Goal: Task Accomplishment & Management: Manage account settings

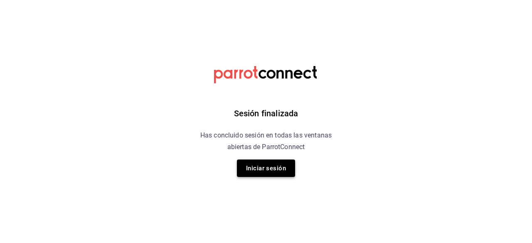
click at [255, 173] on button "Iniciar sesión" at bounding box center [266, 168] width 58 height 17
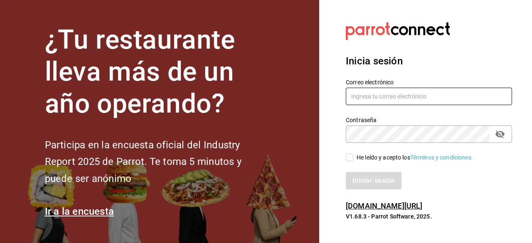
type input "adriansantana@senson.com.mx"
click at [347, 158] on input "He leído y acepto los Términos y condiciones." at bounding box center [349, 157] width 7 height 7
checkbox input "true"
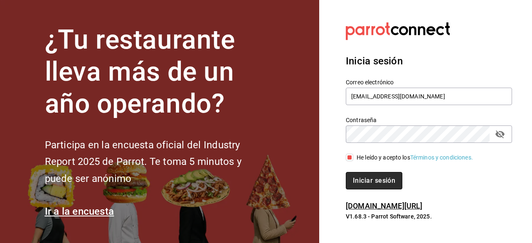
click at [359, 176] on button "Iniciar sesión" at bounding box center [374, 180] width 56 height 17
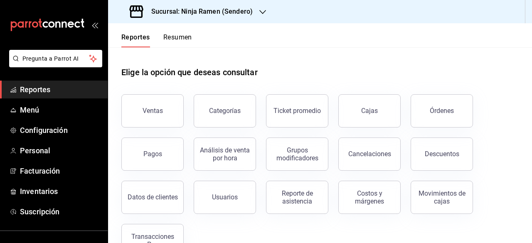
click at [225, 7] on h3 "Sucursal: Ninja Ramen (Sendero)" at bounding box center [199, 12] width 108 height 10
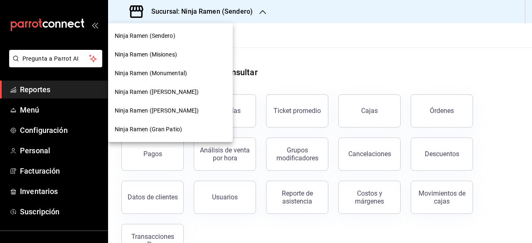
click at [181, 105] on div "Ninja Ramen (Gómez Morín)" at bounding box center [170, 110] width 125 height 19
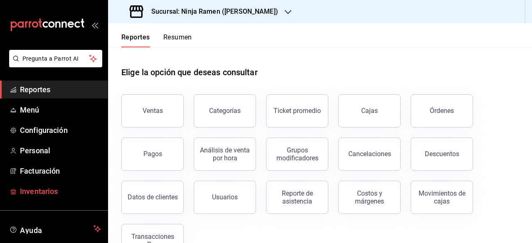
click at [55, 186] on span "Inventarios" at bounding box center [60, 191] width 81 height 11
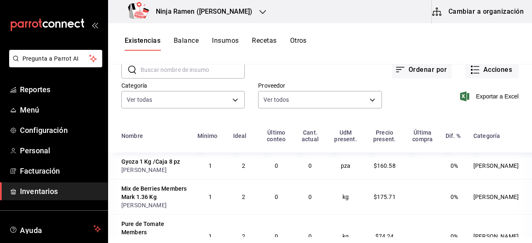
scroll to position [41, 0]
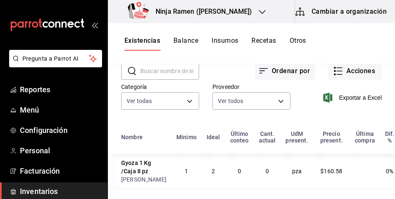
click at [226, 42] on button "Insumos" at bounding box center [225, 44] width 27 height 14
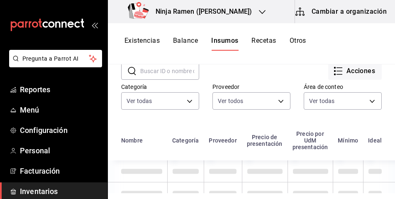
click at [147, 73] on input "text" at bounding box center [169, 71] width 59 height 17
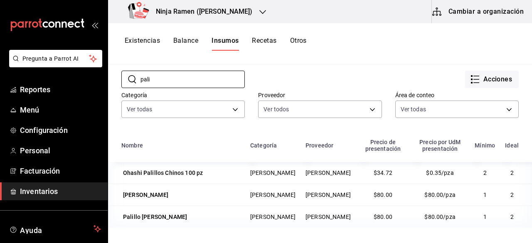
scroll to position [29, 0]
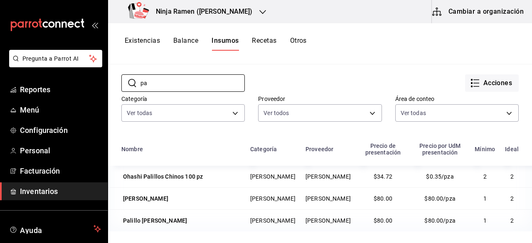
type input "p"
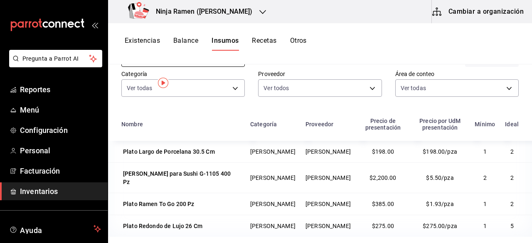
scroll to position [0, 0]
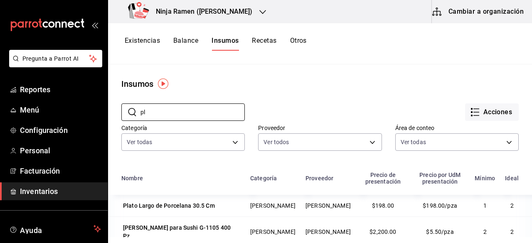
type input "p"
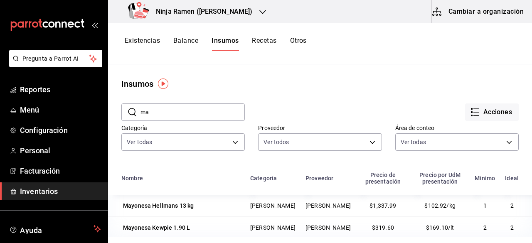
type input "m"
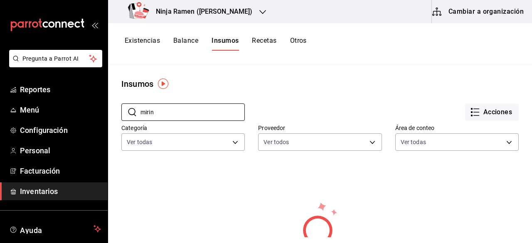
type input "mirin"
click at [496, 106] on button "Acciones" at bounding box center [492, 111] width 54 height 17
click at [469, 10] on button "Cambiar a organización" at bounding box center [478, 11] width 93 height 23
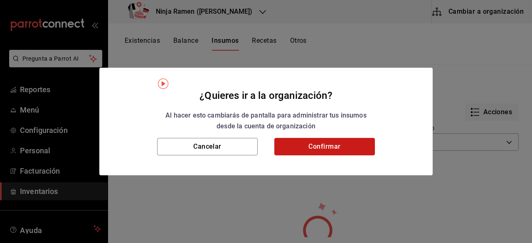
click at [343, 152] on button "Confirmar" at bounding box center [324, 146] width 101 height 17
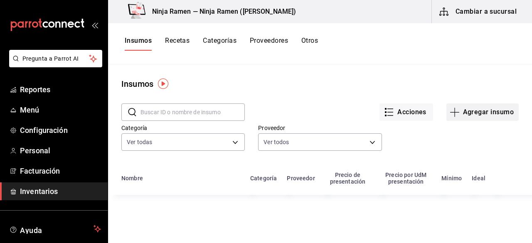
click at [483, 113] on button "Agregar insumo" at bounding box center [482, 111] width 72 height 17
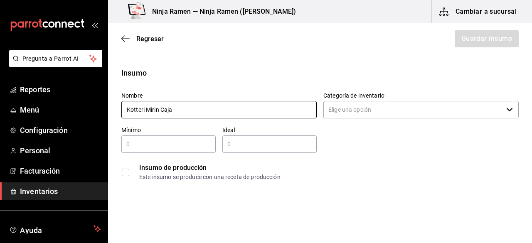
click at [187, 110] on input "Kotteri Mirin Caja" at bounding box center [218, 109] width 195 height 17
type input "[PERSON_NAME] Caja de 19 Lts"
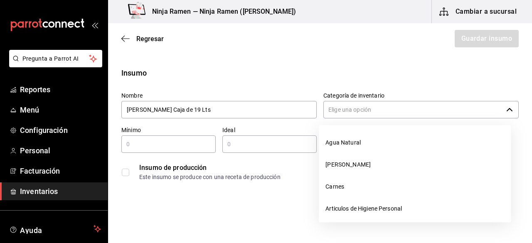
click at [362, 111] on input "Categoría de inventario" at bounding box center [412, 109] width 179 height 17
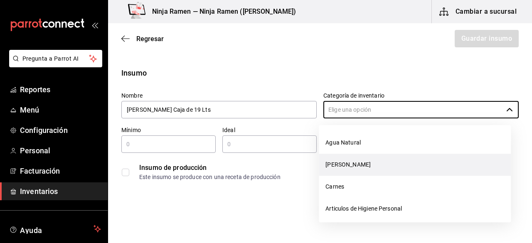
click at [349, 160] on li "[PERSON_NAME]" at bounding box center [415, 165] width 192 height 22
type input "[PERSON_NAME]"
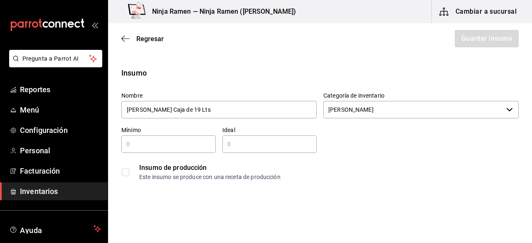
click at [169, 137] on div "​" at bounding box center [168, 143] width 94 height 17
type input "1"
click at [222, 147] on input "text" at bounding box center [269, 144] width 94 height 10
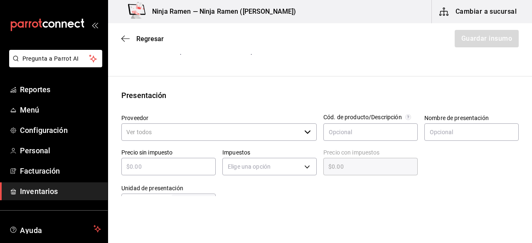
scroll to position [155, 0]
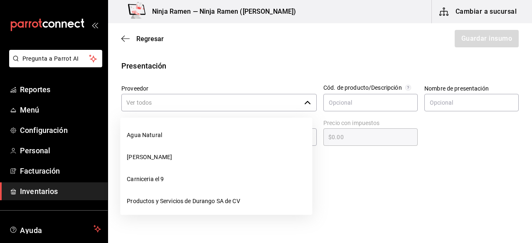
click at [302, 108] on div "​" at bounding box center [218, 102] width 195 height 17
type input "2"
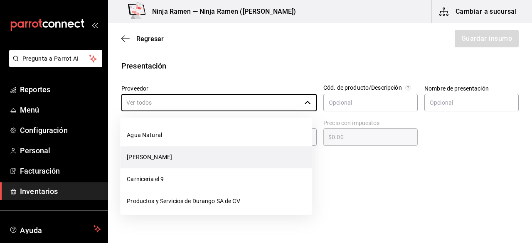
click at [194, 163] on li "[PERSON_NAME]" at bounding box center [216, 157] width 192 height 22
type input "[PERSON_NAME]"
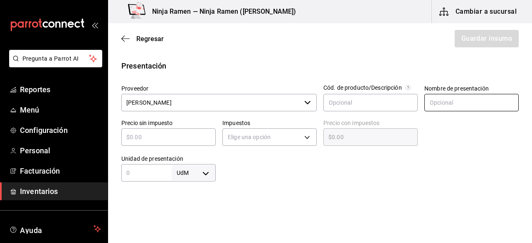
click at [482, 99] on input "text" at bounding box center [471, 102] width 94 height 17
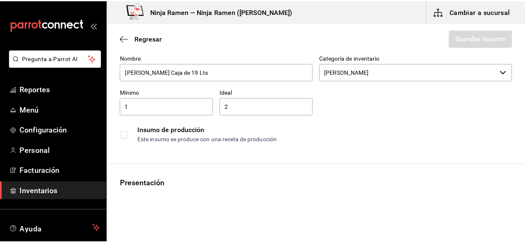
scroll to position [3, 0]
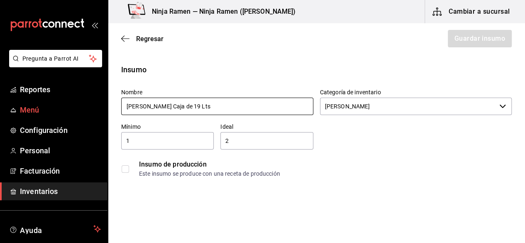
drag, startPoint x: 264, startPoint y: 109, endPoint x: 101, endPoint y: 108, distance: 163.2
click at [101, 108] on div "Pregunta a Parrot AI Reportes Menú Configuración Personal Facturación Inventari…" at bounding box center [262, 98] width 525 height 196
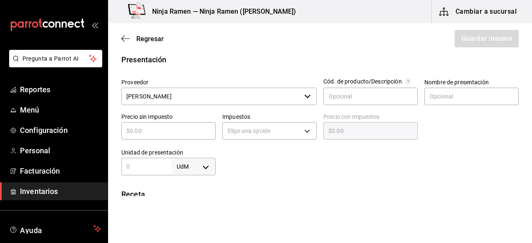
scroll to position [162, 0]
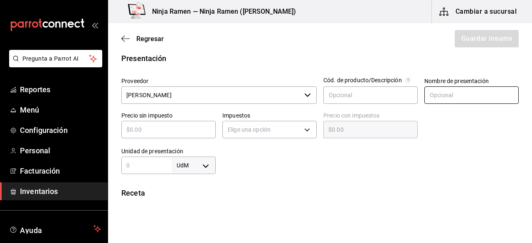
click at [444, 93] on input "text" at bounding box center [471, 94] width 94 height 17
paste input "[PERSON_NAME] Caja de 19 Lts"
type input "[PERSON_NAME] Caja de 19 Lts"
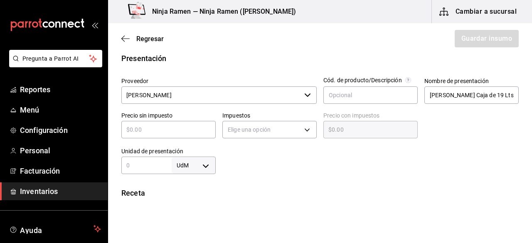
click at [164, 128] on input "text" at bounding box center [168, 130] width 94 height 10
type input "$1"
type input "$1.00"
type input "$17"
type input "$17.00"
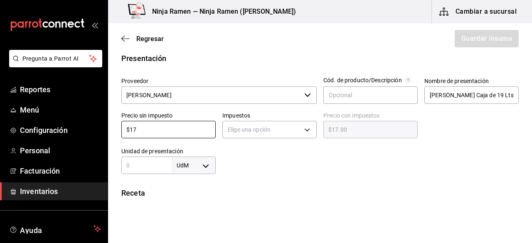
type input "$170"
type input "$170.00"
type input "$1,701"
type input "$1,701.00"
type input "$1,701.2"
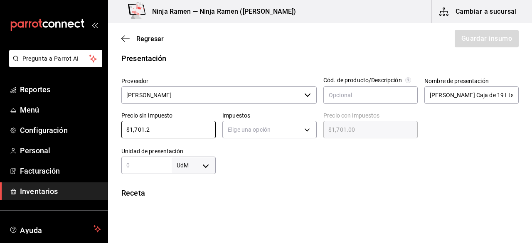
type input "$1,701.20"
type input "$1,701.28"
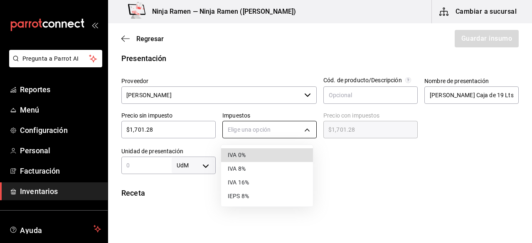
click at [291, 129] on body "Pregunta a Parrot AI Reportes Menú Configuración Personal Facturación Inventari…" at bounding box center [266, 98] width 532 height 196
click at [260, 160] on li "IVA 0%" at bounding box center [267, 155] width 92 height 14
type input "IVA_0"
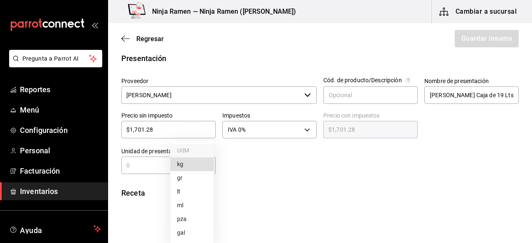
click at [202, 168] on body "Pregunta a Parrot AI Reportes Menú Configuración Personal Facturación Inventari…" at bounding box center [266, 98] width 532 height 196
drag, startPoint x: 149, startPoint y: 171, endPoint x: 140, endPoint y: 168, distance: 8.9
click at [140, 168] on div at bounding box center [266, 121] width 532 height 243
click at [140, 168] on input "text" at bounding box center [146, 165] width 50 height 10
type input "19"
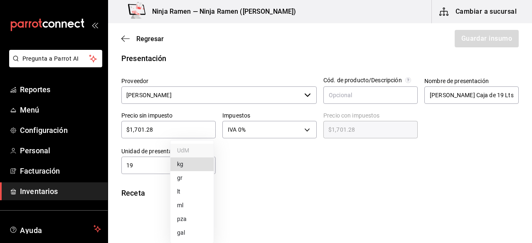
click at [196, 167] on body "Pregunta a Parrot AI Reportes Menú Configuración Personal Facturación Inventari…" at bounding box center [266, 98] width 532 height 196
click at [191, 189] on li "lt" at bounding box center [191, 192] width 43 height 14
type input "LITER"
type input "19"
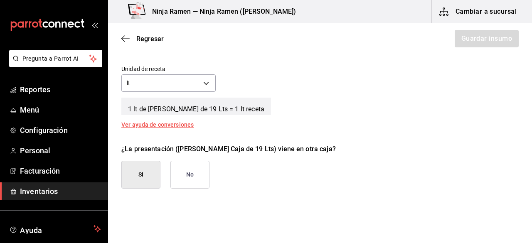
scroll to position [319, 0]
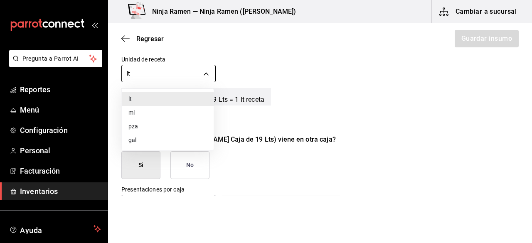
click at [207, 72] on body "Pregunta a Parrot AI Reportes Menú Configuración Personal Facturación Inventari…" at bounding box center [266, 98] width 532 height 196
click at [132, 119] on li "ml" at bounding box center [168, 113] width 92 height 14
type input "MILLILITER"
type input "19,000"
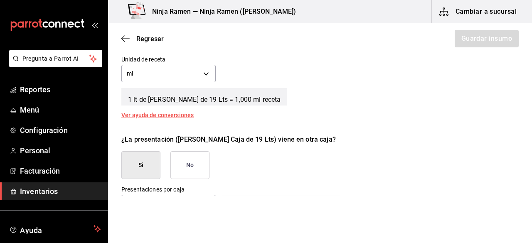
click at [189, 162] on button "No" at bounding box center [189, 165] width 39 height 28
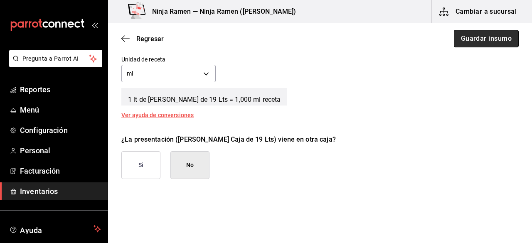
click at [479, 44] on button "Guardar insumo" at bounding box center [486, 38] width 65 height 17
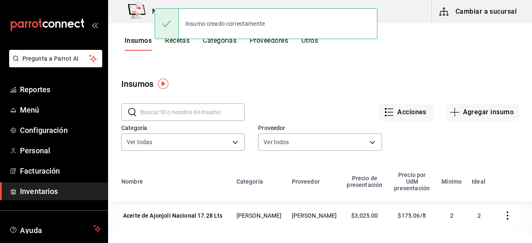
click at [179, 110] on input "text" at bounding box center [192, 112] width 104 height 17
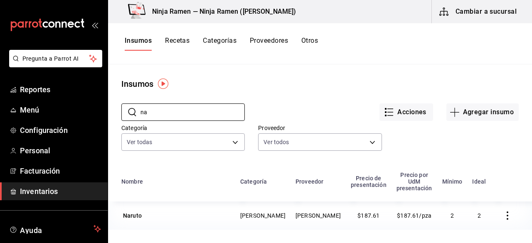
type input "n"
type input "b"
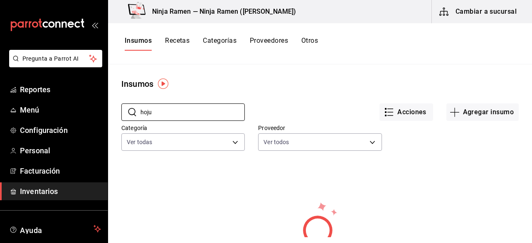
type input "hoju"
click at [476, 110] on button "Agregar insumo" at bounding box center [482, 111] width 72 height 17
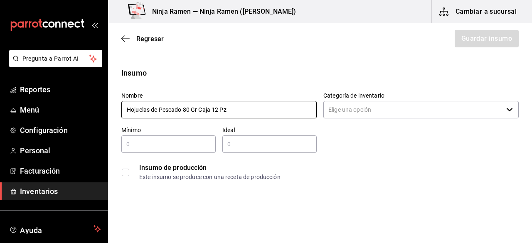
type input "Hojuelas de Pescado 80 Gr Caja 12 Pz"
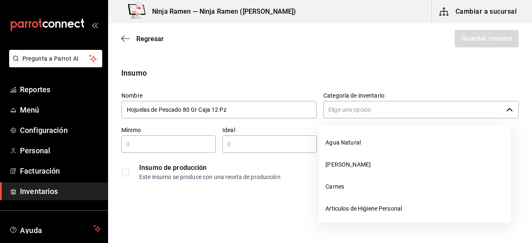
click at [392, 107] on input "Categoría de inventario" at bounding box center [412, 109] width 179 height 17
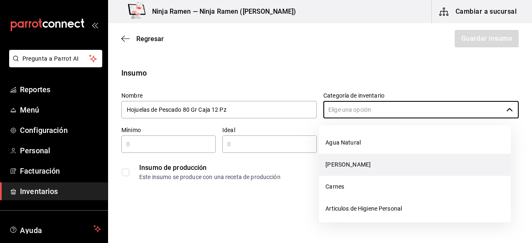
click at [352, 164] on li "[PERSON_NAME]" at bounding box center [415, 165] width 192 height 22
type input "[PERSON_NAME]"
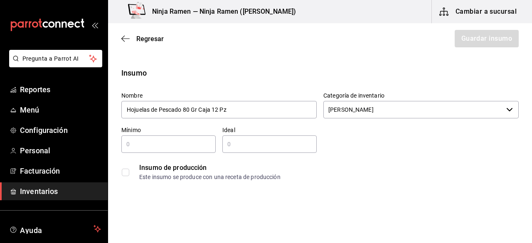
click at [159, 143] on input "text" at bounding box center [168, 144] width 94 height 10
type input "1"
click at [245, 145] on input "text" at bounding box center [269, 144] width 94 height 10
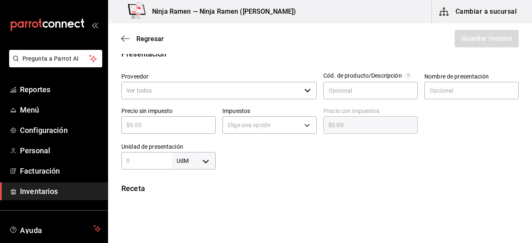
scroll to position [172, 0]
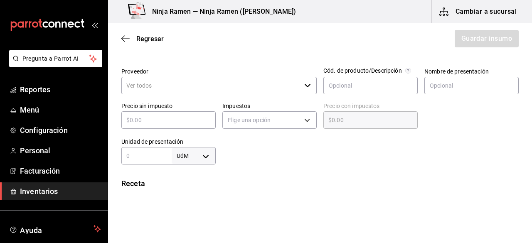
click at [309, 85] on div "​" at bounding box center [218, 85] width 195 height 17
type input "2"
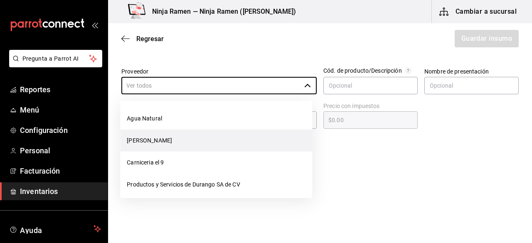
click at [212, 137] on li "[PERSON_NAME]" at bounding box center [216, 141] width 192 height 22
type input "[PERSON_NAME]"
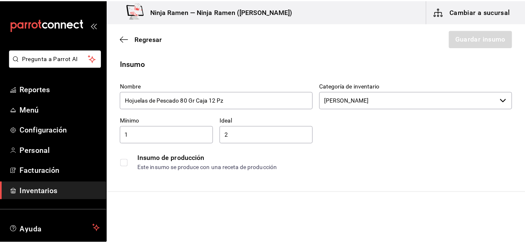
scroll to position [0, 0]
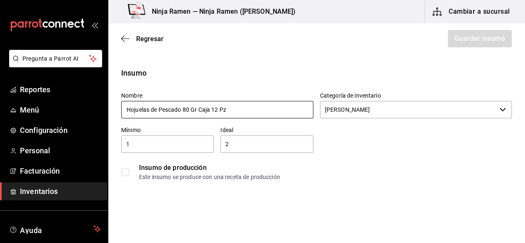
drag, startPoint x: 263, startPoint y: 103, endPoint x: 106, endPoint y: 108, distance: 158.0
click at [107, 108] on div "Pregunta a Parrot AI Reportes Menú Configuración Personal Facturación Inventari…" at bounding box center [262, 98] width 525 height 196
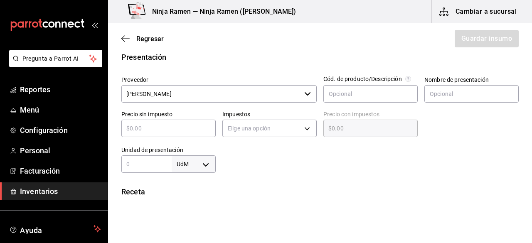
scroll to position [177, 0]
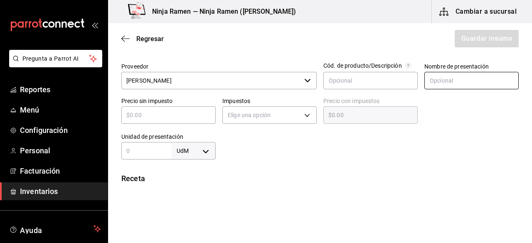
click at [441, 77] on input "text" at bounding box center [471, 80] width 94 height 17
paste input "Hojuelas de Pescado 80 Gr Caja 12 Pz"
type input "Hojuelas de Pescado 80 Gr Caja 12 Pz"
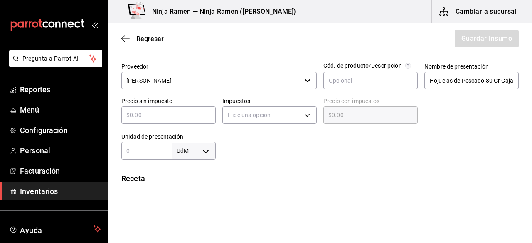
click at [162, 115] on input "text" at bounding box center [168, 115] width 94 height 10
type input "$4"
type input "$4.00"
type input "$43"
type input "$43.00"
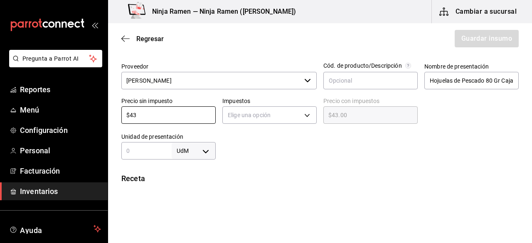
type input "$432"
type input "$432.00"
type input "$432.01"
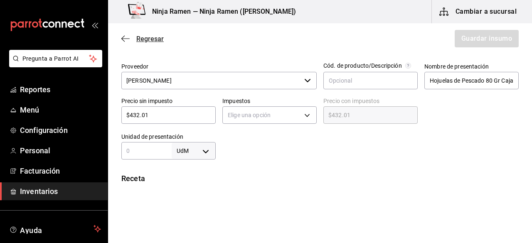
click at [134, 38] on span "Regresar" at bounding box center [142, 39] width 42 height 8
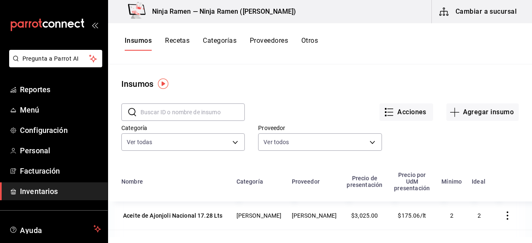
click at [168, 113] on input "text" at bounding box center [192, 112] width 104 height 17
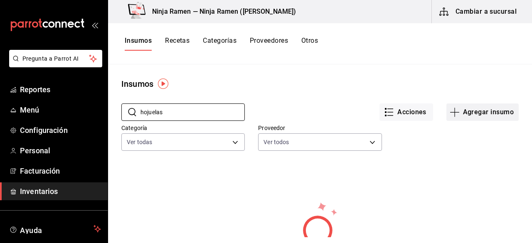
type input "hojuelas"
click at [466, 116] on button "Agregar insumo" at bounding box center [482, 111] width 72 height 17
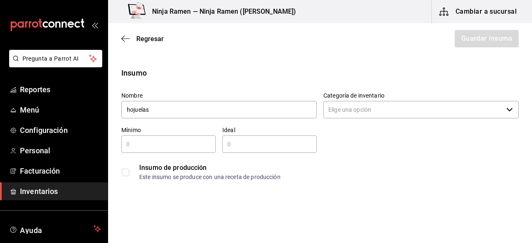
type input "Hojuelas de Pescado 80 Gr Caja 12 Pz"
drag, startPoint x: 232, startPoint y: 112, endPoint x: 98, endPoint y: 103, distance: 134.5
click at [99, 103] on div "Pregunta a Parrot AI Reportes Menú Configuración Personal Facturación Inventari…" at bounding box center [266, 98] width 532 height 196
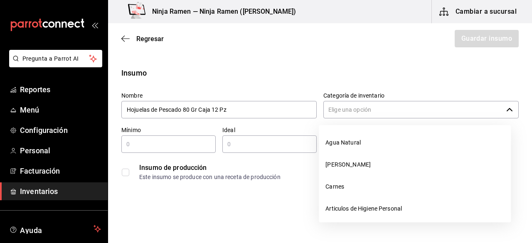
click at [349, 109] on input "Categoría de inventario" at bounding box center [412, 109] width 179 height 17
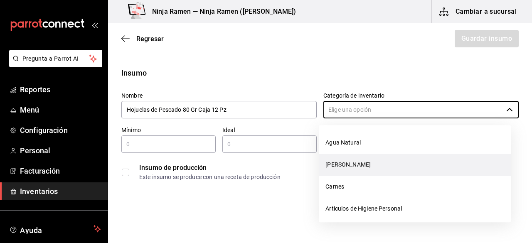
click at [352, 158] on li "[PERSON_NAME]" at bounding box center [415, 165] width 192 height 22
type input "[PERSON_NAME]"
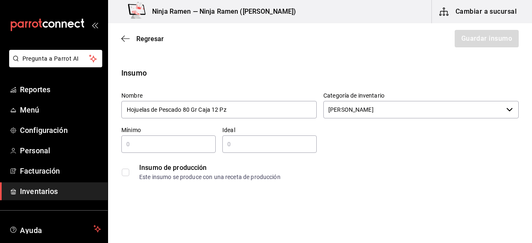
click at [142, 149] on div "​" at bounding box center [168, 143] width 94 height 17
type input "1"
click at [244, 148] on input "2" at bounding box center [269, 144] width 94 height 10
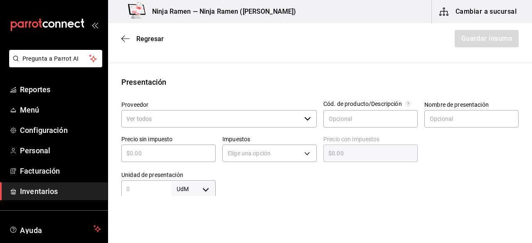
scroll to position [150, 0]
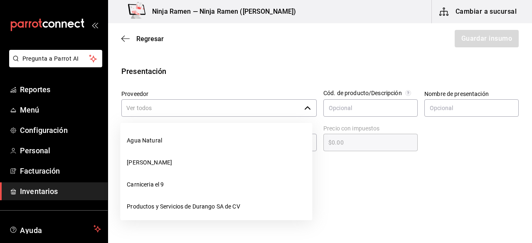
click at [298, 110] on div "​" at bounding box center [218, 107] width 195 height 17
type input "2"
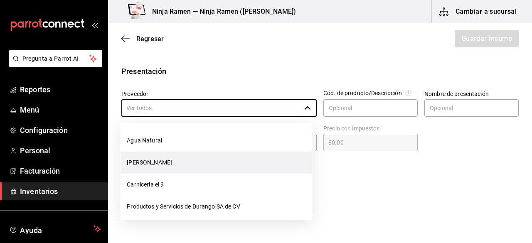
click at [209, 161] on li "[PERSON_NAME]" at bounding box center [216, 163] width 192 height 22
type input "[PERSON_NAME]"
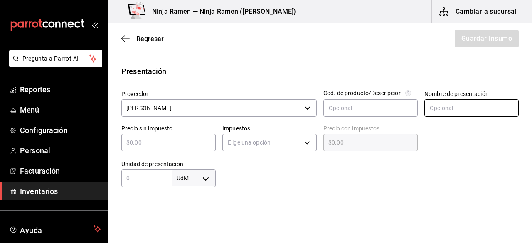
click at [428, 113] on input "text" at bounding box center [471, 107] width 94 height 17
paste input "Hojuelas de Pescado 80 Gr Caja 12 Pz"
type input "Hojuelas de Pescado 80 Gr Caja 12 Pz"
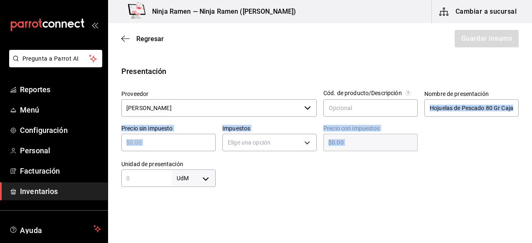
drag, startPoint x: 524, startPoint y: 108, endPoint x: 526, endPoint y: 125, distance: 17.6
click at [526, 125] on main "Regresar Guardar insumo Insumo Nombre Hojuelas de Pescado 80 Gr Caja 12 Pz Cate…" at bounding box center [320, 109] width 424 height 173
click at [176, 141] on input "text" at bounding box center [168, 142] width 94 height 10
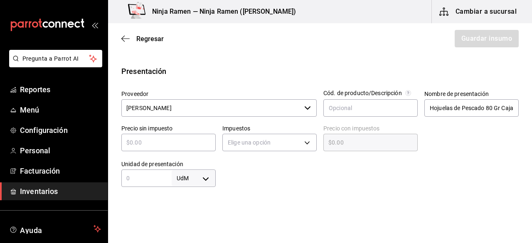
type input "$4"
type input "$4.00"
type input "$43"
type input "$43.00"
type input "$432"
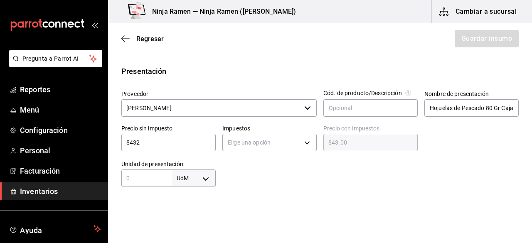
type input "$432.00"
type input "$432.01"
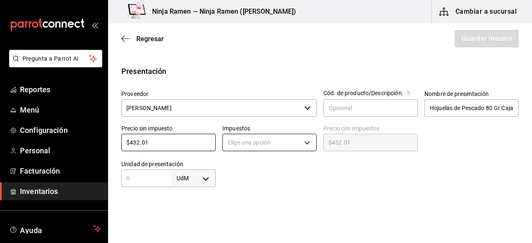
type input "$432.01"
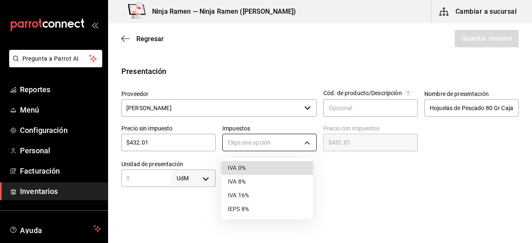
click at [245, 140] on body "Pregunta a Parrot AI Reportes Menú Configuración Personal Facturación Inventari…" at bounding box center [266, 98] width 532 height 196
click at [269, 167] on li "IVA 0%" at bounding box center [267, 168] width 92 height 14
type input "IVA_0"
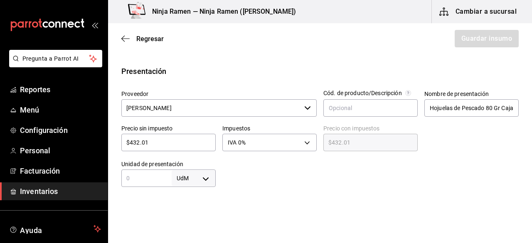
click at [158, 181] on input "text" at bounding box center [146, 178] width 50 height 10
click at [199, 175] on body "Pregunta a Parrot AI Reportes Menú Configuración Personal Facturación Inventari…" at bounding box center [266, 98] width 532 height 196
click at [276, 187] on div at bounding box center [266, 121] width 532 height 243
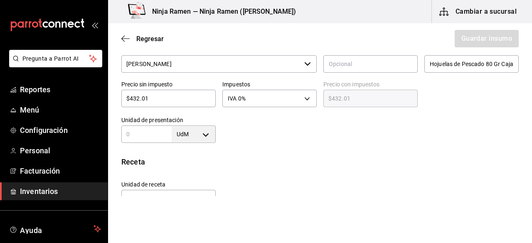
scroll to position [193, 0]
click at [149, 141] on div "UdM ​" at bounding box center [168, 134] width 94 height 17
click at [204, 99] on input "$432.01" at bounding box center [168, 99] width 94 height 10
type input "$432.0"
type input "$432.00"
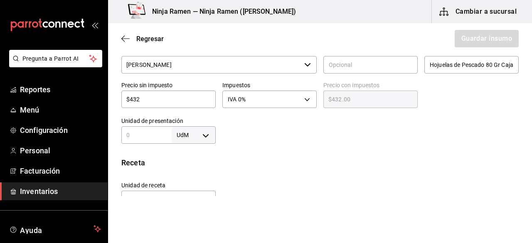
type input "$43"
type input "$43.00"
type input "$4"
type input "$4.00"
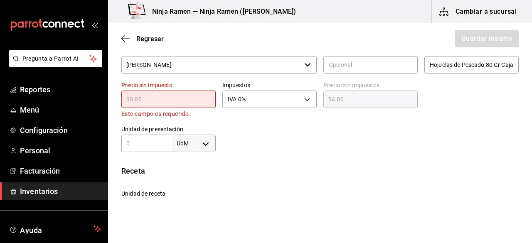
type input "$0.00"
type input "$3"
type input "$3.00"
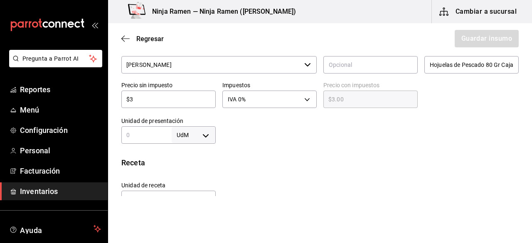
type input "$36"
type input "$36.00"
click at [208, 133] on body "Pregunta a Parrot AI Reportes Menú Configuración Personal Facturación Inventari…" at bounding box center [266, 98] width 532 height 196
click at [187, 183] on li "gr" at bounding box center [191, 178] width 43 height 14
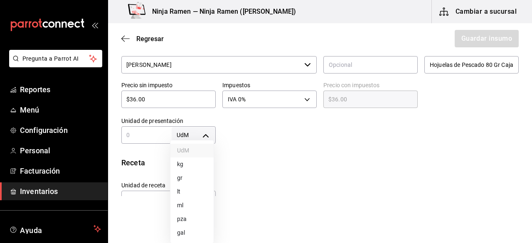
type input "GRAM"
click at [138, 140] on input "text" at bounding box center [146, 135] width 50 height 10
type input "8"
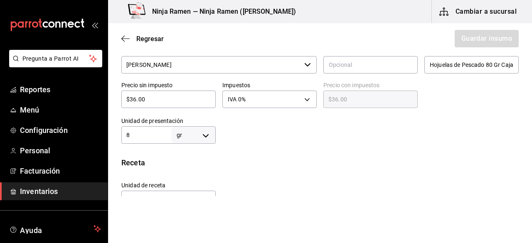
type input "80"
click at [287, 147] on div "Insumo Nombre Hojuelas de Pescado 80 Gr Caja 12 Pz Categoría de inventario Bode…" at bounding box center [320, 132] width 424 height 514
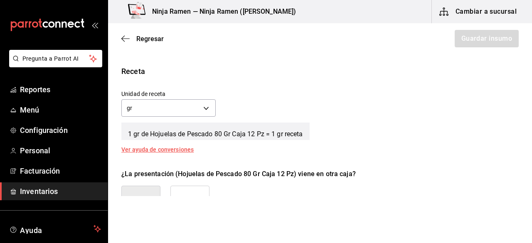
scroll to position [290, 0]
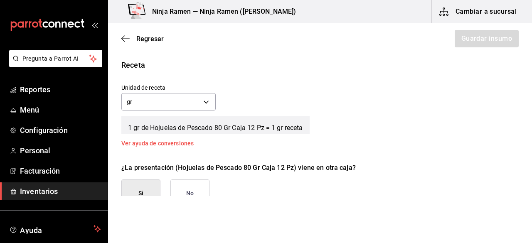
click at [193, 181] on button "No" at bounding box center [189, 193] width 39 height 28
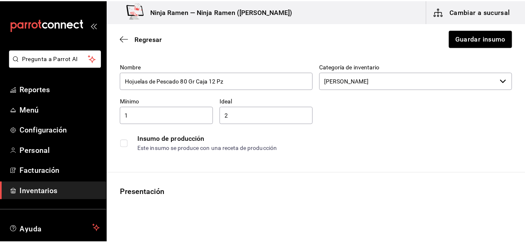
scroll to position [0, 0]
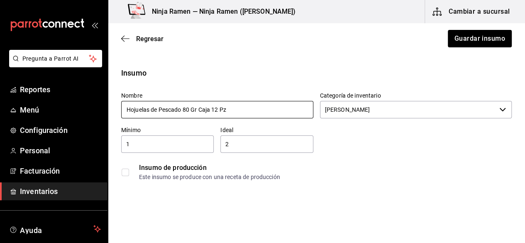
click at [264, 113] on input "Hojuelas de Pescado 80 Gr Caja 12 Pz" at bounding box center [217, 109] width 192 height 17
type input "Hojuelas de Pescado 80 Gr"
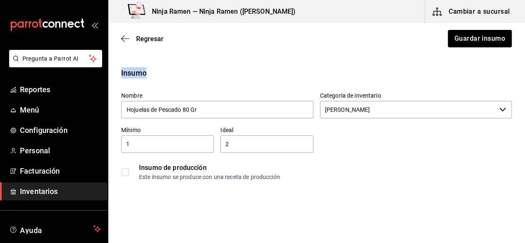
drag, startPoint x: 518, startPoint y: 47, endPoint x: 527, endPoint y: 75, distance: 29.8
click at [525, 75] on html "Pregunta a Parrot AI Reportes Menú Configuración Personal Facturación Inventari…" at bounding box center [262, 98] width 525 height 196
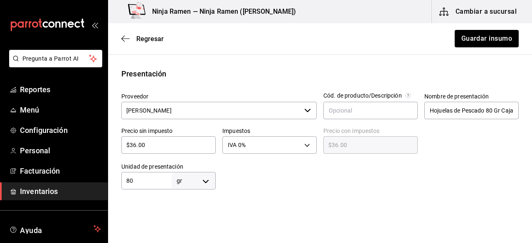
scroll to position [148, 0]
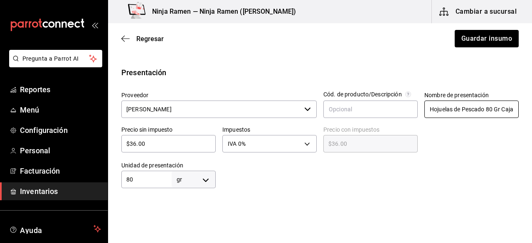
click at [485, 110] on input "Hojuelas de Pescado 80 Gr Caja 12 Pz" at bounding box center [471, 109] width 94 height 17
type input "Hojuelas de Pescado 80 Gr"
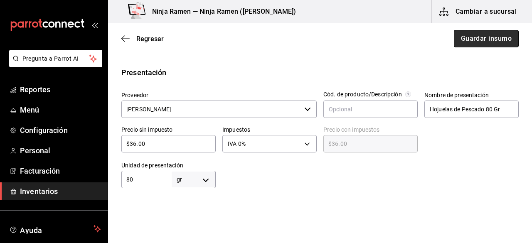
click at [480, 32] on button "Guardar insumo" at bounding box center [486, 38] width 65 height 17
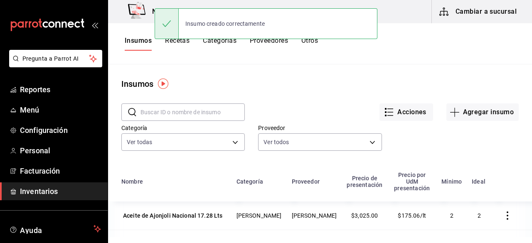
click at [179, 102] on div "​ ​" at bounding box center [176, 105] width 137 height 31
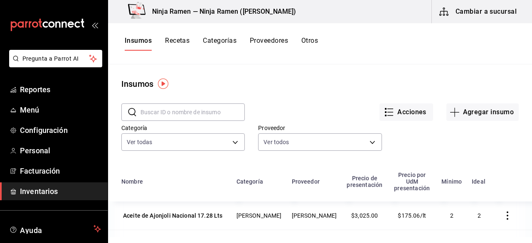
click at [177, 121] on div "Categoría Ver todas fc0519f6-d46a-4e31-bdf7-13973b36f51b,3d200b95-2851-434a-be9…" at bounding box center [176, 132] width 137 height 42
click at [171, 118] on input "text" at bounding box center [192, 112] width 104 height 17
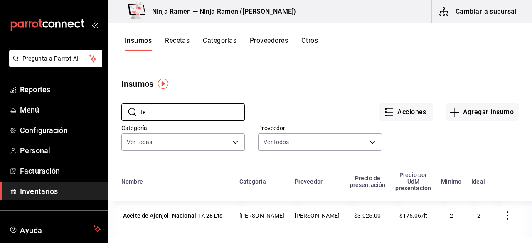
type input "t"
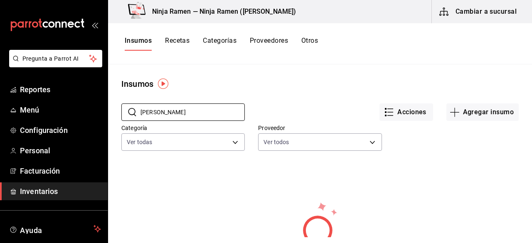
type input "chazu"
click at [472, 108] on button "Agregar insumo" at bounding box center [482, 111] width 72 height 17
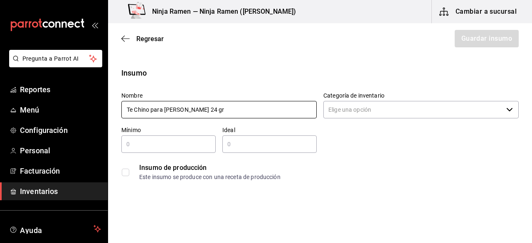
type input "Te Chino para Chazu 24 gr"
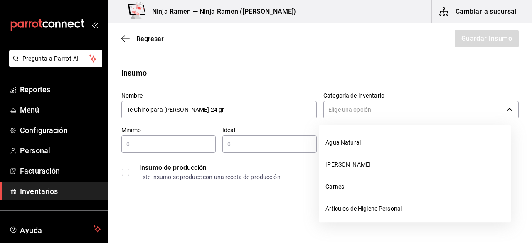
click at [454, 115] on input "Categoría de inventario" at bounding box center [412, 109] width 179 height 17
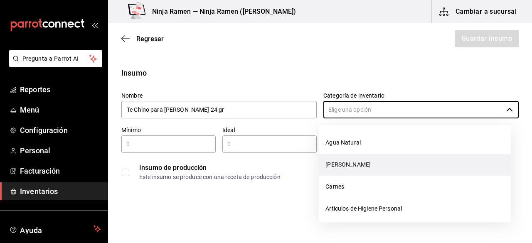
click at [366, 170] on li "[PERSON_NAME]" at bounding box center [415, 165] width 192 height 22
type input "[PERSON_NAME]"
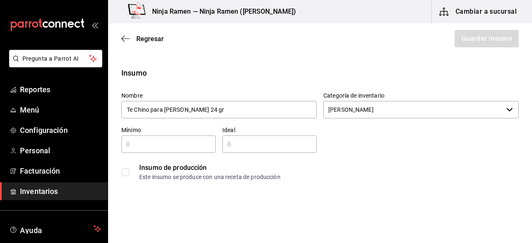
click at [182, 147] on input "text" at bounding box center [168, 144] width 94 height 10
type input "1"
click at [246, 150] on div "​" at bounding box center [269, 143] width 94 height 17
type input "2"
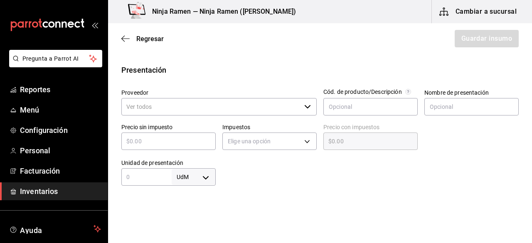
scroll to position [152, 0]
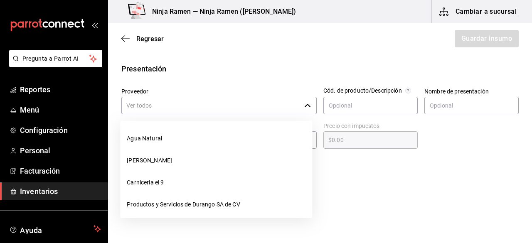
click at [307, 107] on icon "button" at bounding box center [307, 105] width 7 height 7
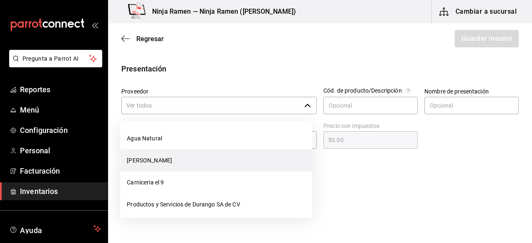
click at [204, 159] on li "[PERSON_NAME]" at bounding box center [216, 161] width 192 height 22
type input "[PERSON_NAME]"
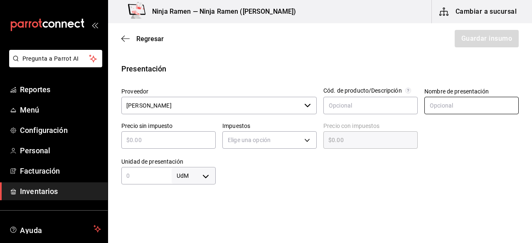
type input "2"
click at [436, 110] on input "text" at bounding box center [471, 105] width 94 height 17
paste input "Te Chino para Chazu 24 gr"
type input "Te Chino para Chazu 24 gr"
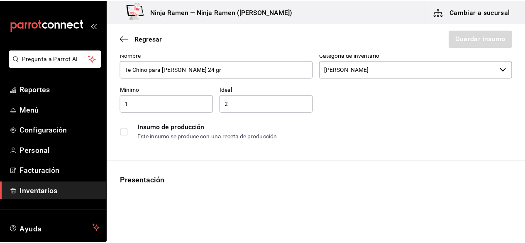
scroll to position [0, 0]
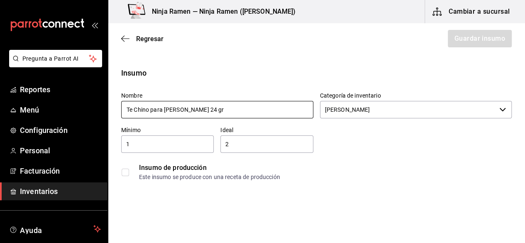
click at [249, 117] on input "Te Chino para Chazu 24 gr" at bounding box center [217, 109] width 192 height 17
type input "T"
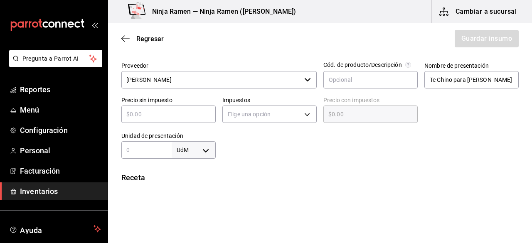
scroll to position [167, 0]
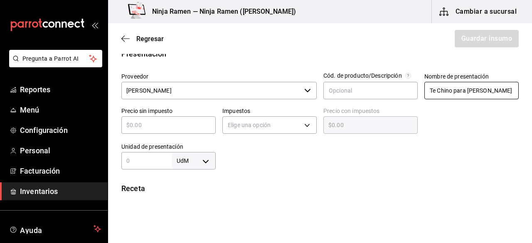
type input "Fideos Chuka 720 Gr"
drag, startPoint x: 498, startPoint y: 88, endPoint x: 382, endPoint y: 101, distance: 116.2
click at [382, 101] on div "Proveedor Bodega Senson ​ Cód. de producto/Descripción Nombre de presentación T…" at bounding box center [317, 117] width 404 height 103
paste input "Fideos Chuka 720 Gr"
type input "Fideos Chuka 720 Gr"
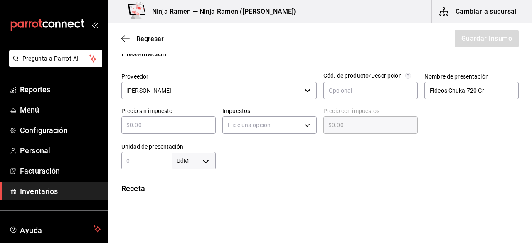
click at [144, 128] on input "text" at bounding box center [168, 125] width 94 height 10
type input "$8"
type input "$8.00"
type input "$83"
type input "$83.00"
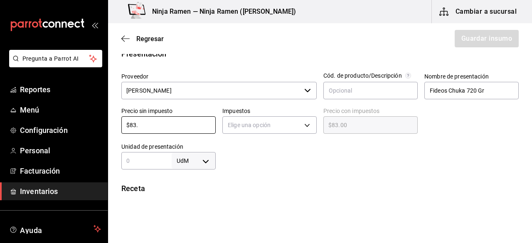
type input "$83.4"
type input "$83.40"
type input "$83.47"
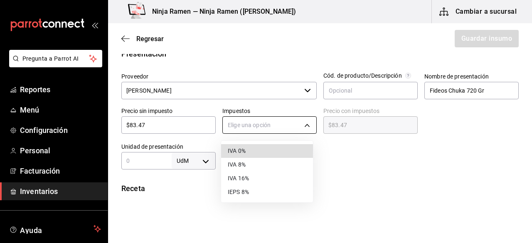
click at [299, 128] on body "Pregunta a Parrot AI Reportes Menú Configuración Personal Facturación Inventari…" at bounding box center [266, 98] width 532 height 196
click at [273, 150] on li "IVA 0%" at bounding box center [267, 151] width 92 height 14
type input "IVA_0"
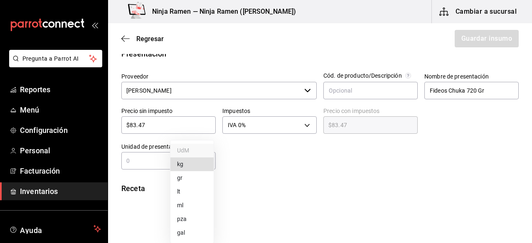
click at [204, 163] on body "Pregunta a Parrot AI Reportes Menú Configuración Personal Facturación Inventari…" at bounding box center [266, 98] width 532 height 196
click at [186, 178] on li "gr" at bounding box center [191, 178] width 43 height 14
type input "GRAM"
click at [157, 168] on div "gr GRAM ​" at bounding box center [168, 160] width 94 height 17
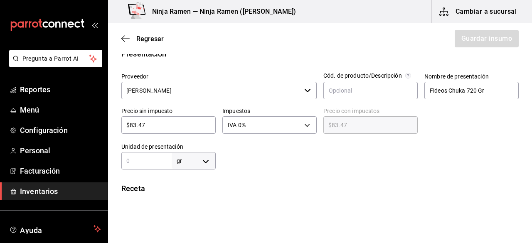
type input "7"
type input "72"
type input "720"
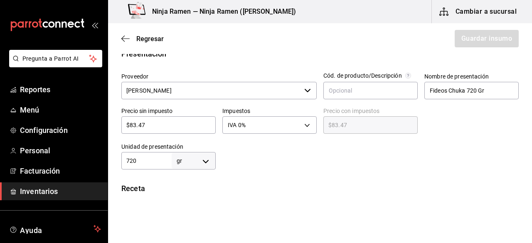
type input "720"
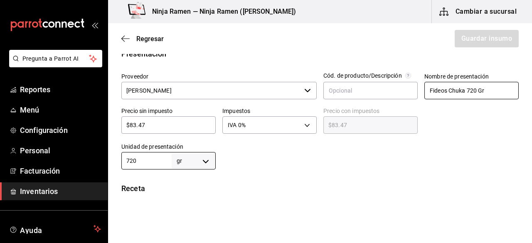
type input "720"
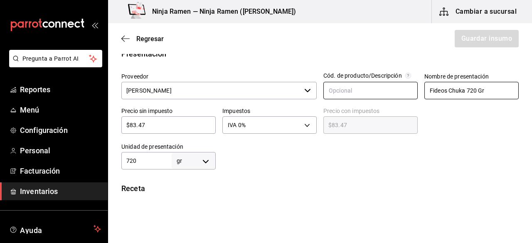
drag, startPoint x: 490, startPoint y: 93, endPoint x: 403, endPoint y: 94, distance: 87.6
click at [403, 94] on div "Proveedor Bodega Senson ​ Cód. de producto/Descripción Nombre de presentación F…" at bounding box center [317, 117] width 404 height 103
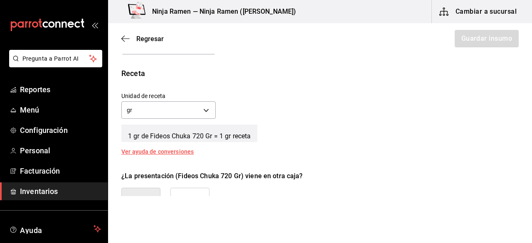
scroll to position [281, 0]
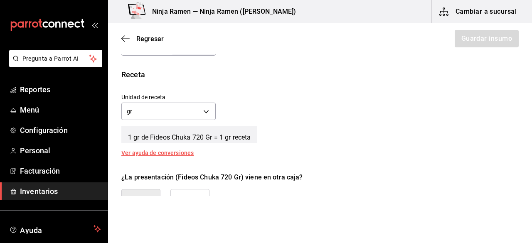
click at [199, 191] on button "No" at bounding box center [189, 203] width 39 height 28
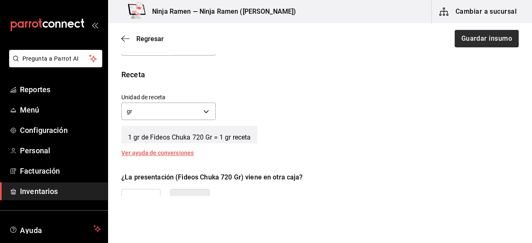
click at [469, 46] on div "Regresar Guardar insumo" at bounding box center [320, 38] width 424 height 31
click at [469, 46] on button "Guardar insumo" at bounding box center [486, 38] width 65 height 17
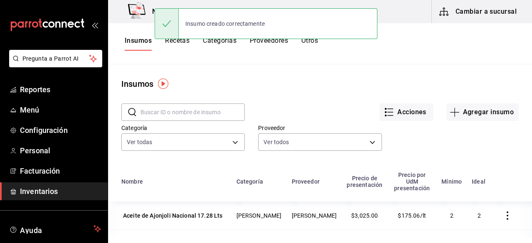
click at [145, 112] on input "text" at bounding box center [192, 112] width 104 height 17
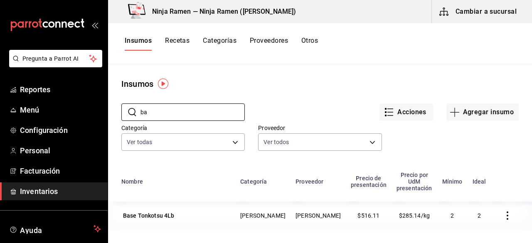
type input "b"
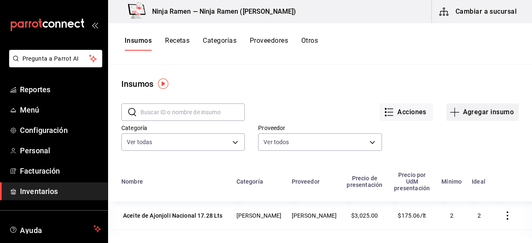
click at [493, 108] on button "Agregar insumo" at bounding box center [482, 111] width 72 height 17
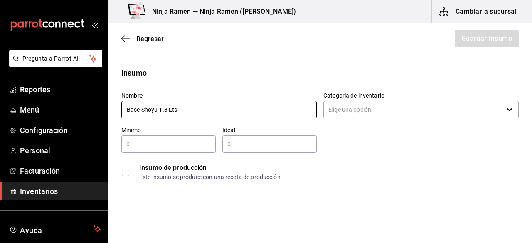
type input "Base Shoyu 1.8 Lts"
drag, startPoint x: 228, startPoint y: 110, endPoint x: 76, endPoint y: 105, distance: 152.5
click at [83, 104] on div "Pregunta a Parrot AI Reportes Menú Configuración Personal Facturación Inventari…" at bounding box center [266, 98] width 532 height 196
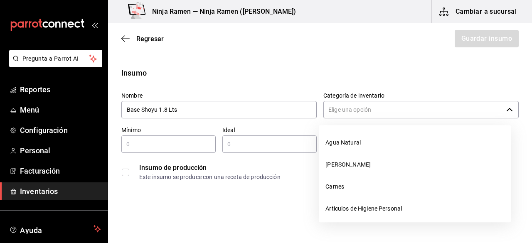
click at [387, 108] on input "Categoría de inventario" at bounding box center [412, 109] width 179 height 17
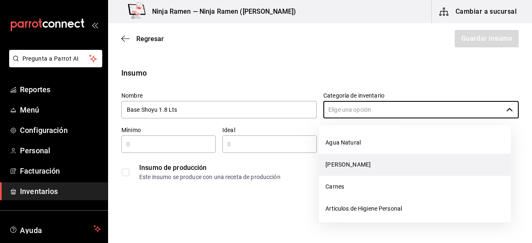
click at [346, 164] on li "[PERSON_NAME]" at bounding box center [415, 165] width 192 height 22
type input "[PERSON_NAME]"
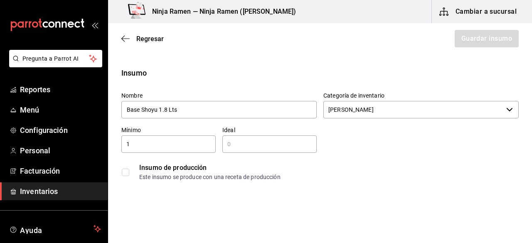
click at [152, 145] on input "1" at bounding box center [168, 144] width 94 height 10
type input "1"
click at [250, 148] on input "2" at bounding box center [269, 144] width 94 height 10
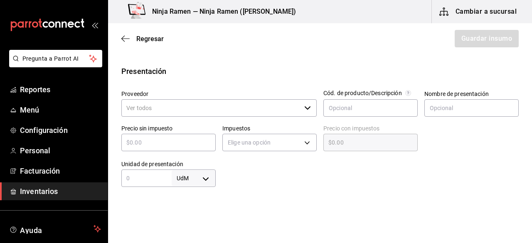
scroll to position [163, 0]
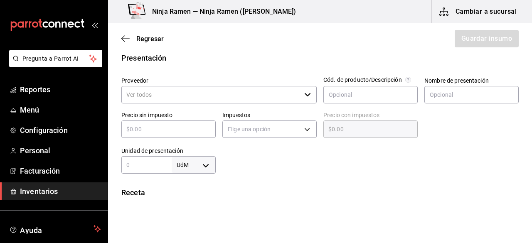
type input "2"
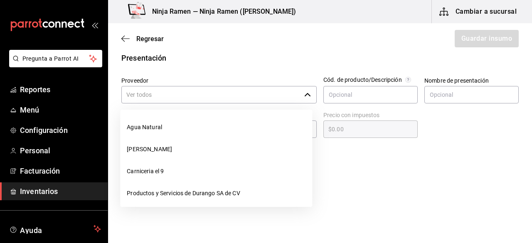
click at [283, 96] on input "Proveedor" at bounding box center [210, 94] width 179 height 17
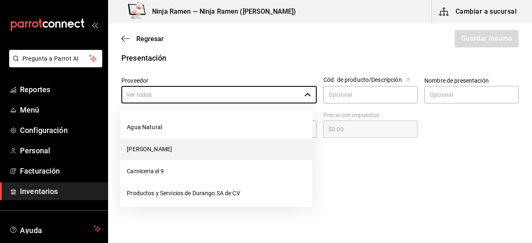
click at [205, 147] on li "[PERSON_NAME]" at bounding box center [216, 149] width 192 height 22
type input "[PERSON_NAME]"
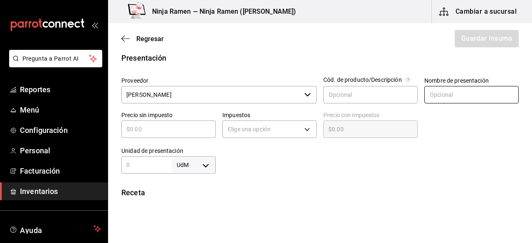
click at [452, 96] on input "text" at bounding box center [471, 94] width 94 height 17
paste input "Base Shoyu 1.8 Lts"
type input "Base Shoyu 1.8 Lts"
click at [173, 135] on div "​" at bounding box center [168, 128] width 94 height 17
type input "$4"
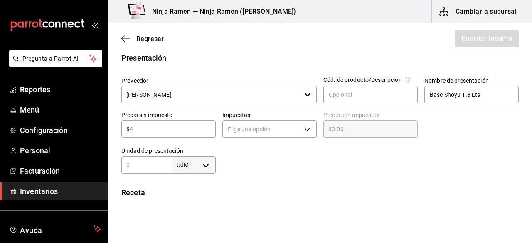
type input "$4.00"
type input "$45"
type input "$45.00"
type input "$45.4"
type input "$45.40"
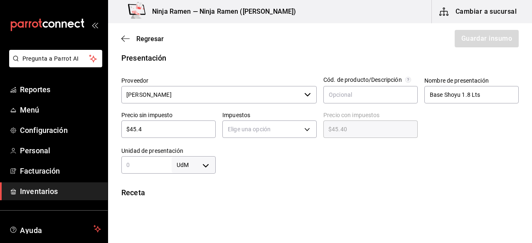
type input "$45.48"
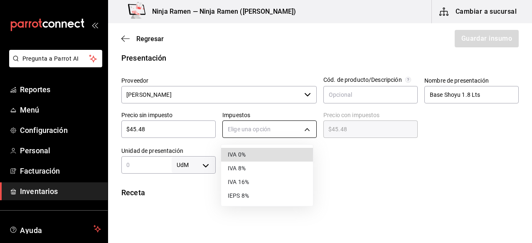
click at [260, 133] on body "Pregunta a Parrot AI Reportes Menú Configuración Personal Facturación Inventari…" at bounding box center [266, 98] width 532 height 196
click at [251, 157] on li "IVA 0%" at bounding box center [267, 155] width 92 height 14
type input "IVA_0"
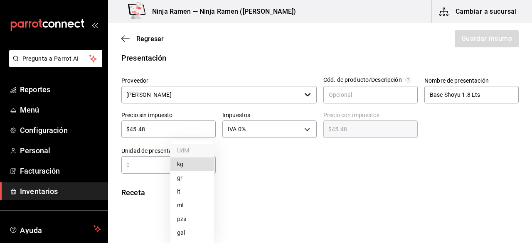
click at [204, 163] on body "Pregunta a Parrot AI Reportes Menú Configuración Personal Facturación Inventari…" at bounding box center [266, 98] width 532 height 196
click at [175, 187] on li "lt" at bounding box center [191, 192] width 43 height 14
type input "LITER"
click at [140, 165] on input "text" at bounding box center [146, 165] width 50 height 10
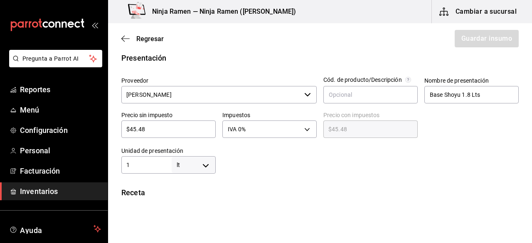
type input "1"
type input "1.8"
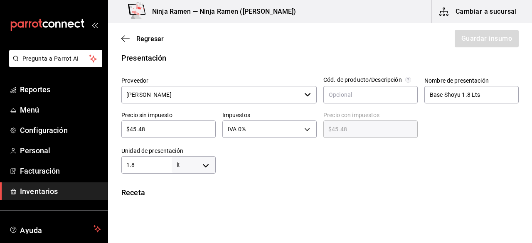
click at [299, 175] on div "Insumo Nombre Base Shoyu 1.8 Lts Categoría de inventario Bodega Senson ​ Mínimo…" at bounding box center [320, 161] width 424 height 514
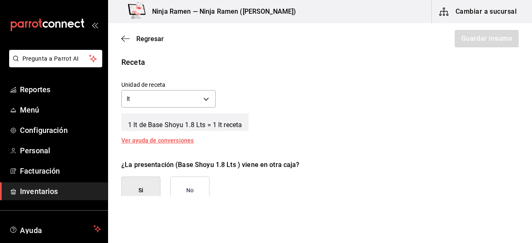
scroll to position [298, 0]
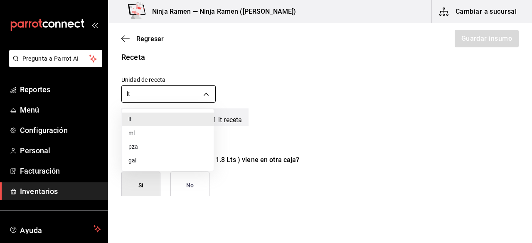
click at [204, 89] on body "Pregunta a Parrot AI Reportes Menú Configuración Personal Facturación Inventari…" at bounding box center [266, 98] width 532 height 196
click at [127, 135] on li "ml" at bounding box center [168, 133] width 92 height 14
type input "MILLILITER"
type input "1,800"
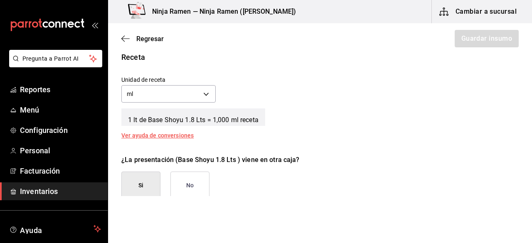
click at [198, 188] on button "No" at bounding box center [189, 186] width 39 height 28
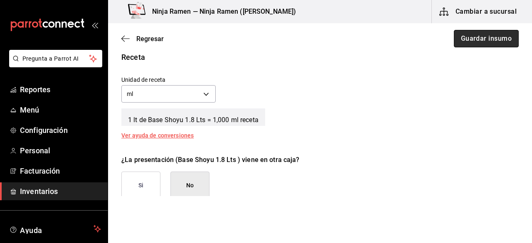
click at [508, 43] on button "Guardar insumo" at bounding box center [486, 38] width 65 height 17
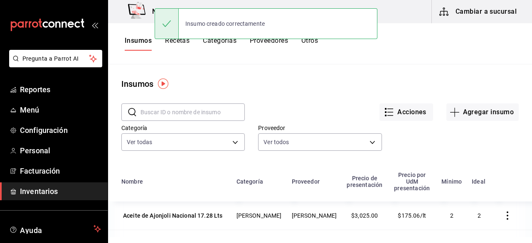
click at [214, 112] on input "text" at bounding box center [192, 112] width 104 height 17
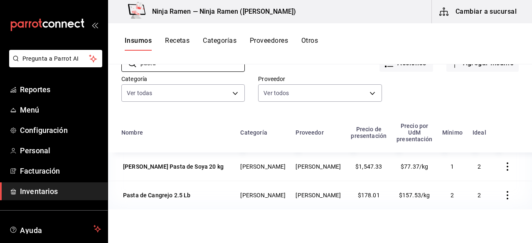
scroll to position [61, 0]
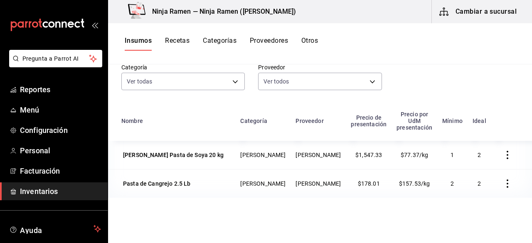
type input "pasta"
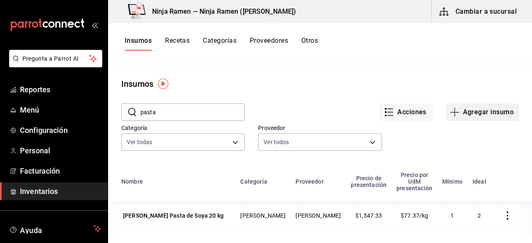
click at [479, 105] on button "Agregar insumo" at bounding box center [482, 111] width 72 height 17
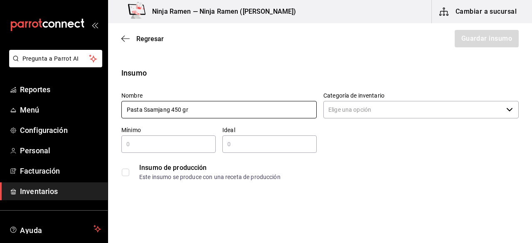
type input "Pasta Ssamjang 450 gr"
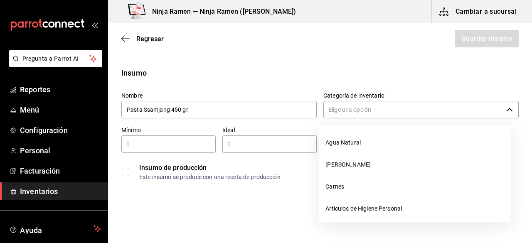
click at [458, 105] on input "Categoría de inventario" at bounding box center [412, 109] width 179 height 17
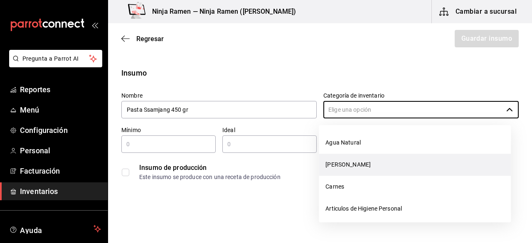
click at [381, 162] on li "[PERSON_NAME]" at bounding box center [415, 165] width 192 height 22
type input "[PERSON_NAME]"
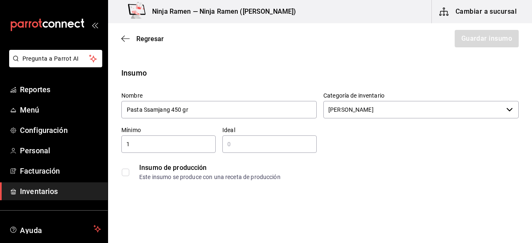
click at [166, 142] on input "1" at bounding box center [168, 144] width 94 height 10
type input "1"
click at [254, 143] on input "text" at bounding box center [269, 144] width 94 height 10
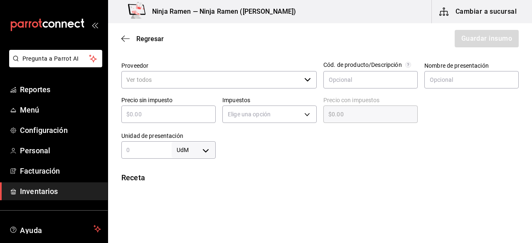
scroll to position [172, 0]
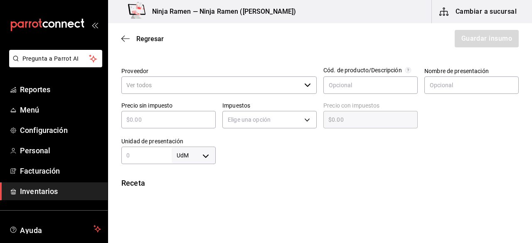
type input "2"
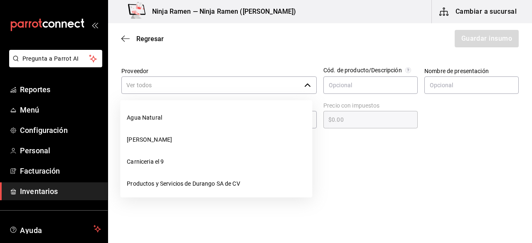
click at [239, 80] on input "Proveedor" at bounding box center [210, 84] width 179 height 17
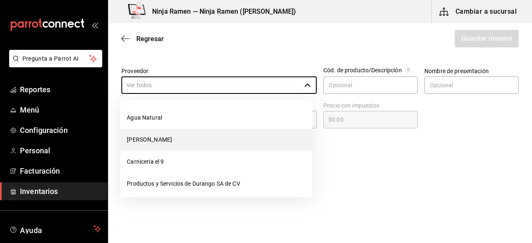
click at [185, 143] on li "[PERSON_NAME]" at bounding box center [216, 140] width 192 height 22
type input "[PERSON_NAME]"
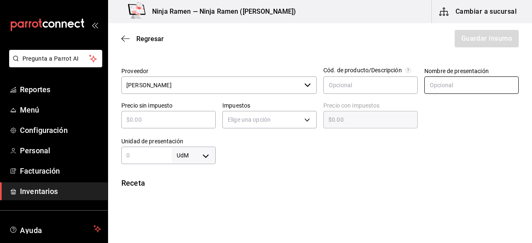
click at [445, 93] on input "text" at bounding box center [471, 84] width 94 height 17
paste input "Pasta Ssamjang 450 gr"
type input "Pasta Ssamjang 450 gr"
click at [169, 117] on input "text" at bounding box center [168, 120] width 94 height 10
type input "$1"
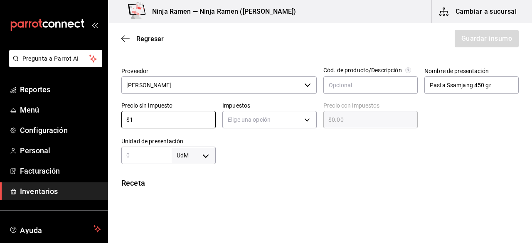
type input "$1.00"
type input "$12"
type input "$12.00"
type input "$125"
type input "$125.00"
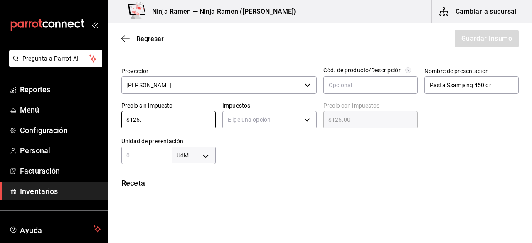
type input "$125.9"
type input "$125.90"
type input "$125.92"
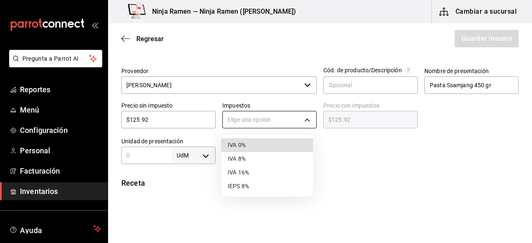
click at [302, 122] on body "Pregunta a Parrot AI Reportes Menú Configuración Personal Facturación Inventari…" at bounding box center [266, 98] width 532 height 196
click at [250, 140] on li "IVA 0%" at bounding box center [267, 145] width 92 height 14
type input "IVA_0"
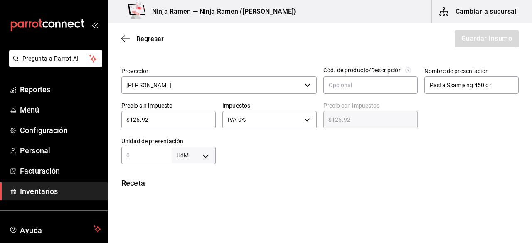
click at [146, 155] on input "text" at bounding box center [146, 155] width 50 height 10
type input "450"
click at [216, 159] on div at bounding box center [367, 147] width 303 height 33
click at [202, 153] on body "Pregunta a Parrot AI Reportes Menú Configuración Personal Facturación Inventari…" at bounding box center [266, 98] width 532 height 196
click at [184, 178] on li "gr" at bounding box center [191, 178] width 43 height 14
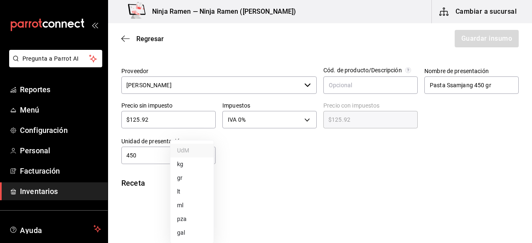
type input "GRAM"
type input "450"
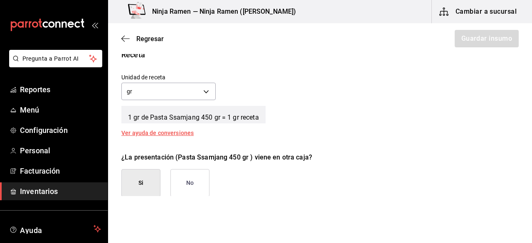
scroll to position [309, 0]
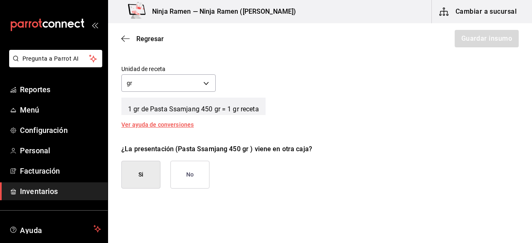
click at [209, 178] on button "No" at bounding box center [189, 175] width 39 height 28
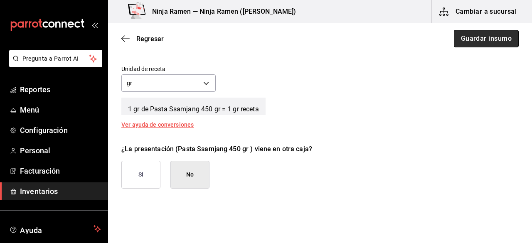
click at [484, 42] on button "Guardar insumo" at bounding box center [486, 38] width 65 height 17
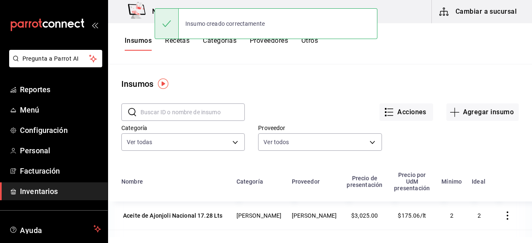
click at [172, 113] on input "text" at bounding box center [192, 112] width 104 height 17
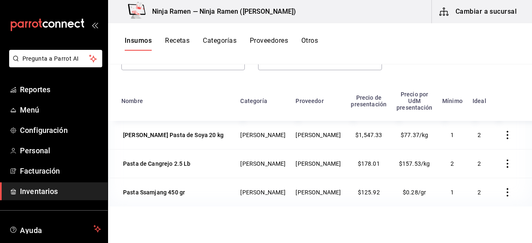
scroll to position [85, 0]
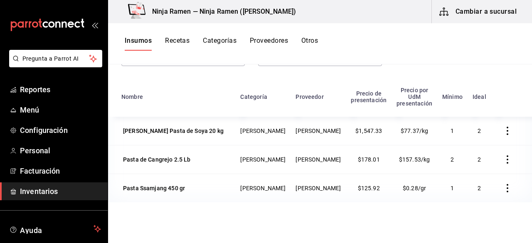
type input "pasta"
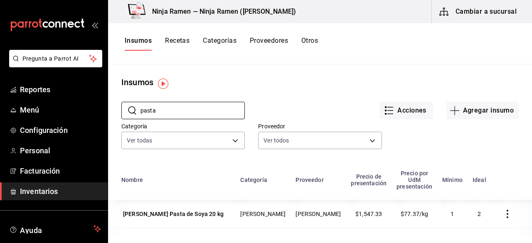
scroll to position [0, 0]
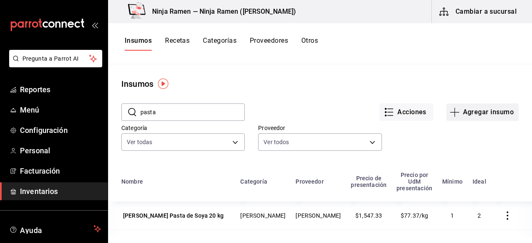
click at [480, 115] on button "Agregar insumo" at bounding box center [482, 111] width 72 height 17
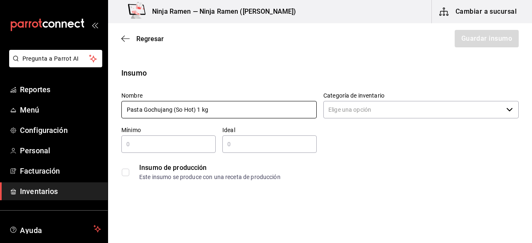
type input "Pasta Gochujang (So Hot) 1 kg"
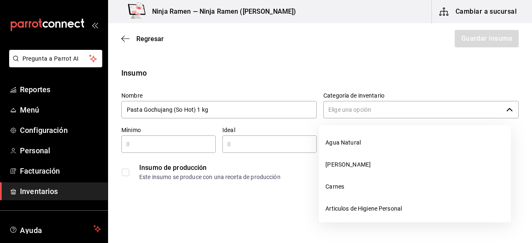
click at [419, 111] on input "Categoría de inventario" at bounding box center [412, 109] width 179 height 17
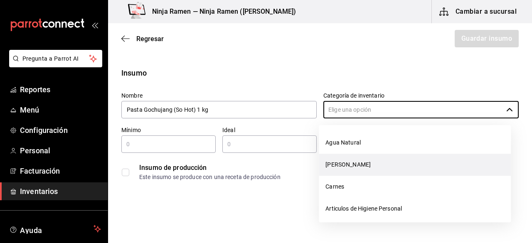
click at [365, 163] on li "[PERSON_NAME]" at bounding box center [415, 165] width 192 height 22
type input "[PERSON_NAME]"
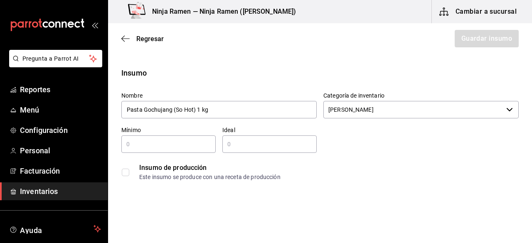
click at [185, 145] on input "text" at bounding box center [168, 144] width 94 height 10
type input "1"
click at [280, 146] on input "2" at bounding box center [269, 144] width 94 height 10
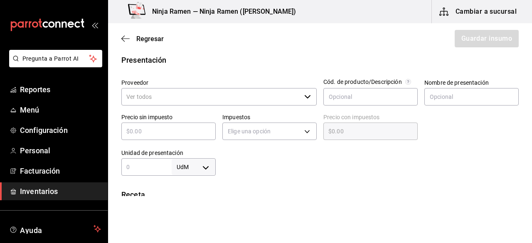
scroll to position [165, 0]
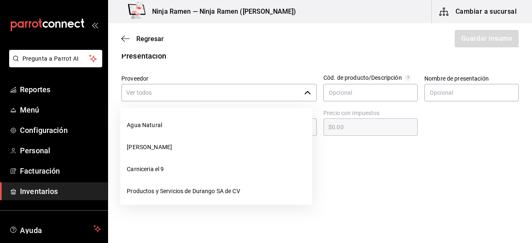
click at [302, 98] on div "​" at bounding box center [218, 92] width 195 height 17
type input "2"
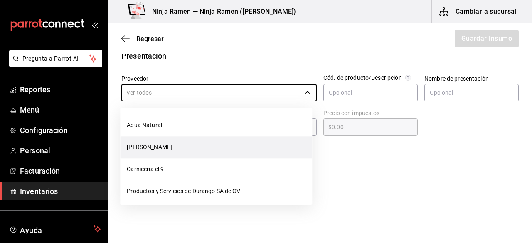
click at [219, 148] on li "[PERSON_NAME]" at bounding box center [216, 147] width 192 height 22
type input "[PERSON_NAME]"
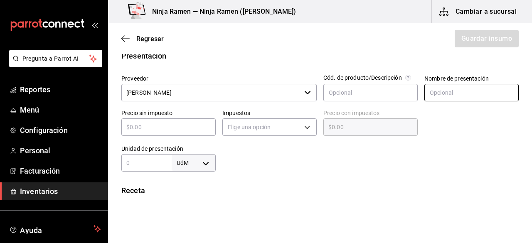
click at [425, 99] on input "text" at bounding box center [471, 92] width 94 height 17
paste input "Pasta Gochujang (So Hot) 1 kg"
type input "Pasta Gochujang (So Hot) 1 kg"
click at [189, 130] on input "text" at bounding box center [168, 127] width 94 height 10
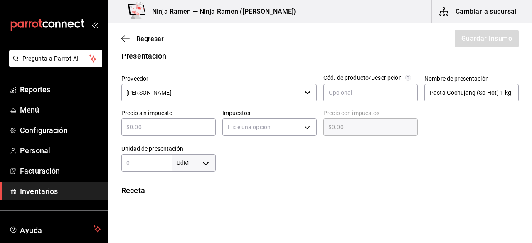
type input "$1"
type input "$1.00"
type input "$11"
type input "$11.00"
type input "$117"
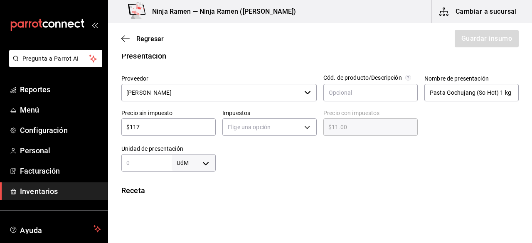
type input "$117.00"
type input "$117.7"
type input "$117.70"
type input "$117.79"
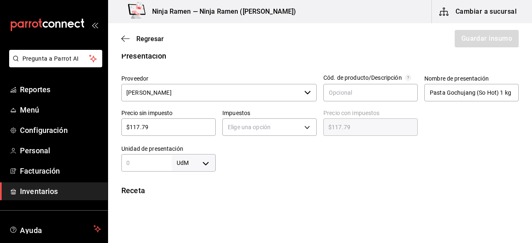
type input "$117.79"
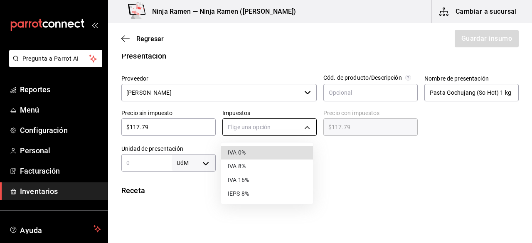
click at [265, 121] on body "Pregunta a Parrot AI Reportes Menú Configuración Personal Facturación Inventari…" at bounding box center [266, 98] width 532 height 196
click at [256, 153] on li "IVA 0%" at bounding box center [267, 153] width 92 height 14
type input "IVA_0"
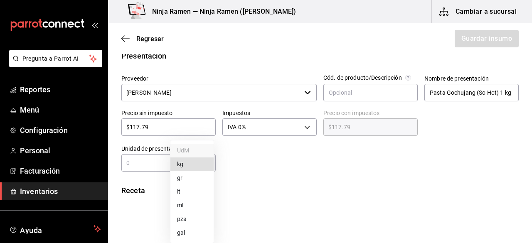
click at [202, 160] on body "Pregunta a Parrot AI Reportes Menú Configuración Personal Facturación Inventari…" at bounding box center [266, 98] width 532 height 196
click at [181, 164] on li "kg" at bounding box center [191, 164] width 43 height 14
type input "KILOGRAM"
type input "1"
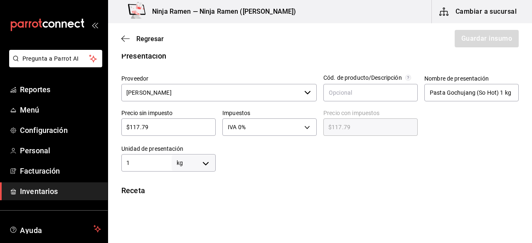
type input "1"
click at [159, 165] on input "1" at bounding box center [146, 163] width 50 height 10
type input "1"
click at [319, 187] on div "Receta" at bounding box center [319, 190] width 397 height 11
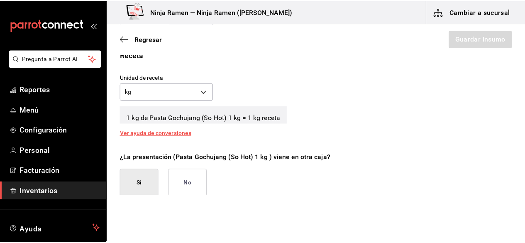
scroll to position [318, 0]
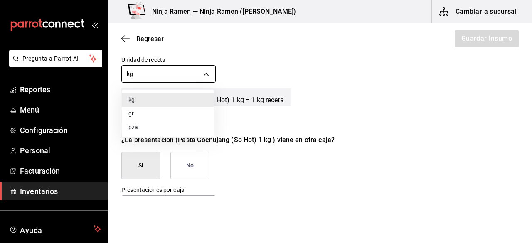
click at [207, 75] on body "Pregunta a Parrot AI Reportes Menú Configuración Personal Facturación Inventari…" at bounding box center [266, 98] width 532 height 196
click at [140, 111] on li "gr" at bounding box center [168, 114] width 92 height 14
type input "GRAM"
type input "1,000"
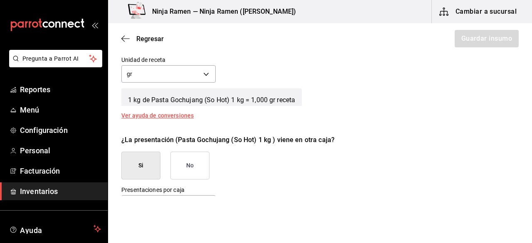
click at [179, 158] on button "No" at bounding box center [189, 166] width 39 height 28
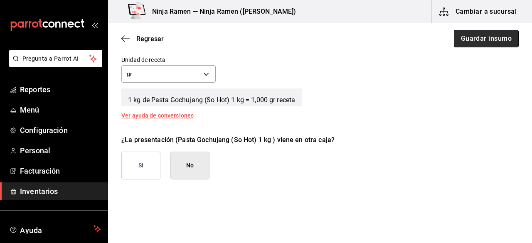
click at [461, 47] on button "Guardar insumo" at bounding box center [486, 38] width 65 height 17
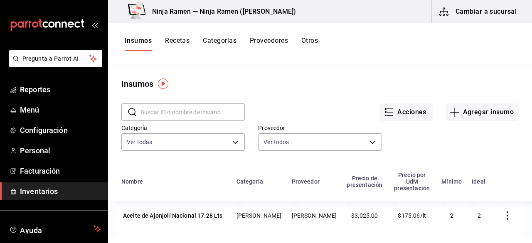
click at [210, 121] on div "Categoría Ver todas fc0519f6-d46a-4e31-bdf7-13973b36f51b,3d200b95-2851-434a-be9…" at bounding box center [176, 132] width 137 height 42
click at [194, 116] on input "text" at bounding box center [192, 112] width 104 height 17
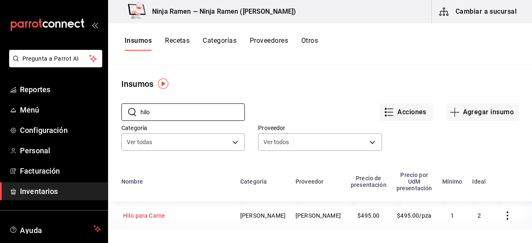
type input "hilo"
click at [128, 211] on div "Hilo para Carne" at bounding box center [144, 215] width 42 height 8
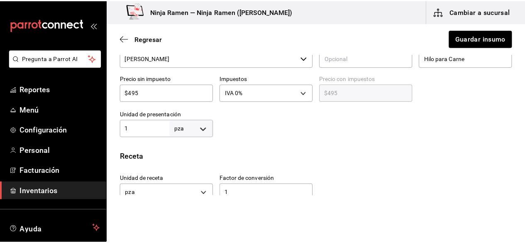
scroll to position [216, 0]
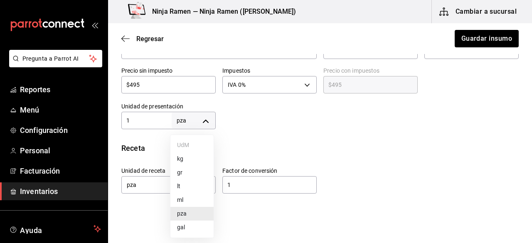
click at [209, 123] on body "Pregunta a Parrot AI Reportes Menú Configuración Personal Facturación Inventari…" at bounding box center [266, 98] width 532 height 196
click at [488, 159] on div at bounding box center [266, 121] width 532 height 243
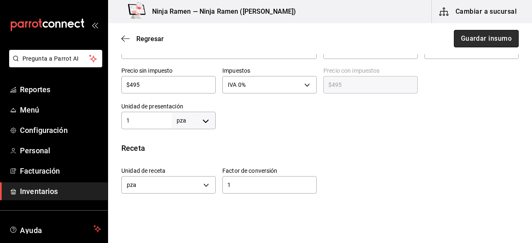
click at [455, 30] on button "Guardar insumo" at bounding box center [486, 38] width 65 height 17
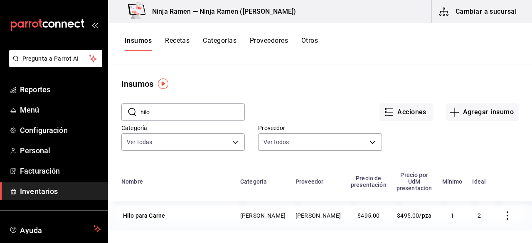
drag, startPoint x: 180, startPoint y: 123, endPoint x: 173, endPoint y: 117, distance: 9.5
click at [173, 117] on div "​ hilo ​ Acciones Agregar insumo Categoría Ver todas fc0519f6-d46a-4e31-bdf7-13…" at bounding box center [320, 128] width 424 height 76
click at [173, 117] on input "hilo" at bounding box center [192, 112] width 104 height 17
type input "h"
type input "laogan"
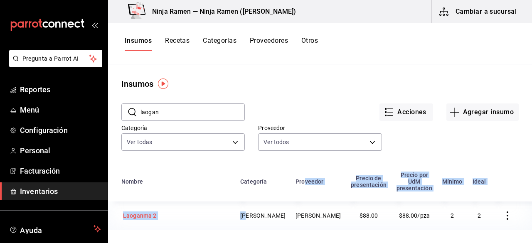
drag, startPoint x: 299, startPoint y: 194, endPoint x: 213, endPoint y: 209, distance: 88.1
click at [213, 209] on table "Nombre Categoría Proveedor Precio de presentación Precio por UdM presentación M…" at bounding box center [320, 198] width 424 height 63
click at [160, 213] on div "Laoganma 2" at bounding box center [175, 216] width 109 height 12
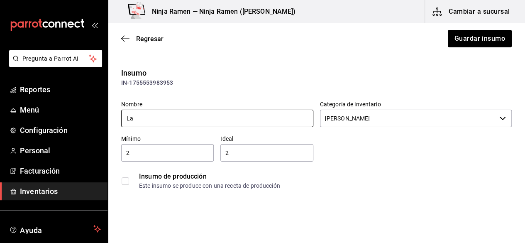
type input "L"
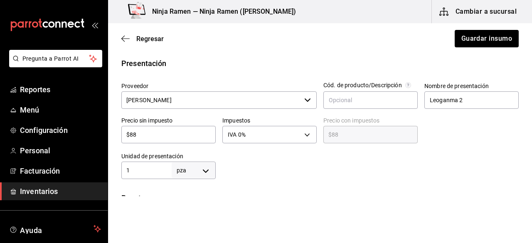
scroll to position [168, 0]
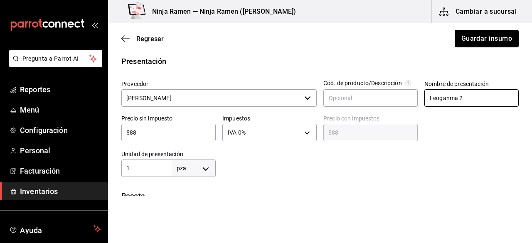
type input "Pasta Laoganma 280 gr"
drag, startPoint x: 475, startPoint y: 97, endPoint x: 386, endPoint y: 107, distance: 89.9
click at [394, 105] on div "Proveedor Bodega Senson ​ Cód. de producto/Descripción Nombre de presentación L…" at bounding box center [317, 125] width 404 height 103
paste input "Pasta Laoganma 280 gr"
type input "Pasta Laoganma 280 gr"
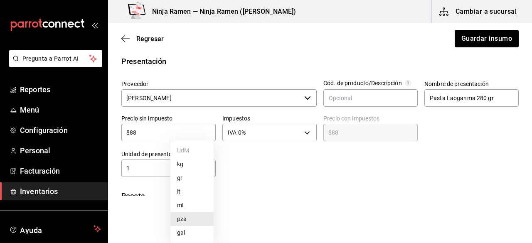
click at [206, 170] on body "Pregunta a Parrot AI Reportes Menú Configuración Personal Facturación Inventari…" at bounding box center [266, 98] width 532 height 196
click at [187, 181] on li "gr" at bounding box center [191, 178] width 43 height 14
type input "GRAM"
click at [156, 175] on div "1 gr GRAM ​" at bounding box center [168, 168] width 94 height 17
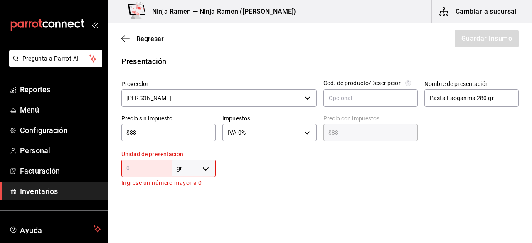
type input "2"
type input "28"
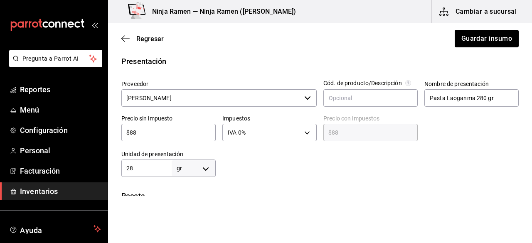
type input "280"
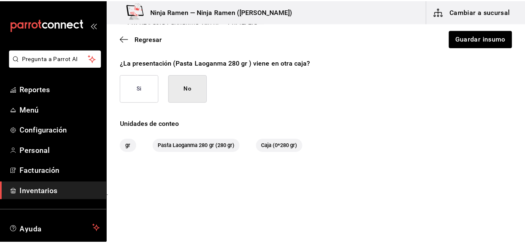
scroll to position [408, 0]
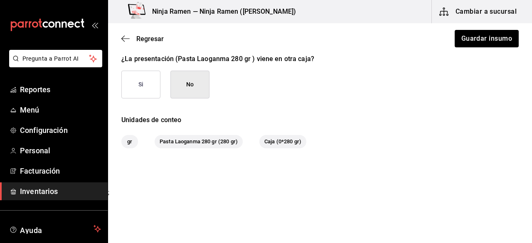
type input "280"
click at [181, 87] on button "No" at bounding box center [189, 85] width 39 height 28
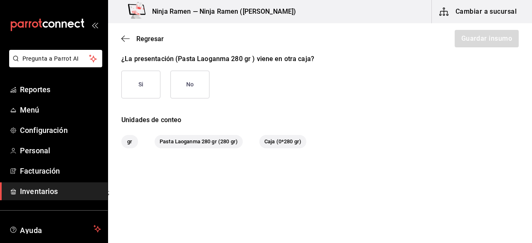
click at [209, 83] on div "¿La presentación (Pasta Laoganma 280 gr ) viene en otra caja? Si No" at bounding box center [317, 72] width 404 height 51
click at [201, 83] on button "No" at bounding box center [189, 85] width 39 height 28
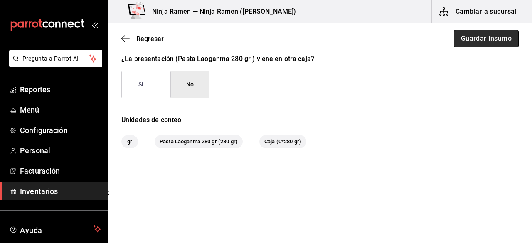
click at [477, 44] on button "Guardar insumo" at bounding box center [486, 38] width 65 height 17
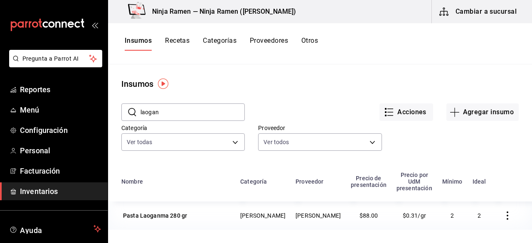
click at [175, 105] on input "laogan" at bounding box center [192, 112] width 104 height 17
type input "l"
type input "salsa sri"
click at [159, 214] on div "Salsa Sriracha793 GR" at bounding box center [151, 216] width 61 height 12
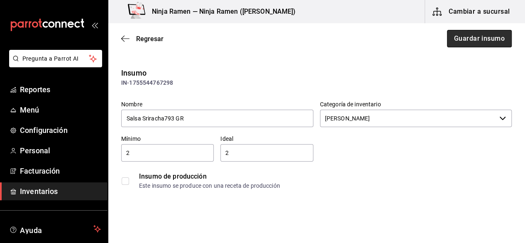
click at [453, 42] on button "Guardar insumo" at bounding box center [479, 38] width 65 height 17
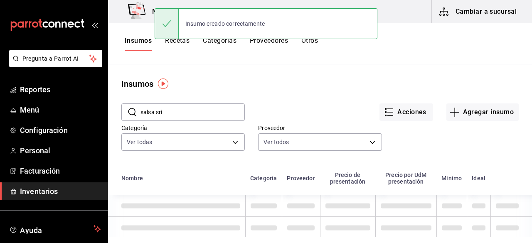
click at [172, 112] on input "salsa sri" at bounding box center [192, 112] width 104 height 17
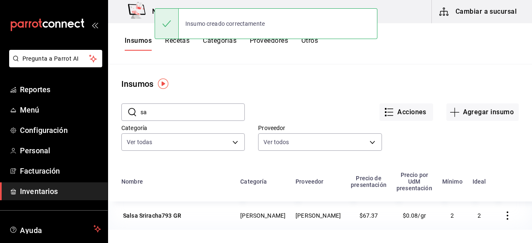
type input "s"
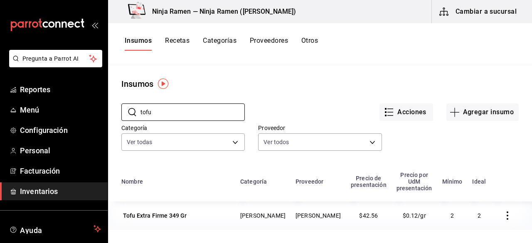
type input "tofu"
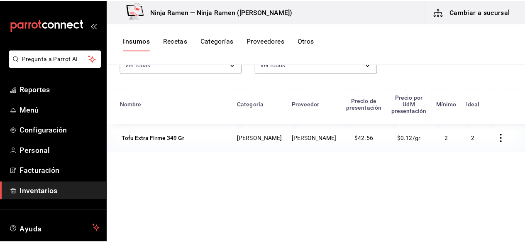
scroll to position [82, 0]
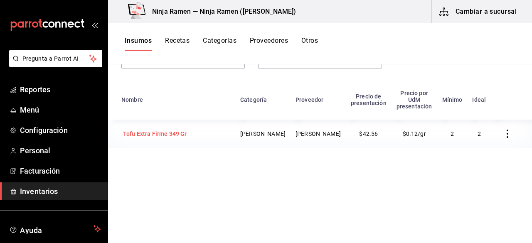
click at [173, 131] on div "Tofu Extra Firme 349 Gr" at bounding box center [155, 134] width 64 height 8
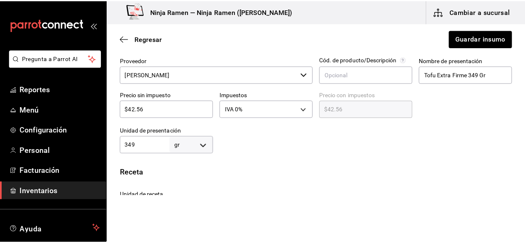
scroll to position [191, 0]
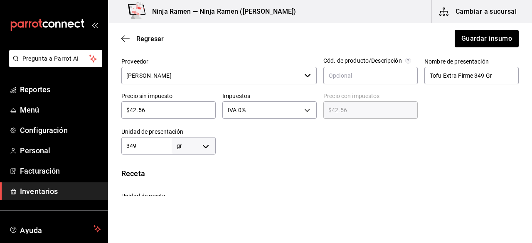
click at [196, 111] on input "$42.56" at bounding box center [168, 110] width 94 height 10
type input "$42.5"
type input "$42.50"
type input "$42."
type input "$42.00"
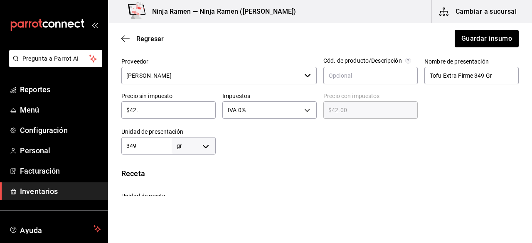
type input "$42.9"
type input "$42.90"
type input "$42.97"
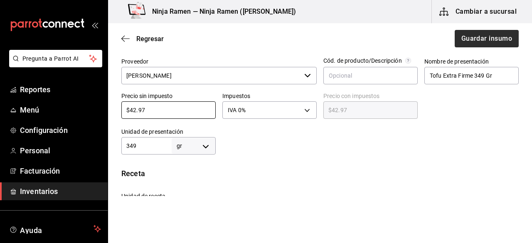
type input "$42.97"
click at [476, 36] on button "Guardar insumo" at bounding box center [486, 38] width 65 height 17
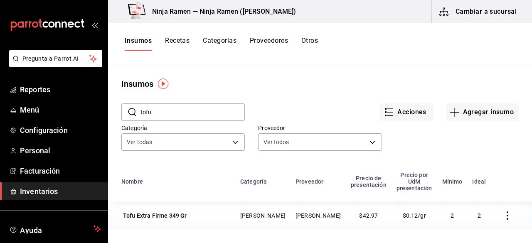
click at [174, 110] on input "tofu" at bounding box center [192, 112] width 104 height 17
type input "t"
type input "gyoza"
click at [391, 207] on td "$20.07/pza" at bounding box center [414, 215] width 46 height 28
click at [158, 210] on div "Gyoza 1 Kg /Caja 8 pz" at bounding box center [152, 216] width 62 height 12
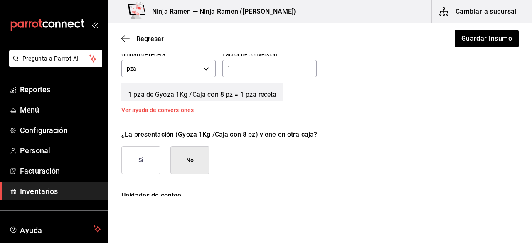
scroll to position [339, 0]
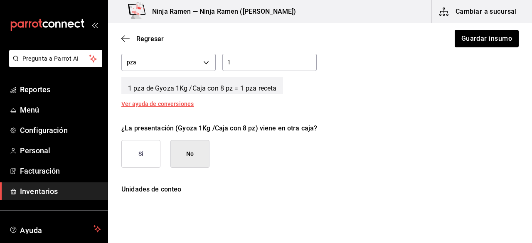
click at [198, 147] on button "No" at bounding box center [189, 154] width 39 height 28
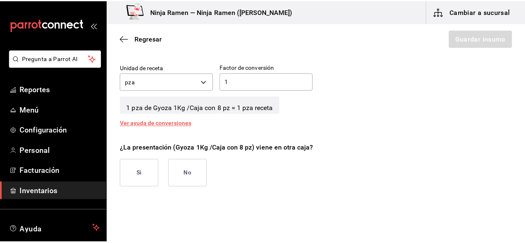
scroll to position [376, 0]
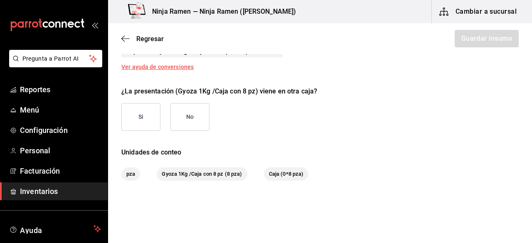
click at [196, 116] on button "No" at bounding box center [189, 117] width 39 height 28
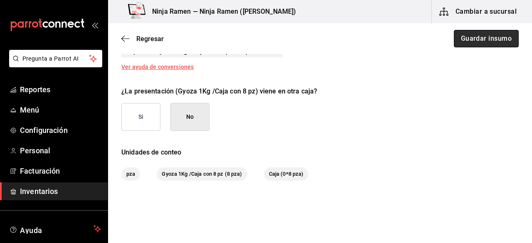
click at [477, 35] on button "Guardar insumo" at bounding box center [486, 38] width 65 height 17
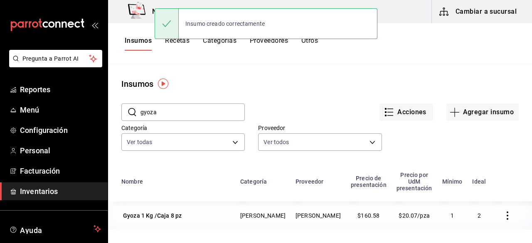
click at [214, 110] on input "gyoza" at bounding box center [192, 112] width 104 height 17
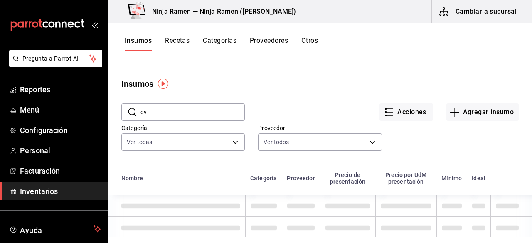
type input "g"
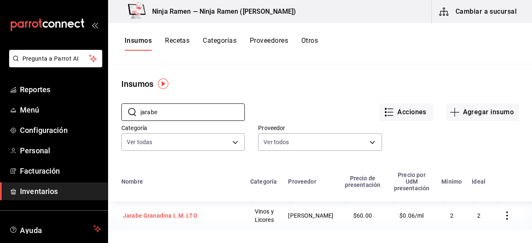
type input "jarabe"
click at [167, 211] on div "Jarabe Granadina L.M. LTO" at bounding box center [160, 215] width 74 height 8
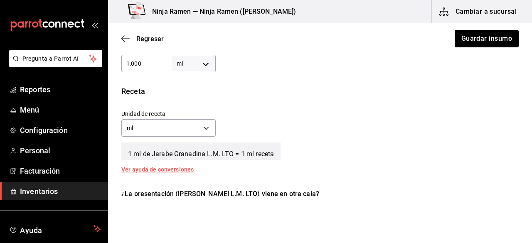
scroll to position [274, 0]
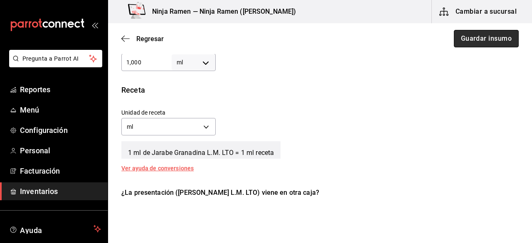
click at [460, 46] on button "Guardar insumo" at bounding box center [486, 38] width 65 height 17
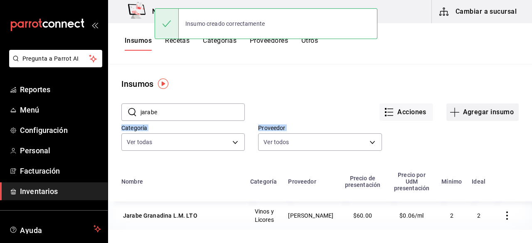
drag, startPoint x: 476, startPoint y: 123, endPoint x: 459, endPoint y: 108, distance: 23.2
click at [459, 108] on div "​ jarabe ​ Acciones Agregar insumo Categoría Ver todas fc0519f6-d46a-4e31-bdf7-…" at bounding box center [320, 128] width 424 height 76
click at [459, 108] on button "Agregar insumo" at bounding box center [482, 111] width 72 height 17
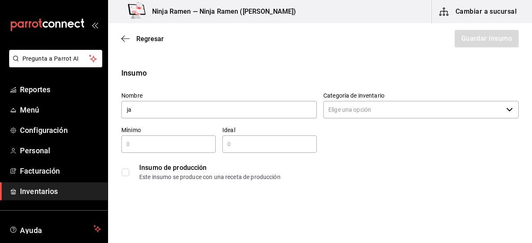
type input "j"
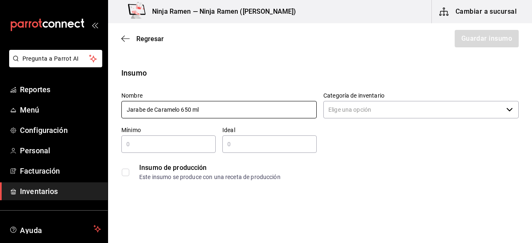
type input "Jarabe de Caramelo 650 ml"
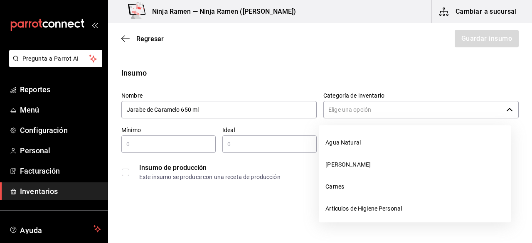
click at [434, 110] on input "Categoría de inventario" at bounding box center [412, 109] width 179 height 17
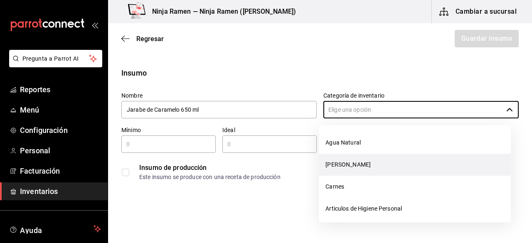
click at [359, 162] on li "[PERSON_NAME]" at bounding box center [415, 165] width 192 height 22
type input "[PERSON_NAME]"
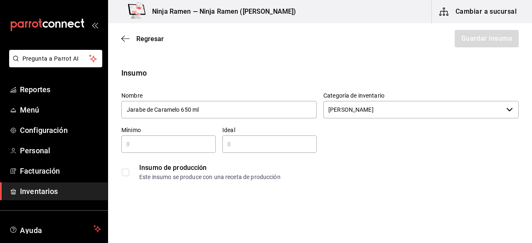
click at [196, 148] on input "text" at bounding box center [168, 144] width 94 height 10
type input "1"
click at [265, 147] on input "text" at bounding box center [269, 144] width 94 height 10
type input "2"
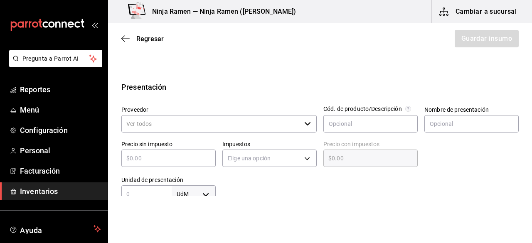
scroll to position [168, 0]
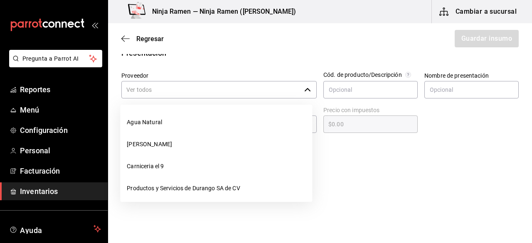
click at [305, 88] on icon "button" at bounding box center [307, 89] width 7 height 7
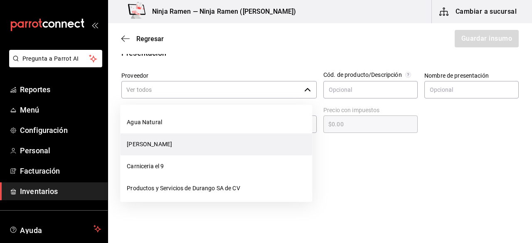
click at [168, 155] on li "Carniceria el 9" at bounding box center [216, 166] width 192 height 22
type input "Carniceria el 9"
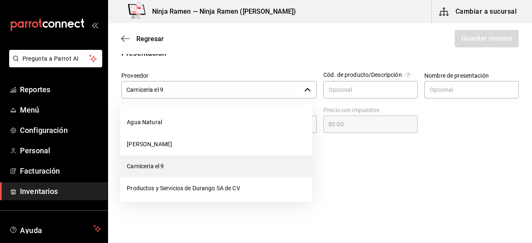
click at [298, 88] on div "Carniceria el 9 ​" at bounding box center [218, 89] width 195 height 17
type input "2"
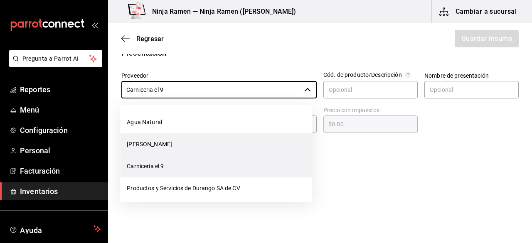
click at [199, 141] on li "[PERSON_NAME]" at bounding box center [216, 144] width 192 height 22
type input "[PERSON_NAME]"
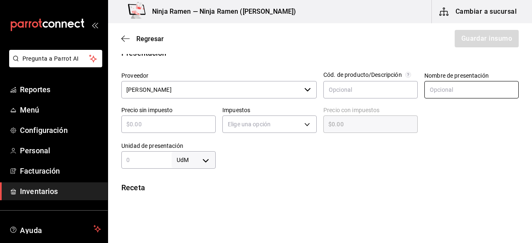
click at [448, 87] on input "text" at bounding box center [471, 89] width 94 height 17
paste input "Jarabe de Caramelo 650 ml"
click at [144, 130] on div "​" at bounding box center [168, 123] width 94 height 17
click at [127, 125] on input "text" at bounding box center [168, 124] width 94 height 10
click at [483, 88] on input "Jarabe de Caramelo 650 ml" at bounding box center [471, 89] width 94 height 17
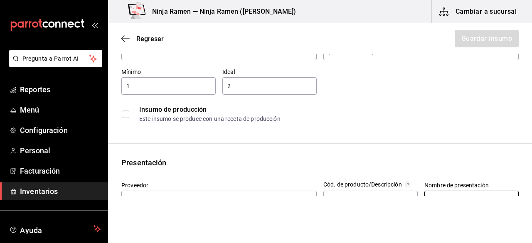
scroll to position [38, 0]
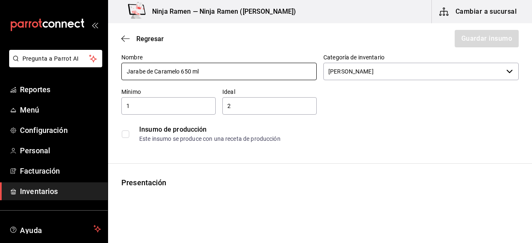
type input "Jarabe de Caramelo 750 ml"
click at [185, 70] on input "Jarabe de Caramelo 650 ml" at bounding box center [218, 71] width 195 height 17
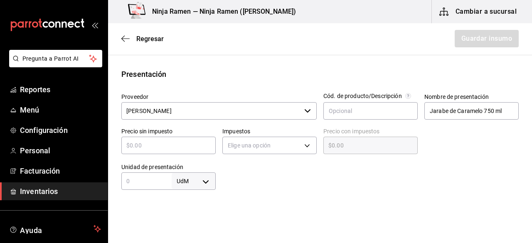
scroll to position [145, 0]
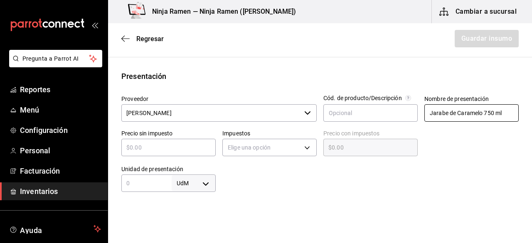
type input "Jarabe de Caramelo 750 ml"
drag, startPoint x: 499, startPoint y: 112, endPoint x: 393, endPoint y: 118, distance: 106.5
click at [393, 118] on div "Proveedor Bodega Senson ​ Cód. de producto/Descripción Nombre de presentación J…" at bounding box center [317, 139] width 404 height 103
click at [157, 156] on div "Precio sin impuesto ​" at bounding box center [165, 141] width 101 height 36
click at [145, 152] on input "text" at bounding box center [168, 147] width 94 height 10
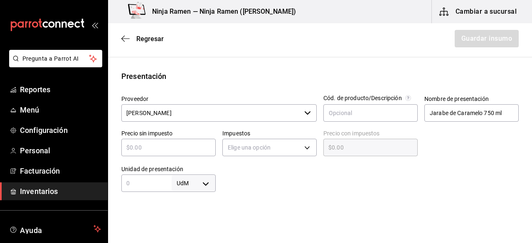
type input "$7"
type input "$7.00"
type input "$75"
type input "$75.00"
type input "$753"
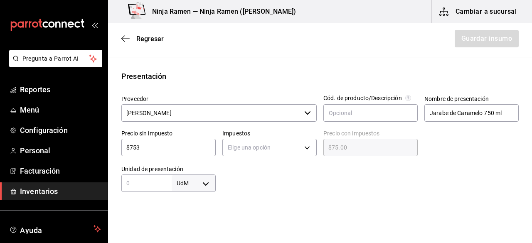
type input "$753.00"
type input "$753.4"
type input "$753.40"
type input "$753.45"
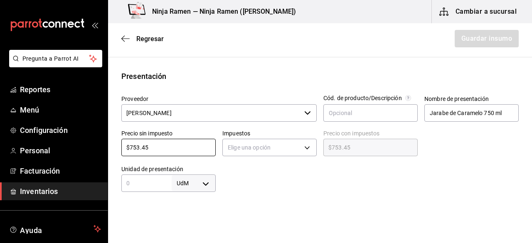
type input "$753.45"
click at [210, 186] on body "Pregunta a Parrot AI Reportes Menú Configuración Personal Facturación Inventari…" at bounding box center [266, 98] width 532 height 196
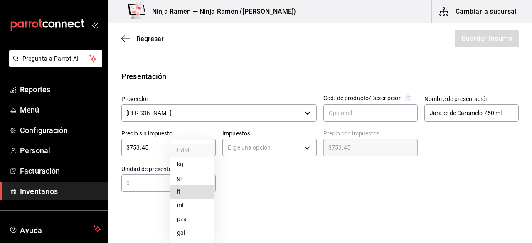
click at [188, 211] on li "ml" at bounding box center [191, 206] width 43 height 14
type input "MILLILITER"
click at [134, 181] on input "text" at bounding box center [146, 183] width 50 height 10
type input "7"
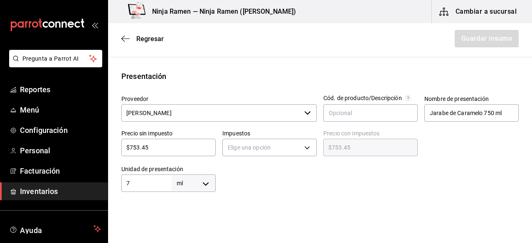
type input "7"
type input "75"
type input "750"
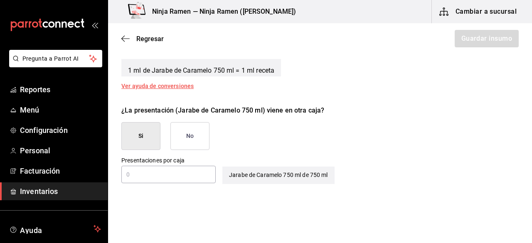
scroll to position [373, 0]
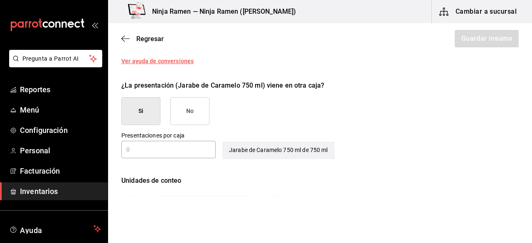
type input "750"
click at [189, 112] on button "No" at bounding box center [189, 111] width 39 height 28
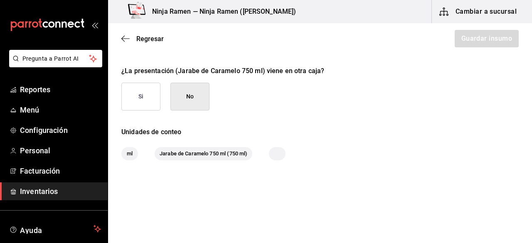
scroll to position [390, 0]
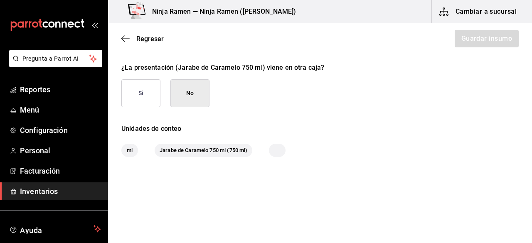
click at [184, 94] on button "No" at bounding box center [189, 93] width 39 height 28
click at [192, 95] on button "No" at bounding box center [189, 93] width 39 height 28
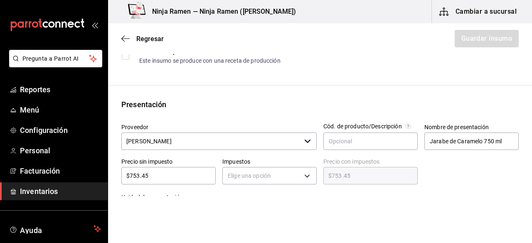
scroll to position [142, 0]
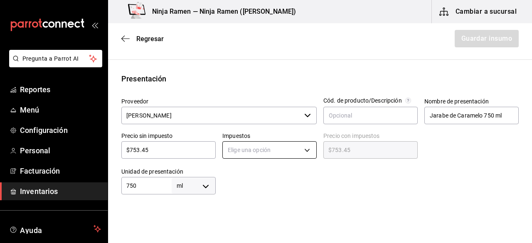
click at [310, 146] on body "Pregunta a Parrot AI Reportes Menú Configuración Personal Facturación Inventari…" at bounding box center [266, 98] width 532 height 196
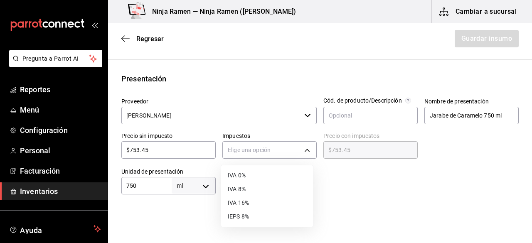
click at [255, 176] on li "IVA 0%" at bounding box center [267, 176] width 92 height 14
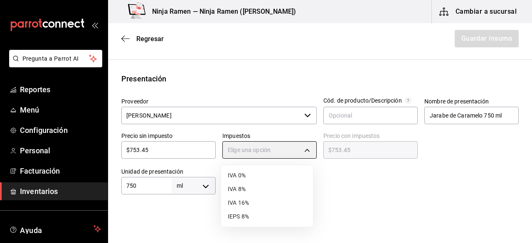
type input "IVA_0"
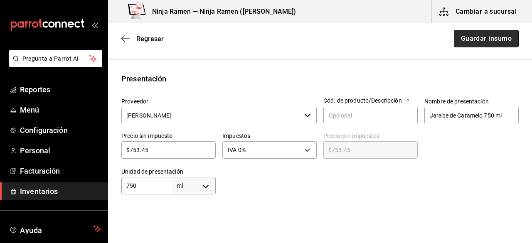
click at [474, 36] on button "Guardar insumo" at bounding box center [486, 38] width 65 height 17
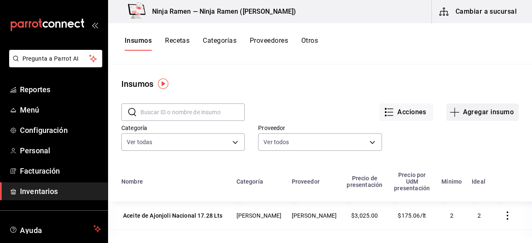
click at [455, 119] on button "Agregar insumo" at bounding box center [482, 111] width 72 height 17
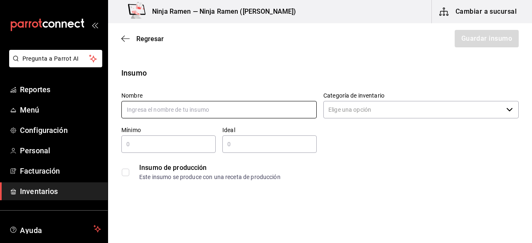
type input "K"
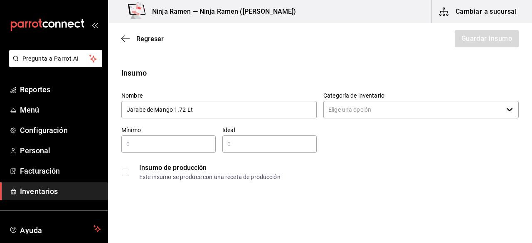
type input "Jarabe de Mango 1.72 Lt"
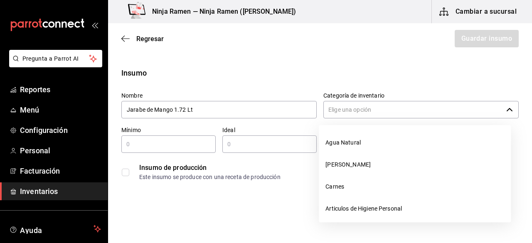
click at [394, 115] on input "Categoría de inventario" at bounding box center [412, 109] width 179 height 17
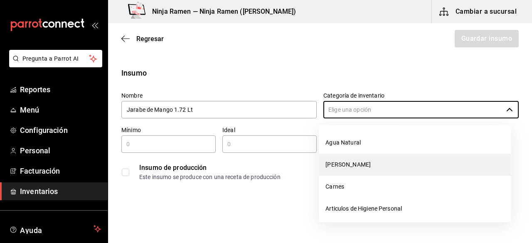
click at [346, 163] on li "[PERSON_NAME]" at bounding box center [415, 165] width 192 height 22
type input "[PERSON_NAME]"
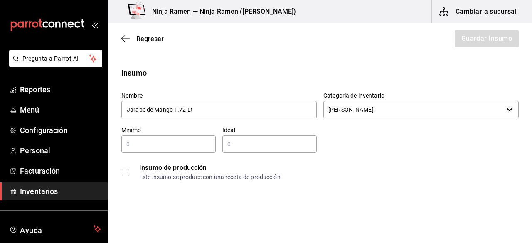
click at [148, 141] on input "text" at bounding box center [168, 144] width 94 height 10
type input "1"
click at [241, 149] on div "​" at bounding box center [269, 143] width 94 height 17
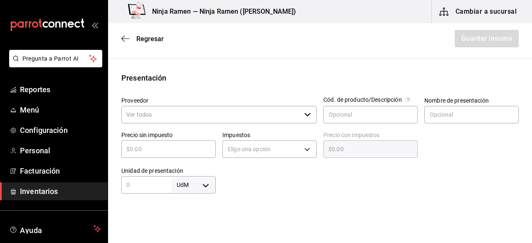
scroll to position [164, 0]
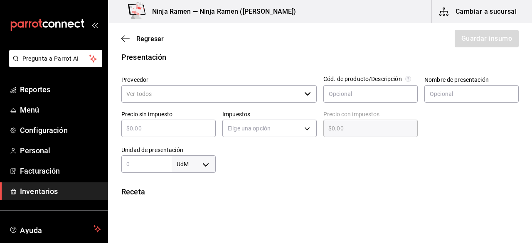
type input "2"
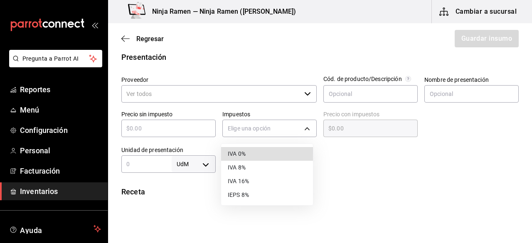
drag, startPoint x: 263, startPoint y: 127, endPoint x: 219, endPoint y: 86, distance: 59.4
click at [219, 86] on body "Pregunta a Parrot AI Reportes Menú Configuración Personal Facturación Inventari…" at bounding box center [266, 98] width 532 height 196
click at [219, 86] on div at bounding box center [266, 121] width 532 height 243
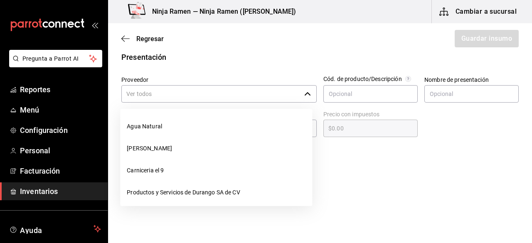
click at [215, 95] on input "Proveedor" at bounding box center [210, 93] width 179 height 17
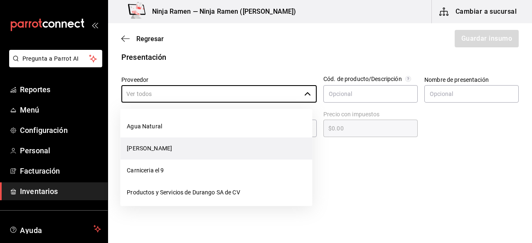
click at [177, 157] on li "[PERSON_NAME]" at bounding box center [216, 148] width 192 height 22
type input "[PERSON_NAME]"
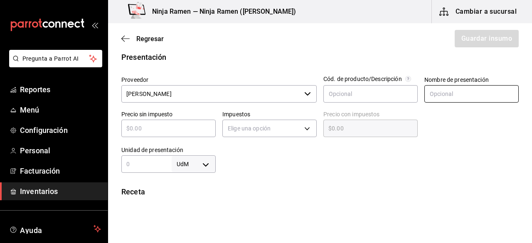
click at [435, 92] on input "text" at bounding box center [471, 93] width 94 height 17
type input "j"
type input "Jarabe de Mango 1.92 Lt"
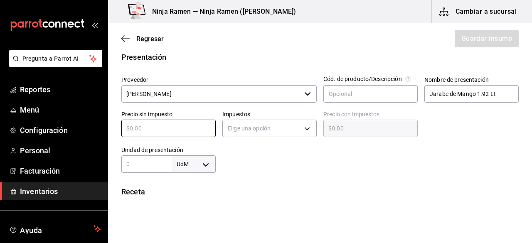
type input "$5"
type input "$5.00"
type input "$55"
type input "$55.00"
type input "$558"
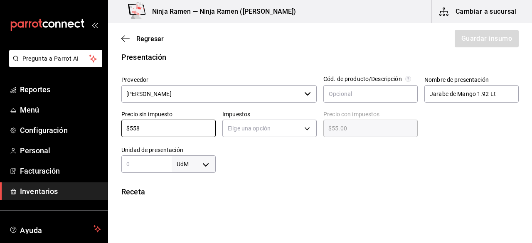
type input "$558.00"
type input "$558.8"
type input "$558.80"
type input "$558.89"
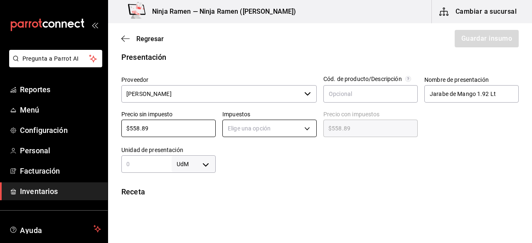
type input "$558.89"
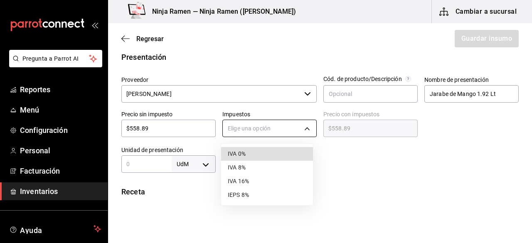
click at [291, 129] on body "Pregunta a Parrot AI Reportes Menú Configuración Personal Facturación Inventari…" at bounding box center [266, 98] width 532 height 196
click at [240, 148] on li "IVA 0%" at bounding box center [267, 154] width 92 height 14
type input "IVA_0"
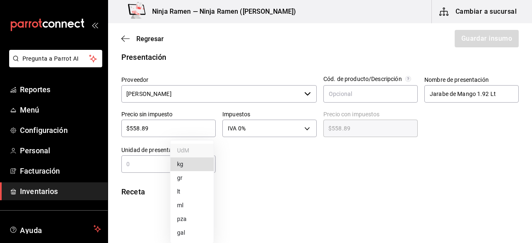
click at [191, 170] on body "Pregunta a Parrot AI Reportes Menú Configuración Personal Facturación Inventari…" at bounding box center [266, 98] width 532 height 196
click at [182, 192] on li "lt" at bounding box center [191, 192] width 43 height 14
type input "LITER"
click at [140, 171] on div "lt LITER ​" at bounding box center [168, 163] width 94 height 17
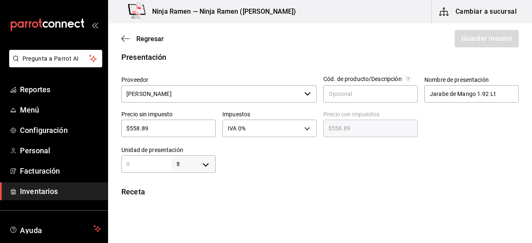
type input "1"
type input "1.9"
type input "1.92"
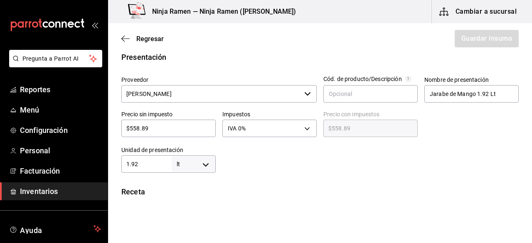
type input "1.92"
click at [207, 182] on div "Insumo Nombre Jarabe de Mango 1.72 Lt Categoría de inventario Bodega Senson ​ M…" at bounding box center [320, 161] width 424 height 514
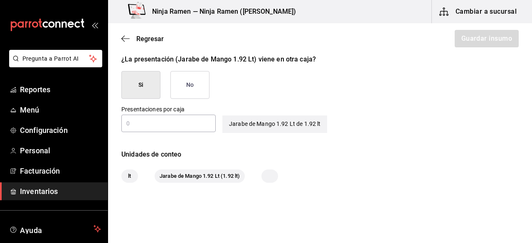
scroll to position [400, 0]
click at [192, 78] on button "No" at bounding box center [189, 84] width 39 height 28
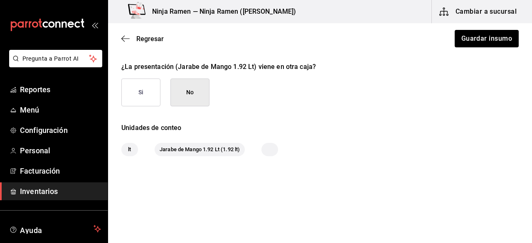
scroll to position [390, 0]
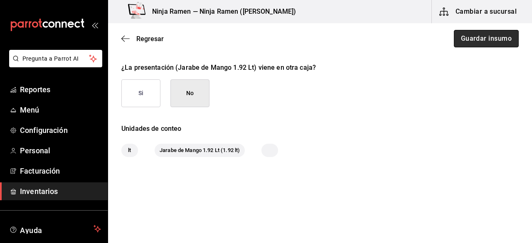
click at [471, 42] on button "Guardar insumo" at bounding box center [486, 38] width 65 height 17
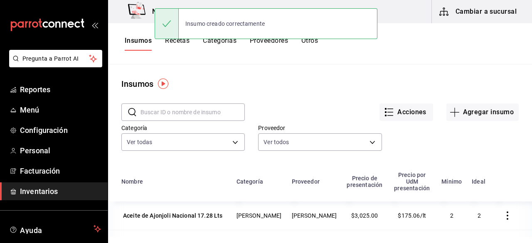
click at [179, 110] on input "text" at bounding box center [192, 112] width 104 height 17
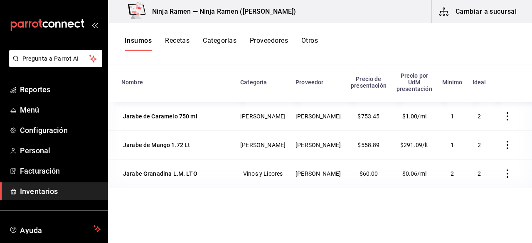
scroll to position [102, 0]
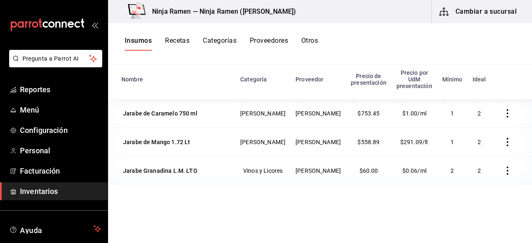
type input "jarabe"
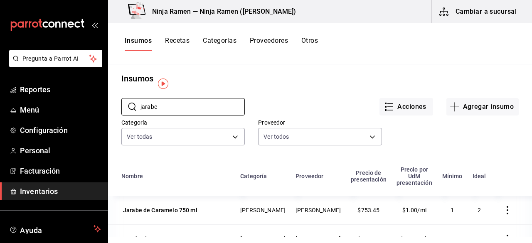
scroll to position [0, 0]
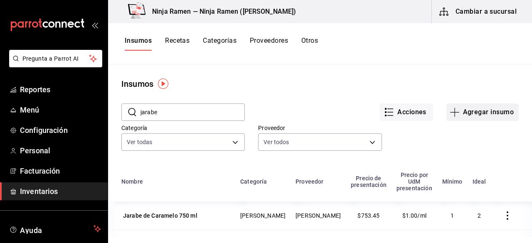
drag, startPoint x: 494, startPoint y: 98, endPoint x: 487, endPoint y: 104, distance: 10.0
click at [487, 104] on div "Acciones Agregar insumo" at bounding box center [382, 105] width 274 height 31
click at [487, 104] on button "Agregar insumo" at bounding box center [482, 111] width 72 height 17
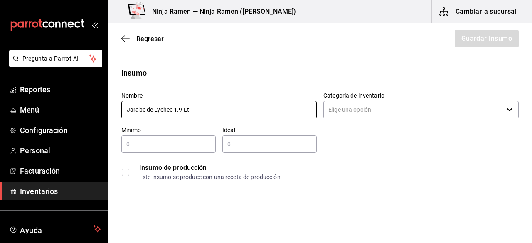
type input "Jarabe de Lychee 1.9 Lt"
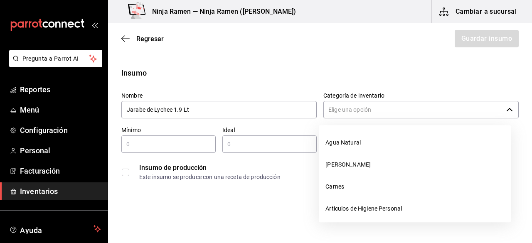
click at [346, 106] on input "Categoría de inventario" at bounding box center [412, 109] width 179 height 17
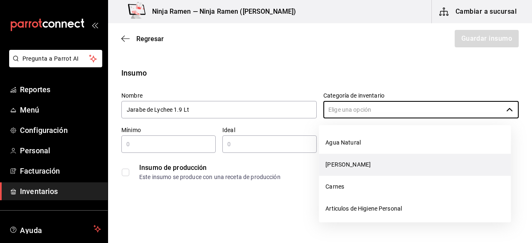
click at [342, 162] on li "[PERSON_NAME]" at bounding box center [415, 165] width 192 height 22
type input "[PERSON_NAME]"
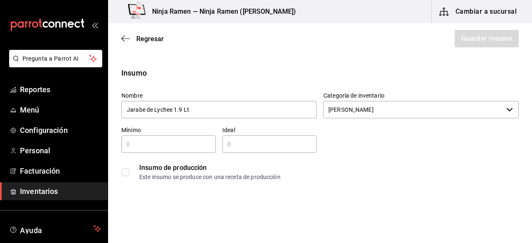
click at [154, 141] on input "text" at bounding box center [168, 144] width 94 height 10
type input "1"
click at [251, 148] on input "text" at bounding box center [269, 144] width 94 height 10
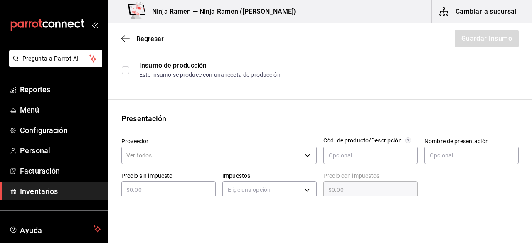
scroll to position [103, 0]
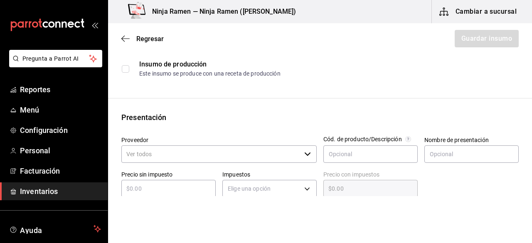
type input "2"
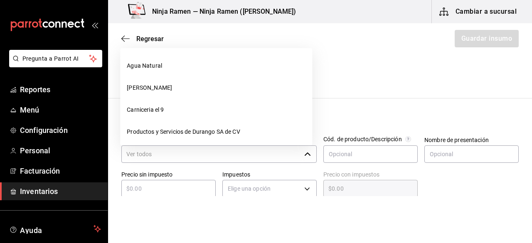
click at [264, 159] on input "Proveedor" at bounding box center [210, 153] width 179 height 17
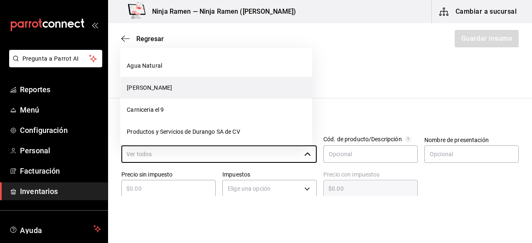
click at [162, 86] on li "[PERSON_NAME]" at bounding box center [216, 88] width 192 height 22
type input "[PERSON_NAME]"
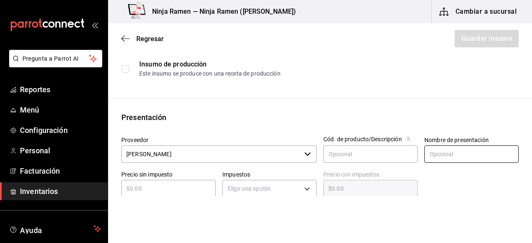
click at [439, 155] on input "text" at bounding box center [471, 153] width 94 height 17
paste input "Jarabe de Mango 1.92 Lt"
click at [478, 196] on html "Pregunta a Parrot AI Reportes Menú Configuración Personal Facturación Inventari…" at bounding box center [266, 98] width 532 height 196
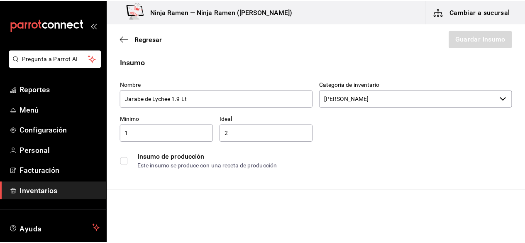
scroll to position [0, 0]
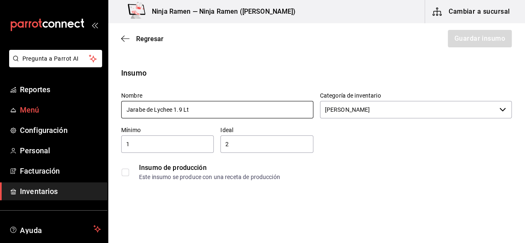
drag, startPoint x: 255, startPoint y: 114, endPoint x: 98, endPoint y: 103, distance: 157.4
click at [100, 103] on div "Pregunta a Parrot AI Reportes Menú Configuración Personal Facturación Inventari…" at bounding box center [262, 98] width 525 height 196
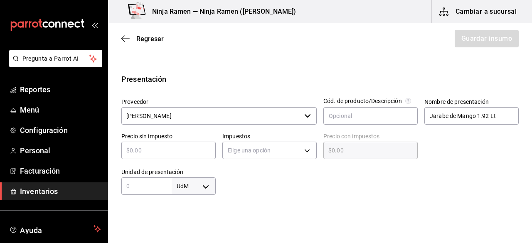
scroll to position [151, 0]
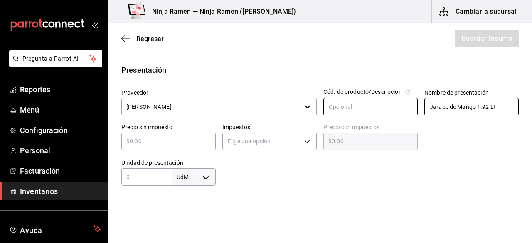
drag, startPoint x: 499, startPoint y: 106, endPoint x: 392, endPoint y: 101, distance: 107.3
click at [392, 101] on div "Proveedor Bodega Senson ​ Cód. de producto/Descripción Nombre de presentación J…" at bounding box center [317, 133] width 404 height 103
paste input "Lychee 1.9"
type input "Jarabe de Lychee 1.9 Lt"
click at [158, 141] on input "text" at bounding box center [168, 141] width 94 height 10
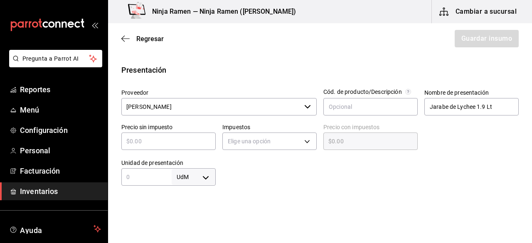
type input "$5"
type input "$5.00"
type input "$55"
type input "$55.00"
type input "$552"
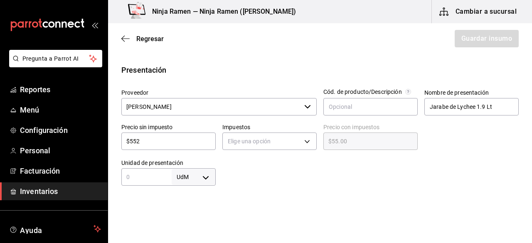
type input "$552.00"
type input "$552.8"
type input "$552.80"
type input "$552.87"
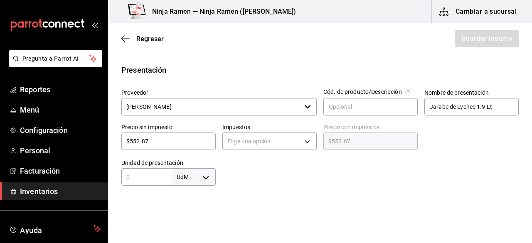
type input "$552.87"
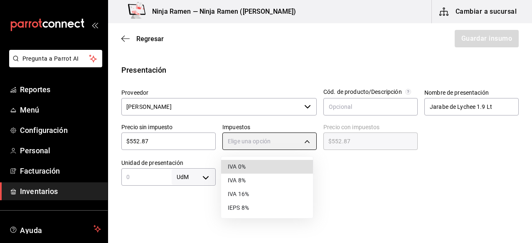
type input "IVA_0"
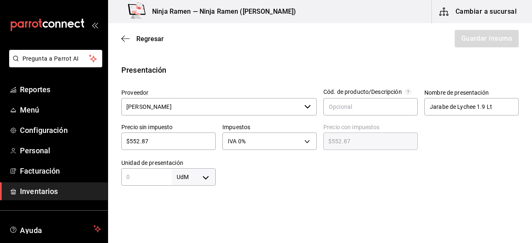
click at [140, 183] on div "UdM ​" at bounding box center [168, 176] width 94 height 17
type input "1.9"
click at [206, 182] on body "Pregunta a Parrot AI Reportes Menú Configuración Personal Facturación Inventari…" at bounding box center [266, 98] width 532 height 196
type input "LITER"
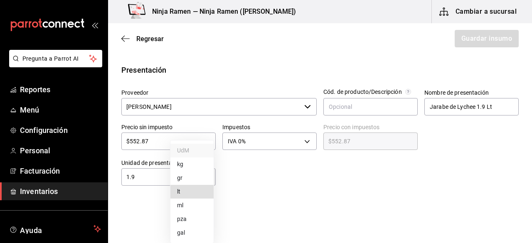
type input "LITER"
type input "1.9"
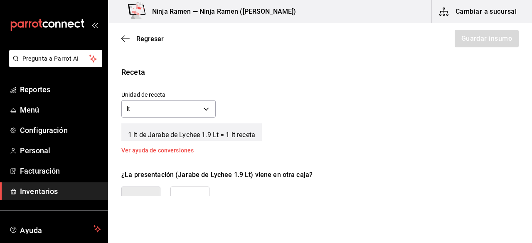
scroll to position [292, 0]
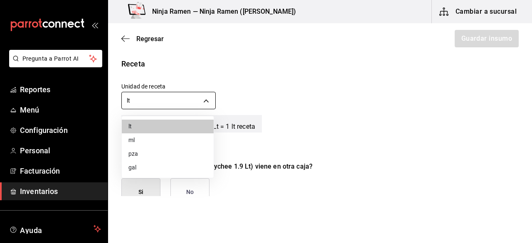
click at [194, 101] on body "Pregunta a Parrot AI Reportes Menú Configuración Personal Facturación Inventari…" at bounding box center [266, 98] width 532 height 196
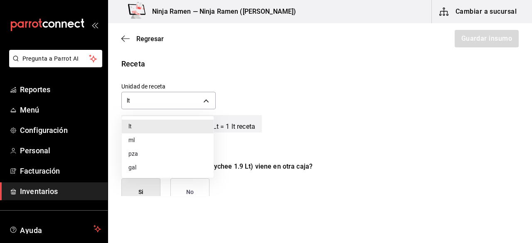
click at [134, 141] on li "ml" at bounding box center [168, 140] width 92 height 14
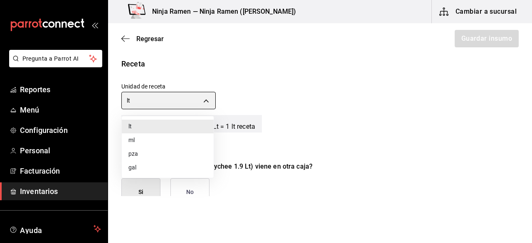
type input "MILLILITER"
type input "1,900"
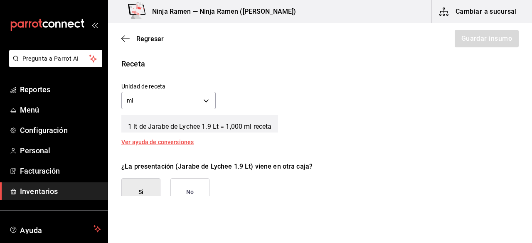
click at [183, 189] on button "No" at bounding box center [189, 192] width 39 height 28
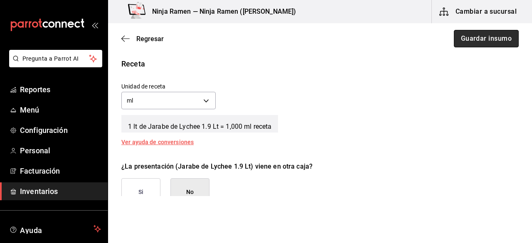
click at [469, 37] on button "Guardar insumo" at bounding box center [486, 38] width 65 height 17
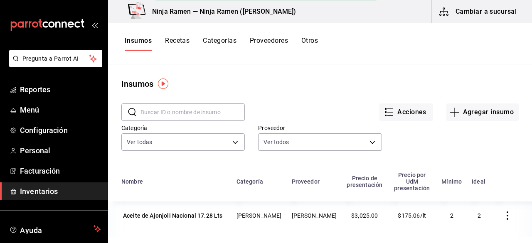
click at [219, 120] on div "​ ​" at bounding box center [182, 111] width 123 height 17
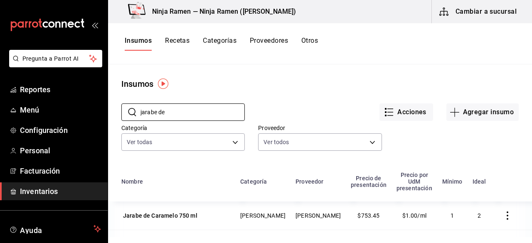
type input "jarabe de"
click at [477, 118] on button "Agregar insumo" at bounding box center [482, 111] width 72 height 17
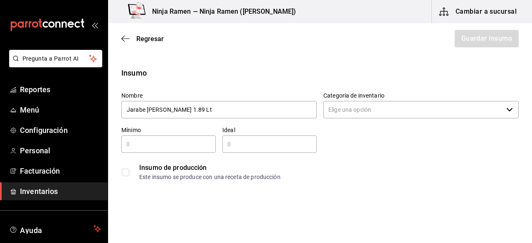
type input "Jarabe de Durazno 1.89 Lt"
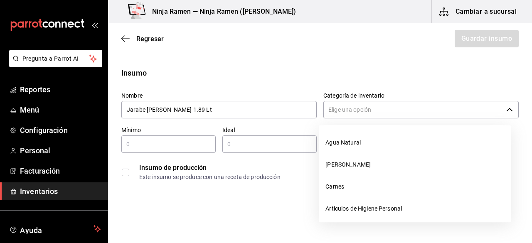
click at [449, 107] on input "Categoría de inventario" at bounding box center [412, 109] width 179 height 17
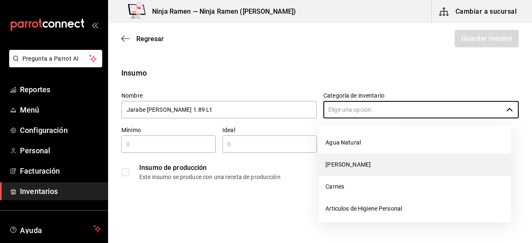
click at [351, 167] on li "[PERSON_NAME]" at bounding box center [415, 165] width 192 height 22
type input "[PERSON_NAME]"
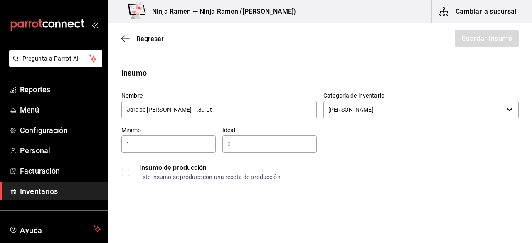
click at [177, 140] on input "1" at bounding box center [168, 144] width 94 height 10
type input "1"
click at [261, 146] on input "2" at bounding box center [269, 144] width 94 height 10
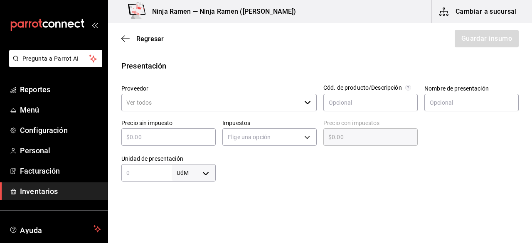
scroll to position [164, 0]
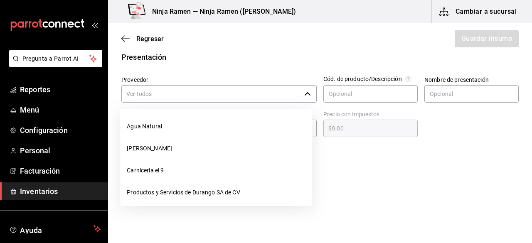
click at [307, 97] on div "​" at bounding box center [218, 93] width 195 height 17
type input "2"
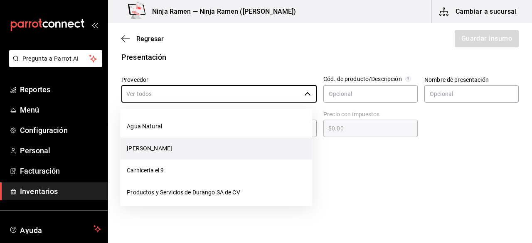
click at [222, 145] on li "[PERSON_NAME]" at bounding box center [216, 148] width 192 height 22
type input "[PERSON_NAME]"
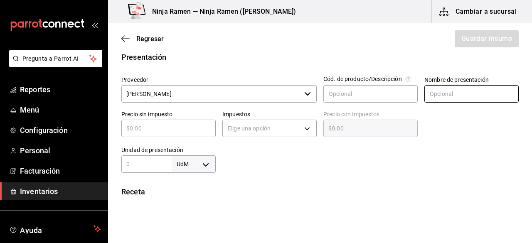
click at [448, 98] on input "text" at bounding box center [471, 93] width 94 height 17
paste input "Jarabe de Durazno 1.89 Lt"
type input "Jarabe de Durazno 1.89 Lt"
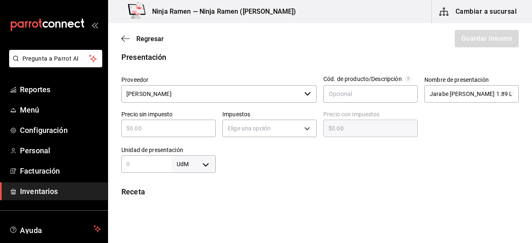
click at [196, 125] on input "text" at bounding box center [168, 128] width 94 height 10
type input "$5"
type input "$5.00"
type input "$58"
type input "$58.00"
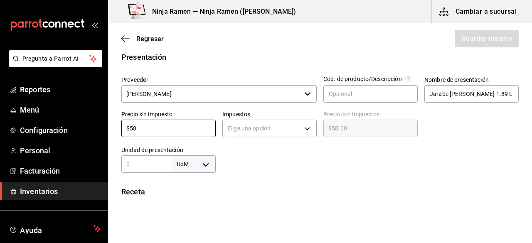
type input "$580"
type input "$580.00"
type input "$580.5"
type input "$580.50"
type input "$580.58"
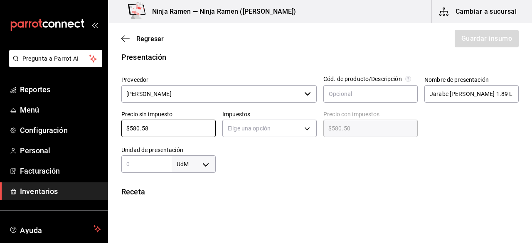
type input "$580.58"
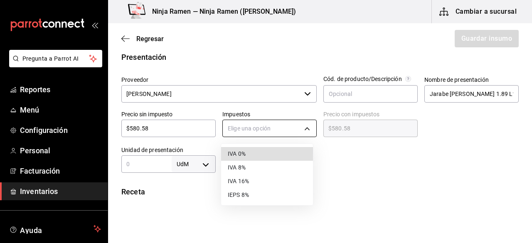
click at [247, 123] on body "Pregunta a Parrot AI Reportes Menú Configuración Personal Facturación Inventari…" at bounding box center [266, 98] width 532 height 196
click at [255, 160] on li "IVA 0%" at bounding box center [267, 154] width 92 height 14
type input "IVA_0"
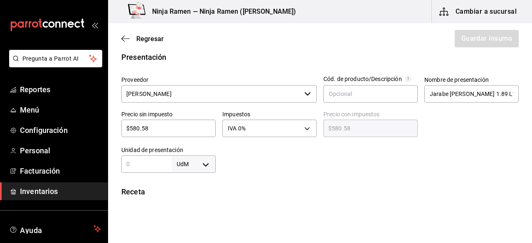
click at [145, 168] on input "text" at bounding box center [146, 164] width 50 height 10
type input "1.89"
click at [193, 165] on body "Pregunta a Parrot AI Reportes Menú Configuración Personal Facturación Inventari…" at bounding box center [266, 98] width 532 height 196
click at [179, 192] on li "lt" at bounding box center [191, 192] width 43 height 14
type input "LITER"
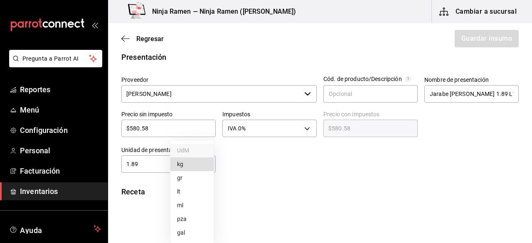
type input "LITER"
type input "1.89"
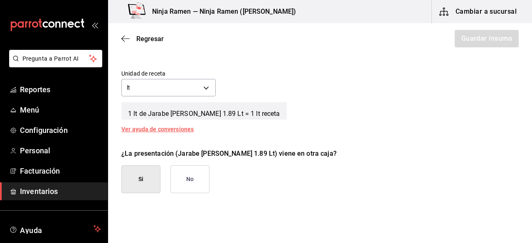
scroll to position [306, 0]
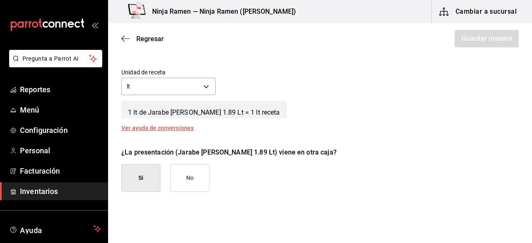
click at [215, 86] on div "Unidad de receta lt LITER Factor de conversión 1.89 ​" at bounding box center [317, 80] width 404 height 36
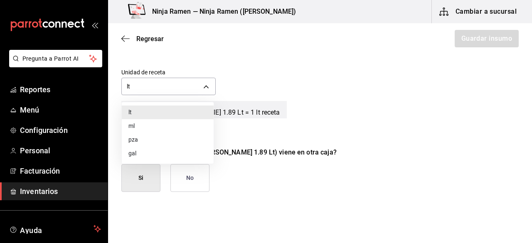
drag, startPoint x: 211, startPoint y: 86, endPoint x: 161, endPoint y: 124, distance: 63.2
click at [161, 124] on body "Pregunta a Parrot AI Reportes Menú Configuración Personal Facturación Inventari…" at bounding box center [266, 98] width 532 height 196
click at [161, 124] on li "ml" at bounding box center [168, 126] width 92 height 14
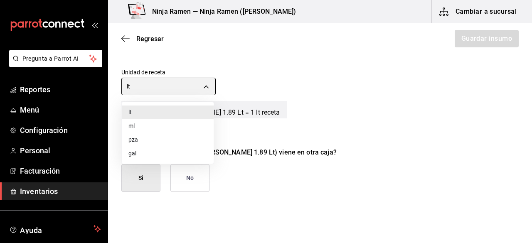
type input "MILLILITER"
type input "1,890"
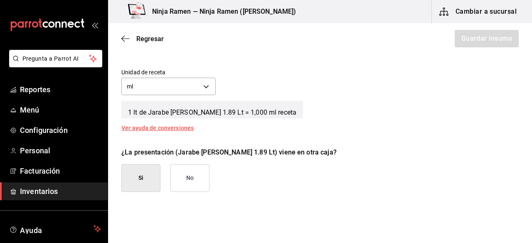
click at [187, 177] on button "No" at bounding box center [189, 178] width 39 height 28
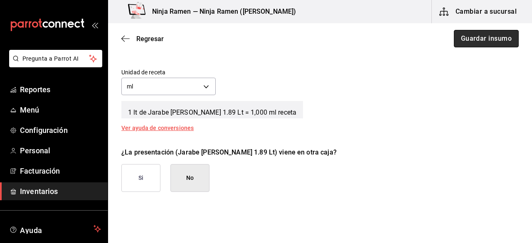
click at [488, 37] on button "Guardar insumo" at bounding box center [486, 38] width 65 height 17
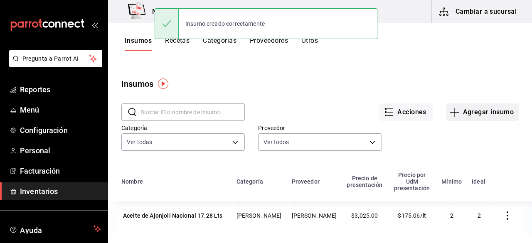
click at [449, 114] on icon "button" at bounding box center [454, 112] width 10 height 10
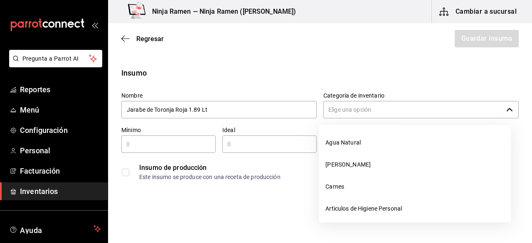
click at [472, 106] on input "Categoría de inventario" at bounding box center [412, 109] width 179 height 17
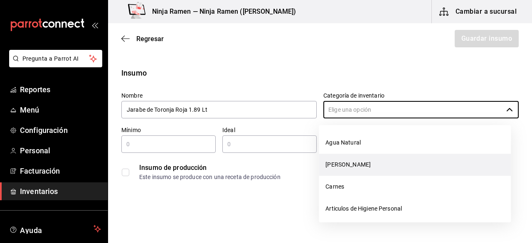
click at [346, 172] on li "[PERSON_NAME]" at bounding box center [415, 165] width 192 height 22
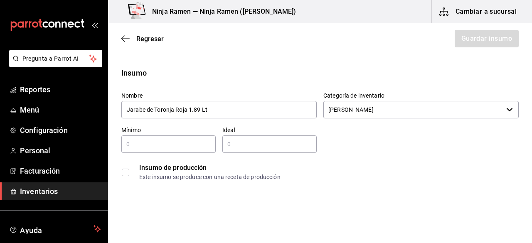
click at [178, 144] on input "text" at bounding box center [168, 144] width 94 height 10
click at [268, 145] on input "text" at bounding box center [269, 144] width 94 height 10
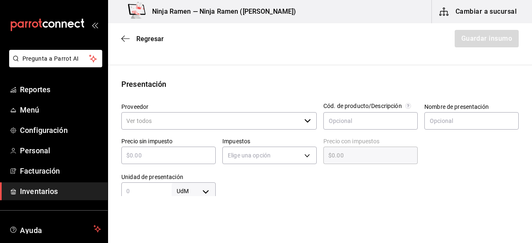
scroll to position [146, 0]
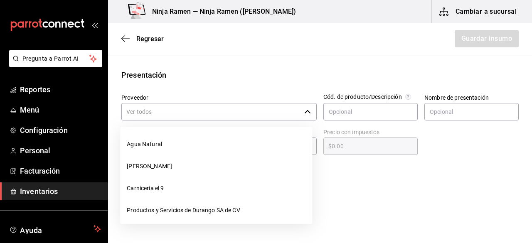
click at [307, 115] on div "​" at bounding box center [218, 111] width 195 height 17
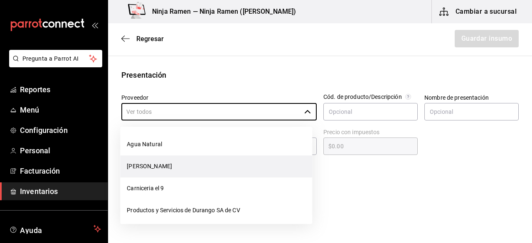
click at [197, 161] on li "Bodega Senson" at bounding box center [216, 166] width 192 height 22
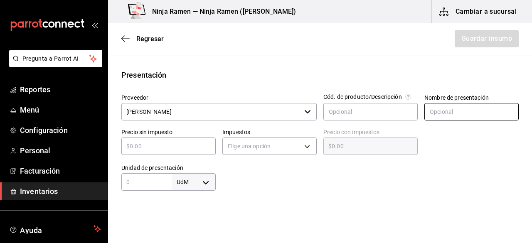
click at [438, 118] on input "text" at bounding box center [471, 111] width 94 height 17
paste input "Jarabe de Toronja Roja 1.89 Lt"
click at [177, 142] on input "text" at bounding box center [168, 146] width 94 height 10
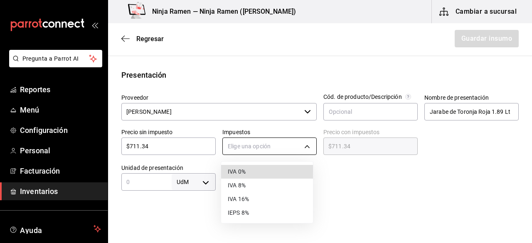
click at [270, 148] on body "Pregunta a Parrot AI Reportes Menú Configuración Personal Facturación Inventari…" at bounding box center [266, 98] width 532 height 196
click at [257, 171] on li "IVA 0%" at bounding box center [267, 172] width 92 height 14
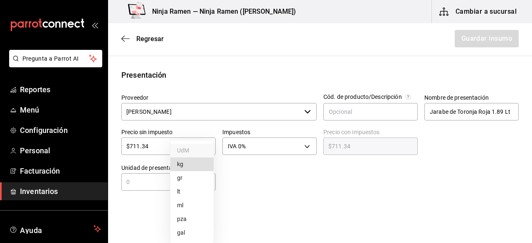
click at [204, 181] on body "Pregunta a Parrot AI Reportes Menú Configuración Personal Facturación Inventari…" at bounding box center [266, 98] width 532 height 196
click at [196, 194] on li "lt" at bounding box center [191, 192] width 43 height 14
click at [148, 187] on input "text" at bounding box center [146, 182] width 50 height 10
click at [244, 194] on div "Insumo Nombre Jarabe de Toronja Roja 1.89 Lt Categoría de inventario Bodega Sen…" at bounding box center [320, 178] width 424 height 514
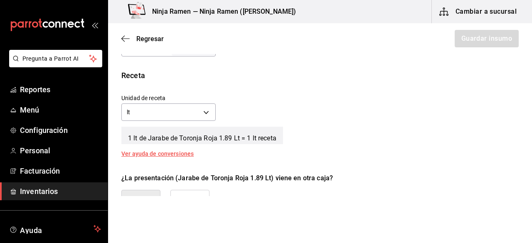
scroll to position [282, 0]
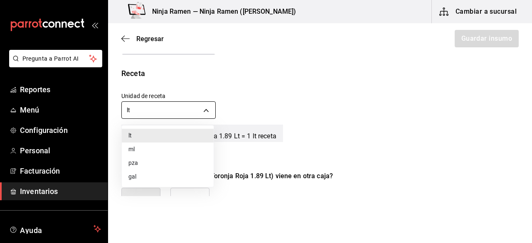
click at [195, 113] on body "Pregunta a Parrot AI Reportes Menú Configuración Personal Facturación Inventari…" at bounding box center [266, 98] width 532 height 196
click at [153, 146] on li "ml" at bounding box center [168, 149] width 92 height 14
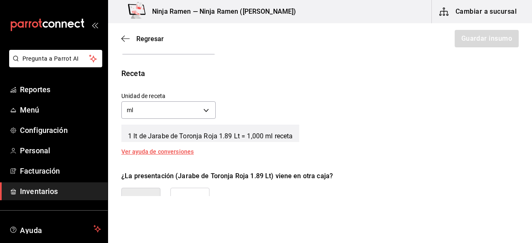
click at [196, 194] on button "No" at bounding box center [189, 202] width 39 height 28
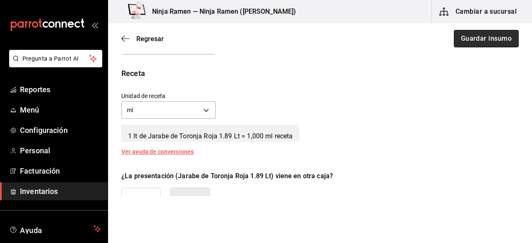
click at [488, 41] on button "Guardar insumo" at bounding box center [486, 38] width 65 height 17
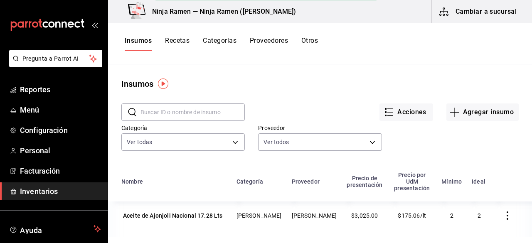
click at [183, 114] on input "text" at bounding box center [192, 112] width 104 height 17
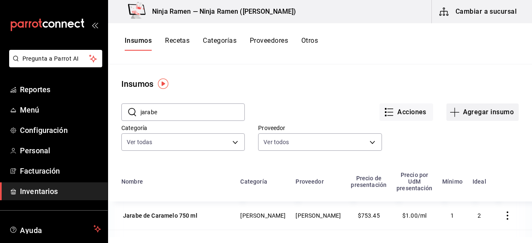
click at [471, 114] on button "Agregar insumo" at bounding box center [482, 111] width 72 height 17
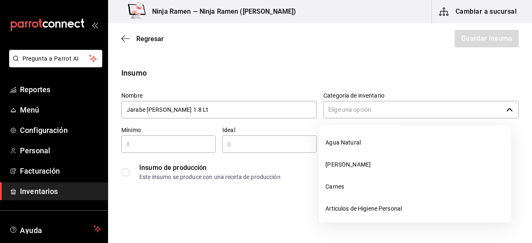
click at [365, 113] on input "Categoría de inventario" at bounding box center [412, 109] width 179 height 17
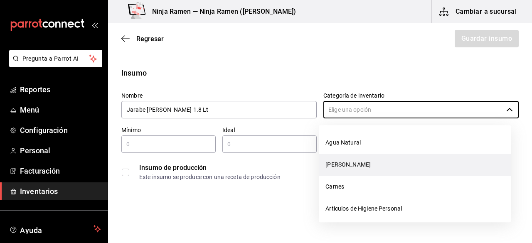
click at [357, 163] on li "[PERSON_NAME]" at bounding box center [415, 165] width 192 height 22
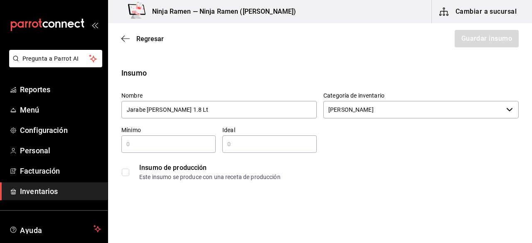
click at [186, 142] on input "text" at bounding box center [168, 144] width 94 height 10
click at [269, 153] on div "Insumo de producción Este insumo se produce con una receta de producción" at bounding box center [317, 169] width 404 height 32
drag, startPoint x: 269, startPoint y: 153, endPoint x: 264, endPoint y: 148, distance: 6.8
click at [264, 148] on div "Nombre Jarabe de Rosas 1.8 Lt Categoría de inventario Bodega Senson ​ Mínimo 1 …" at bounding box center [317, 135] width 404 height 100
click at [264, 148] on input "text" at bounding box center [269, 144] width 94 height 10
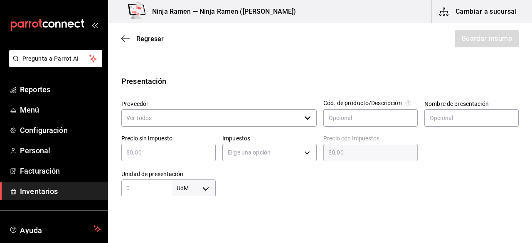
scroll to position [147, 0]
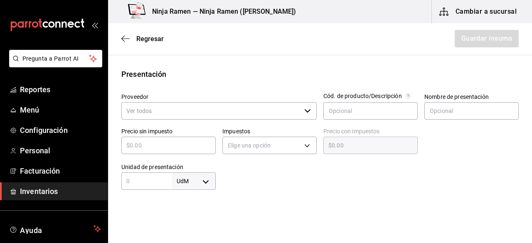
click at [304, 110] on icon "button" at bounding box center [307, 111] width 7 height 7
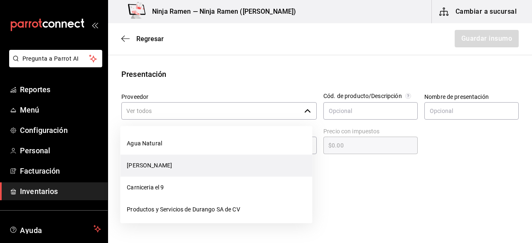
click at [233, 162] on li "[PERSON_NAME]" at bounding box center [216, 166] width 192 height 22
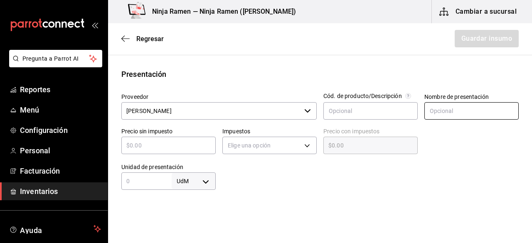
click at [438, 112] on input "text" at bounding box center [471, 110] width 94 height 17
paste input "Jarabe [PERSON_NAME] 1.8 Lt"
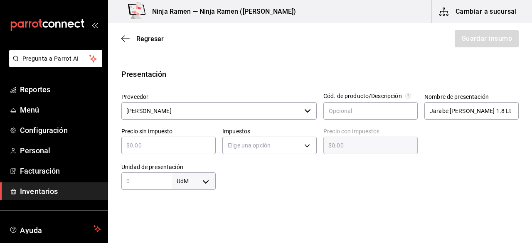
click at [203, 147] on input "text" at bounding box center [168, 145] width 94 height 10
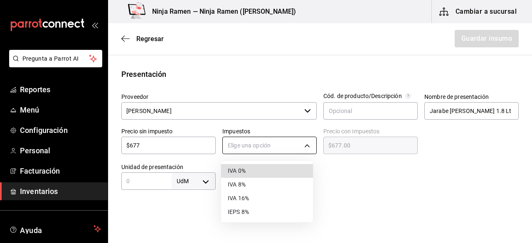
click at [265, 144] on body "Pregunta a Parrot AI Reportes Menú Configuración Personal Facturación Inventari…" at bounding box center [266, 98] width 532 height 196
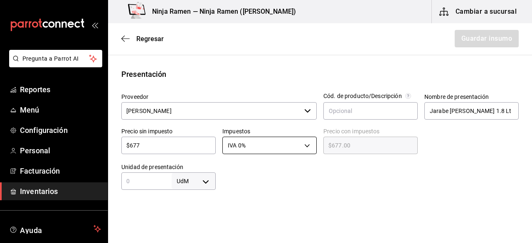
click at [188, 188] on body "Pregunta a Parrot AI Reportes Menú Configuración Personal Facturación Inventari…" at bounding box center [266, 98] width 532 height 196
click at [187, 188] on li "lt" at bounding box center [191, 192] width 43 height 14
click at [153, 184] on input "text" at bounding box center [146, 181] width 50 height 10
click at [332, 193] on div "Insumo Nombre Jarabe de Rosas 1.8 Lt Categoría de inventario Bodega Senson ​ Mí…" at bounding box center [320, 178] width 424 height 514
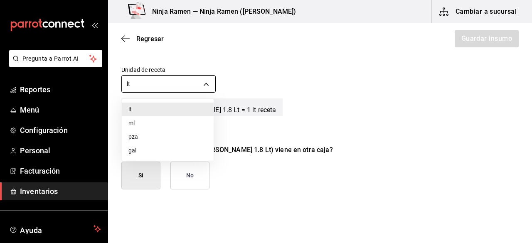
click at [205, 83] on body "Pregunta a Parrot AI Reportes Menú Configuración Personal Facturación Inventari…" at bounding box center [266, 98] width 532 height 196
click at [155, 121] on li "ml" at bounding box center [168, 123] width 92 height 14
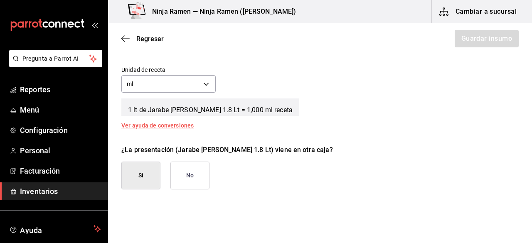
click at [193, 191] on div "Presentaciones por caja ​" at bounding box center [165, 206] width 101 height 34
click at [195, 187] on button "No" at bounding box center [189, 176] width 39 height 28
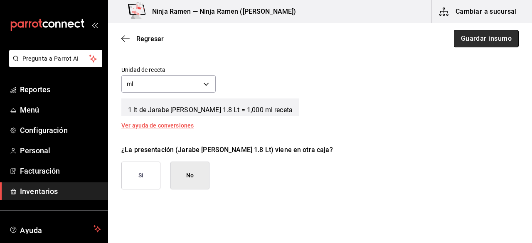
click at [466, 47] on button "Guardar insumo" at bounding box center [486, 38] width 65 height 17
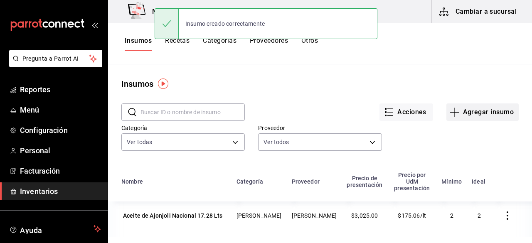
click at [463, 119] on button "Agregar insumo" at bounding box center [482, 111] width 72 height 17
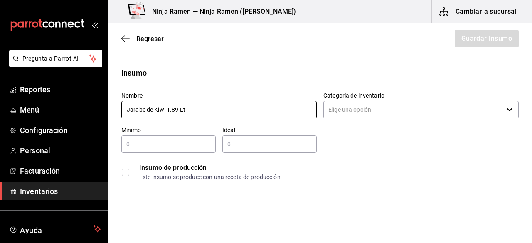
type input "Jarabe de Kiwi 1.89 Lt"
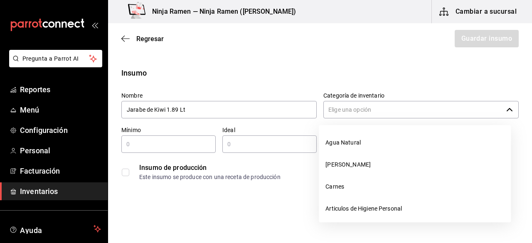
click at [369, 108] on input "Categoría de inventario" at bounding box center [412, 109] width 179 height 17
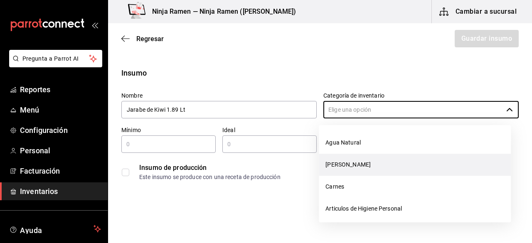
click at [343, 161] on li "[PERSON_NAME]" at bounding box center [415, 165] width 192 height 22
type input "[PERSON_NAME]"
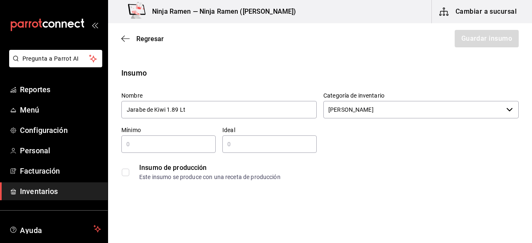
click at [189, 143] on input "text" at bounding box center [168, 144] width 94 height 10
type input "1"
drag, startPoint x: 272, startPoint y: 154, endPoint x: 257, endPoint y: 147, distance: 17.1
click at [257, 147] on div "Nombre Jarabe de Kiwi 1.89 Lt Categoría de inventario [PERSON_NAME] ​ Mínimo 1 …" at bounding box center [317, 135] width 404 height 100
click at [259, 146] on input "text" at bounding box center [269, 144] width 94 height 10
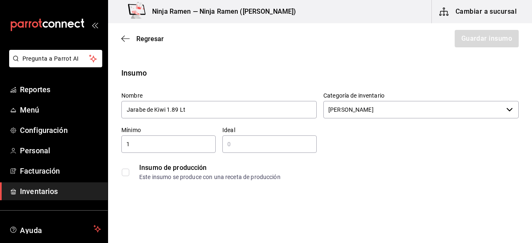
click at [259, 146] on input "text" at bounding box center [269, 144] width 94 height 10
type input "2"
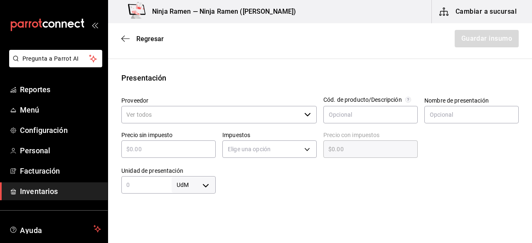
scroll to position [153, 0]
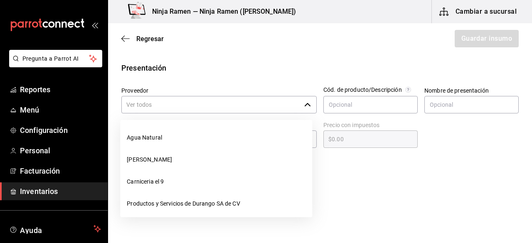
click at [304, 107] on icon "button" at bounding box center [307, 104] width 7 height 7
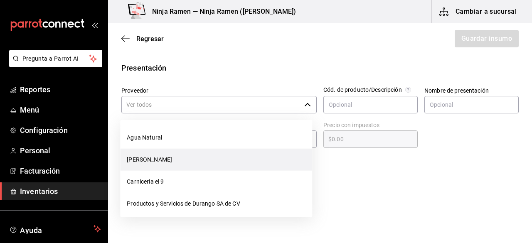
click at [187, 157] on li "[PERSON_NAME]" at bounding box center [216, 160] width 192 height 22
type input "[PERSON_NAME]"
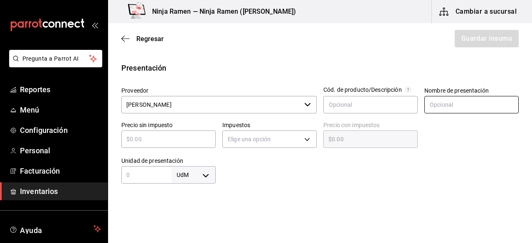
type input "2"
click at [448, 103] on input "text" at bounding box center [471, 104] width 94 height 17
paste input "Jarabe de Kiwi 1.89 Lt"
type input "Jarabe de Kiwi 1.89 Lt"
click at [182, 136] on input "text" at bounding box center [168, 139] width 94 height 10
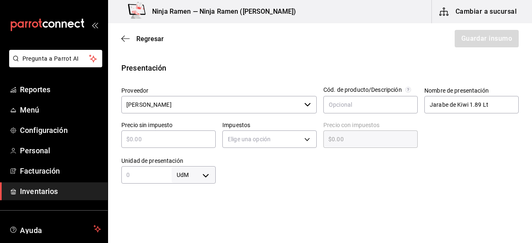
type input "$5"
type input "$5.00"
type input "$55"
type input "$55.00"
type input "$554"
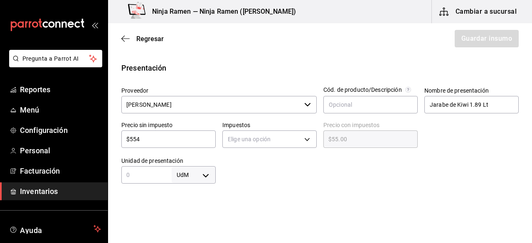
type input "$554.00"
type input "$554.4"
type input "$554.40"
type input "$554.47"
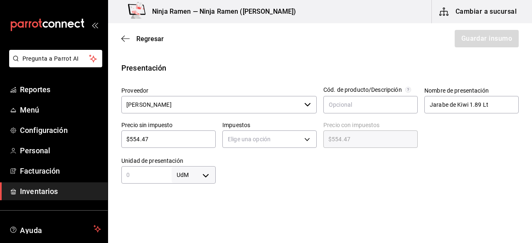
type input "$554.47"
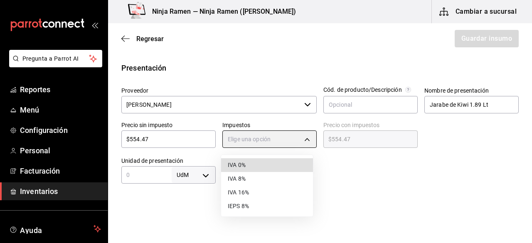
type input "IVA_0"
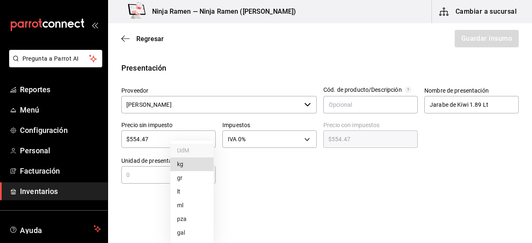
click at [204, 173] on body "Pregunta a Parrot AI Reportes Menú Configuración Personal Facturación Inventari…" at bounding box center [266, 98] width 532 height 196
click at [187, 191] on li "lt" at bounding box center [191, 192] width 43 height 14
type input "LITER"
click at [150, 182] on div "lt LITER ​" at bounding box center [168, 174] width 94 height 17
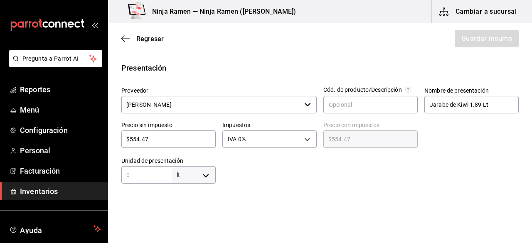
type input "1"
type input "1.8"
type input "1.89"
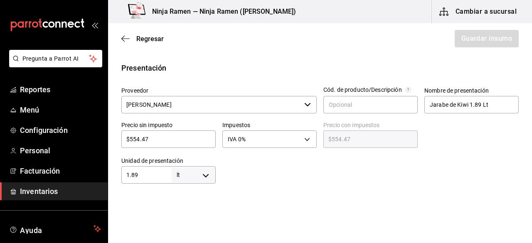
type input "1.89"
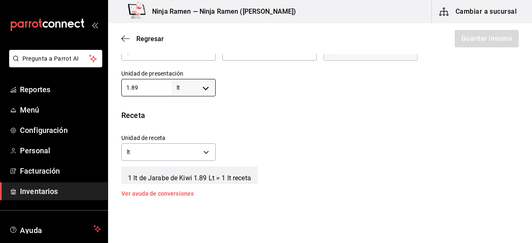
scroll to position [277, 0]
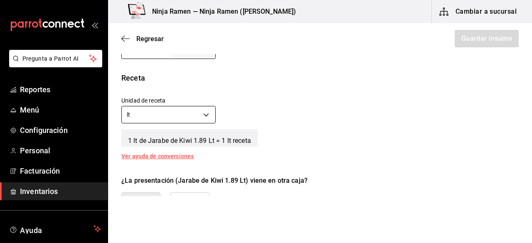
type input "1.89"
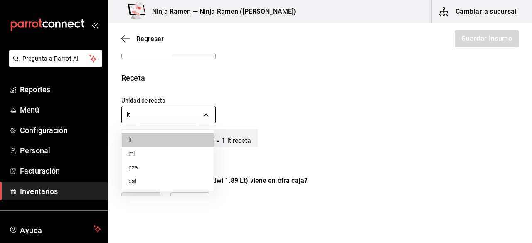
click at [194, 113] on body "Pregunta a Parrot AI Reportes Menú Configuración Personal Facturación Inventari…" at bounding box center [266, 98] width 532 height 196
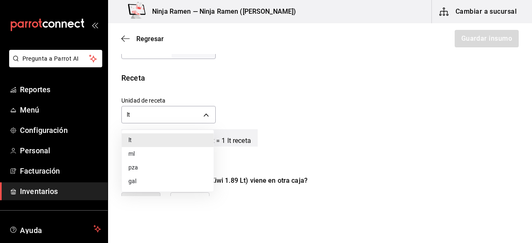
click at [171, 152] on li "ml" at bounding box center [168, 154] width 92 height 14
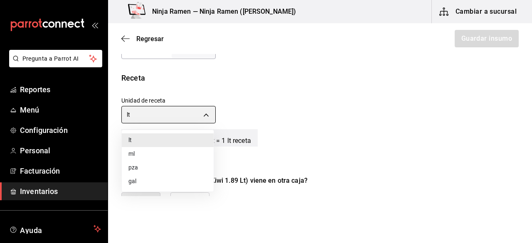
type input "MILLILITER"
type input "1,890"
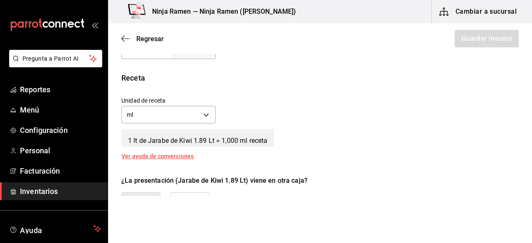
click at [203, 192] on button "No" at bounding box center [189, 206] width 39 height 28
click at [489, 39] on button "Guardar insumo" at bounding box center [486, 38] width 65 height 17
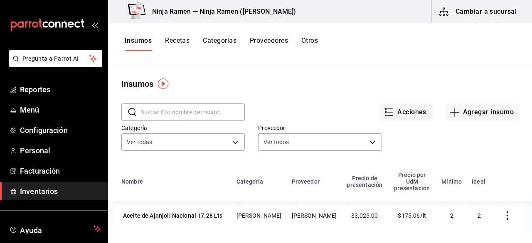
click at [183, 117] on input "text" at bounding box center [192, 112] width 104 height 17
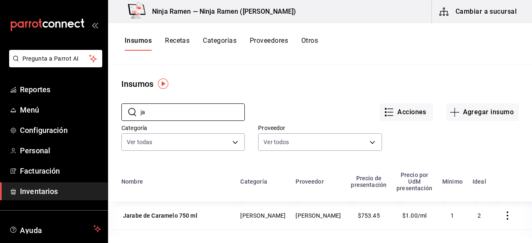
type input "j"
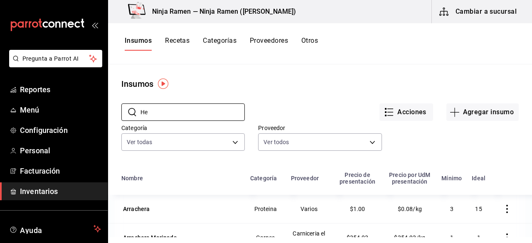
type input "H"
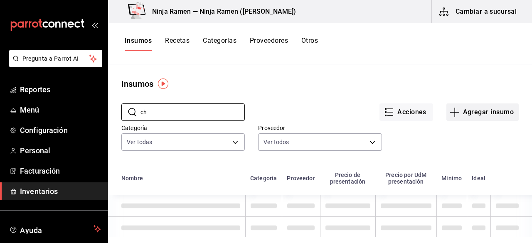
type input "c"
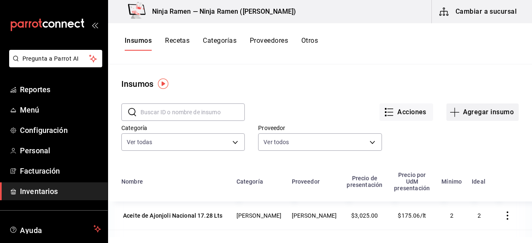
click at [471, 113] on button "Agregar insumo" at bounding box center [482, 111] width 72 height 17
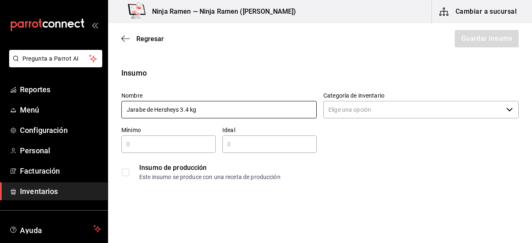
type input "Jarabe de Hersheys 3.4 kg"
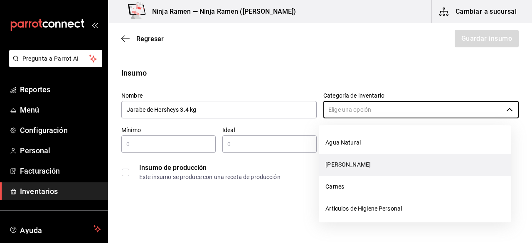
click at [330, 162] on li "Bodega Senson" at bounding box center [415, 165] width 192 height 22
type input "Bodega Senson"
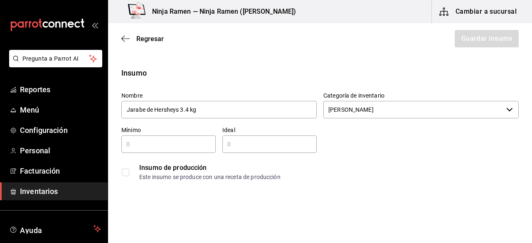
click at [157, 143] on input "text" at bounding box center [168, 144] width 94 height 10
type input "1"
click at [231, 146] on input "text" at bounding box center [269, 144] width 94 height 10
type input "2"
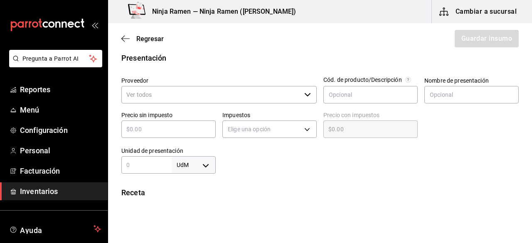
scroll to position [169, 0]
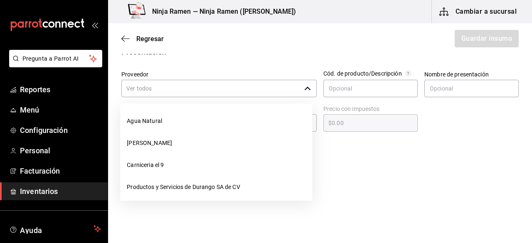
click at [304, 87] on icon "button" at bounding box center [307, 88] width 7 height 7
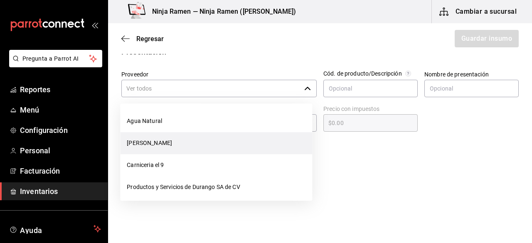
click at [198, 132] on li "[PERSON_NAME]" at bounding box center [216, 143] width 192 height 22
type input "[PERSON_NAME]"
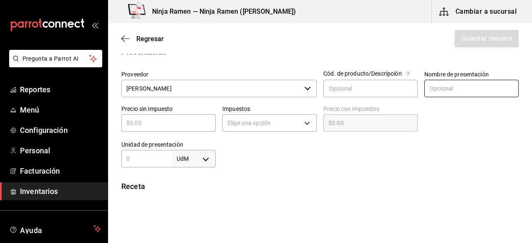
type input "2"
click at [437, 96] on input "text" at bounding box center [471, 88] width 94 height 17
paste input "Jarabe de Hersheys 3.4 kg"
type input "Jarabe de Hersheys 3.4 kg"
click at [184, 120] on input "text" at bounding box center [168, 123] width 94 height 10
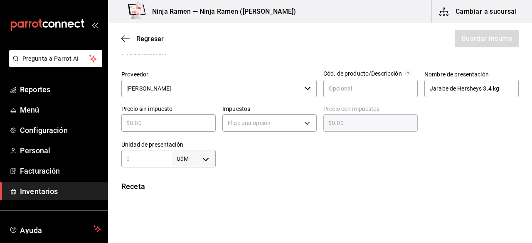
type input "$2"
type input "$2.00"
type input "$2"
type input "$0.00"
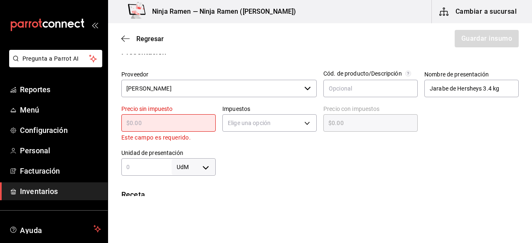
type input "$2"
type input "$2.00"
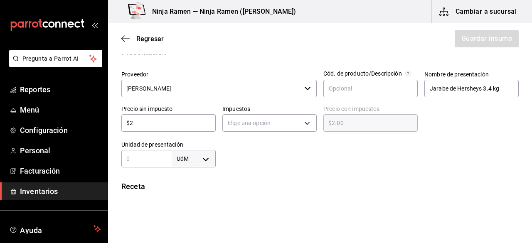
type input "$24"
type input "$24.00"
type input "$244"
type input "$244.00"
type input "$244.7"
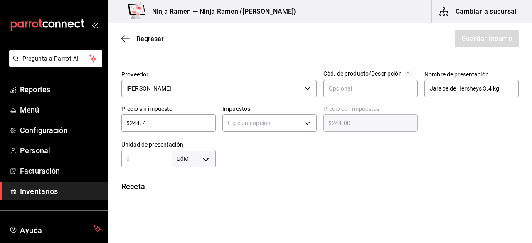
type input "$244.70"
type input "$244.72"
click at [509, 93] on input "Jarabe de Hersheys 3.4 kg" at bounding box center [471, 88] width 94 height 17
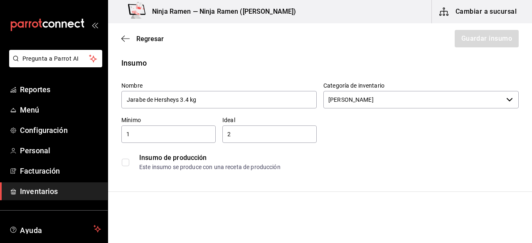
scroll to position [0, 0]
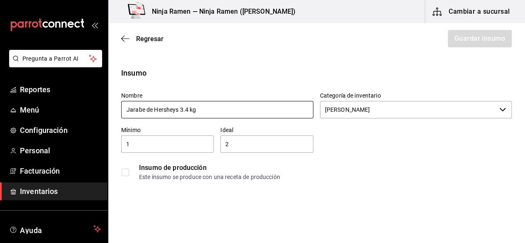
type input "Jarabe de Hersheys 2.6 Lt"
click at [304, 105] on input "Jarabe de Hersheys 3.4 kg" at bounding box center [217, 109] width 192 height 17
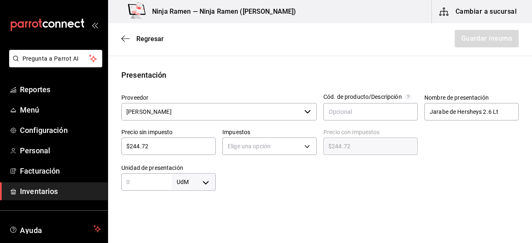
scroll to position [145, 0]
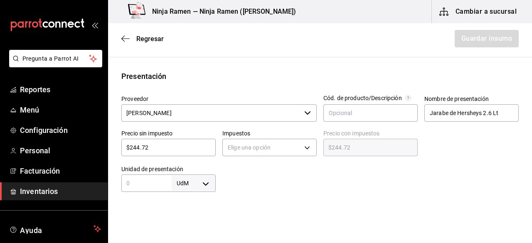
type input "Jarabe de Hersheys 2.6 Lt"
click at [277, 137] on div "Elige una opción" at bounding box center [269, 146] width 94 height 22
drag, startPoint x: 275, startPoint y: 138, endPoint x: 268, endPoint y: 152, distance: 15.6
click at [268, 152] on div "Elige una opción" at bounding box center [269, 146] width 94 height 22
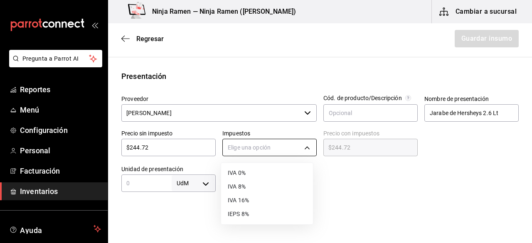
click at [268, 152] on body "Pregunta a Parrot AI Reportes Menú Configuración Personal Facturación Inventari…" at bounding box center [266, 98] width 532 height 196
click at [253, 174] on li "IVA 0%" at bounding box center [267, 173] width 92 height 14
type input "IVA_0"
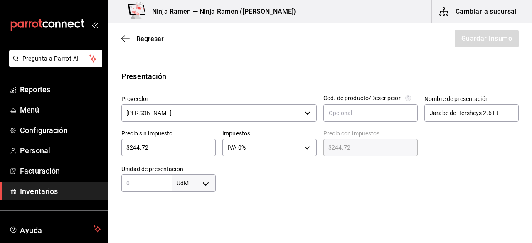
click at [140, 179] on input "text" at bounding box center [146, 183] width 50 height 10
click at [210, 182] on body "Pregunta a Parrot AI Reportes Menú Configuración Personal Facturación Inventari…" at bounding box center [266, 98] width 532 height 196
click at [185, 189] on li "lt" at bounding box center [191, 192] width 43 height 14
type input "LITER"
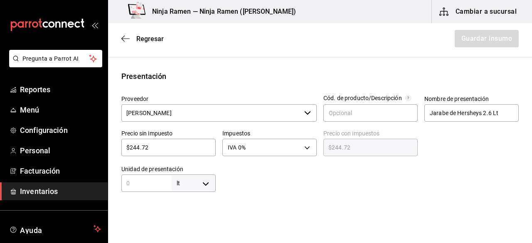
click at [153, 181] on input "text" at bounding box center [146, 183] width 50 height 10
type input "2"
type input "2.6"
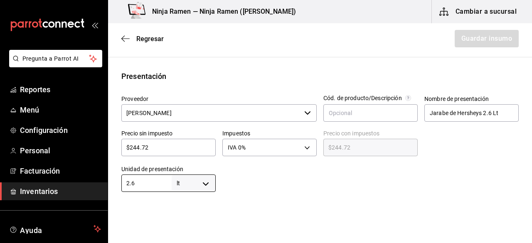
type input "2.6"
click at [268, 196] on html "Pregunta a Parrot AI Reportes Menú Configuración Personal Facturación Inventari…" at bounding box center [266, 98] width 532 height 196
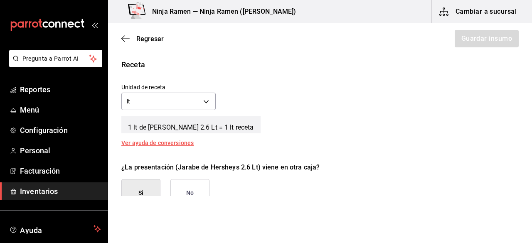
scroll to position [297, 0]
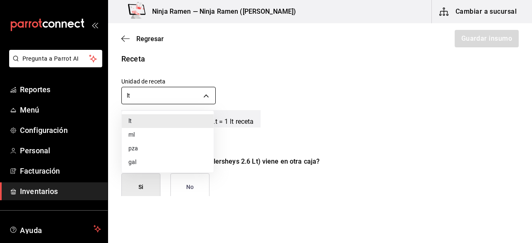
click at [208, 96] on body "Pregunta a Parrot AI Reportes Menú Configuración Personal Facturación Inventari…" at bounding box center [266, 98] width 532 height 196
click at [162, 136] on li "ml" at bounding box center [168, 135] width 92 height 14
type input "MILLILITER"
type input "2,600"
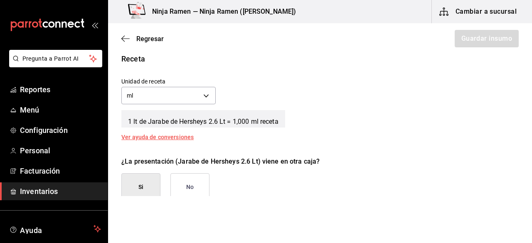
click at [193, 196] on html "Pregunta a Parrot AI Reportes Menú Configuración Personal Facturación Inventari…" at bounding box center [266, 98] width 532 height 196
click at [197, 193] on button "No" at bounding box center [189, 187] width 39 height 28
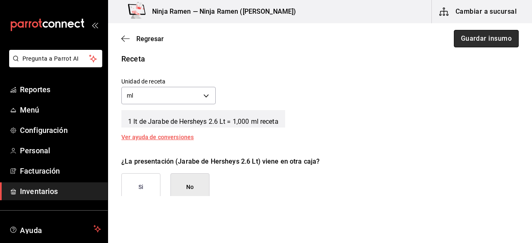
click at [469, 46] on button "Guardar insumo" at bounding box center [486, 38] width 65 height 17
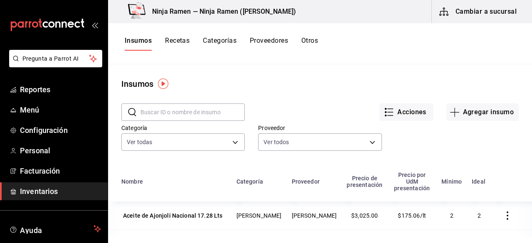
click at [181, 116] on input "text" at bounding box center [192, 112] width 104 height 17
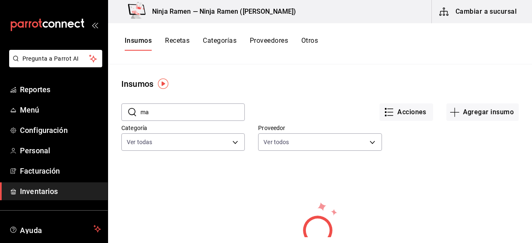
type input "m"
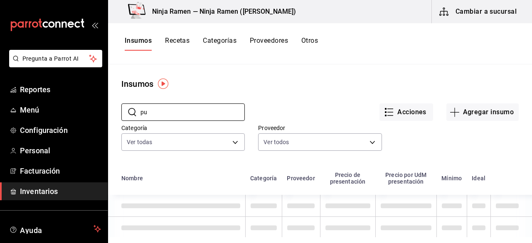
type input "p"
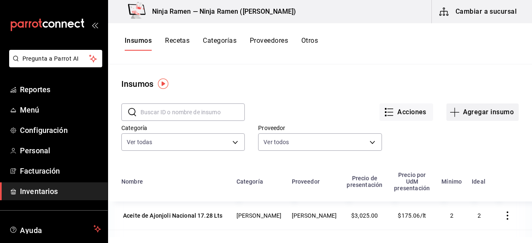
click at [468, 107] on button "Agregar insumo" at bounding box center [482, 111] width 72 height 17
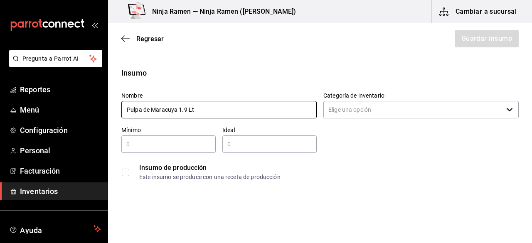
type input "Pulpa de Maracuya 1.9 Lt"
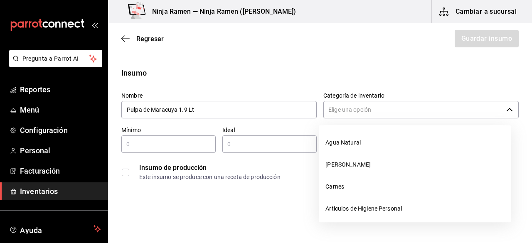
click at [492, 108] on input "Categoría de inventario" at bounding box center [412, 109] width 179 height 17
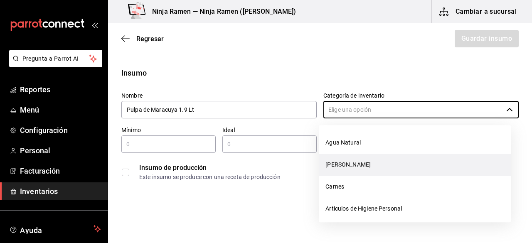
click at [405, 159] on li "[PERSON_NAME]" at bounding box center [415, 165] width 192 height 22
type input "[PERSON_NAME]"
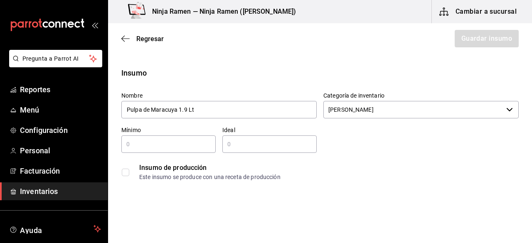
click at [198, 142] on input "text" at bounding box center [168, 144] width 94 height 10
type input "1"
type input "2"
click at [278, 147] on input "2" at bounding box center [269, 144] width 94 height 10
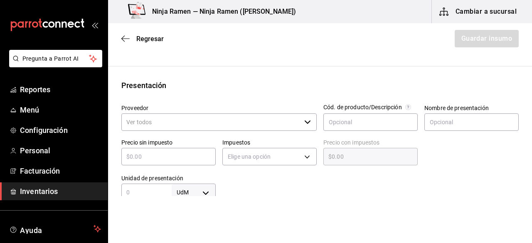
scroll to position [142, 0]
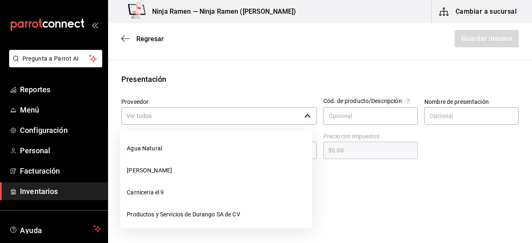
click at [304, 118] on icon "button" at bounding box center [307, 116] width 7 height 7
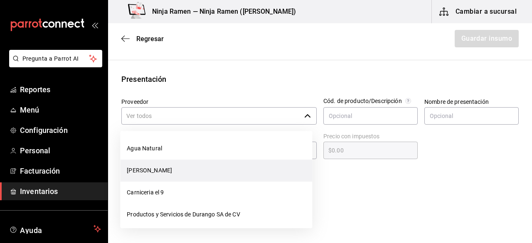
click at [202, 168] on li "[PERSON_NAME]" at bounding box center [216, 171] width 192 height 22
type input "[PERSON_NAME]"
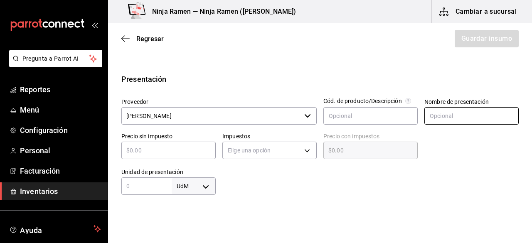
type input "2"
click at [442, 120] on input "text" at bounding box center [471, 115] width 94 height 17
paste input "Pulpa de Maracuya 1.9 Lt"
type input "Pulpa de Maracuya 1.9 Lt"
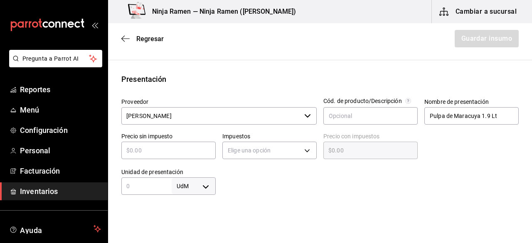
click at [184, 152] on input "text" at bounding box center [168, 150] width 94 height 10
type input "$5"
type input "$5.00"
type input "$59"
type input "$59.00"
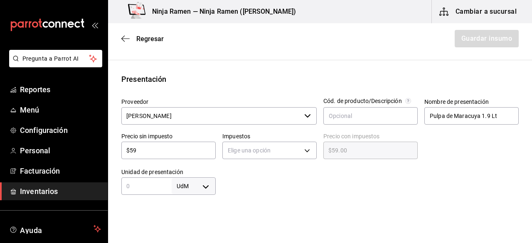
type input "$595"
type input "$595.00"
type input "$595.7"
type input "$595.70"
type input "$595.78"
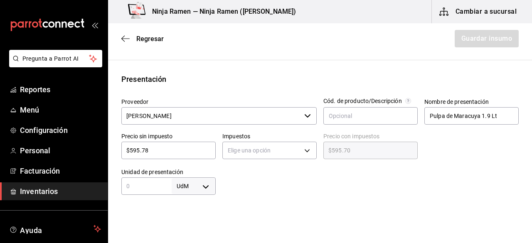
type input "$595.78"
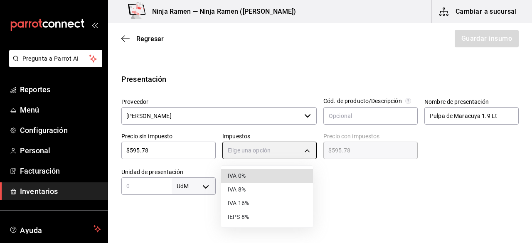
type input "IVA_0"
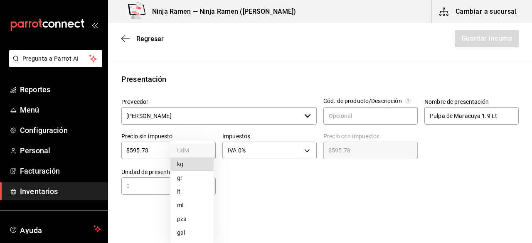
click at [206, 182] on body "Pregunta a Parrot AI Reportes Menú Configuración Personal Facturación Inventari…" at bounding box center [266, 98] width 532 height 196
click at [184, 191] on li "lt" at bounding box center [191, 192] width 43 height 14
type input "LITER"
click at [158, 189] on input "text" at bounding box center [146, 186] width 50 height 10
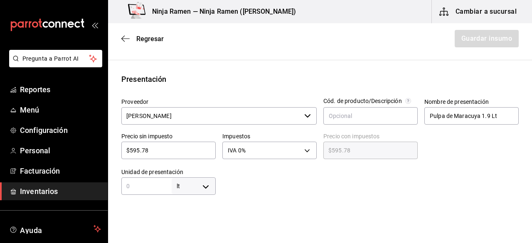
type input "1"
type input "1.8"
type input "1.89"
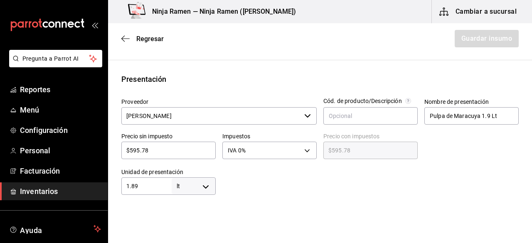
type input "1.89"
click at [322, 184] on div at bounding box center [367, 178] width 303 height 33
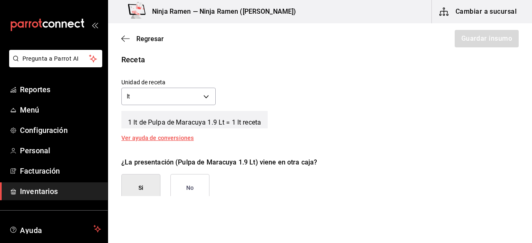
scroll to position [298, 0]
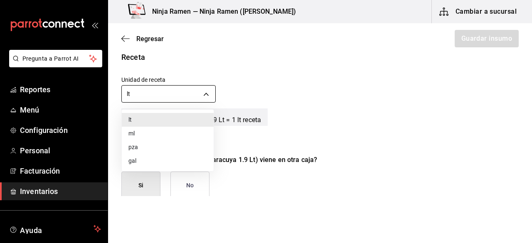
click at [204, 88] on body "Pregunta a Parrot AI Reportes Menú Configuración Personal Facturación Inventari…" at bounding box center [266, 98] width 532 height 196
click at [168, 130] on li "ml" at bounding box center [168, 134] width 92 height 14
type input "MILLILITER"
type input "1,890"
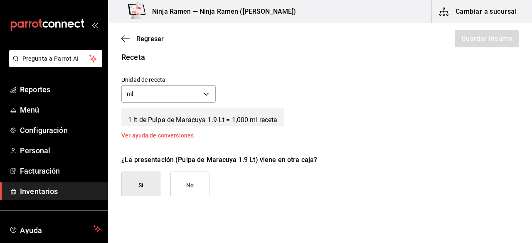
click at [190, 187] on button "No" at bounding box center [189, 186] width 39 height 28
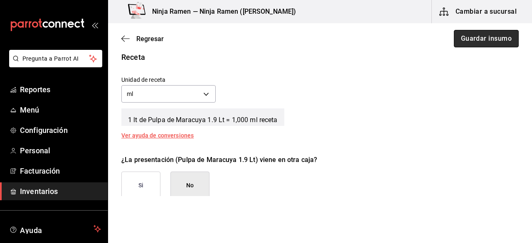
click at [459, 39] on button "Guardar insumo" at bounding box center [486, 38] width 65 height 17
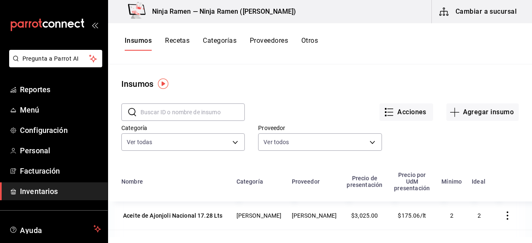
click at [186, 113] on input "text" at bounding box center [192, 112] width 104 height 17
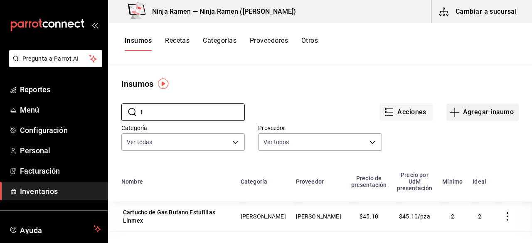
type input "f"
click at [479, 106] on button "Agregar insumo" at bounding box center [482, 111] width 72 height 17
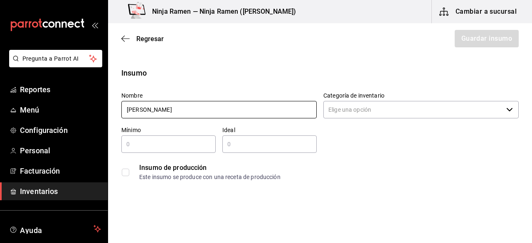
type input "J"
type input "t"
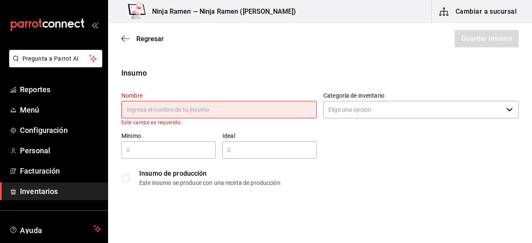
click at [128, 34] on div "Regresar Guardar insumo" at bounding box center [320, 38] width 424 height 31
click at [127, 37] on icon "button" at bounding box center [125, 38] width 8 height 7
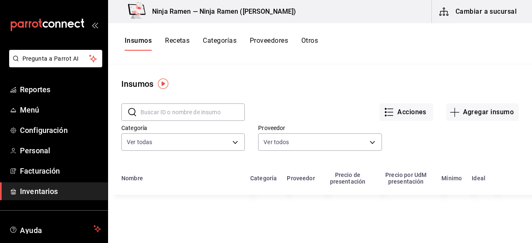
click at [187, 118] on input "text" at bounding box center [192, 112] width 104 height 17
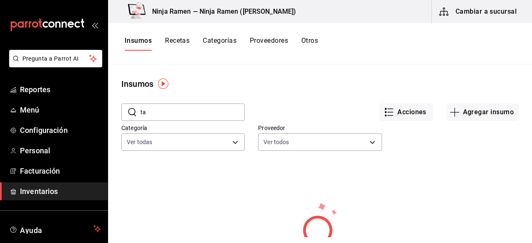
type input "t"
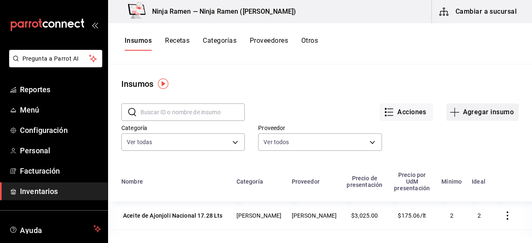
click at [480, 120] on button "Agregar insumo" at bounding box center [482, 111] width 72 height 17
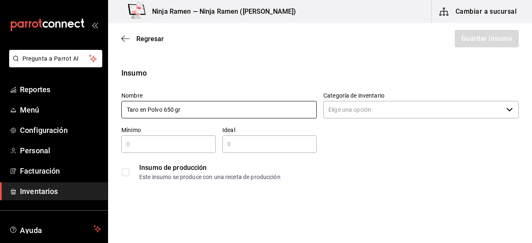
type input "Taro en Polvo 650 gr"
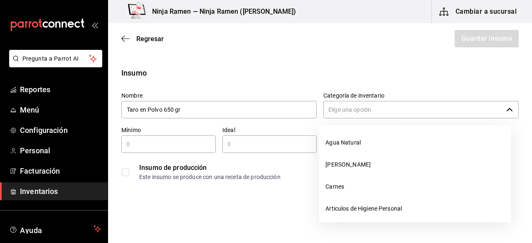
click at [326, 104] on input "Categoría de inventario" at bounding box center [412, 109] width 179 height 17
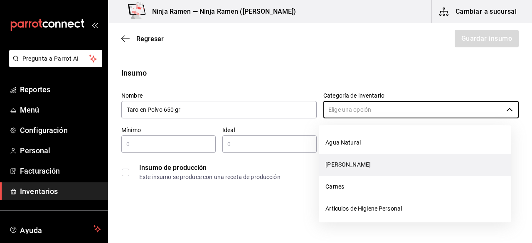
click at [355, 161] on li "[PERSON_NAME]" at bounding box center [415, 165] width 192 height 22
type input "[PERSON_NAME]"
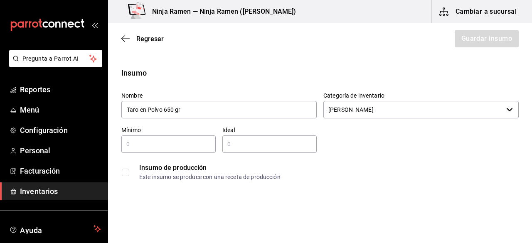
click at [174, 137] on div "​" at bounding box center [168, 143] width 94 height 17
type input "1"
click at [240, 148] on input "text" at bounding box center [269, 144] width 94 height 10
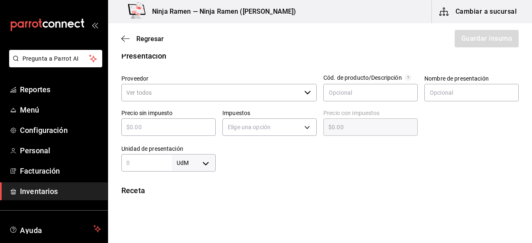
scroll to position [169, 0]
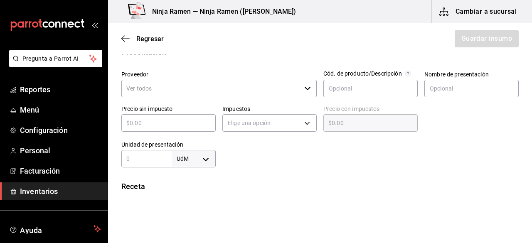
click at [301, 91] on div "​" at bounding box center [218, 88] width 195 height 17
type input "2"
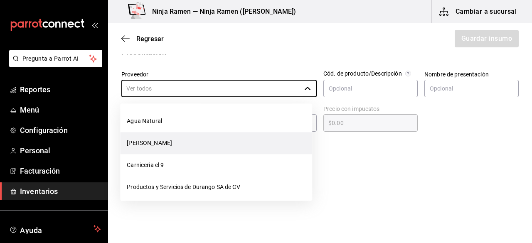
drag, startPoint x: 252, startPoint y: 155, endPoint x: 239, endPoint y: 140, distance: 18.8
click at [239, 140] on ul "Agua Natural Bodega Senson Carniceria el 9 Productos y Servicios de Durango SA …" at bounding box center [216, 151] width 192 height 97
click at [239, 140] on li "[PERSON_NAME]" at bounding box center [216, 143] width 192 height 22
type input "[PERSON_NAME]"
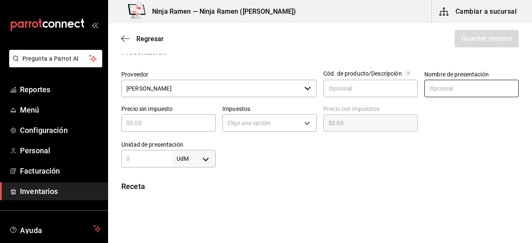
click at [434, 91] on input "text" at bounding box center [471, 88] width 94 height 17
type input "Taro en Polvo 650 gr"
type input "$3"
type input "$3.00"
type input "$33"
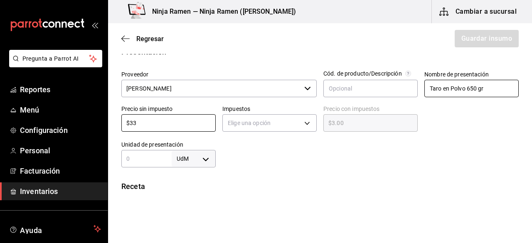
type input "$33.00"
type input "$330"
type input "$330.00"
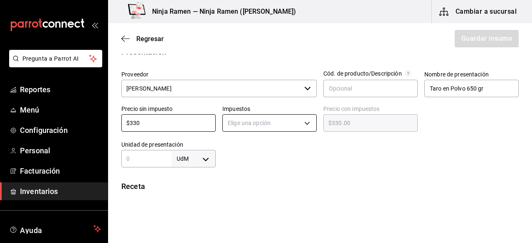
type input "$330"
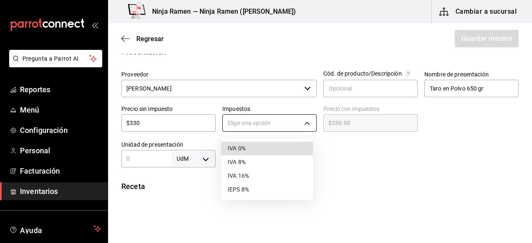
click at [299, 127] on body "Pregunta a Parrot AI Reportes Menú Configuración Personal Facturación Inventari…" at bounding box center [266, 98] width 532 height 196
click at [284, 145] on li "IVA 0%" at bounding box center [267, 149] width 92 height 14
type input "IVA_0"
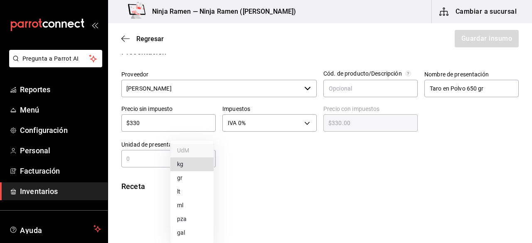
click at [200, 160] on body "Pregunta a Parrot AI Reportes Menú Configuración Personal Facturación Inventari…" at bounding box center [266, 98] width 532 height 196
click at [177, 177] on li "gr" at bounding box center [191, 178] width 43 height 14
type input "GRAM"
click at [150, 166] on div "gr GRAM ​" at bounding box center [168, 158] width 94 height 17
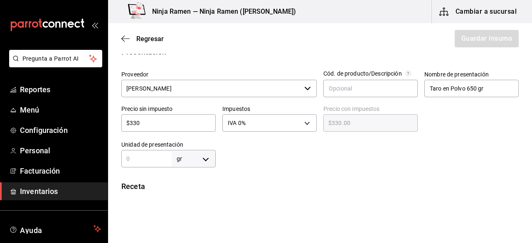
type input "6"
type input "65"
type input "650"
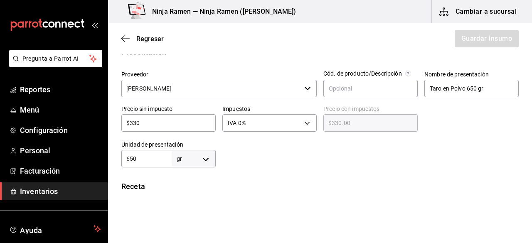
type input "650"
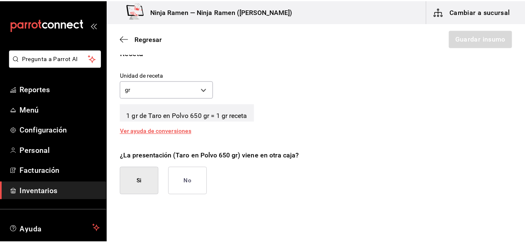
scroll to position [320, 0]
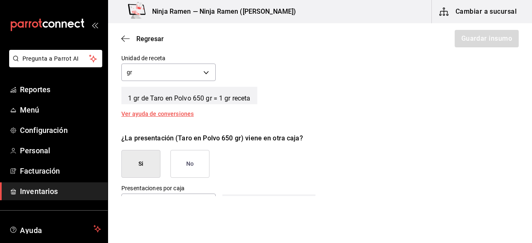
type input "650"
click at [196, 164] on button "No" at bounding box center [189, 164] width 39 height 28
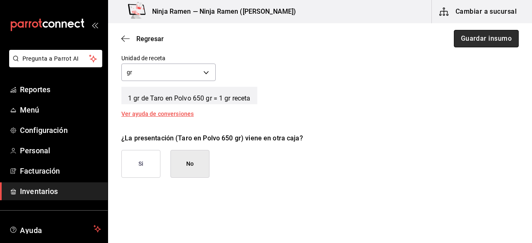
click at [480, 39] on button "Guardar insumo" at bounding box center [486, 38] width 65 height 17
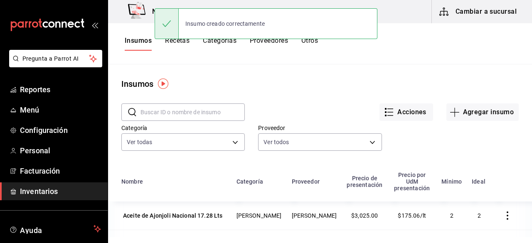
click at [325, 84] on div "Insumos" at bounding box center [320, 84] width 424 height 12
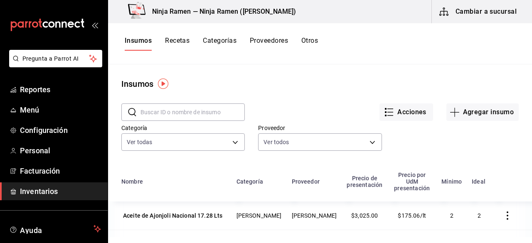
click at [198, 111] on input "text" at bounding box center [192, 112] width 104 height 17
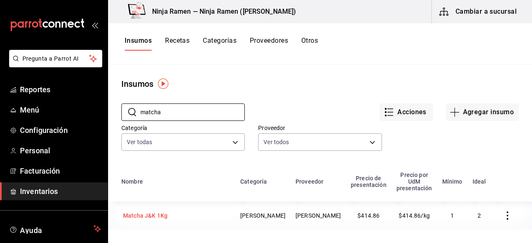
type input "matcha"
click at [157, 215] on div "Matcha J&K 1Kg" at bounding box center [145, 216] width 48 height 12
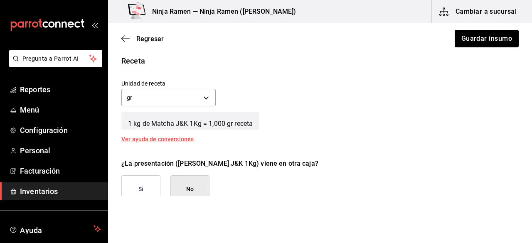
scroll to position [304, 0]
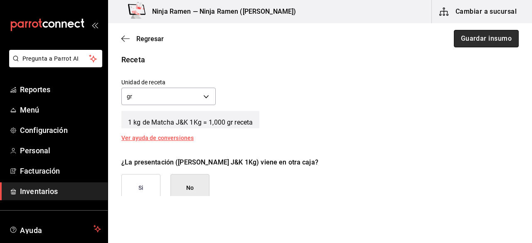
click at [472, 36] on button "Guardar insumo" at bounding box center [486, 38] width 65 height 17
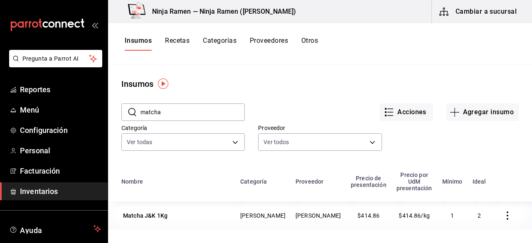
click at [196, 112] on input "matcha" at bounding box center [192, 112] width 104 height 17
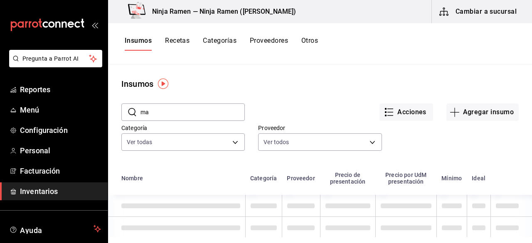
type input "m"
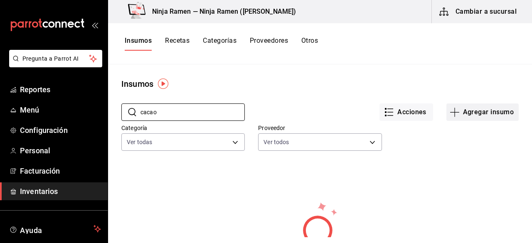
type input "cacao"
click at [486, 109] on button "Agregar insumo" at bounding box center [482, 111] width 72 height 17
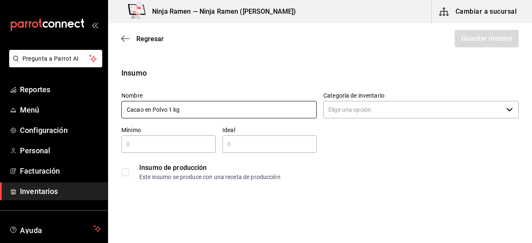
type input "Cacao en Polvo 1 kg"
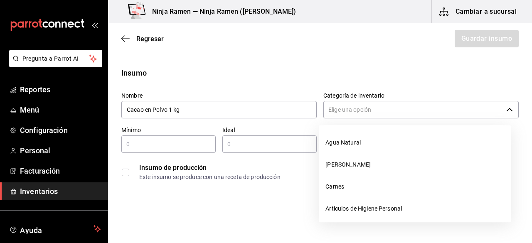
click at [480, 112] on input "Categoría de inventario" at bounding box center [412, 109] width 179 height 17
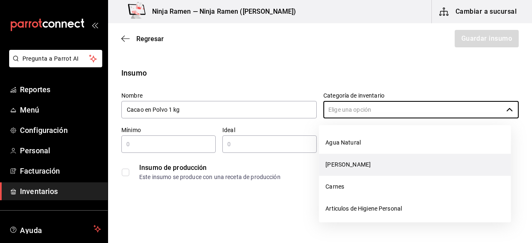
click at [373, 168] on li "[PERSON_NAME]" at bounding box center [415, 165] width 192 height 22
type input "[PERSON_NAME]"
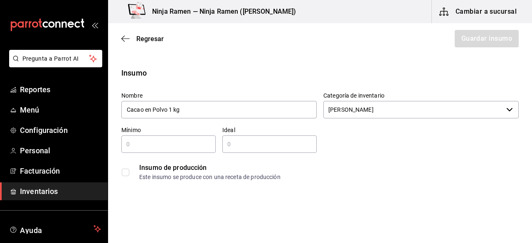
click at [139, 147] on input "text" at bounding box center [168, 144] width 94 height 10
type input "1"
click at [243, 141] on input "text" at bounding box center [269, 144] width 94 height 10
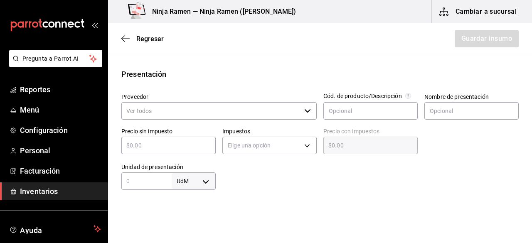
scroll to position [155, 0]
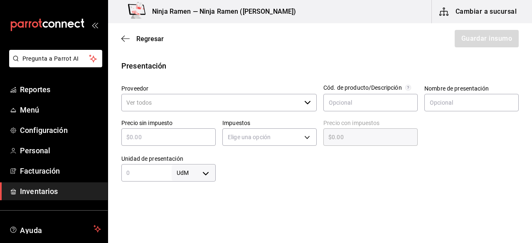
type input "2"
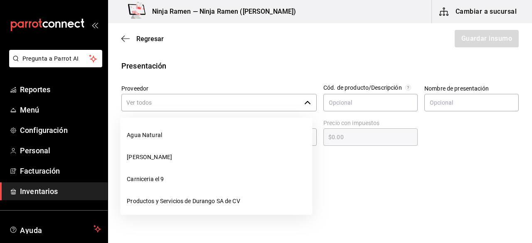
click at [286, 100] on input "Proveedor" at bounding box center [210, 102] width 179 height 17
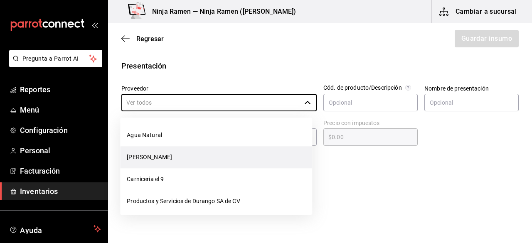
click at [219, 156] on li "[PERSON_NAME]" at bounding box center [216, 157] width 192 height 22
type input "[PERSON_NAME]"
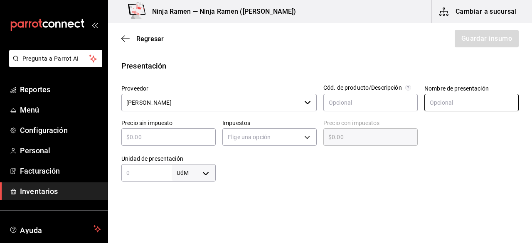
click at [426, 106] on input "text" at bounding box center [471, 102] width 94 height 17
type input "Cacao en Polvo 1kg"
type input "$2"
type input "$2.00"
type input "$27"
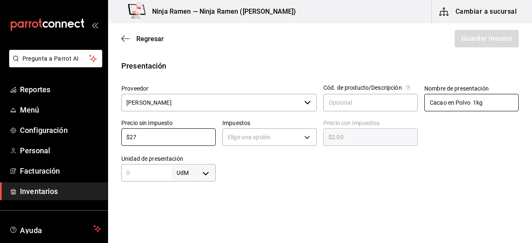
type input "$27.00"
type input "$273"
type input "$273.00"
type input "$273.9"
type input "$273.90"
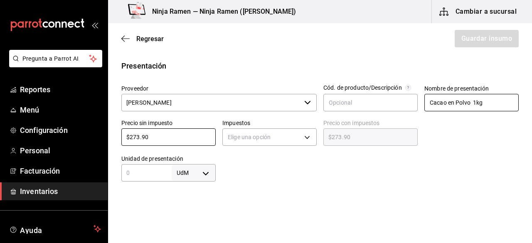
type input "$273.90"
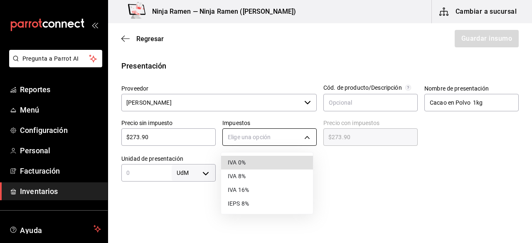
click at [304, 137] on body "Pregunta a Parrot AI Reportes Menú Configuración Personal Facturación Inventari…" at bounding box center [266, 98] width 532 height 196
type input "IVA_0"
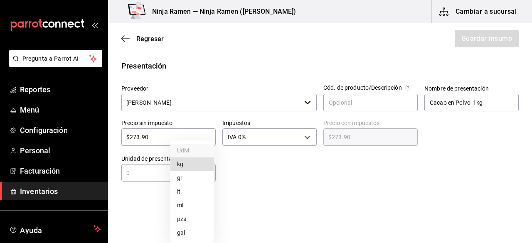
click at [204, 174] on body "Pregunta a Parrot AI Reportes Menú Configuración Personal Facturación Inventari…" at bounding box center [266, 98] width 532 height 196
type input "KILOGRAM"
click at [166, 177] on input "text" at bounding box center [146, 173] width 50 height 10
type input "1"
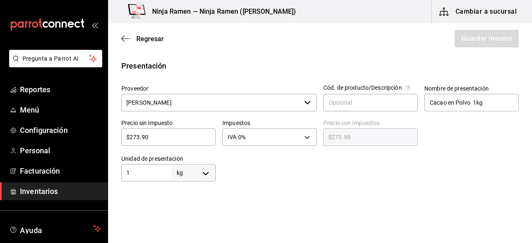
type input "1"
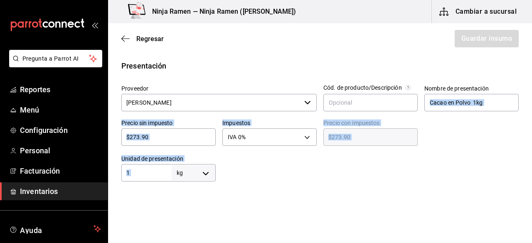
drag, startPoint x: 480, startPoint y: 157, endPoint x: 528, endPoint y: 103, distance: 71.8
click at [528, 103] on main "Regresar Guardar insumo Insumo Nombre Cacao en Polvo 1 kg Categoría de inventar…" at bounding box center [320, 109] width 424 height 173
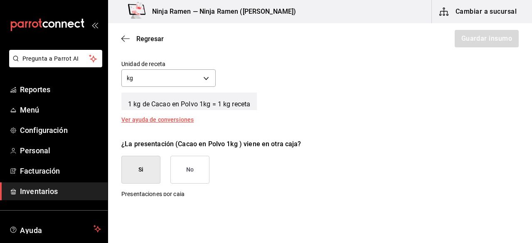
scroll to position [315, 0]
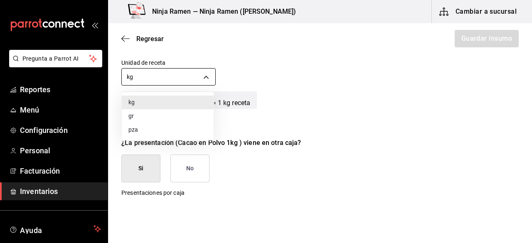
click at [203, 75] on body "Pregunta a Parrot AI Reportes Menú Configuración Personal Facturación Inventari…" at bounding box center [266, 98] width 532 height 196
click at [149, 121] on li "gr" at bounding box center [168, 116] width 92 height 14
type input "GRAM"
type input "1,000"
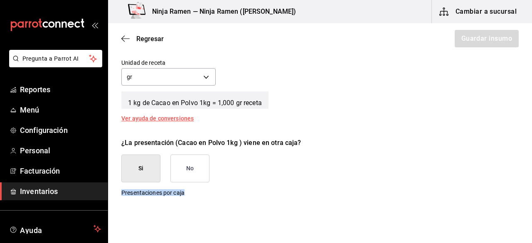
drag, startPoint x: 204, startPoint y: 191, endPoint x: 188, endPoint y: 166, distance: 30.0
click at [188, 166] on div "¿La presentación (Cacao en Polvo 1kg ) viene en otra caja? Si No Presentaciones…" at bounding box center [317, 173] width 404 height 85
click at [188, 166] on button "No" at bounding box center [189, 169] width 39 height 28
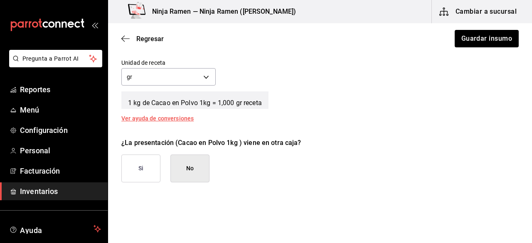
click at [455, 49] on div "Regresar Guardar insumo" at bounding box center [320, 38] width 424 height 31
drag, startPoint x: 455, startPoint y: 49, endPoint x: 468, endPoint y: 38, distance: 16.5
click at [468, 38] on div "Regresar Guardar insumo" at bounding box center [320, 38] width 424 height 31
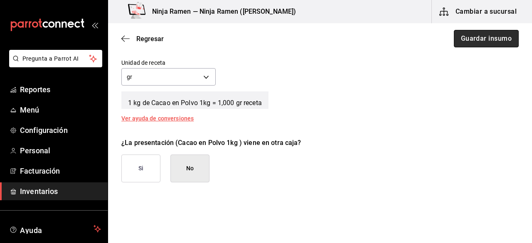
click at [468, 38] on button "Guardar insumo" at bounding box center [486, 38] width 65 height 17
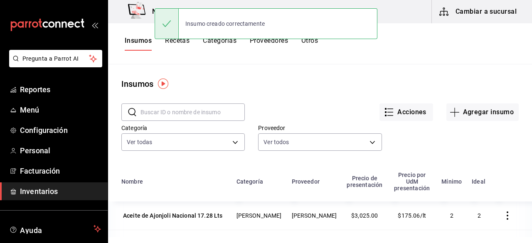
click at [181, 115] on input "text" at bounding box center [192, 112] width 104 height 17
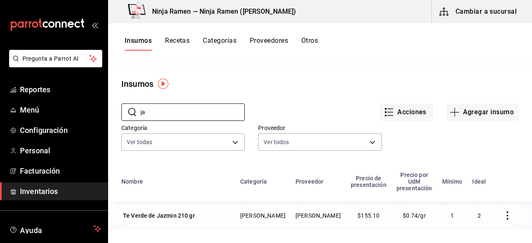
type input "j"
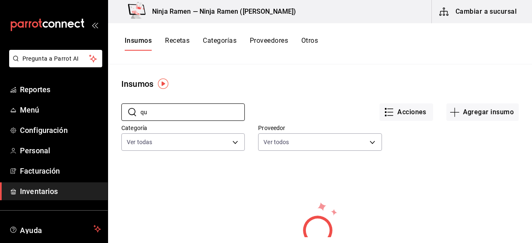
type input "q"
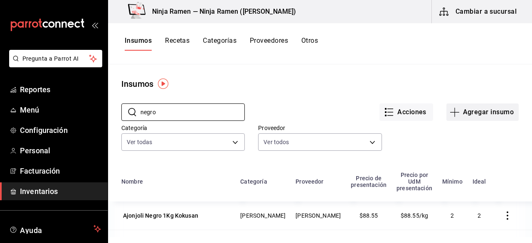
type input "negro"
click at [482, 107] on button "Agregar insumo" at bounding box center [482, 111] width 72 height 17
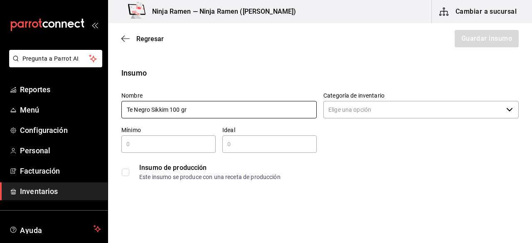
type input "Te Negro Sikkim 100 gr"
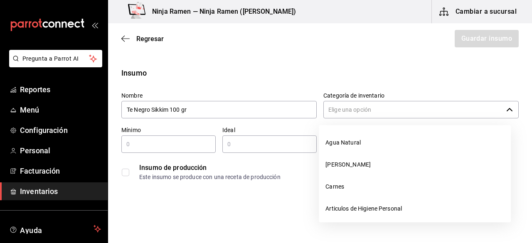
click at [442, 111] on input "Categoría de inventario" at bounding box center [412, 109] width 179 height 17
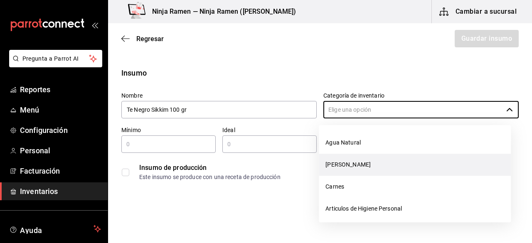
click at [383, 164] on li "[PERSON_NAME]" at bounding box center [415, 165] width 192 height 22
type input "[PERSON_NAME]"
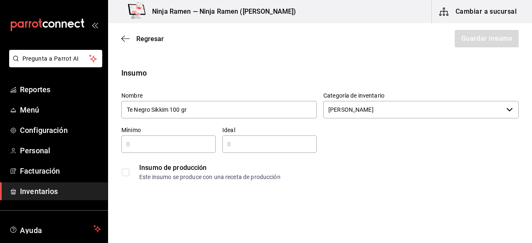
click at [220, 150] on div "Ideal ​" at bounding box center [266, 136] width 101 height 33
click at [192, 144] on input "text" at bounding box center [168, 144] width 94 height 10
type input "1"
click at [260, 150] on div "​" at bounding box center [269, 143] width 94 height 17
type input "2"
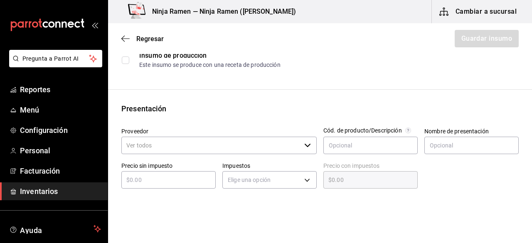
scroll to position [116, 0]
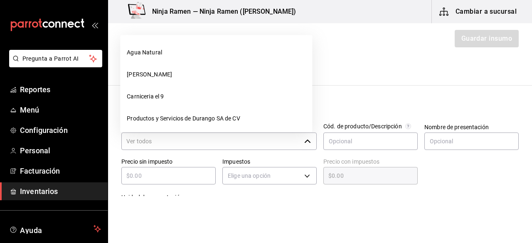
click at [305, 140] on icon "button" at bounding box center [307, 141] width 6 height 3
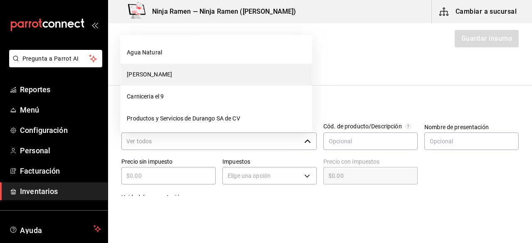
click at [187, 79] on li "[PERSON_NAME]" at bounding box center [216, 75] width 192 height 22
type input "[PERSON_NAME]"
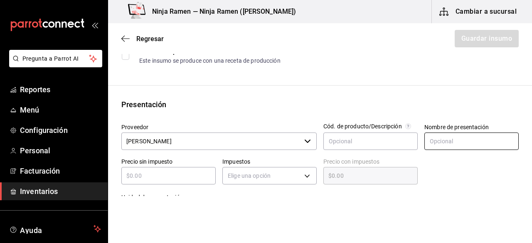
type input "2"
click at [441, 138] on input "text" at bounding box center [471, 141] width 94 height 17
paste input "Te Negro Sikkim 100 gr"
type input "Te Negro Sikkim 100 gr"
click at [177, 175] on input "text" at bounding box center [168, 176] width 94 height 10
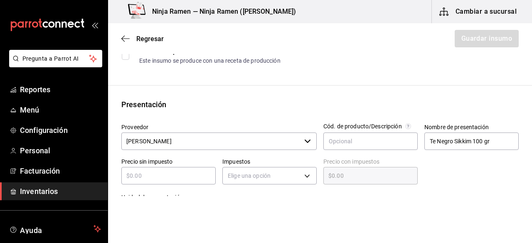
type input "$2"
type input "$2.00"
type input "$22"
type input "$22.00"
type input "$224"
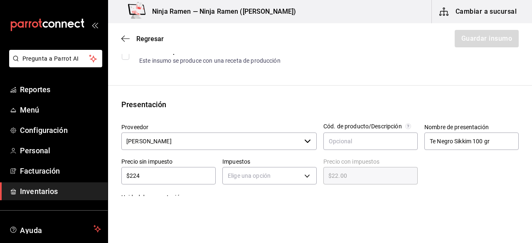
type input "$224.00"
type input "$224.4"
type input "$224.40"
click at [277, 165] on div "Elige una opción" at bounding box center [269, 175] width 94 height 22
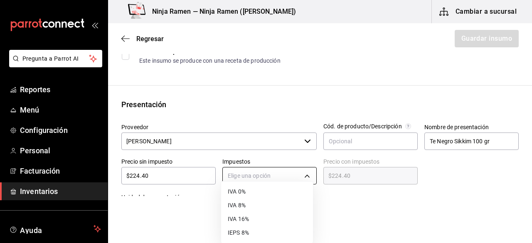
click at [274, 169] on body "Pregunta a Parrot AI Reportes Menú Configuración Personal Facturación Inventari…" at bounding box center [266, 98] width 532 height 196
click at [253, 186] on li "IVA 0%" at bounding box center [267, 192] width 92 height 14
type input "IVA_0"
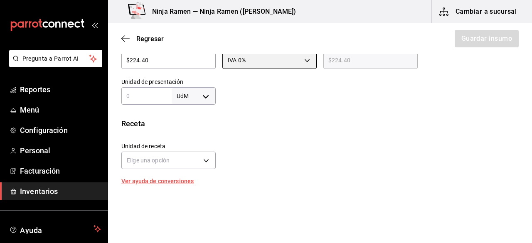
scroll to position [242, 0]
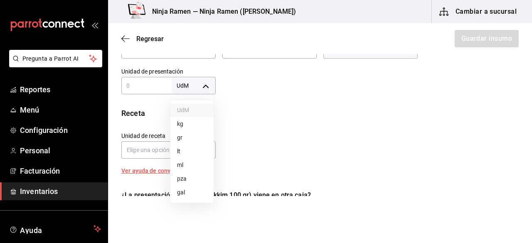
click at [198, 84] on body "Pregunta a Parrot AI Reportes Menú Configuración Personal Facturación Inventari…" at bounding box center [266, 98] width 532 height 196
drag, startPoint x: 528, startPoint y: 118, endPoint x: 531, endPoint y: 95, distance: 23.1
click at [531, 95] on div at bounding box center [266, 121] width 532 height 243
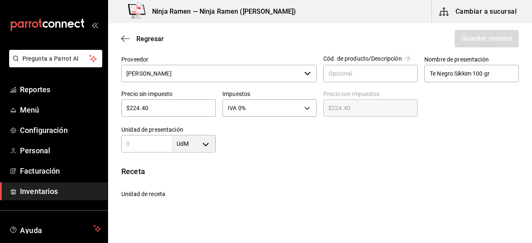
scroll to position [185, 0]
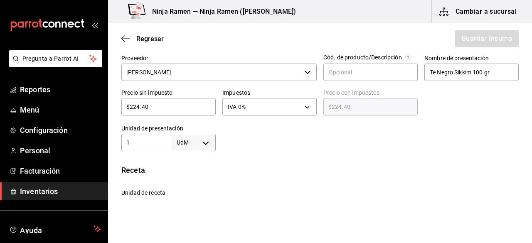
click at [160, 140] on input "1" at bounding box center [146, 142] width 50 height 10
type input "100"
drag, startPoint x: 199, startPoint y: 144, endPoint x: 183, endPoint y: 173, distance: 33.5
click at [183, 173] on body "Pregunta a Parrot AI Reportes Menú Configuración Personal Facturación Inventari…" at bounding box center [266, 98] width 532 height 196
click at [183, 173] on li "gr" at bounding box center [191, 178] width 43 height 14
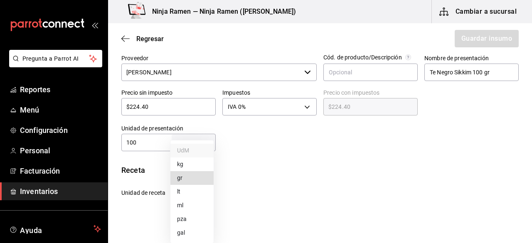
type input "GRAM"
type input "100"
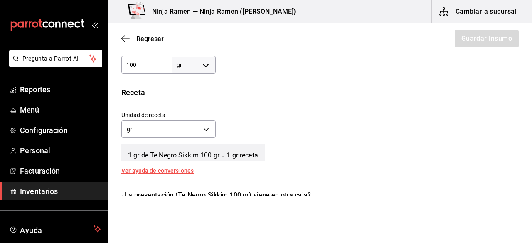
scroll to position [290, 0]
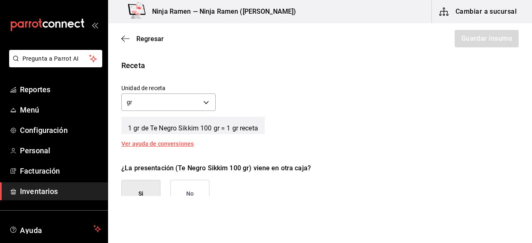
click at [199, 187] on button "No" at bounding box center [189, 194] width 39 height 28
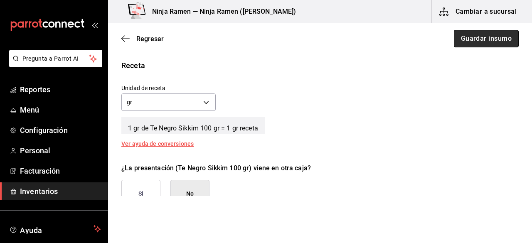
click at [457, 40] on button "Guardar insumo" at bounding box center [486, 38] width 65 height 17
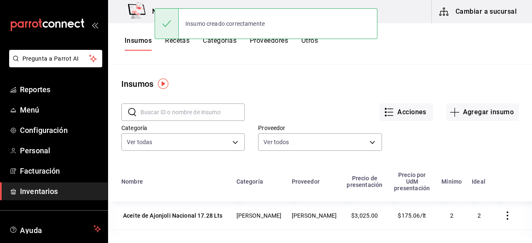
click at [179, 110] on input "text" at bounding box center [192, 112] width 104 height 17
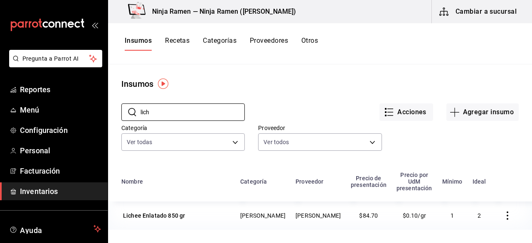
type input "lich"
click at [195, 113] on input "lich" at bounding box center [192, 112] width 104 height 17
type input "l"
type input "miel"
click at [181, 211] on div "Miel de Naranja 1.15Kg" at bounding box center [154, 215] width 63 height 8
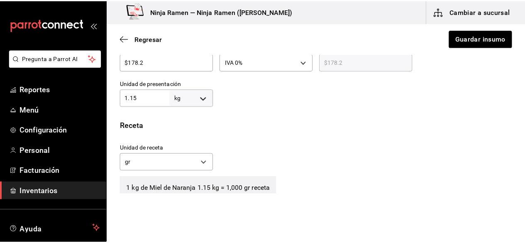
scroll to position [241, 0]
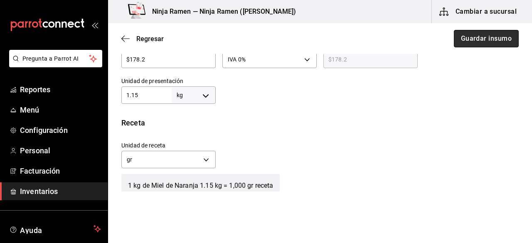
click at [501, 42] on button "Guardar insumo" at bounding box center [486, 38] width 65 height 17
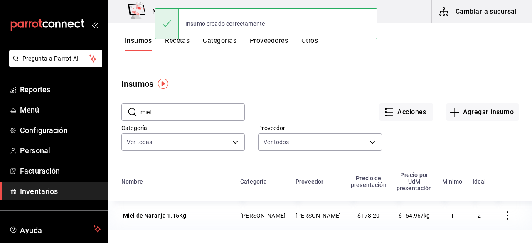
click at [193, 110] on input "miel" at bounding box center [192, 112] width 104 height 17
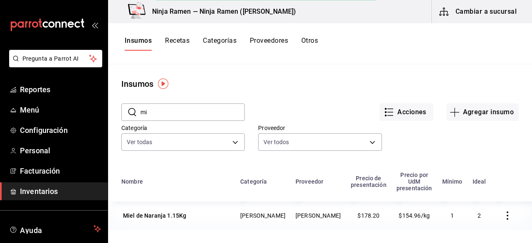
type input "m"
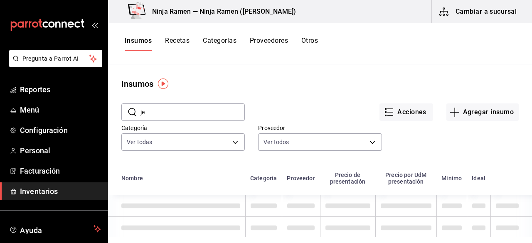
type input "j"
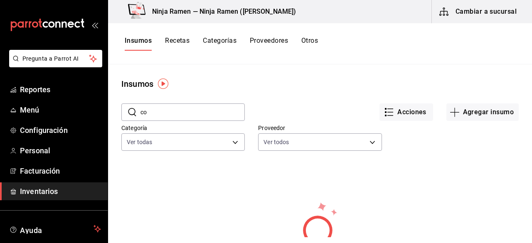
type input "c"
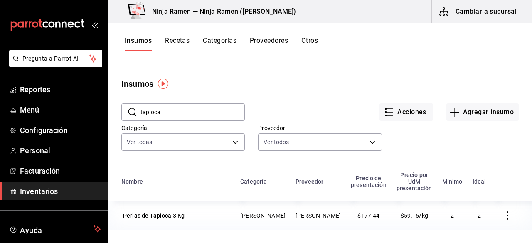
type input "tapioca"
click at [159, 215] on td "Perlas de Tapioca 3 Kg" at bounding box center [171, 215] width 127 height 28
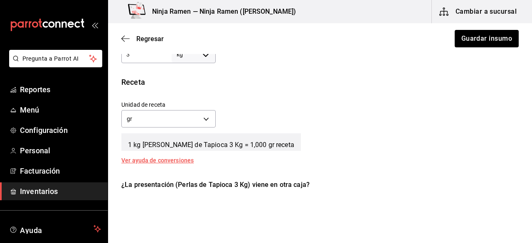
scroll to position [283, 0]
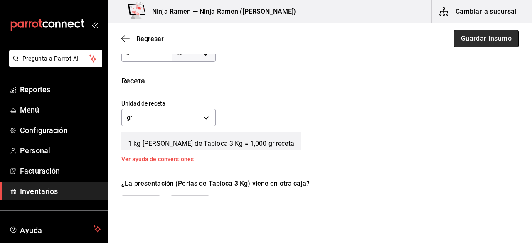
click at [491, 35] on button "Guardar insumo" at bounding box center [486, 38] width 65 height 17
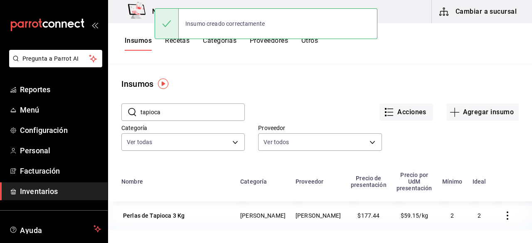
click at [179, 110] on input "tapioca" at bounding box center [192, 112] width 104 height 17
type input "t"
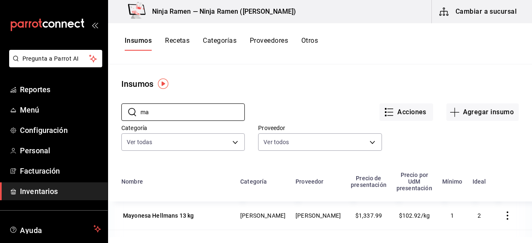
type input "m"
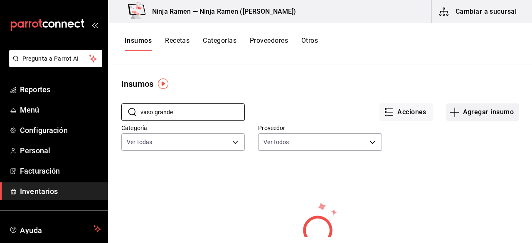
type input "vaso grande"
click at [493, 115] on button "Agregar insumo" at bounding box center [482, 111] width 72 height 17
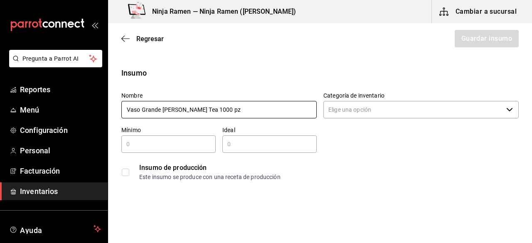
type input "Vaso Grande Yee Tea 1000 pz"
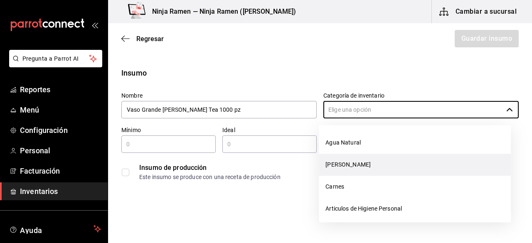
drag, startPoint x: 344, startPoint y: 104, endPoint x: 344, endPoint y: 159, distance: 54.8
click at [344, 159] on body "Pregunta a Parrot AI Reportes Menú Configuración Personal Facturación Inventari…" at bounding box center [266, 98] width 532 height 196
click at [344, 159] on li "[PERSON_NAME]" at bounding box center [415, 165] width 192 height 22
type input "[PERSON_NAME]"
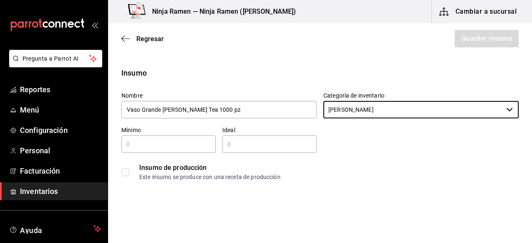
click at [156, 147] on input "text" at bounding box center [168, 144] width 94 height 10
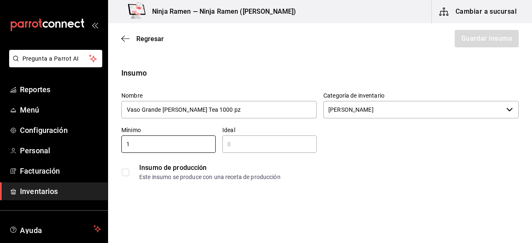
type input "1"
click at [244, 152] on div "​" at bounding box center [269, 143] width 94 height 17
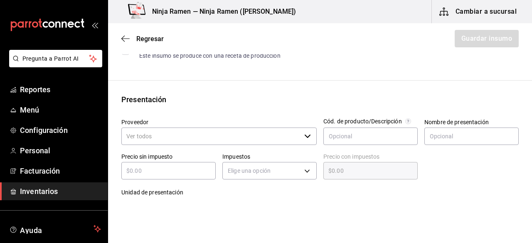
scroll to position [128, 0]
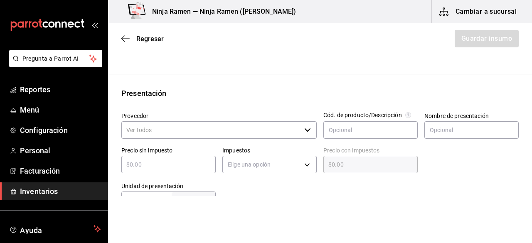
click at [300, 125] on div "​" at bounding box center [218, 129] width 195 height 17
type input "2"
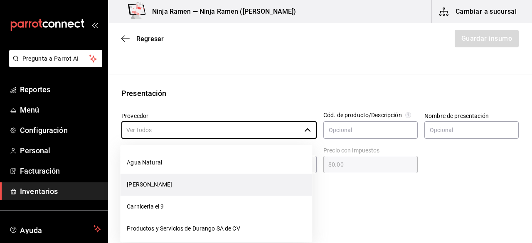
click at [212, 181] on li "[PERSON_NAME]" at bounding box center [216, 185] width 192 height 22
type input "[PERSON_NAME]"
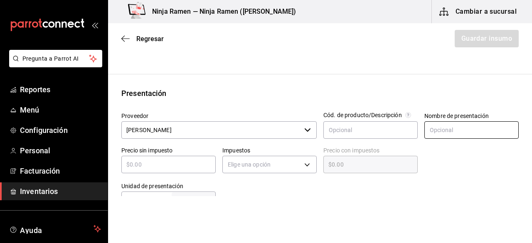
click at [431, 135] on input "text" at bounding box center [471, 129] width 94 height 17
paste input "Vaso Grande Yee Tea 1000 pz"
type input "Vaso Grande Yee Tea 1000 pz"
click at [155, 161] on input "text" at bounding box center [168, 165] width 94 height 10
type input "$1"
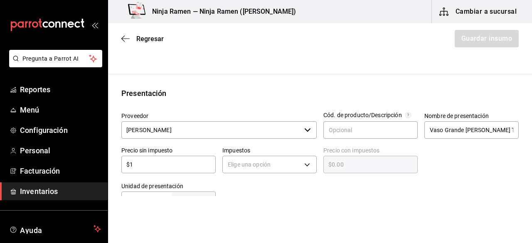
type input "$1.00"
type input "$11"
type input "$11.00"
type input "$117"
type input "$117.00"
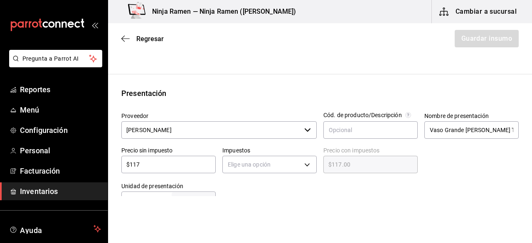
type input "$1,170"
type input "$1,170.00"
type input "$1,170"
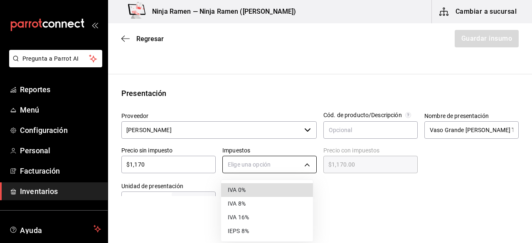
click at [237, 167] on body "Pregunta a Parrot AI Reportes Menú Configuración Personal Facturación Inventari…" at bounding box center [266, 98] width 532 height 196
click at [250, 196] on li "IVA 0%" at bounding box center [267, 190] width 92 height 14
type input "IVA_0"
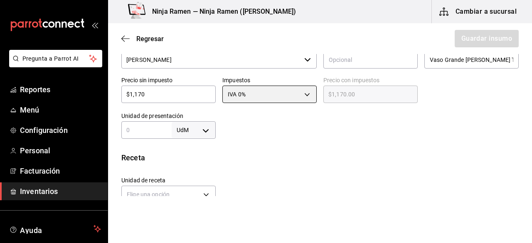
scroll to position [204, 0]
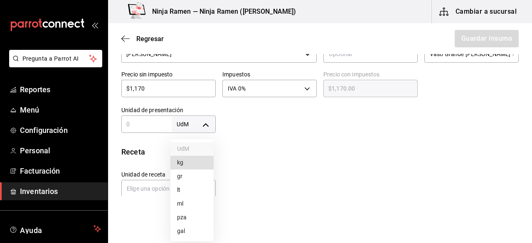
click at [212, 126] on body "Pregunta a Parrot AI Reportes Menú Configuración Personal Facturación Inventari…" at bounding box center [266, 98] width 532 height 196
click at [198, 217] on li "pza" at bounding box center [191, 218] width 43 height 14
type input "UNIT"
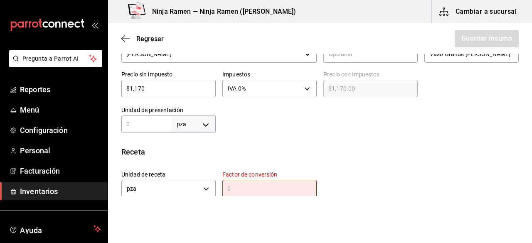
click at [147, 133] on div "Insumo Nombre Vaso Grande Yee Tea 1000 pz Categoría de inventario Bodega Senson…" at bounding box center [320, 125] width 424 height 523
drag, startPoint x: 147, startPoint y: 133, endPoint x: 136, endPoint y: 122, distance: 15.6
click at [136, 122] on div "Insumo Nombre Vaso Grande Yee Tea 1000 pz Categoría de inventario Bodega Senson…" at bounding box center [320, 125] width 424 height 523
click at [136, 122] on input "text" at bounding box center [146, 124] width 50 height 10
type input "1,000"
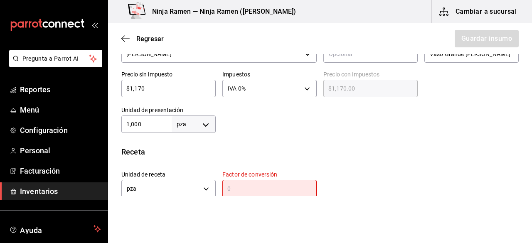
click at [290, 147] on div "Receta" at bounding box center [319, 151] width 397 height 11
click at [254, 196] on html "Pregunta a Parrot AI Reportes Menú Configuración Personal Facturación Inventari…" at bounding box center [266, 98] width 532 height 196
click at [243, 188] on input "text" at bounding box center [269, 189] width 94 height 10
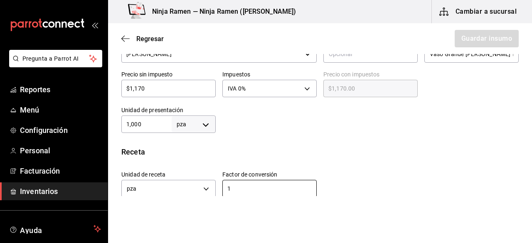
type input "1"
click at [403, 165] on div "Unidad de receta pza UNIT Factor de conversión 1 ​" at bounding box center [317, 182] width 404 height 36
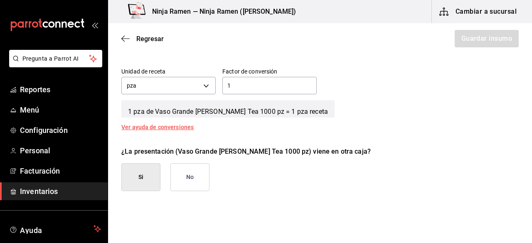
scroll to position [310, 0]
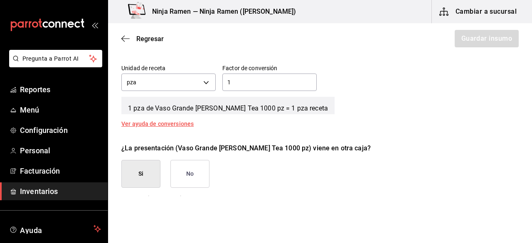
click at [211, 175] on div "¿La presentación (Vaso Grande Yee Tea 1000 pz) viene en otra caja? Si No" at bounding box center [317, 162] width 404 height 51
click at [206, 175] on button "No" at bounding box center [189, 174] width 39 height 28
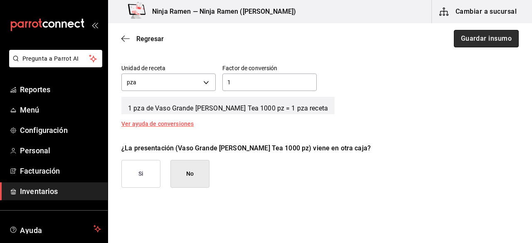
click at [462, 39] on button "Guardar insumo" at bounding box center [486, 38] width 65 height 17
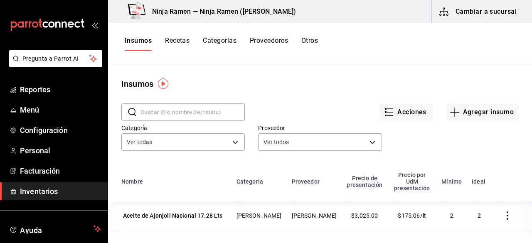
click at [209, 121] on div "Categoría Ver todas fc0519f6-d46a-4e31-bdf7-13973b36f51b,3d200b95-2851-434a-be9…" at bounding box center [176, 132] width 137 height 42
click at [189, 111] on input "text" at bounding box center [192, 112] width 104 height 17
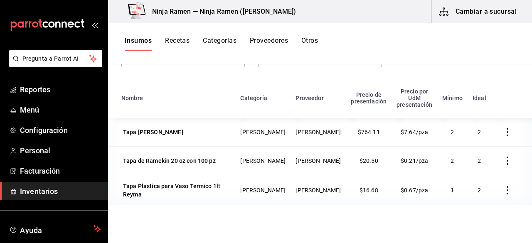
scroll to position [102, 0]
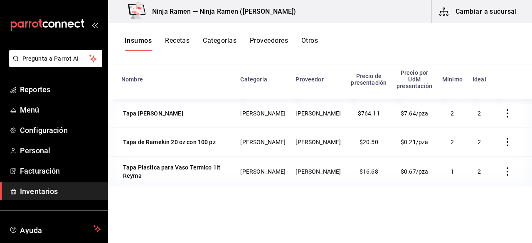
type input "tapa"
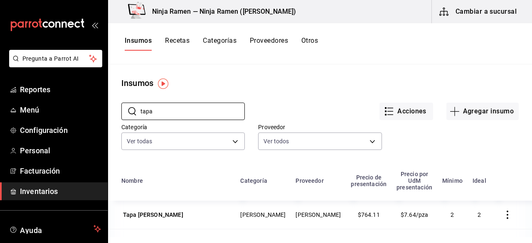
scroll to position [0, 0]
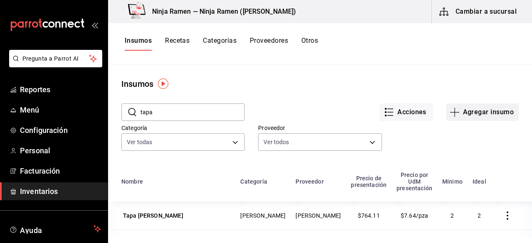
drag, startPoint x: 472, startPoint y: 98, endPoint x: 475, endPoint y: 113, distance: 14.8
click at [475, 113] on div "Acciones Agregar insumo" at bounding box center [382, 105] width 274 height 31
click at [475, 113] on button "Agregar insumo" at bounding box center [482, 111] width 72 height 17
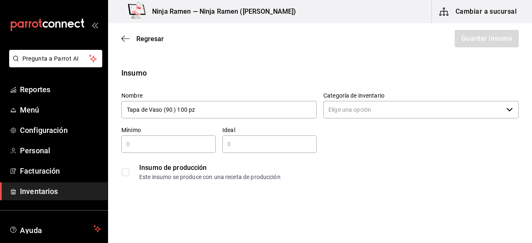
type input "Tapa de Vaso (90 ) 100 pz"
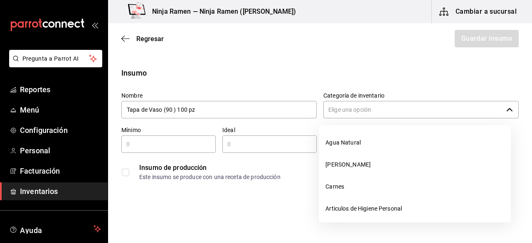
click at [464, 112] on input "Categoría de inventario" at bounding box center [412, 109] width 179 height 17
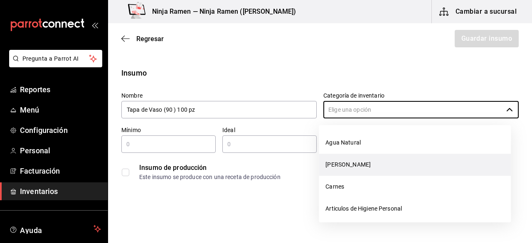
click at [393, 157] on li "[PERSON_NAME]" at bounding box center [415, 165] width 192 height 22
type input "[PERSON_NAME]"
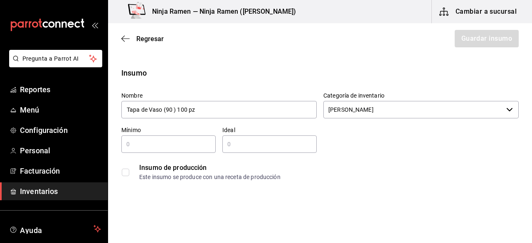
click at [190, 152] on div "​" at bounding box center [168, 143] width 94 height 17
type input "1"
click at [246, 148] on input "text" at bounding box center [269, 144] width 94 height 10
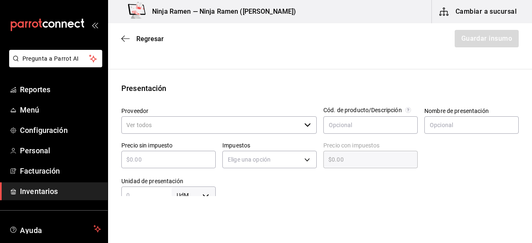
scroll to position [134, 0]
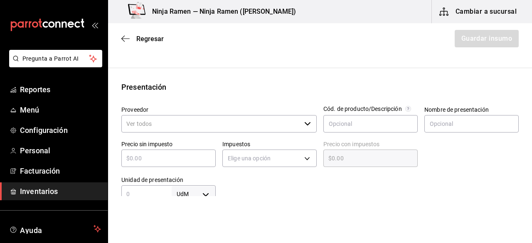
click at [309, 123] on div "​" at bounding box center [218, 123] width 195 height 17
type input "2"
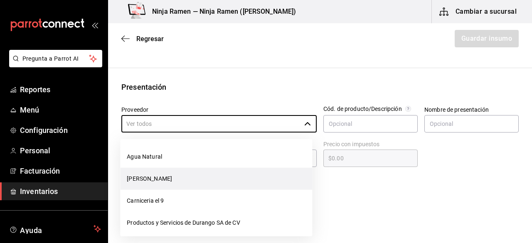
click at [206, 176] on li "[PERSON_NAME]" at bounding box center [216, 179] width 192 height 22
type input "[PERSON_NAME]"
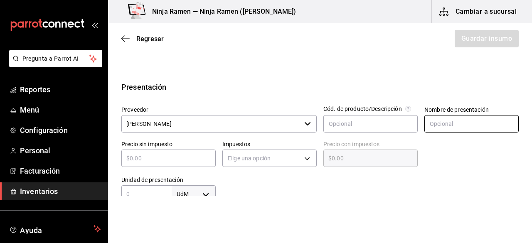
click at [430, 122] on input "text" at bounding box center [471, 123] width 94 height 17
paste input "Tapa de Vaso (90 ) 100 pz"
type input "Tapa de Vaso (90 ) 100 pz"
click at [136, 161] on input "text" at bounding box center [168, 158] width 94 height 10
type input "$7"
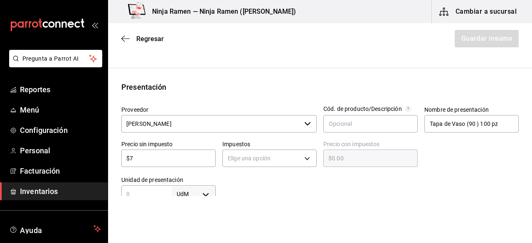
type input "$7.00"
type input "$76"
type input "$76.00"
type input "$766"
type input "$766.00"
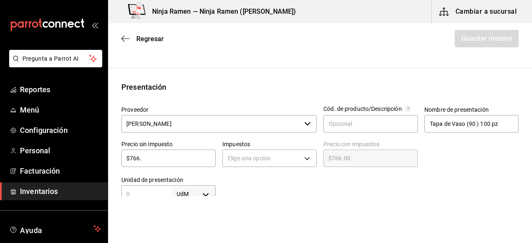
type input "$766.6"
type input "$766.60"
type input "$766.65"
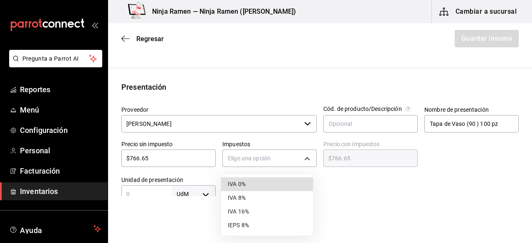
drag, startPoint x: 233, startPoint y: 156, endPoint x: 244, endPoint y: 191, distance: 37.2
click at [244, 191] on body "Pregunta a Parrot AI Reportes Menú Configuración Personal Facturación Inventari…" at bounding box center [266, 98] width 532 height 196
click at [253, 186] on li "IVA 0%" at bounding box center [267, 184] width 92 height 14
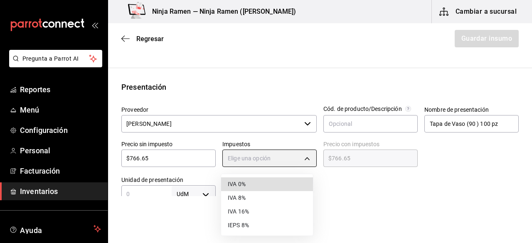
type input "IVA_0"
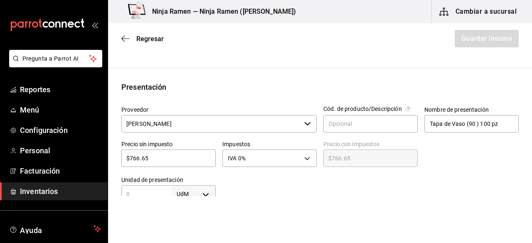
click at [154, 192] on input "text" at bounding box center [146, 194] width 50 height 10
type input "100"
click at [189, 196] on html "Pregunta a Parrot AI Reportes Menú Configuración Personal Facturación Inventari…" at bounding box center [266, 98] width 532 height 196
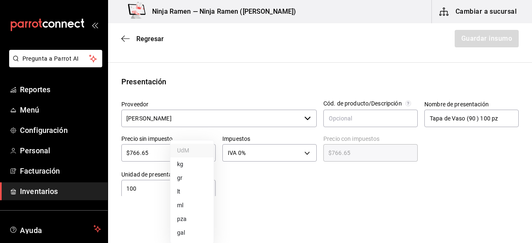
click at [204, 193] on body "Pregunta a Parrot AI Reportes Menú Configuración Personal Facturación Inventari…" at bounding box center [266, 98] width 532 height 196
click at [187, 226] on li "gal" at bounding box center [191, 233] width 43 height 14
type input "GALLON"
type input "100"
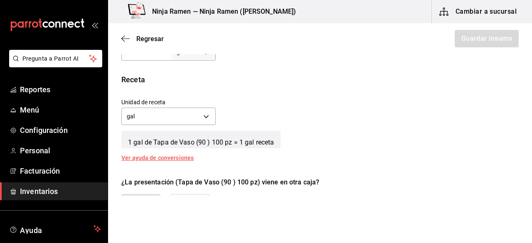
scroll to position [277, 0]
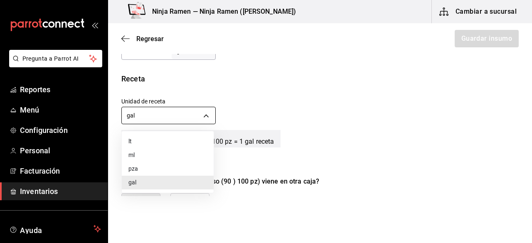
click at [208, 113] on body "Pregunta a Parrot AI Reportes Menú Configuración Personal Facturación Inventari…" at bounding box center [266, 98] width 532 height 196
click at [151, 168] on li "pza" at bounding box center [168, 169] width 92 height 14
type input "UNIT"
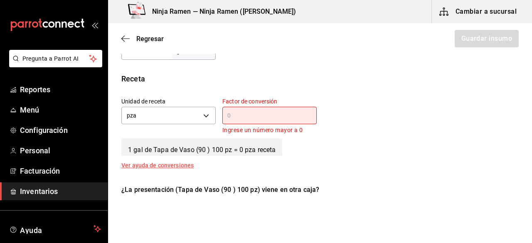
click at [268, 118] on input "text" at bounding box center [269, 115] width 94 height 10
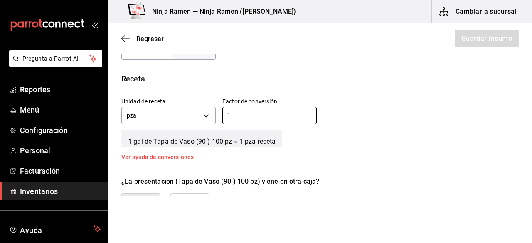
type input "1"
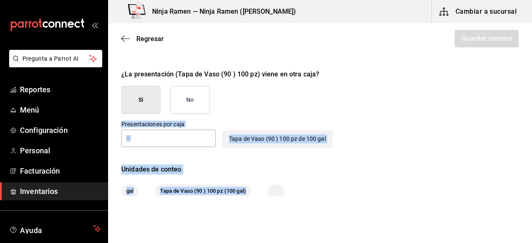
scroll to position [425, 0]
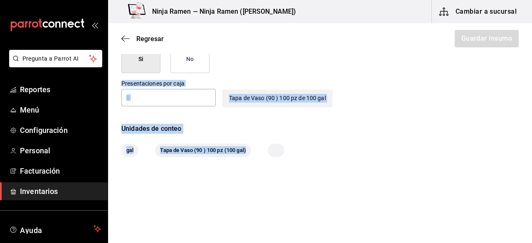
drag, startPoint x: 399, startPoint y: 176, endPoint x: 194, endPoint y: 137, distance: 208.8
click at [184, 59] on button "No" at bounding box center [189, 59] width 39 height 28
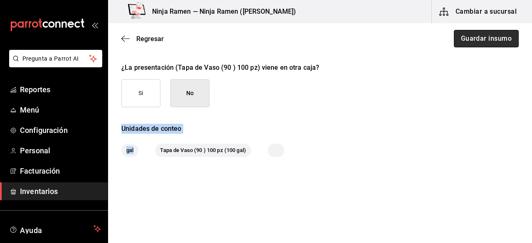
click at [470, 45] on button "Guardar insumo" at bounding box center [486, 38] width 65 height 17
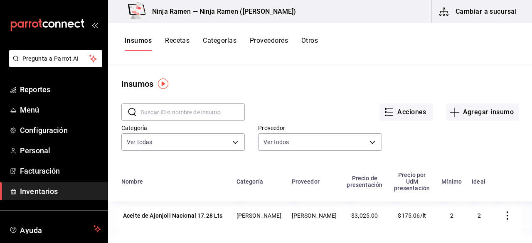
click at [216, 116] on input "text" at bounding box center [192, 112] width 104 height 17
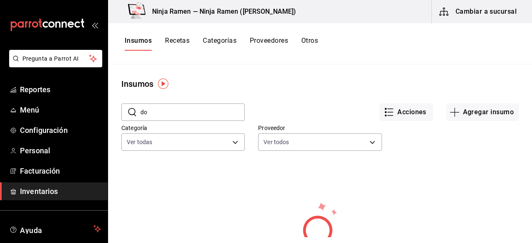
type input "d"
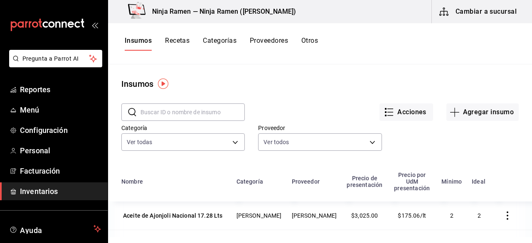
type input "T"
click at [467, 120] on button "Agregar insumo" at bounding box center [482, 111] width 72 height 17
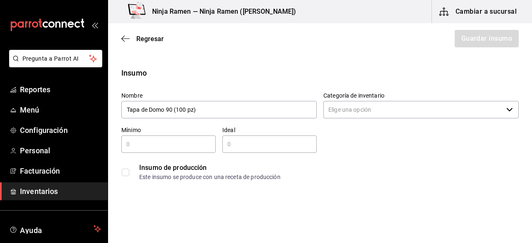
click at [341, 118] on div "Categoría de inventario ​" at bounding box center [420, 106] width 195 height 28
click at [339, 118] on div "Categoría de inventario ​" at bounding box center [420, 106] width 195 height 28
type input "Tapa de Domo 90 (100 pz)"
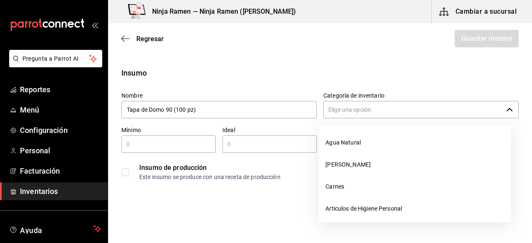
click at [336, 116] on input "Categoría de inventario" at bounding box center [412, 109] width 179 height 17
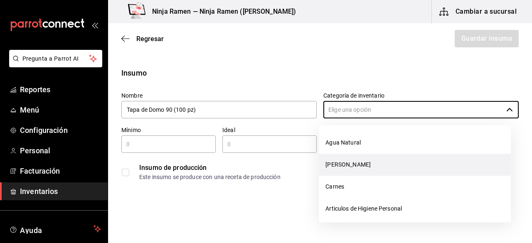
click at [345, 164] on li "[PERSON_NAME]" at bounding box center [415, 165] width 192 height 22
type input "[PERSON_NAME]"
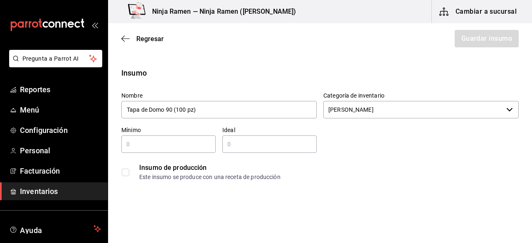
click at [181, 146] on input "text" at bounding box center [168, 144] width 94 height 10
type input "1"
click at [282, 145] on input "text" at bounding box center [269, 144] width 94 height 10
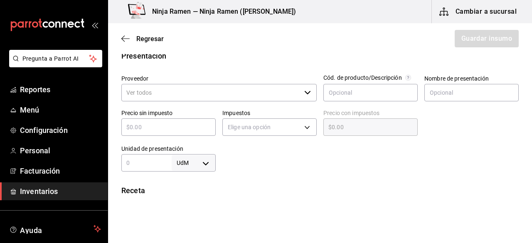
scroll to position [173, 0]
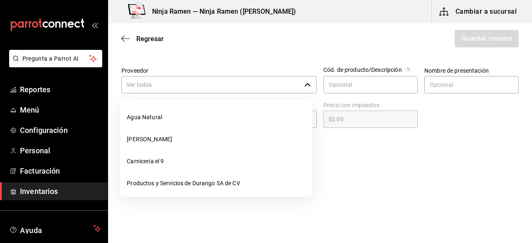
click at [304, 80] on div "​" at bounding box center [218, 84] width 195 height 17
type input "2"
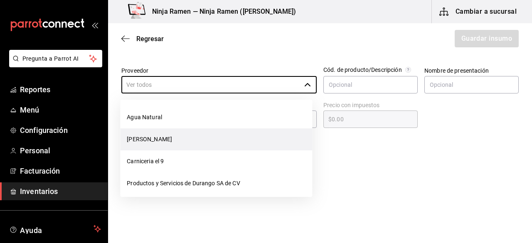
click at [224, 133] on li "[PERSON_NAME]" at bounding box center [216, 139] width 192 height 22
type input "[PERSON_NAME]"
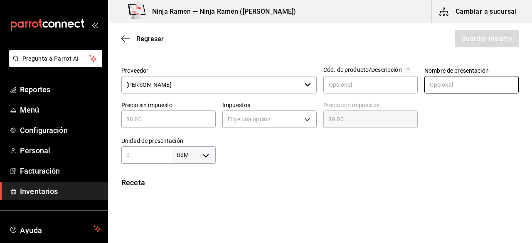
click at [457, 83] on input "text" at bounding box center [471, 84] width 94 height 17
paste input "Tapa de Vaso (90 ) 100 pz"
type input "Tapa de Vaso (90 ) 100 pz"
click at [203, 123] on input "text" at bounding box center [168, 119] width 94 height 10
type input "$7"
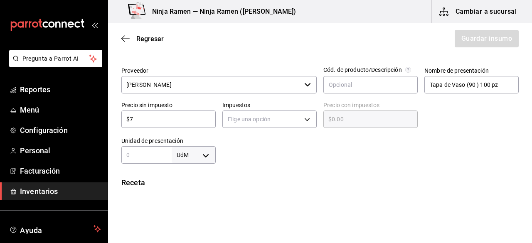
type input "$7.00"
type input "$75"
type input "$75.00"
type input "$754"
type input "$754.00"
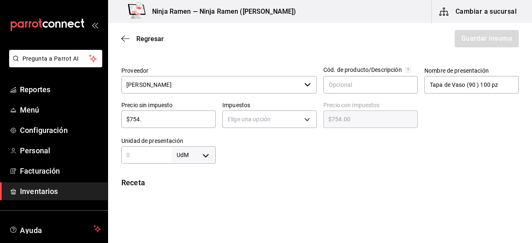
type input "$754.9"
type input "$754.90"
type input "$754.91"
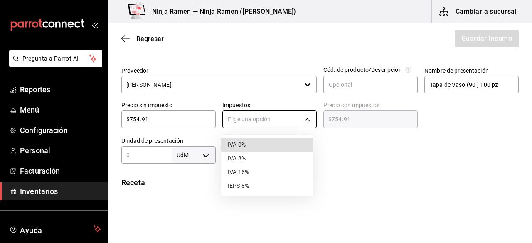
click at [233, 118] on body "Pregunta a Parrot AI Reportes Menú Configuración Personal Facturación Inventari…" at bounding box center [266, 98] width 532 height 196
click at [269, 138] on li "IVA 0%" at bounding box center [267, 145] width 92 height 14
type input "IVA_0"
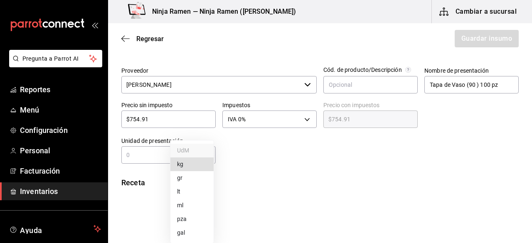
click at [206, 157] on body "Pregunta a Parrot AI Reportes Menú Configuración Personal Facturación Inventari…" at bounding box center [266, 98] width 532 height 196
click at [193, 219] on li "pza" at bounding box center [191, 219] width 43 height 14
type input "UNIT"
click at [155, 162] on div "pza UNIT ​" at bounding box center [168, 154] width 94 height 17
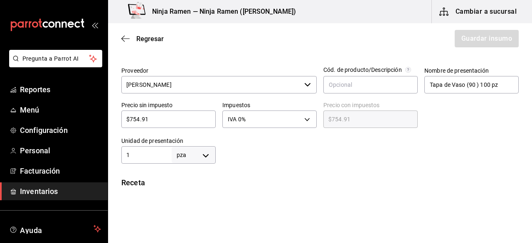
click at [149, 157] on input "1" at bounding box center [146, 155] width 50 height 10
type input "100"
click at [206, 163] on div "100 pza UNIT ​" at bounding box center [168, 154] width 94 height 17
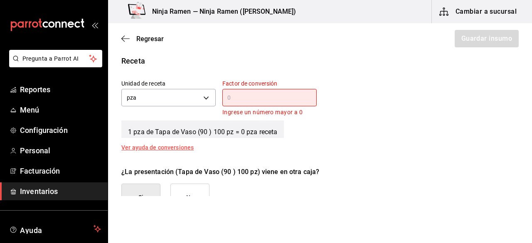
scroll to position [307, 0]
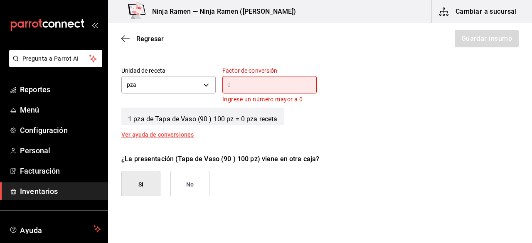
click at [275, 74] on div "Factor de conversión ​ Ingrese un número mayor a 0" at bounding box center [269, 85] width 94 height 37
click at [261, 89] on div "​" at bounding box center [269, 84] width 94 height 17
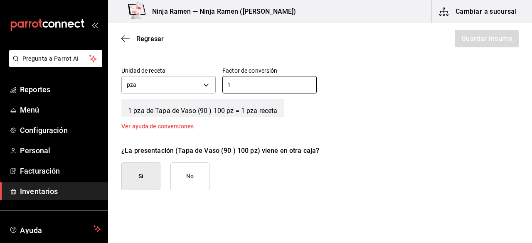
type input "1"
click at [183, 167] on button "No" at bounding box center [189, 176] width 39 height 28
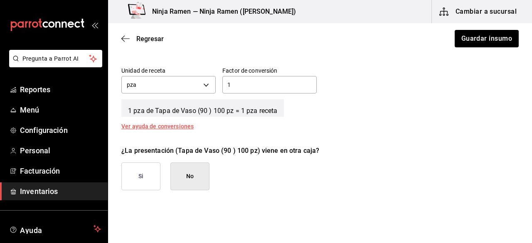
click at [183, 167] on button "No" at bounding box center [189, 176] width 39 height 28
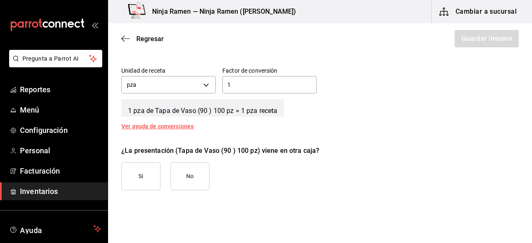
click at [235, 172] on div "¿La presentación (Tapa de Vaso (90 ) 100 pz) viene en otra caja? Si No" at bounding box center [317, 164] width 404 height 51
click at [201, 172] on button "No" at bounding box center [189, 176] width 39 height 28
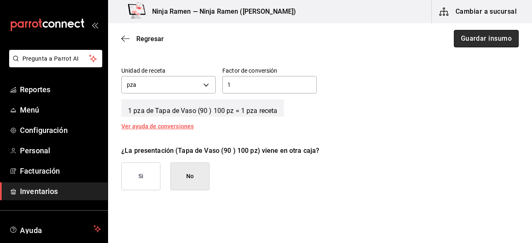
click at [479, 44] on button "Guardar insumo" at bounding box center [486, 38] width 65 height 17
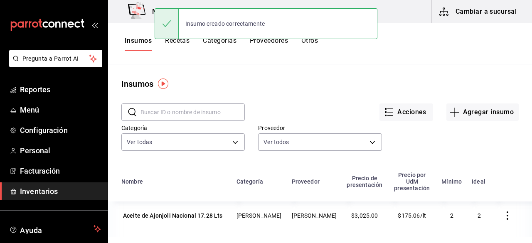
click at [188, 115] on input "text" at bounding box center [192, 112] width 104 height 17
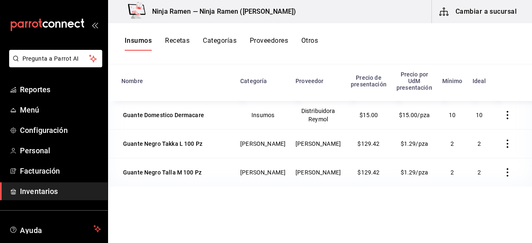
scroll to position [102, 0]
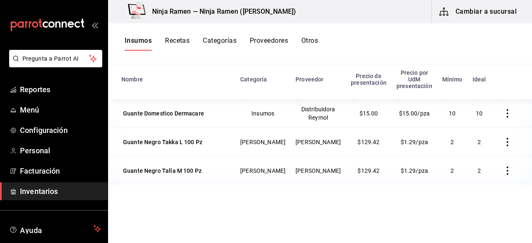
type input "guante"
click at [178, 138] on div "Guante Negro Takka L 100 Pz" at bounding box center [162, 142] width 79 height 8
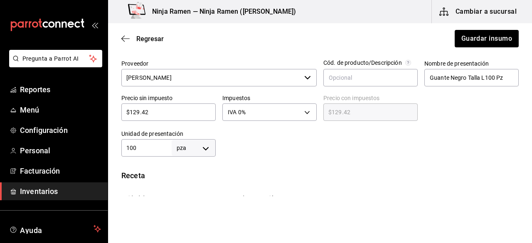
scroll to position [205, 0]
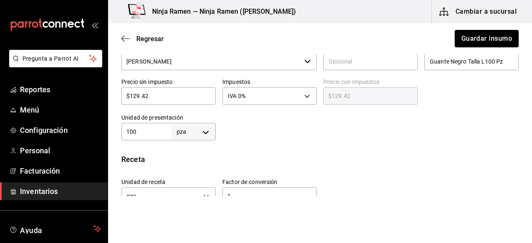
click at [522, 124] on div "Presentación Proveedor Bodega Senson ​ Cód. de producto/Descripción Nombre de p…" at bounding box center [320, 79] width 424 height 121
click at [185, 101] on div "$129.42 ​" at bounding box center [168, 95] width 94 height 17
type input "$129.4"
type input "$129.40"
type input "$129."
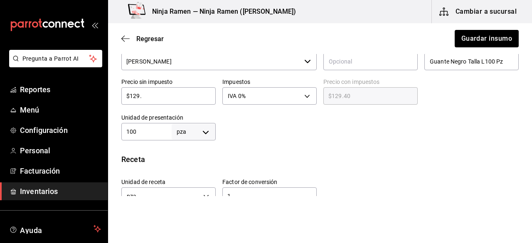
type input "$129.00"
type input "$12"
type input "$12.00"
type input "$1"
type input "$1.00"
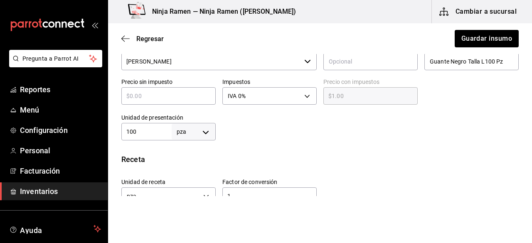
type input "$0.00"
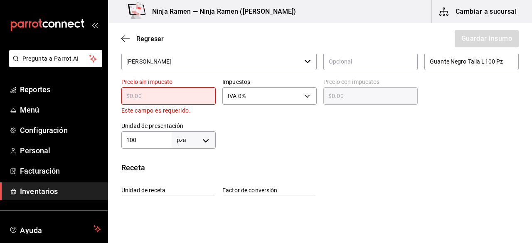
type input "$7"
type input "$7.00"
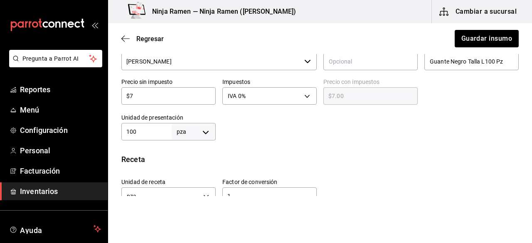
type input "$71"
type input "$71.00"
type input "$71.5"
type input "$71.50"
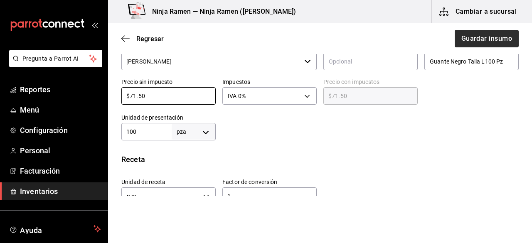
type input "$71.50"
click at [500, 35] on button "Guardar insumo" at bounding box center [486, 38] width 65 height 17
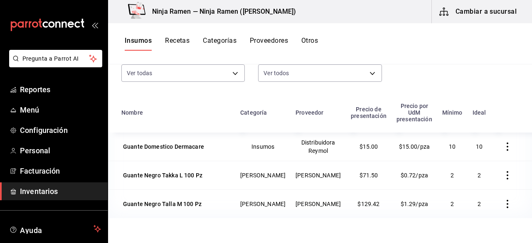
scroll to position [88, 0]
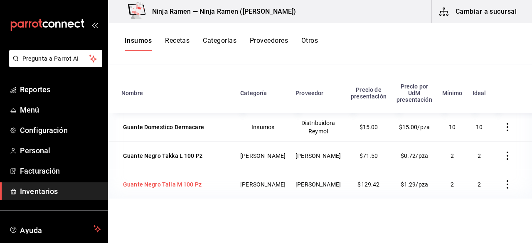
click at [203, 182] on div "Guante Negro Talla M 100 Pz" at bounding box center [175, 185] width 109 height 12
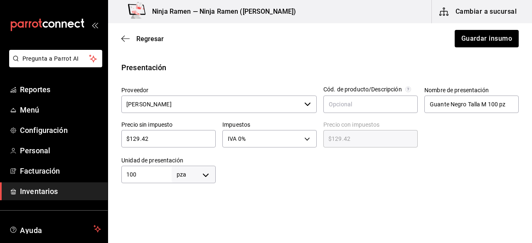
scroll to position [169, 0]
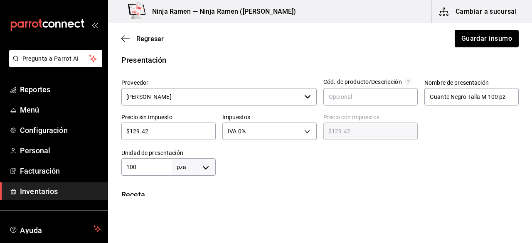
click at [198, 135] on input "$129.42" at bounding box center [168, 131] width 94 height 10
type input "$129.4"
type input "$129.40"
type input "$129."
type input "$129.00"
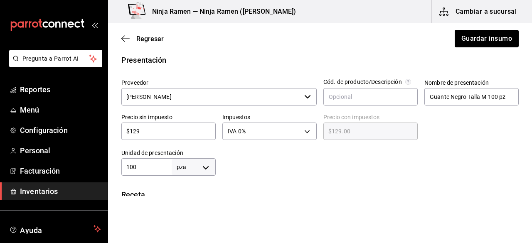
type input "$12"
type input "$12.00"
type input "$1"
type input "$1.00"
type input "$0.00"
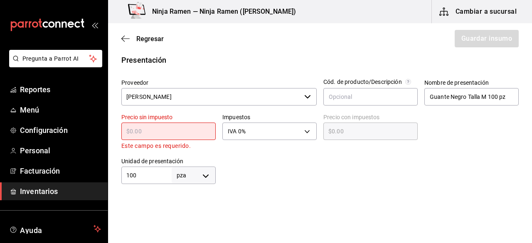
type input "$7"
type input "$7.00"
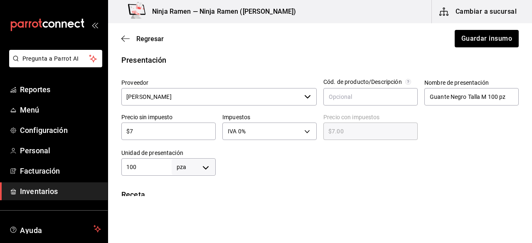
type input "$72"
type input "$72.00"
type input "$7"
type input "$7.00"
type input "$71"
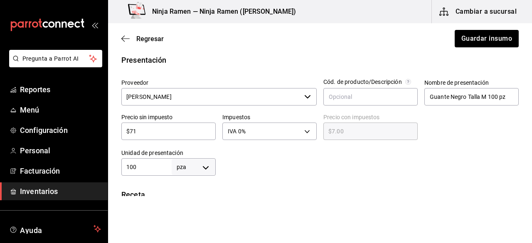
type input "$71.00"
type input "$71.5"
type input "$71.50"
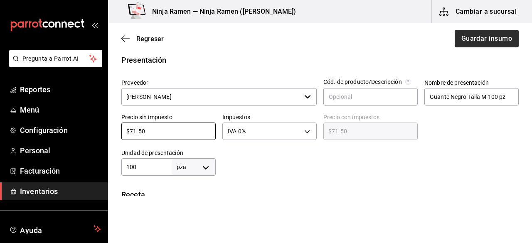
type input "$71.50"
click at [490, 31] on button "Guardar insumo" at bounding box center [486, 38] width 65 height 17
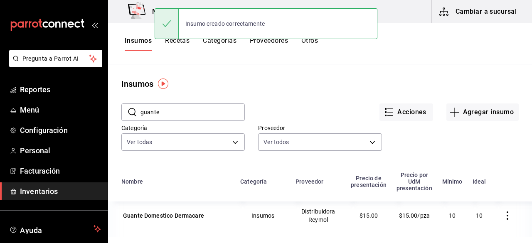
click at [185, 108] on input "guante" at bounding box center [192, 112] width 104 height 17
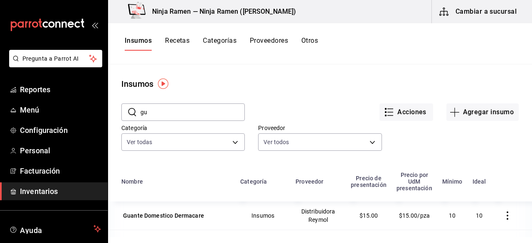
type input "g"
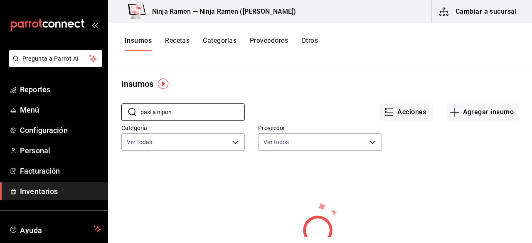
type input "pasta nipon"
click at [488, 104] on button "Agregar insumo" at bounding box center [482, 111] width 72 height 17
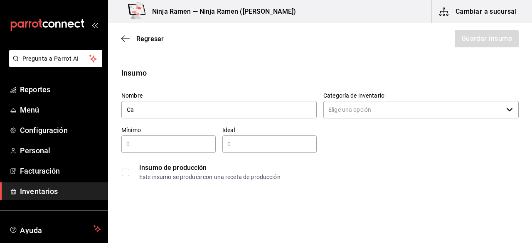
type input "C"
type input "P"
type input "Caja de Pasta Nipon"
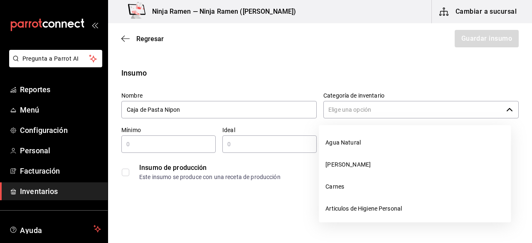
click at [384, 112] on input "Categoría de inventario" at bounding box center [412, 109] width 179 height 17
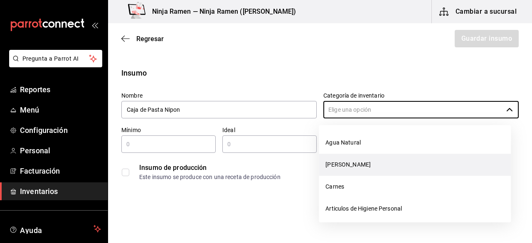
click at [366, 168] on li "[PERSON_NAME]" at bounding box center [415, 165] width 192 height 22
type input "[PERSON_NAME]"
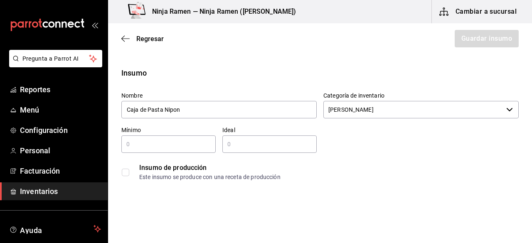
click at [158, 148] on input "text" at bounding box center [168, 144] width 94 height 10
type input "1"
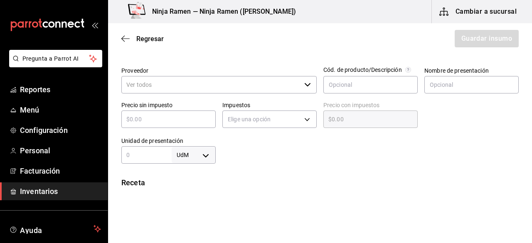
scroll to position [178, 0]
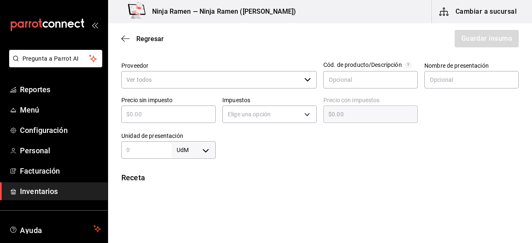
type input "2"
click at [293, 86] on input "Proveedor" at bounding box center [210, 79] width 179 height 17
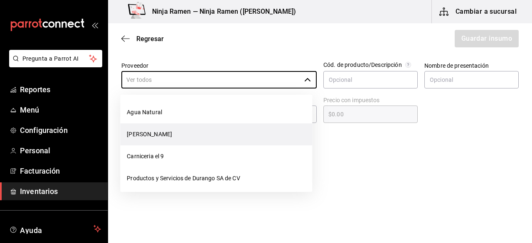
click at [292, 144] on li "[PERSON_NAME]" at bounding box center [216, 134] width 192 height 22
type input "[PERSON_NAME]"
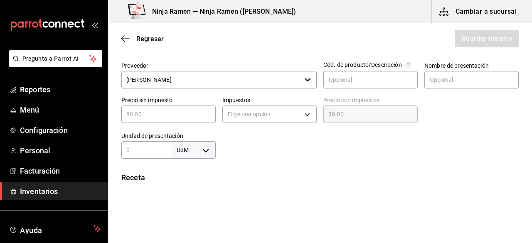
click at [468, 91] on div at bounding box center [467, 108] width 101 height 36
click at [457, 84] on input "text" at bounding box center [471, 79] width 94 height 17
type input "Caja de Pasta Nipon 30 pz"
click at [136, 118] on input "text" at bounding box center [168, 114] width 94 height 10
type input "$7"
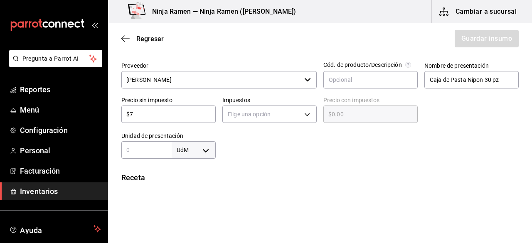
type input "$7.00"
type input "$73"
type input "$73.00"
type input "$735"
type input "$735.00"
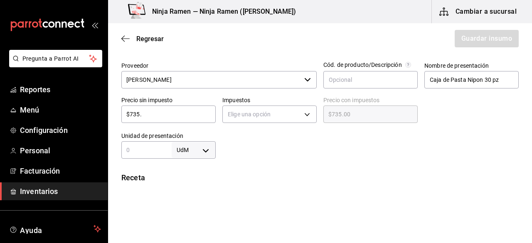
type input "$735.1"
type input "$735.10"
type input "$735.11"
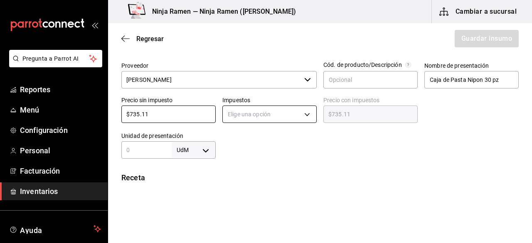
type input "$735.11"
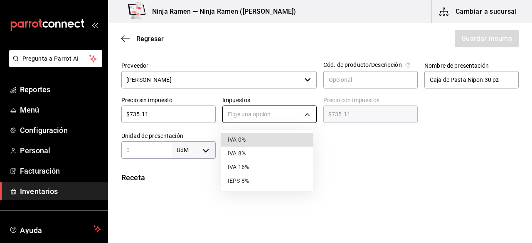
click at [252, 115] on body "Pregunta a Parrot AI Reportes Menú Configuración Personal Facturación Inventari…" at bounding box center [266, 98] width 532 height 196
click at [279, 139] on li "IVA 0%" at bounding box center [267, 140] width 92 height 14
type input "IVA_0"
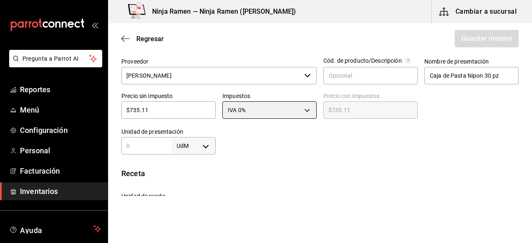
scroll to position [183, 0]
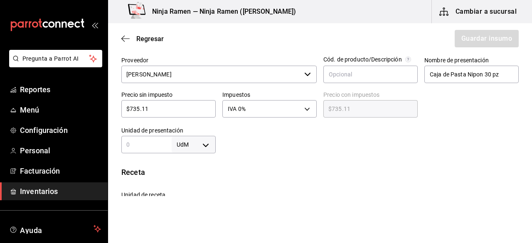
click at [145, 148] on input "text" at bounding box center [146, 145] width 50 height 10
type input "30"
click at [199, 147] on body "Pregunta a Parrot AI Reportes Menú Configuración Personal Facturación Inventari…" at bounding box center [266, 98] width 532 height 196
click at [199, 225] on li "pza" at bounding box center [191, 219] width 43 height 14
type input "UNIT"
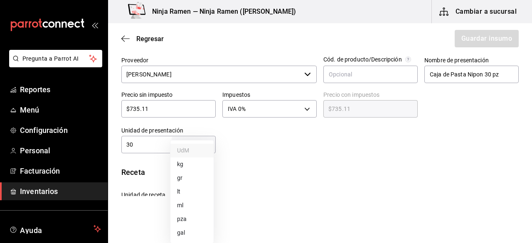
type input "UNIT"
click at [410, 190] on div "Unidad de receta pza UNIT Factor de conversión ​ Ingrese un número mayor a 0" at bounding box center [317, 206] width 404 height 44
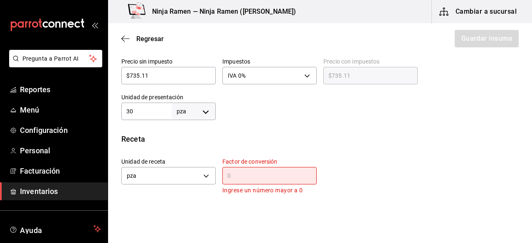
click at [297, 177] on input "text" at bounding box center [269, 176] width 94 height 10
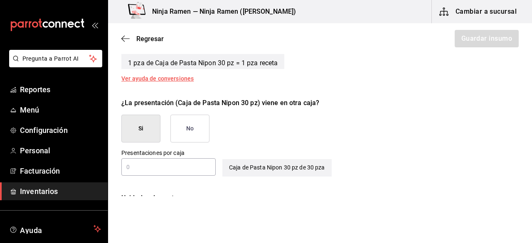
scroll to position [358, 0]
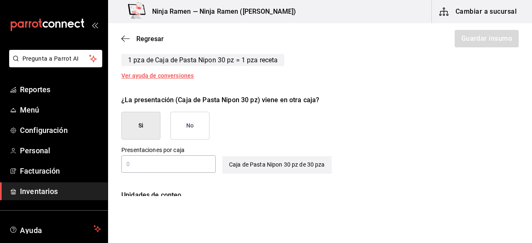
type input "1"
click at [179, 137] on button "No" at bounding box center [189, 126] width 39 height 28
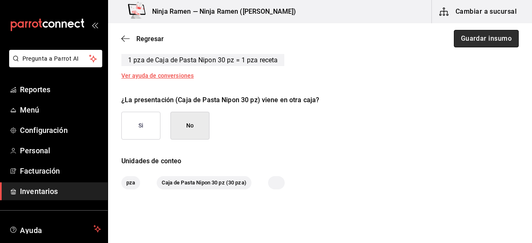
click at [482, 44] on button "Guardar insumo" at bounding box center [486, 38] width 65 height 17
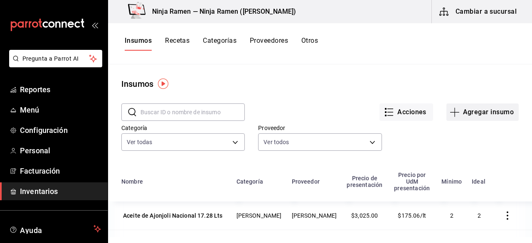
click at [462, 117] on button "Agregar insumo" at bounding box center [482, 111] width 72 height 17
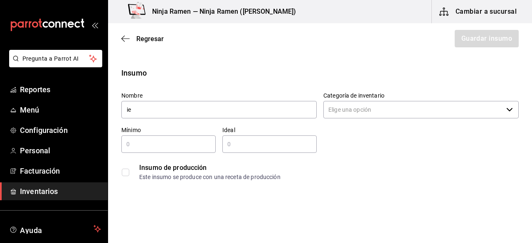
type input "i"
type input "Piedra para Plancha"
click at [417, 116] on input "Categoría de inventario" at bounding box center [412, 109] width 179 height 17
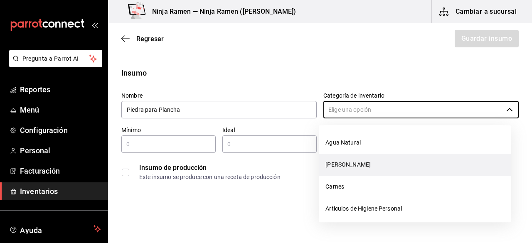
click at [377, 164] on li "[PERSON_NAME]" at bounding box center [415, 165] width 192 height 22
type input "[PERSON_NAME]"
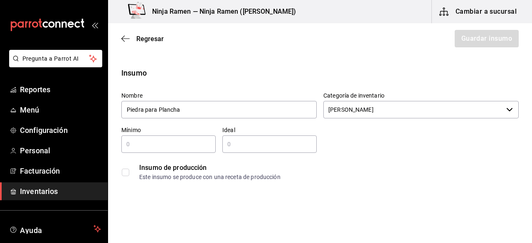
click at [178, 145] on input "text" at bounding box center [168, 144] width 94 height 10
type input "1"
click at [268, 139] on input "text" at bounding box center [269, 144] width 94 height 10
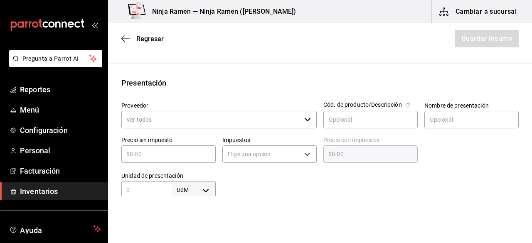
scroll to position [151, 0]
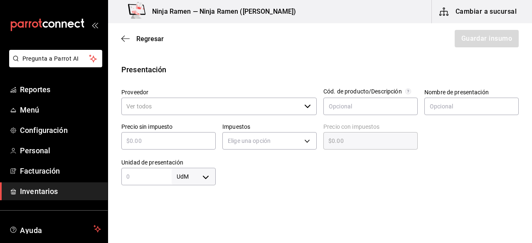
type input "2"
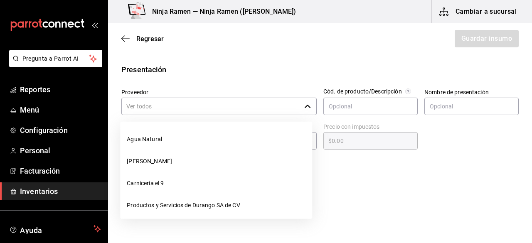
click at [261, 98] on input "Proveedor" at bounding box center [210, 106] width 179 height 17
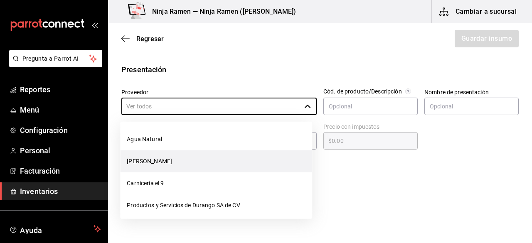
click at [201, 160] on li "[PERSON_NAME]" at bounding box center [216, 161] width 192 height 22
type input "[PERSON_NAME]"
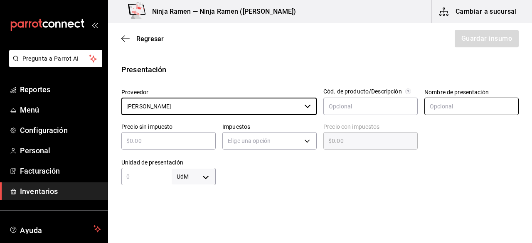
click at [448, 108] on input "text" at bounding box center [471, 106] width 94 height 17
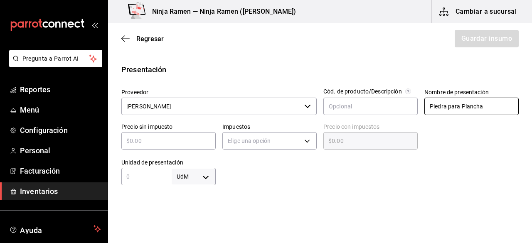
type input "Piedra para Plancha"
click at [175, 137] on input "text" at bounding box center [168, 141] width 94 height 10
type input "$5"
type input "$5.00"
type input "$56"
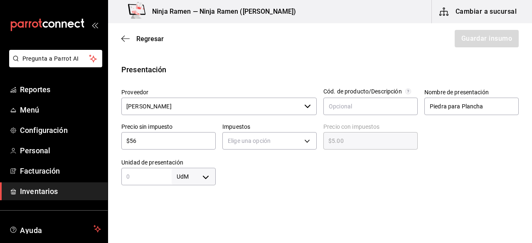
type input "$56.00"
type input "$56.9"
type input "$56.90"
type input "$56.92"
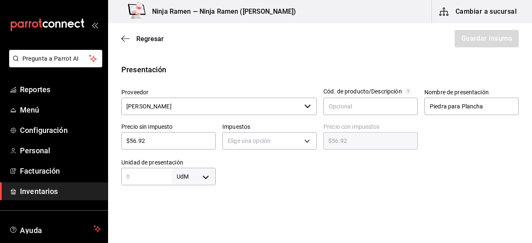
type input "$56.92"
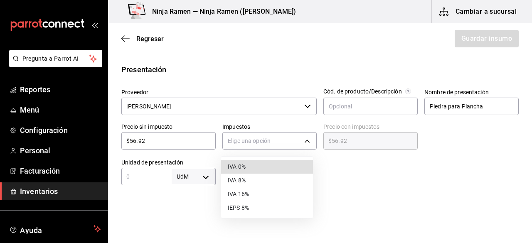
drag, startPoint x: 230, startPoint y: 139, endPoint x: 249, endPoint y: 169, distance: 35.8
click at [249, 169] on body "Pregunta a Parrot AI Reportes Menú Configuración Personal Facturación Inventari…" at bounding box center [266, 98] width 532 height 196
click at [249, 169] on li "IVA 0%" at bounding box center [267, 167] width 92 height 14
type input "IVA_0"
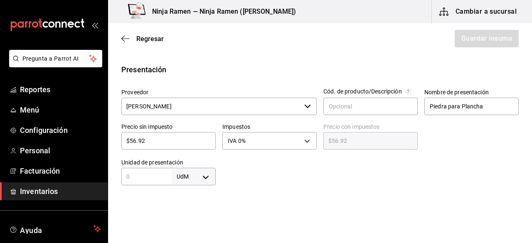
click at [157, 173] on input "text" at bounding box center [146, 177] width 50 height 10
type input "56.92"
click at [302, 195] on div "Insumo Nombre Piedra para Plancha Categoría de inventario Bodega Senson ​ Mínim…" at bounding box center [320, 162] width 424 height 493
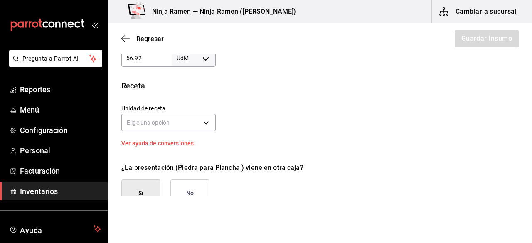
scroll to position [276, 0]
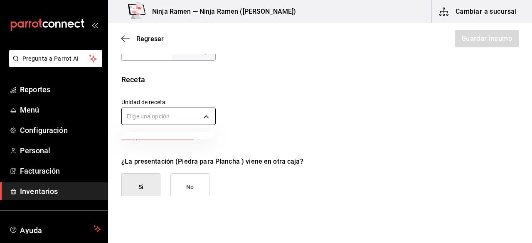
click at [209, 108] on body "Pregunta a Parrot AI Reportes Menú Configuración Personal Facturación Inventari…" at bounding box center [266, 98] width 532 height 196
click at [209, 113] on div at bounding box center [266, 121] width 532 height 243
click at [204, 116] on body "Pregunta a Parrot AI Reportes Menú Configuración Personal Facturación Inventari…" at bounding box center [266, 98] width 532 height 196
click at [204, 116] on div at bounding box center [266, 121] width 532 height 243
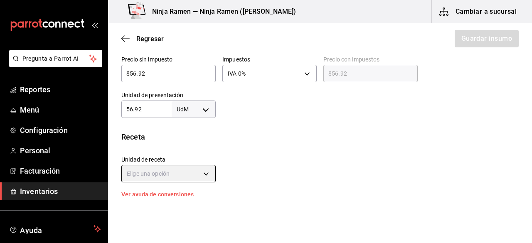
scroll to position [217, 0]
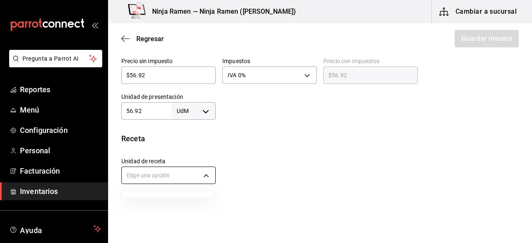
click at [206, 175] on body "Pregunta a Parrot AI Reportes Menú Configuración Personal Facturación Inventari…" at bounding box center [266, 98] width 532 height 196
drag, startPoint x: 529, startPoint y: 110, endPoint x: 529, endPoint y: 132, distance: 21.6
click at [529, 130] on div at bounding box center [266, 121] width 532 height 243
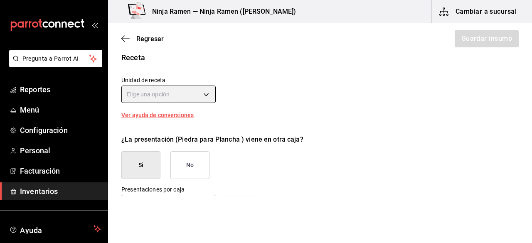
scroll to position [304, 0]
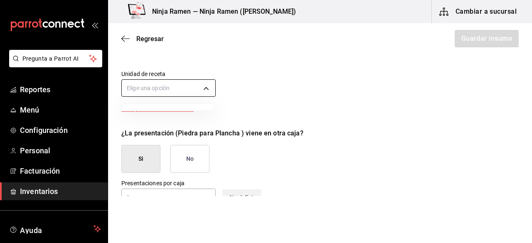
click at [210, 88] on body "Pregunta a Parrot AI Reportes Menú Configuración Personal Facturación Inventari…" at bounding box center [266, 98] width 532 height 196
click at [210, 88] on div at bounding box center [266, 121] width 532 height 243
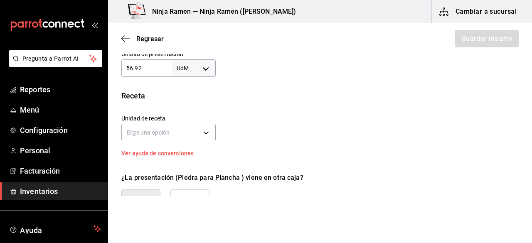
scroll to position [259, 0]
click at [205, 135] on body "Pregunta a Parrot AI Reportes Menú Configuración Personal Facturación Inventari…" at bounding box center [266, 98] width 532 height 196
click at [242, 134] on div at bounding box center [266, 121] width 532 height 243
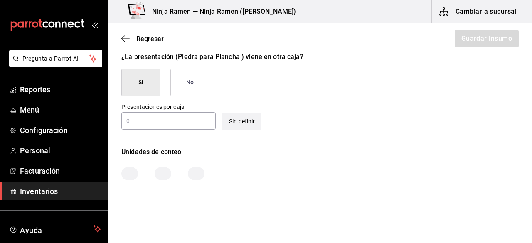
scroll to position [383, 0]
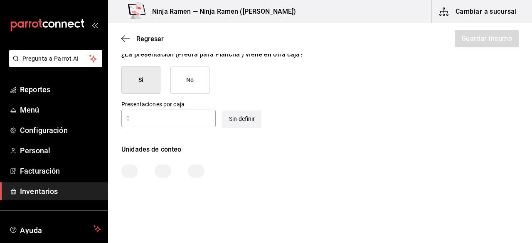
click at [194, 92] on button "No" at bounding box center [189, 80] width 39 height 28
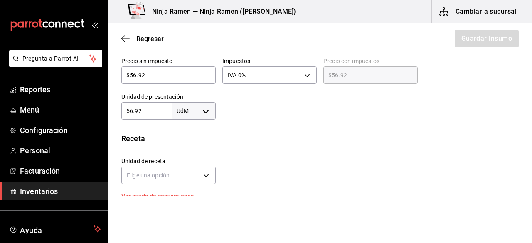
scroll to position [222, 0]
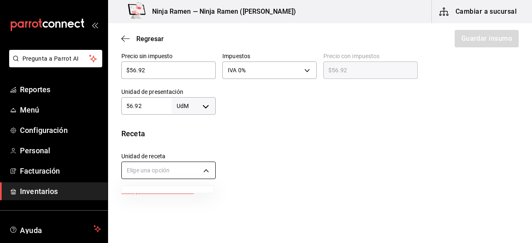
click at [193, 172] on body "Pregunta a Parrot AI Reportes Menú Configuración Personal Facturación Inventari…" at bounding box center [266, 98] width 532 height 196
click at [209, 171] on div at bounding box center [266, 121] width 532 height 243
click at [209, 171] on body "Pregunta a Parrot AI Reportes Menú Configuración Personal Facturación Inventari…" at bounding box center [266, 98] width 532 height 196
drag, startPoint x: 530, startPoint y: 130, endPoint x: 531, endPoint y: 150, distance: 19.6
click at [531, 150] on div at bounding box center [266, 121] width 532 height 243
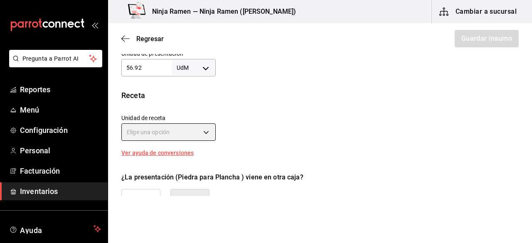
scroll to position [258, 0]
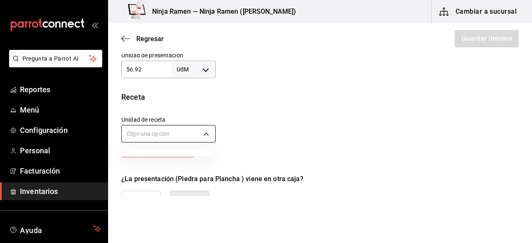
click at [202, 135] on body "Pregunta a Parrot AI Reportes Menú Configuración Personal Facturación Inventari…" at bounding box center [266, 98] width 532 height 196
click at [155, 151] on ul at bounding box center [168, 153] width 92 height 7
drag, startPoint x: 155, startPoint y: 151, endPoint x: 355, endPoint y: 187, distance: 203.9
click at [355, 187] on div at bounding box center [266, 121] width 532 height 243
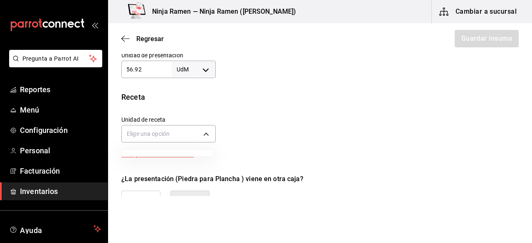
click at [355, 187] on div at bounding box center [266, 121] width 532 height 243
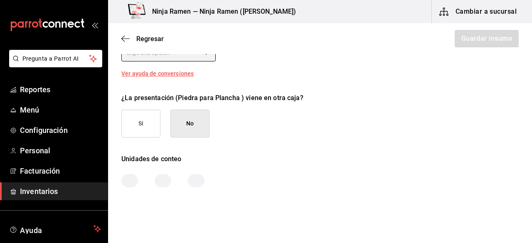
scroll to position [370, 0]
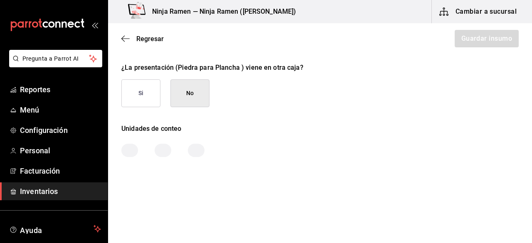
click at [125, 43] on div "Regresar Guardar insumo" at bounding box center [320, 38] width 424 height 31
click at [125, 40] on icon "button" at bounding box center [125, 38] width 8 height 7
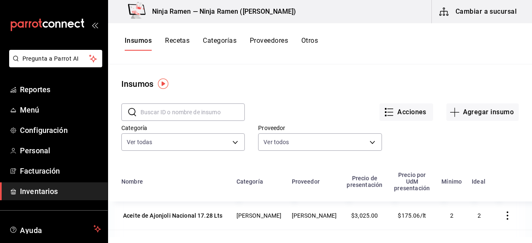
click at [173, 108] on input "text" at bounding box center [192, 112] width 104 height 17
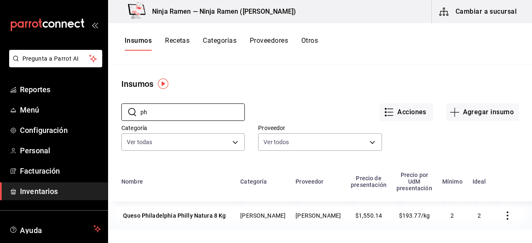
type input "p"
type input "g"
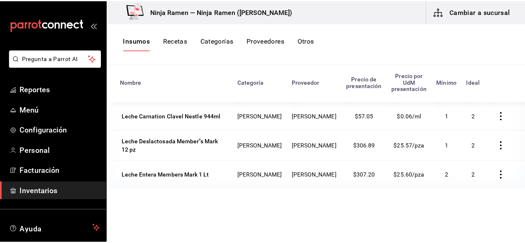
scroll to position [102, 0]
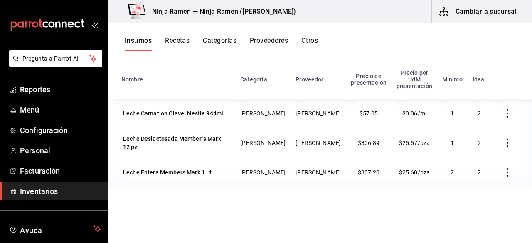
type input "leche"
click at [247, 167] on td "[PERSON_NAME]" at bounding box center [262, 172] width 55 height 29
click at [189, 168] on div "Leche Entera Members Mark 1 Lt" at bounding box center [167, 172] width 89 height 8
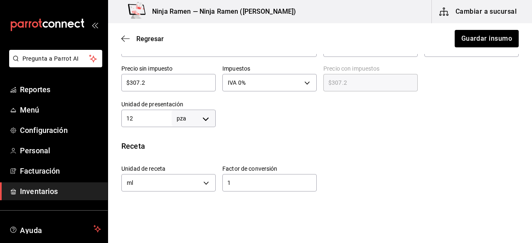
scroll to position [217, 0]
drag, startPoint x: 513, startPoint y: 128, endPoint x: 527, endPoint y: 120, distance: 16.0
click at [527, 120] on main "Regresar Guardar insumo Insumo IN-1755552289266 Nombre Leche Entera Members Mar…" at bounding box center [320, 109] width 424 height 173
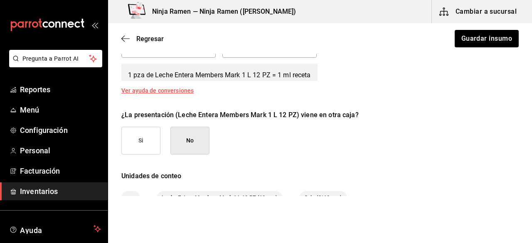
scroll to position [353, 0]
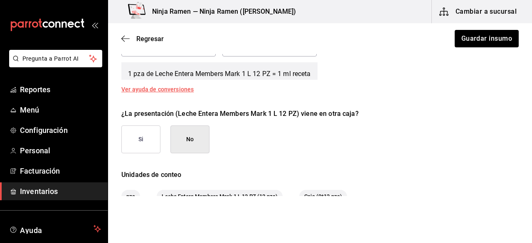
click at [209, 144] on div "¿La presentación (Leche Entera Members Mark 1 L 12 PZ) viene en otra caja? Si No" at bounding box center [317, 127] width 404 height 51
click at [193, 142] on button "No" at bounding box center [189, 139] width 39 height 28
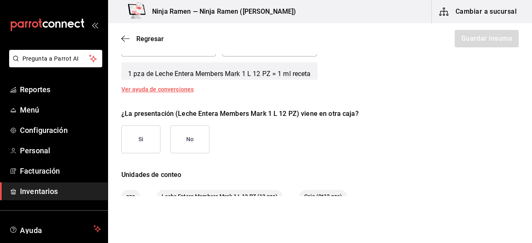
click at [203, 142] on button "No" at bounding box center [189, 139] width 39 height 28
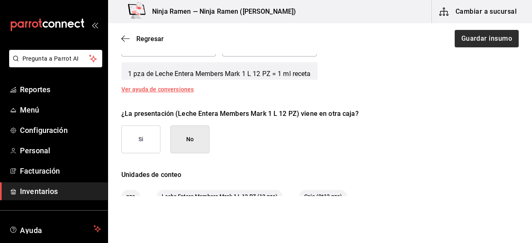
drag, startPoint x: 459, startPoint y: 53, endPoint x: 464, endPoint y: 46, distance: 8.4
click at [464, 46] on div "Regresar Guardar insumo" at bounding box center [320, 38] width 424 height 31
click at [464, 46] on button "Guardar insumo" at bounding box center [486, 38] width 65 height 17
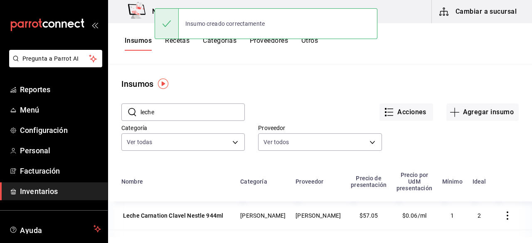
click at [195, 119] on input "leche" at bounding box center [192, 112] width 104 height 17
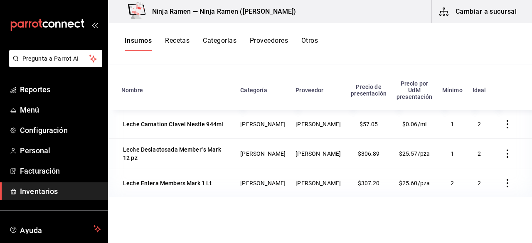
scroll to position [92, 0]
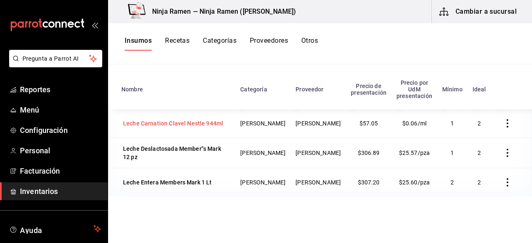
click at [179, 120] on div "Leche Carnation Clavel Nestle 944ml" at bounding box center [173, 123] width 100 height 8
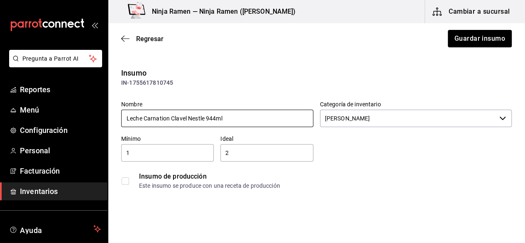
click at [143, 120] on input "Leche Carnation Clavel Nestle 944ml" at bounding box center [217, 118] width 192 height 17
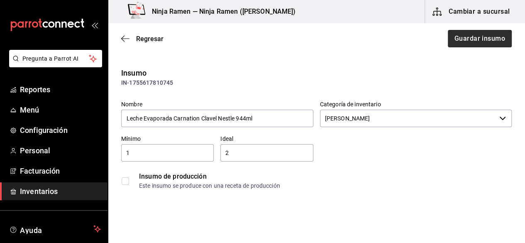
type input "Leche Evaporada Carnation Clavel Nestle 944ml"
click at [487, 34] on button "Guardar insumo" at bounding box center [479, 38] width 65 height 17
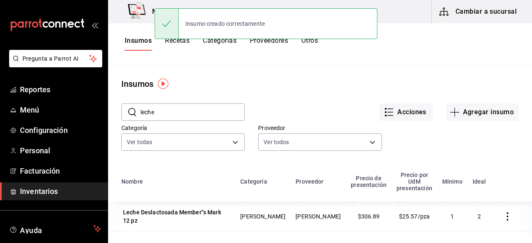
click at [183, 110] on input "leche" at bounding box center [192, 112] width 104 height 17
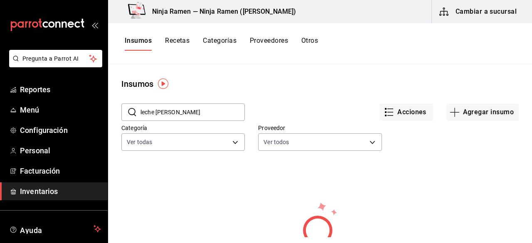
type input "leche conde"
click at [460, 114] on button "Agregar insumo" at bounding box center [482, 111] width 72 height 17
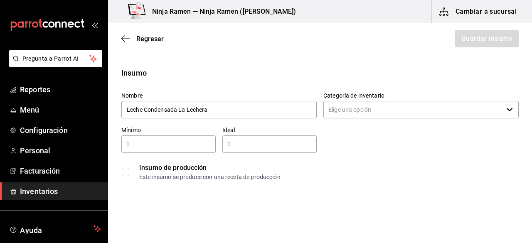
type input "Leche Condensada La Lechera"
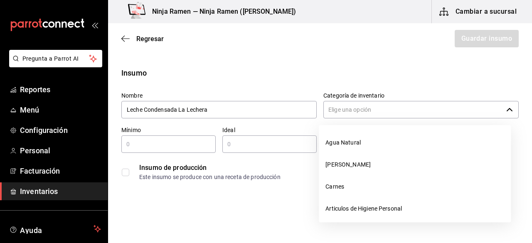
click at [370, 111] on input "Categoría de inventario" at bounding box center [412, 109] width 179 height 17
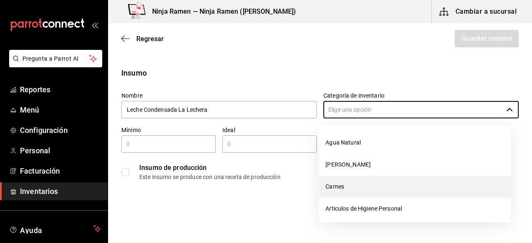
click at [346, 176] on li "Carnes" at bounding box center [415, 187] width 192 height 22
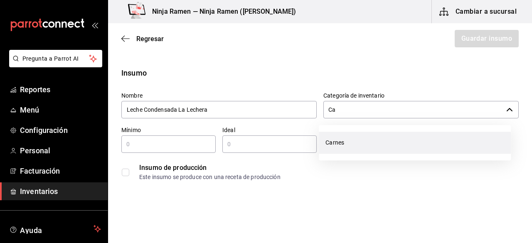
type input "C"
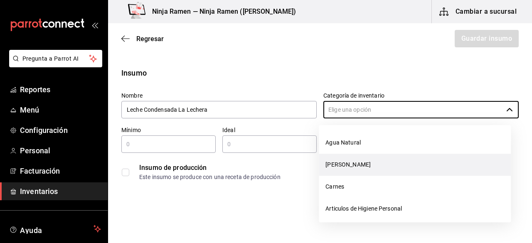
click at [354, 170] on li "[PERSON_NAME]" at bounding box center [415, 165] width 192 height 22
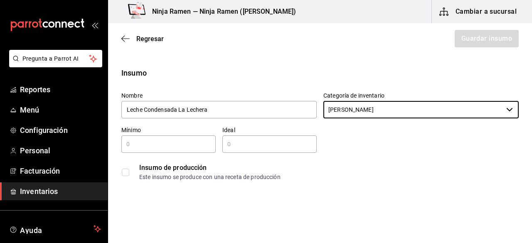
type input "[PERSON_NAME]"
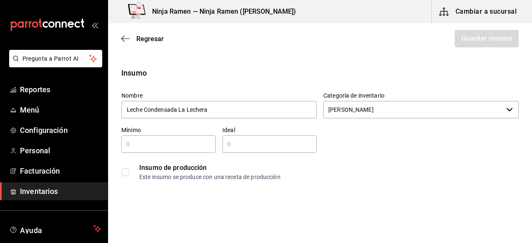
click at [162, 149] on div "​" at bounding box center [168, 143] width 94 height 17
type input "1"
click at [233, 147] on input "text" at bounding box center [269, 144] width 94 height 10
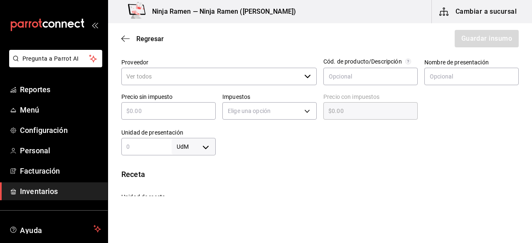
scroll to position [189, 0]
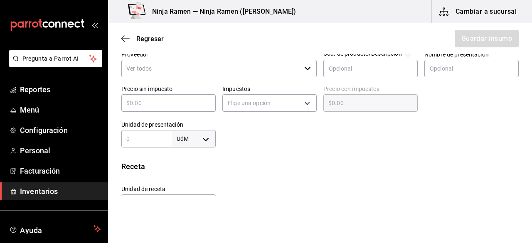
type input "2"
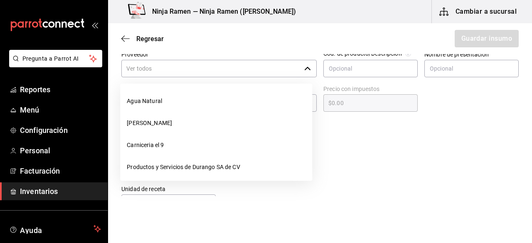
click at [289, 73] on input "Proveedor" at bounding box center [210, 68] width 179 height 17
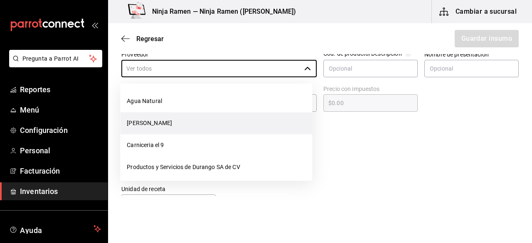
click at [183, 118] on li "[PERSON_NAME]" at bounding box center [216, 123] width 192 height 22
type input "[PERSON_NAME]"
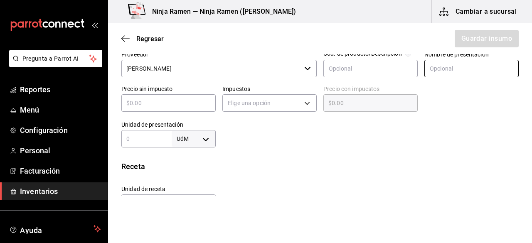
click at [480, 68] on input "text" at bounding box center [471, 68] width 94 height 17
type input "Leche Condensada La Lechera"
click at [173, 103] on input "text" at bounding box center [168, 103] width 94 height 10
type input "$2"
type input "$2.00"
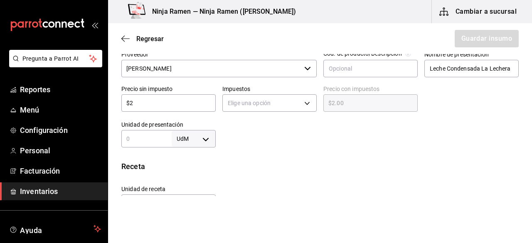
type input "$29"
type input "$29.00"
type input "$29.4"
type input "$29.40"
type input "$29.44"
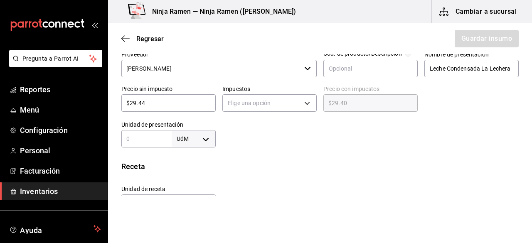
type input "$29.44"
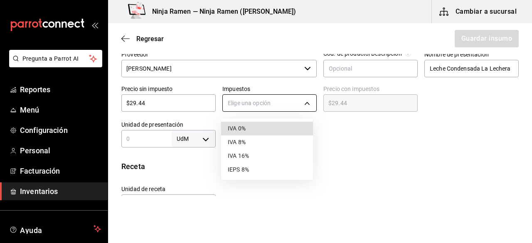
click at [309, 103] on body "Pregunta a Parrot AI Reportes Menú Configuración Personal Facturación Inventari…" at bounding box center [266, 98] width 532 height 196
click at [260, 133] on li "IVA 0%" at bounding box center [267, 129] width 92 height 14
type input "IVA_0"
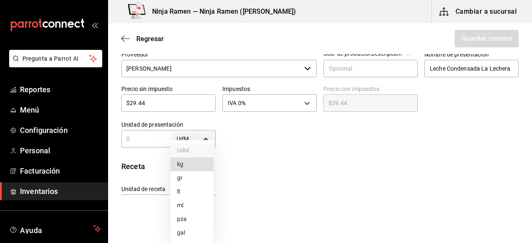
click at [192, 142] on body "Pregunta a Parrot AI Reportes Menú Configuración Personal Facturación Inventari…" at bounding box center [266, 98] width 532 height 196
click at [185, 191] on li "lt" at bounding box center [191, 192] width 43 height 14
type input "LITER"
click at [205, 137] on body "Pregunta a Parrot AI Reportes Menú Configuración Personal Facturación Inventari…" at bounding box center [266, 98] width 532 height 196
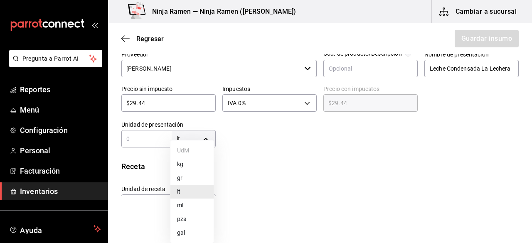
click at [189, 205] on li "ml" at bounding box center [191, 206] width 43 height 14
type input "MILLILITER"
click at [150, 144] on div "ml MILLILITER ​" at bounding box center [168, 138] width 94 height 17
type input "1"
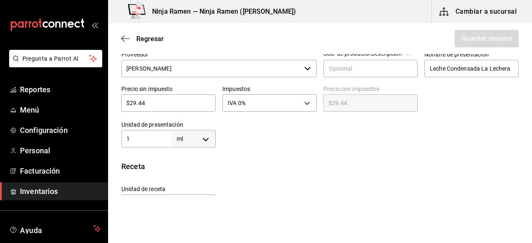
type input "1"
type input "15"
type input "158"
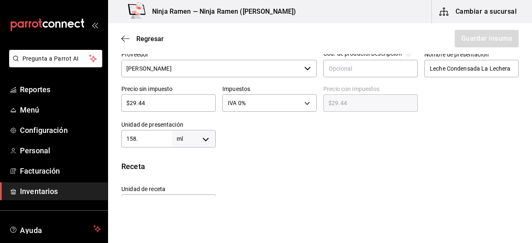
type input "158.3"
type input "158.33"
click at [420, 166] on div "Receta" at bounding box center [319, 166] width 397 height 11
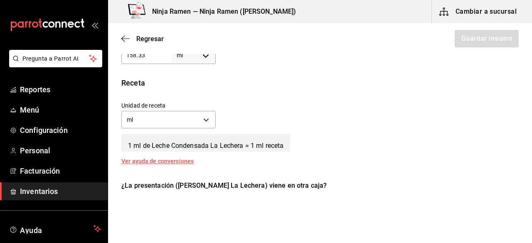
scroll to position [302, 0]
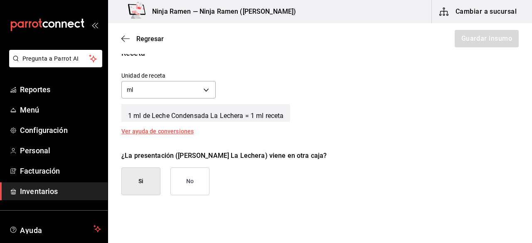
click at [181, 177] on button "No" at bounding box center [189, 181] width 39 height 28
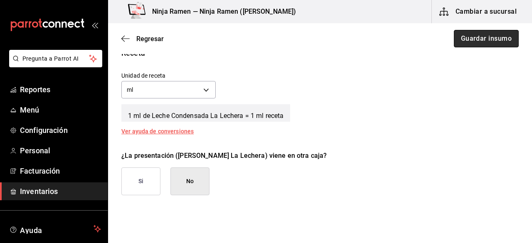
click at [468, 36] on button "Guardar insumo" at bounding box center [486, 38] width 65 height 17
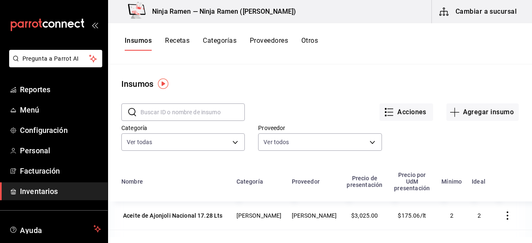
click at [193, 111] on input "text" at bounding box center [192, 112] width 104 height 17
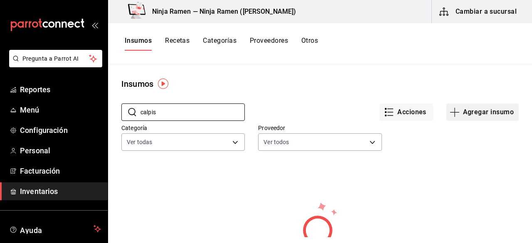
type input "calpis"
click at [476, 112] on button "Agregar insumo" at bounding box center [482, 111] width 72 height 17
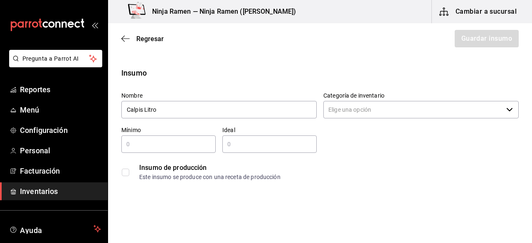
type input "Calpis Litro"
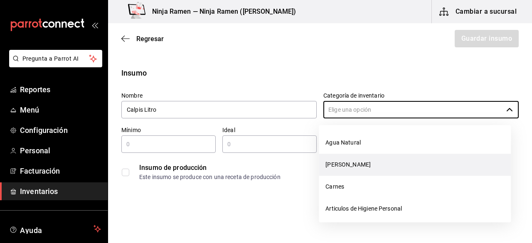
drag, startPoint x: 335, startPoint y: 106, endPoint x: 350, endPoint y: 157, distance: 53.2
click at [350, 157] on body "Pregunta a Parrot AI Reportes Menú Configuración Personal Facturación Inventari…" at bounding box center [266, 98] width 532 height 196
click at [350, 157] on li "[PERSON_NAME]" at bounding box center [415, 165] width 192 height 22
type input "[PERSON_NAME]"
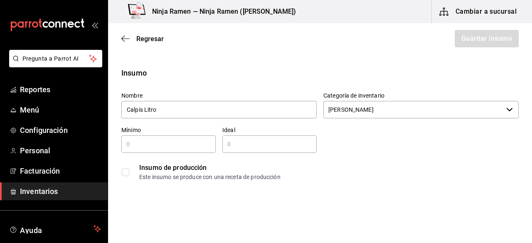
click at [158, 149] on div "​" at bounding box center [168, 143] width 94 height 17
type input "1"
click at [266, 149] on input "text" at bounding box center [269, 144] width 94 height 10
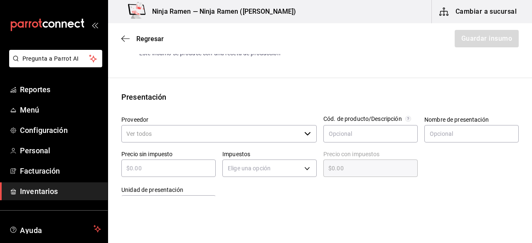
scroll to position [161, 0]
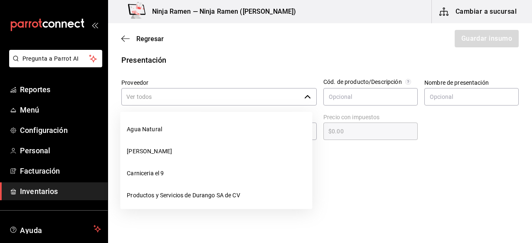
click at [299, 91] on div "​" at bounding box center [218, 96] width 195 height 17
type input "2"
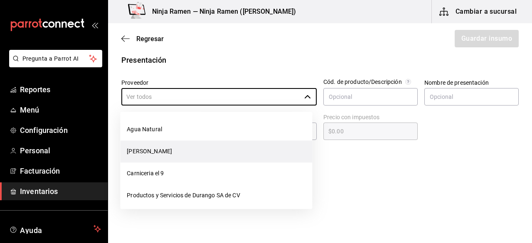
click at [224, 154] on li "[PERSON_NAME]" at bounding box center [216, 151] width 192 height 22
type input "[PERSON_NAME]"
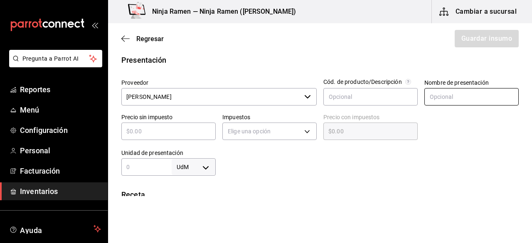
click at [457, 93] on input "text" at bounding box center [471, 96] width 94 height 17
type input "Calpis Litro"
click at [184, 129] on input "text" at bounding box center [168, 131] width 94 height 10
type input "$1"
type input "$1.00"
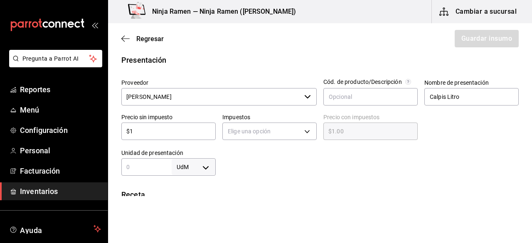
type input "$10"
type input "$10.00"
type input "$101"
type input "$101.00"
type input "$101.7"
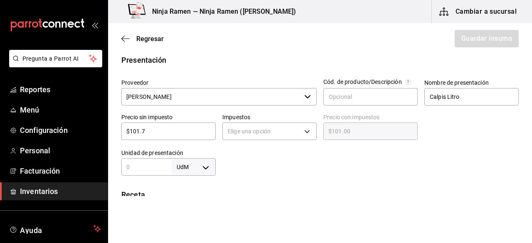
type input "$101.70"
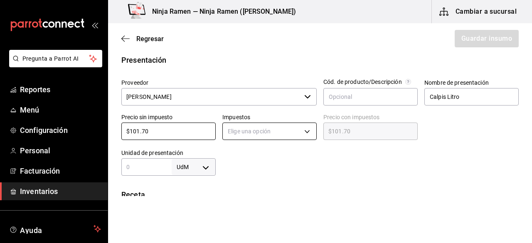
type input "$101.70"
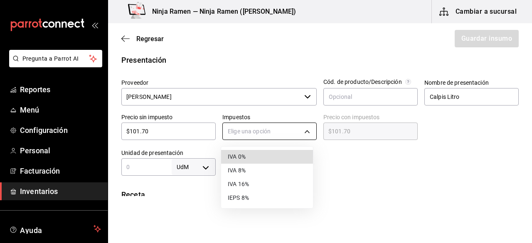
click at [284, 133] on body "Pregunta a Parrot AI Reportes Menú Configuración Personal Facturación Inventari…" at bounding box center [266, 98] width 532 height 196
click at [250, 153] on li "IVA 0%" at bounding box center [267, 157] width 92 height 14
type input "IVA_0"
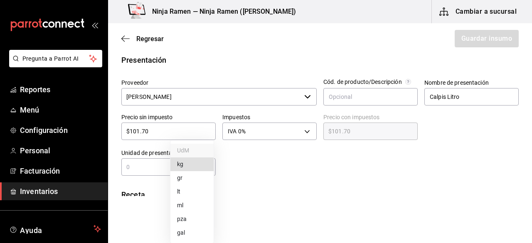
click at [209, 168] on body "Pregunta a Parrot AI Reportes Menú Configuración Personal Facturación Inventari…" at bounding box center [266, 98] width 532 height 196
click at [182, 191] on li "lt" at bounding box center [191, 192] width 43 height 14
type input "LITER"
click at [152, 174] on div "lt LITER ​" at bounding box center [168, 166] width 94 height 17
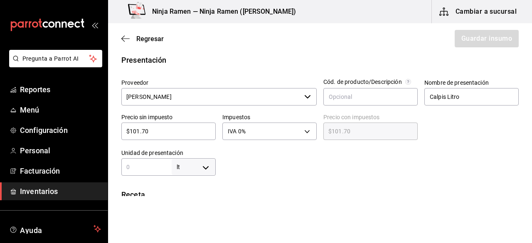
type input "1"
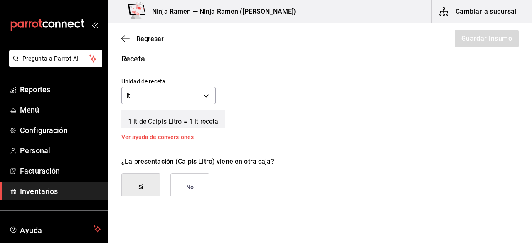
scroll to position [301, 0]
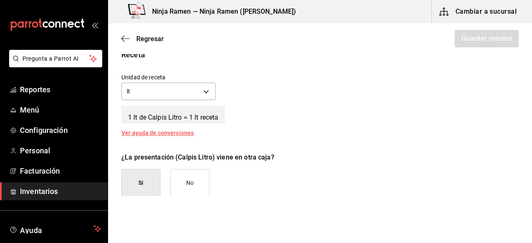
type input "1"
click at [394, 119] on div "1 lt de Calpis Litro = 1 lt receta" at bounding box center [319, 113] width 397 height 21
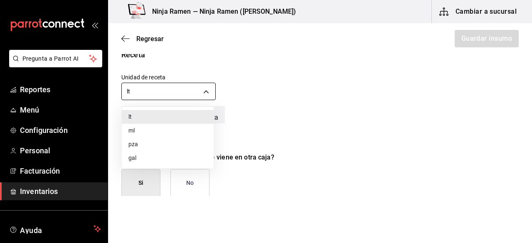
click at [205, 91] on body "Pregunta a Parrot AI Reportes Menú Configuración Personal Facturación Inventari…" at bounding box center [266, 98] width 532 height 196
click at [146, 128] on li "ml" at bounding box center [168, 131] width 92 height 14
type input "MILLILITER"
type input "1,000"
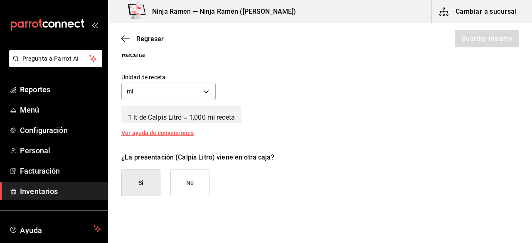
click at [189, 183] on button "No" at bounding box center [189, 183] width 39 height 28
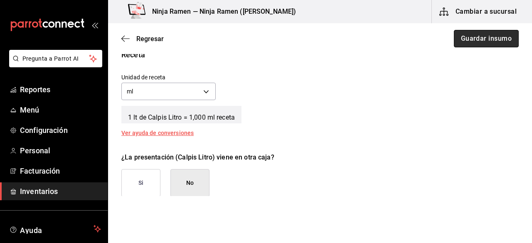
click at [484, 40] on button "Guardar insumo" at bounding box center [486, 38] width 65 height 17
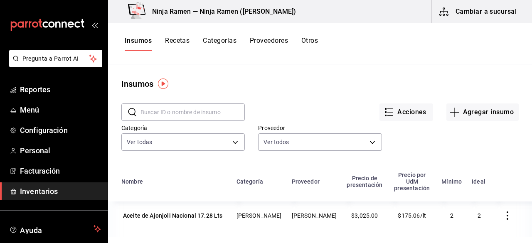
click at [171, 119] on input "text" at bounding box center [192, 112] width 104 height 17
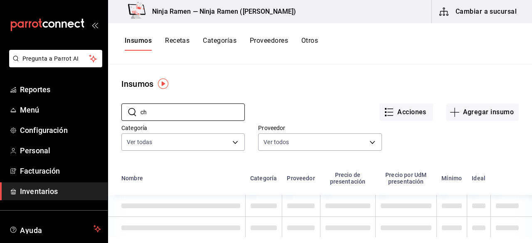
type input "c"
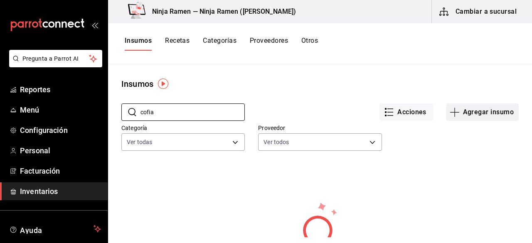
type input "cofia"
click at [473, 119] on button "Agregar insumo" at bounding box center [482, 111] width 72 height 17
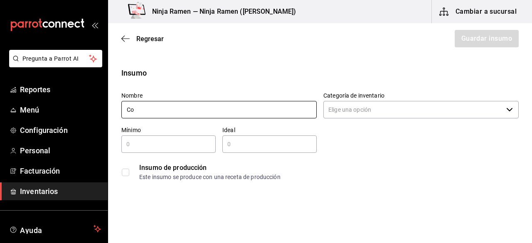
type input "Co"
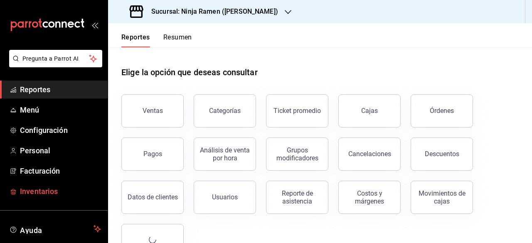
click at [39, 191] on span "Inventarios" at bounding box center [60, 191] width 81 height 11
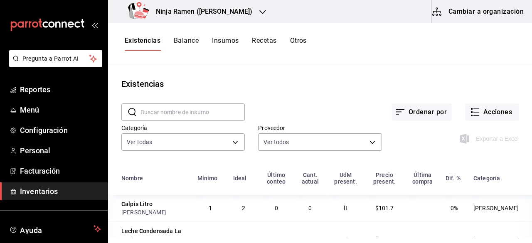
click at [241, 41] on div "Existencias Balance Insumos Recetas Otros" at bounding box center [216, 44] width 182 height 14
click at [237, 41] on button "Insumos" at bounding box center [225, 44] width 27 height 14
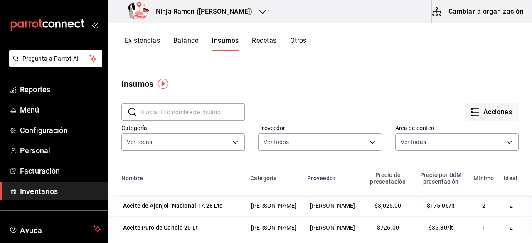
click at [456, 17] on button "Cambiar a organización" at bounding box center [478, 11] width 93 height 23
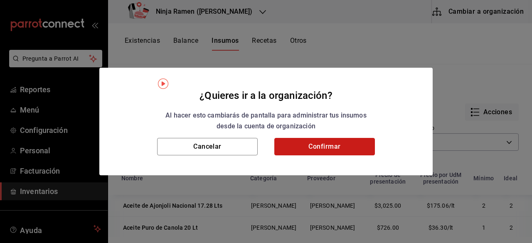
click at [353, 145] on button "Confirmar" at bounding box center [324, 146] width 101 height 17
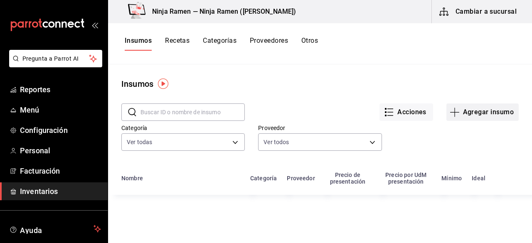
click at [479, 113] on button "Agregar insumo" at bounding box center [482, 111] width 72 height 17
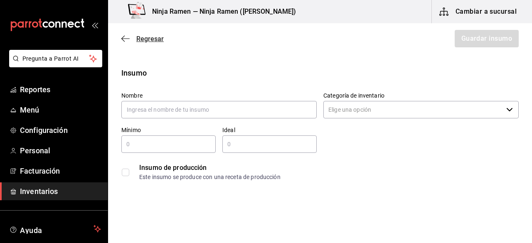
drag, startPoint x: 127, startPoint y: 45, endPoint x: 125, endPoint y: 39, distance: 6.0
click at [125, 39] on div "Regresar Guardar insumo" at bounding box center [320, 38] width 424 height 31
click at [125, 39] on icon "button" at bounding box center [125, 38] width 8 height 7
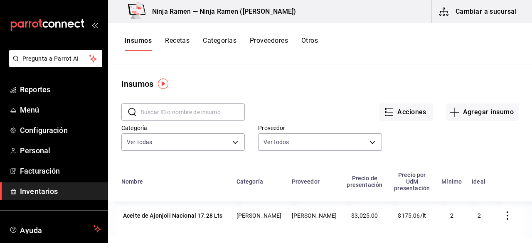
click at [164, 118] on input "text" at bounding box center [192, 112] width 104 height 17
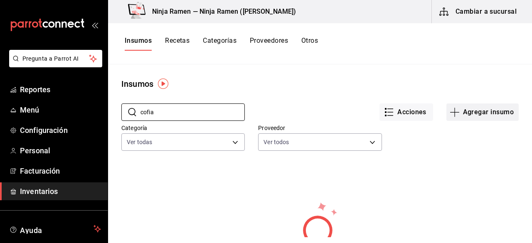
type input "cofia"
click at [485, 110] on button "Agregar insumo" at bounding box center [482, 111] width 72 height 17
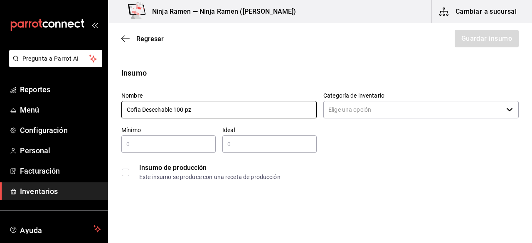
type input "Cofia Desechable 100 pz"
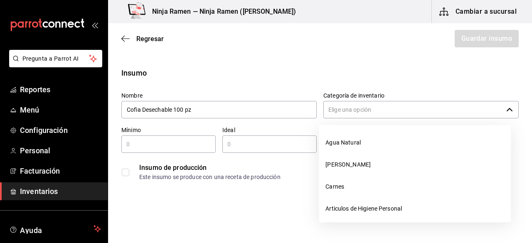
click at [366, 105] on input "Categoría de inventario" at bounding box center [412, 109] width 179 height 17
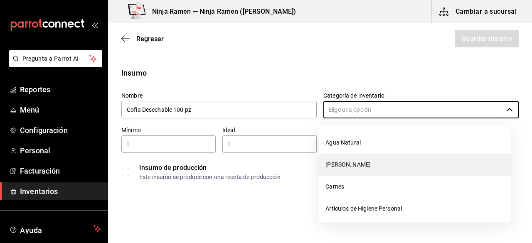
click at [350, 164] on li "[PERSON_NAME]" at bounding box center [415, 165] width 192 height 22
type input "[PERSON_NAME]"
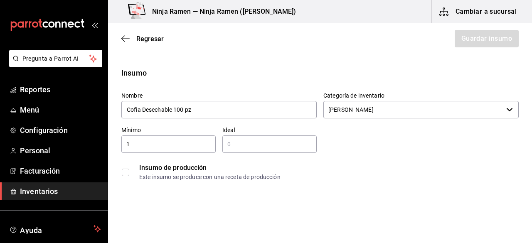
click at [186, 148] on input "1" at bounding box center [168, 144] width 94 height 10
type input "1"
click at [272, 137] on div "​" at bounding box center [269, 143] width 94 height 17
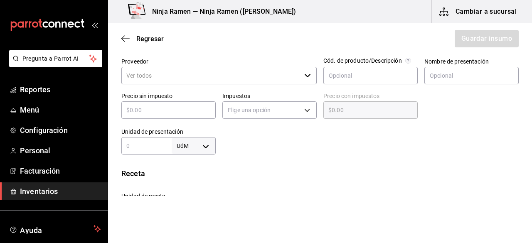
scroll to position [183, 0]
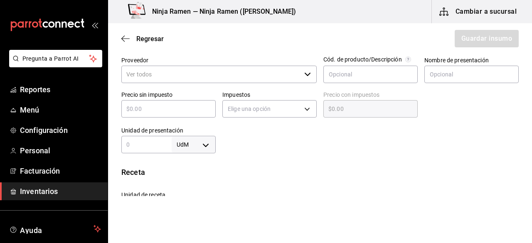
type input "2"
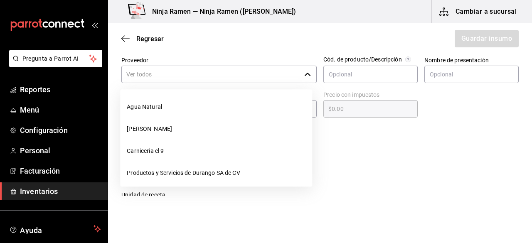
click at [295, 78] on input "Proveedor" at bounding box center [210, 74] width 179 height 17
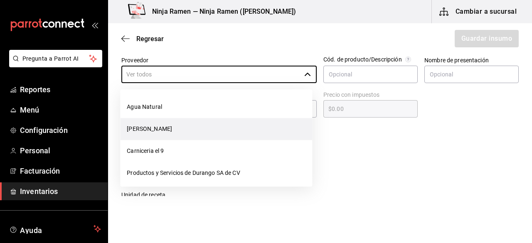
click at [213, 132] on li "[PERSON_NAME]" at bounding box center [216, 129] width 192 height 22
type input "[PERSON_NAME]"
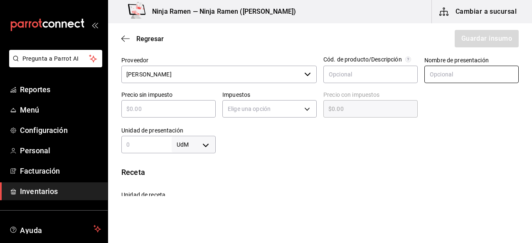
click at [424, 73] on input "text" at bounding box center [471, 74] width 94 height 17
paste input "Tapa de Vaso (90 ) 100 pz"
type input "T"
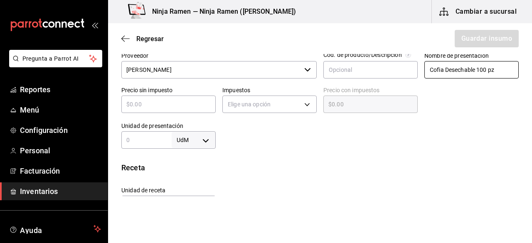
scroll to position [191, 0]
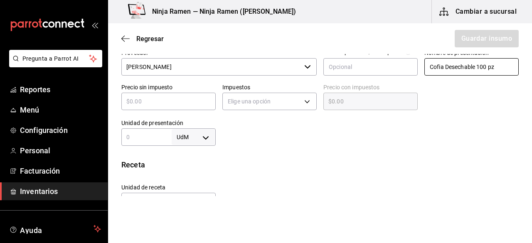
type input "Cofia Desechable 100 pz"
click at [153, 107] on div "​" at bounding box center [168, 101] width 94 height 17
type input "$1"
type input "$1.00"
type input "$14"
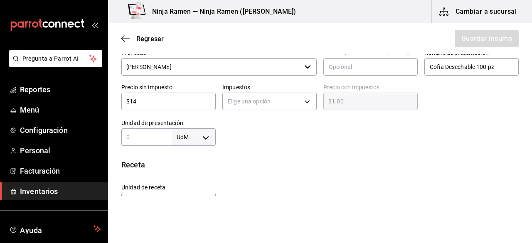
type input "$14.00"
type input "$143"
type input "$143.00"
type input "$143"
click at [361, 120] on div at bounding box center [367, 129] width 303 height 33
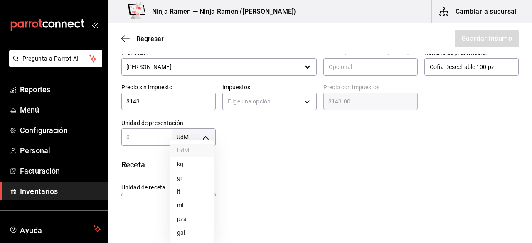
click at [204, 137] on body "Pregunta a Parrot AI Reportes Menú Configuración Personal Facturación Inventari…" at bounding box center [266, 98] width 532 height 196
click at [200, 219] on li "pza" at bounding box center [191, 219] width 43 height 14
type input "UNIT"
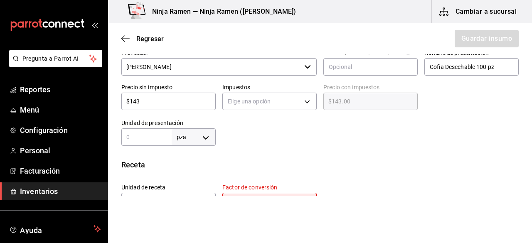
click at [146, 143] on div "pza UNIT ​" at bounding box center [168, 136] width 94 height 17
type input "100"
click at [405, 162] on div "Receta" at bounding box center [319, 164] width 397 height 11
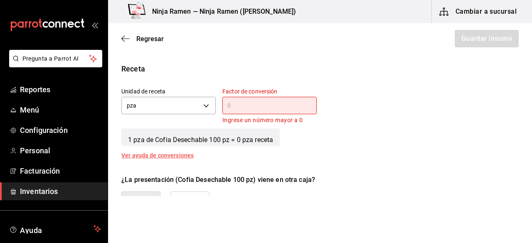
scroll to position [289, 0]
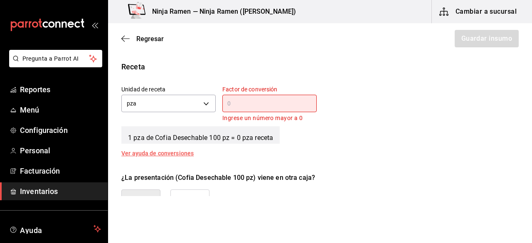
click at [292, 109] on div "​" at bounding box center [269, 103] width 94 height 17
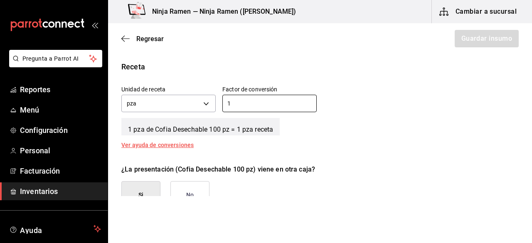
type input "1"
click at [433, 167] on div "¿La presentación (Cofia Desechable 100 pz) viene en otra caja?" at bounding box center [319, 169] width 397 height 10
click at [173, 194] on button "No" at bounding box center [189, 195] width 39 height 28
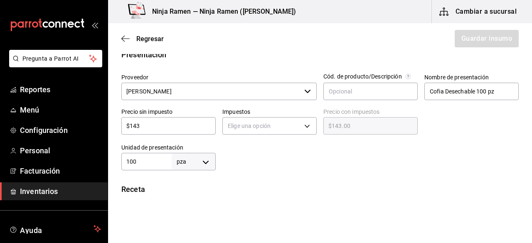
scroll to position [163, 0]
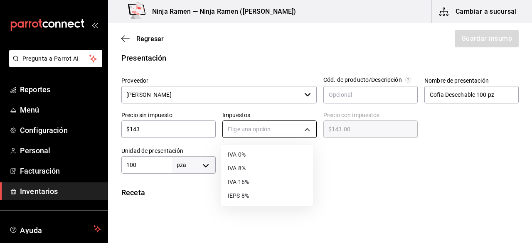
click at [304, 123] on body "Pregunta a Parrot AI Reportes Menú Configuración Personal Facturación Inventari…" at bounding box center [266, 98] width 532 height 196
click at [266, 159] on li "IVA 0%" at bounding box center [267, 155] width 92 height 14
type input "IVA_0"
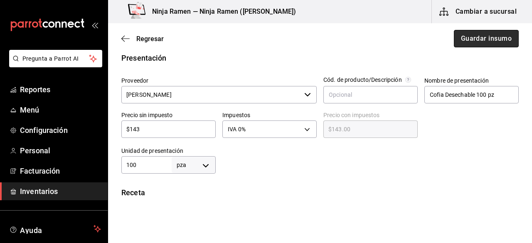
click at [459, 30] on button "Guardar insumo" at bounding box center [486, 38] width 65 height 17
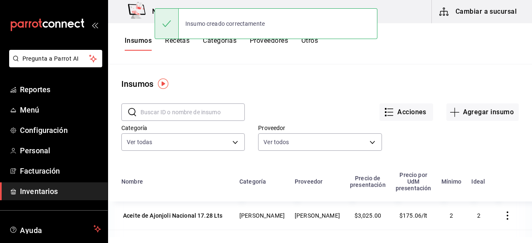
click at [157, 108] on input "text" at bounding box center [192, 112] width 104 height 17
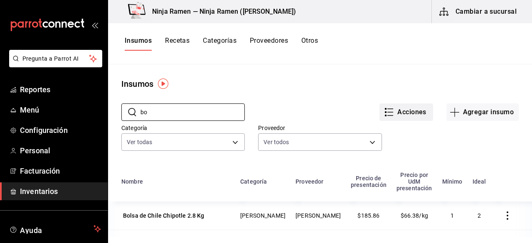
type input "b"
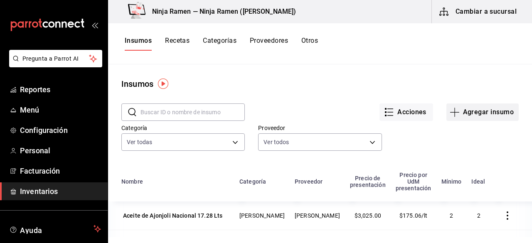
click at [488, 119] on button "Agregar insumo" at bounding box center [482, 111] width 72 height 17
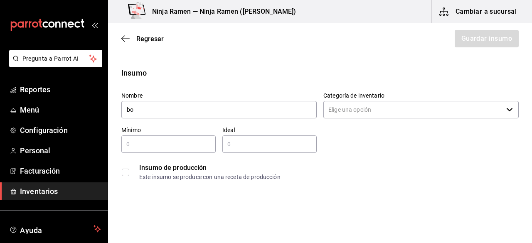
type input "b"
type input "B"
type input "to"
click at [130, 36] on span "Regresar" at bounding box center [142, 39] width 42 height 8
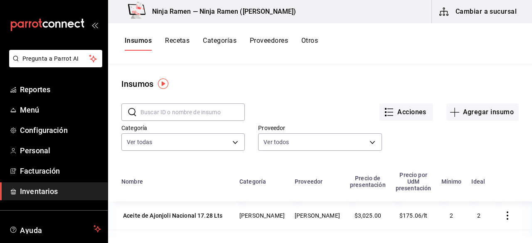
drag, startPoint x: 201, startPoint y: 122, endPoint x: 194, endPoint y: 117, distance: 8.1
click at [194, 117] on div "​ ​ Acciones Agregar insumo Categoría Ver todas fc0519f6-d46a-4e31-bdf7-13973b3…" at bounding box center [320, 128] width 424 height 76
click at [194, 117] on input "text" at bounding box center [192, 112] width 104 height 17
click at [390, 52] on div "Insumos Recetas Categorías Proveedores Otros" at bounding box center [320, 43] width 424 height 41
click at [206, 106] on input "to" at bounding box center [192, 112] width 104 height 17
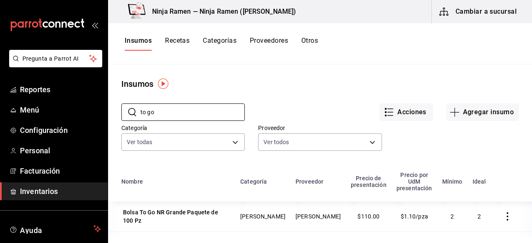
type input "to go"
click at [469, 113] on button "Agregar insumo" at bounding box center [482, 111] width 72 height 17
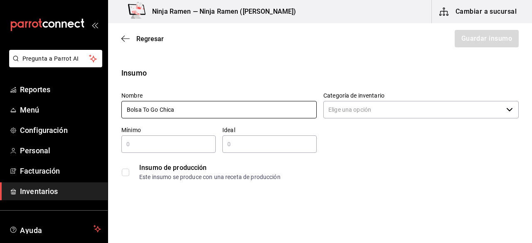
click at [251, 109] on input "Bolsa To Go Chica" at bounding box center [218, 109] width 195 height 17
type input "Bolsa To Go Chica Paquete 100 pz"
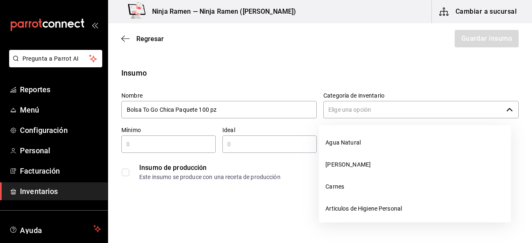
click at [498, 112] on div "​" at bounding box center [420, 109] width 195 height 17
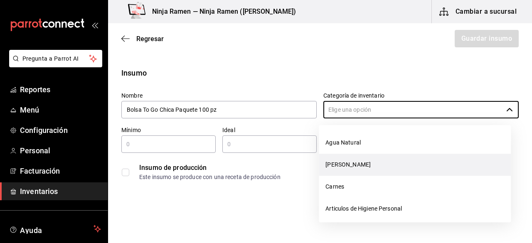
click at [382, 174] on li "[PERSON_NAME]" at bounding box center [415, 165] width 192 height 22
type input "[PERSON_NAME]"
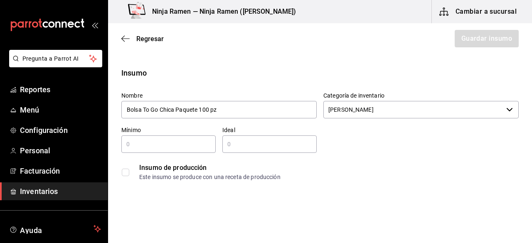
click at [150, 143] on input "text" at bounding box center [168, 144] width 94 height 10
type input "1"
click at [245, 151] on div "​" at bounding box center [269, 143] width 94 height 17
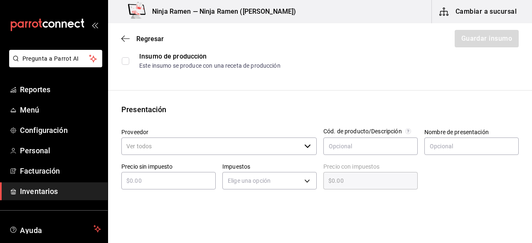
scroll to position [116, 0]
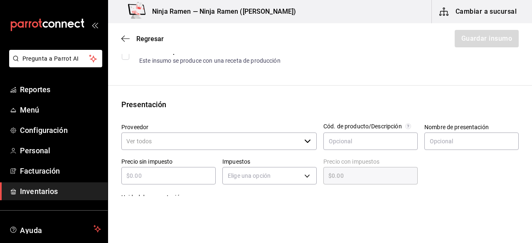
type input "2"
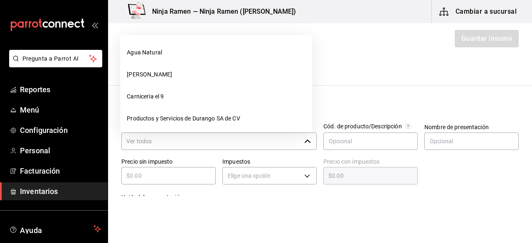
click at [303, 136] on div "​" at bounding box center [218, 141] width 195 height 17
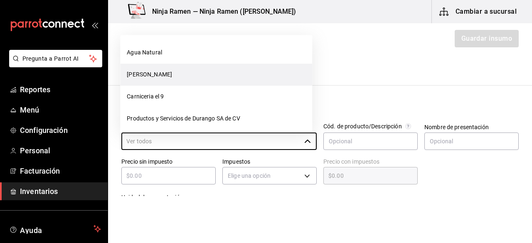
click at [176, 71] on li "[PERSON_NAME]" at bounding box center [216, 75] width 192 height 22
type input "[PERSON_NAME]"
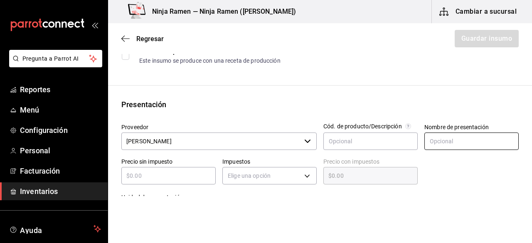
click at [454, 142] on input "text" at bounding box center [471, 141] width 94 height 17
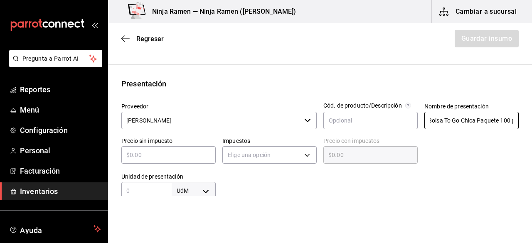
scroll to position [0, 8]
type input "Bolsa To Go Chica Paquete 100 pz"
click at [146, 160] on div "​" at bounding box center [168, 154] width 94 height 17
type input "$8"
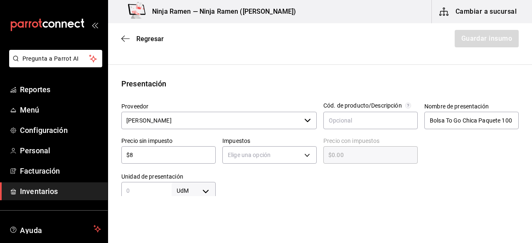
type input "$8.00"
type input "$88"
type input "$88.00"
type input "$88"
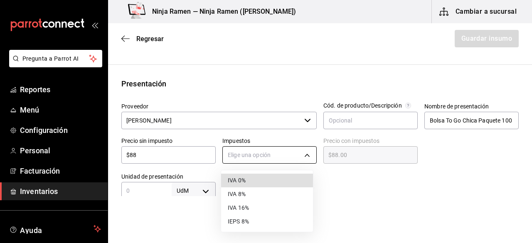
click at [264, 154] on body "Pregunta a Parrot AI Reportes Menú Configuración Personal Facturación Inventari…" at bounding box center [266, 98] width 532 height 196
click at [255, 180] on li "IVA 0%" at bounding box center [267, 181] width 92 height 14
type input "IVA_0"
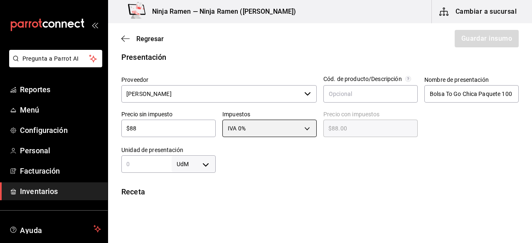
scroll to position [186, 0]
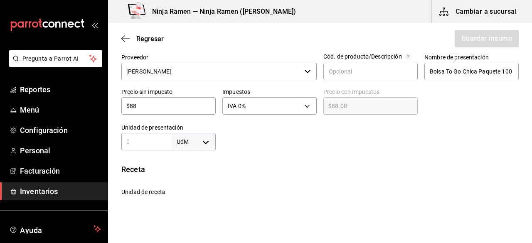
click at [148, 143] on input "text" at bounding box center [146, 142] width 50 height 10
type input "100"
click at [193, 135] on body "Pregunta a Parrot AI Reportes Menú Configuración Personal Facturación Inventari…" at bounding box center [266, 98] width 532 height 196
click at [202, 223] on li "pza" at bounding box center [191, 219] width 43 height 14
type input "UNIT"
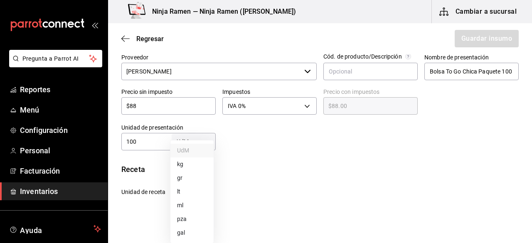
type input "UNIT"
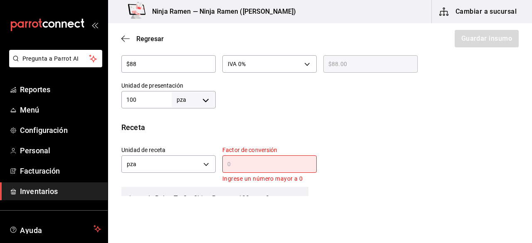
scroll to position [245, 0]
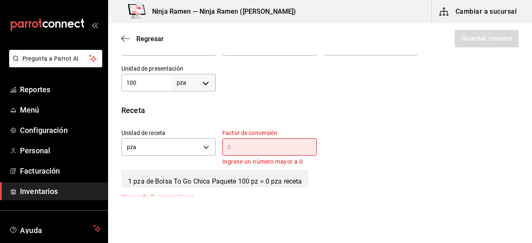
click at [282, 146] on input "text" at bounding box center [269, 147] width 94 height 10
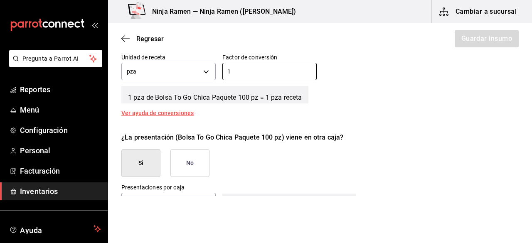
scroll to position [357, 0]
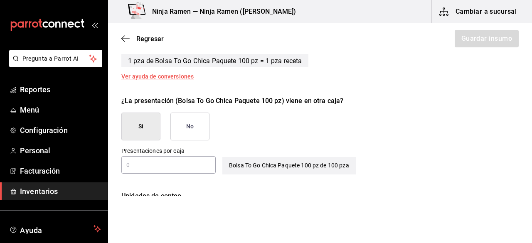
type input "1"
click at [207, 115] on button "No" at bounding box center [189, 127] width 39 height 28
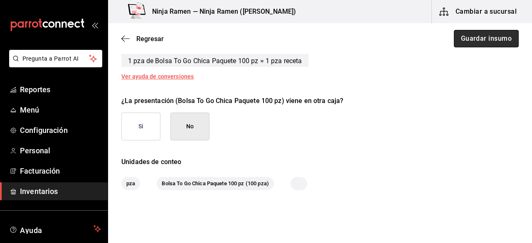
click at [467, 40] on button "Guardar insumo" at bounding box center [486, 38] width 65 height 17
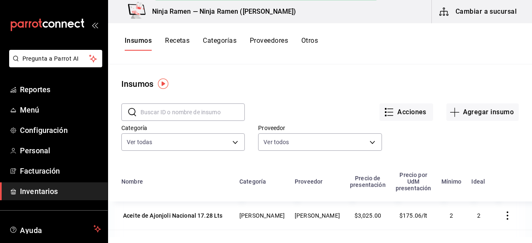
click at [192, 110] on input "text" at bounding box center [192, 112] width 104 height 17
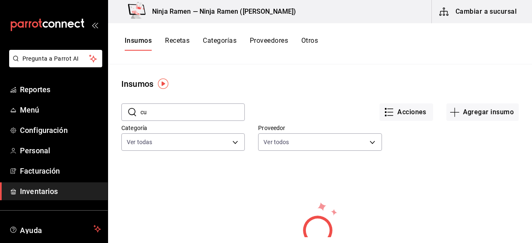
type input "c"
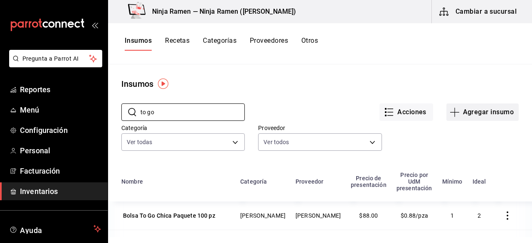
type input "to go"
click at [465, 113] on button "Agregar insumo" at bounding box center [482, 111] width 72 height 17
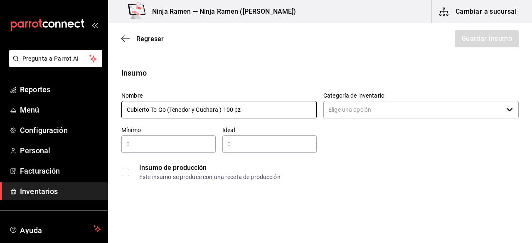
type input "Cubierto To Go (Tenedor y Cuchara ) 100 pz"
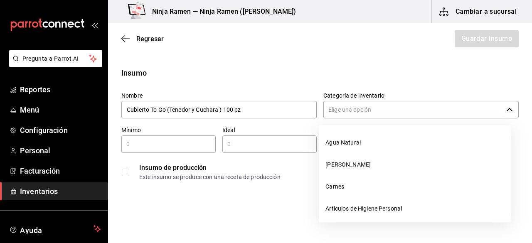
click at [368, 106] on input "Categoría de inventario" at bounding box center [412, 109] width 179 height 17
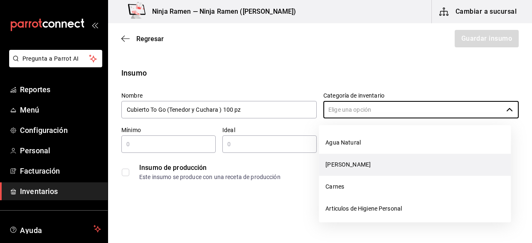
click at [357, 154] on li "[PERSON_NAME]" at bounding box center [415, 165] width 192 height 22
type input "[PERSON_NAME]"
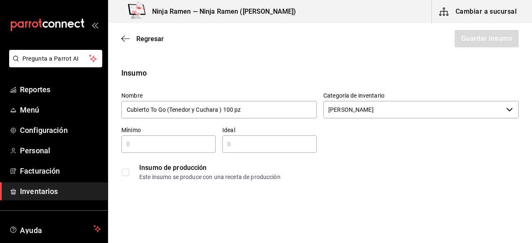
click at [174, 151] on div "​" at bounding box center [168, 143] width 94 height 17
type input "1"
click at [248, 143] on input "text" at bounding box center [269, 144] width 94 height 10
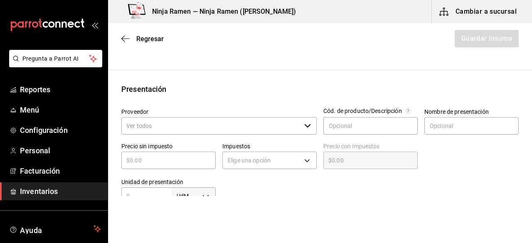
scroll to position [161, 0]
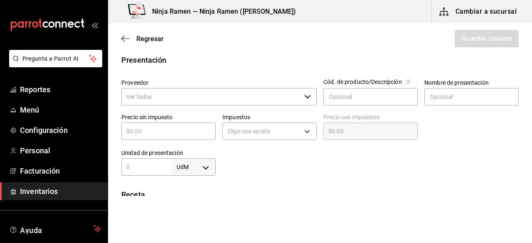
type input "2"
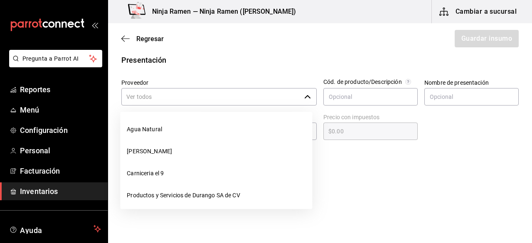
click at [278, 99] on input "Proveedor" at bounding box center [210, 96] width 179 height 17
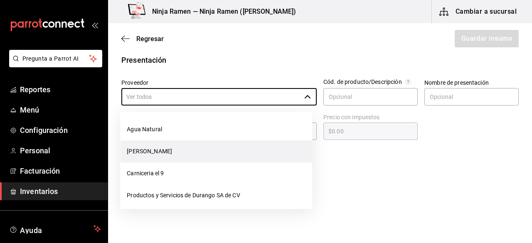
click at [229, 144] on li "[PERSON_NAME]" at bounding box center [216, 151] width 192 height 22
type input "[PERSON_NAME]"
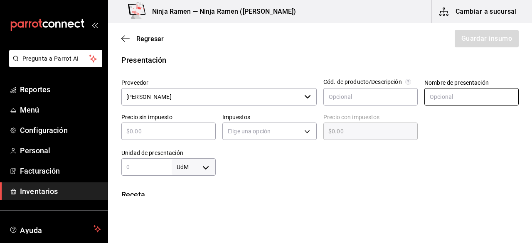
click at [436, 100] on input "text" at bounding box center [471, 96] width 94 height 17
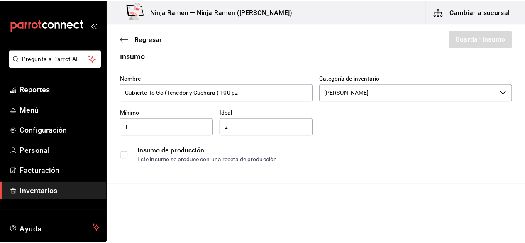
scroll to position [1, 0]
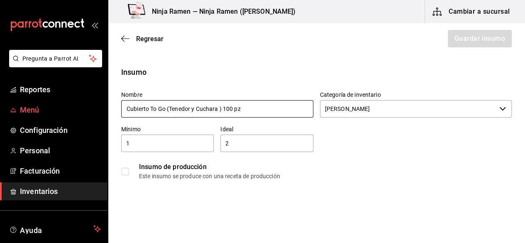
drag, startPoint x: 289, startPoint y: 113, endPoint x: 103, endPoint y: 104, distance: 185.9
click at [103, 104] on div "Pregunta a Parrot AI Reportes Menú Configuración Personal Facturación Inventari…" at bounding box center [262, 98] width 525 height 196
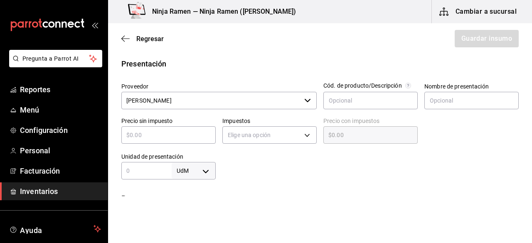
scroll to position [161, 0]
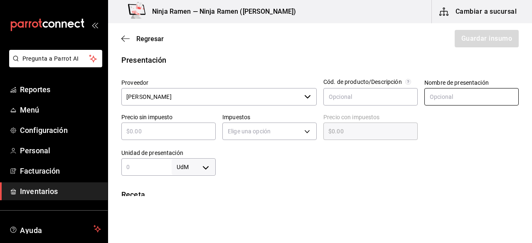
click at [451, 93] on input "text" at bounding box center [471, 96] width 94 height 17
paste input "Cubierto To Go (Tenedor y Cuchara ) 100 pz"
type input "Cubierto To Go (Tenedor y Cuchara ) 100 pz"
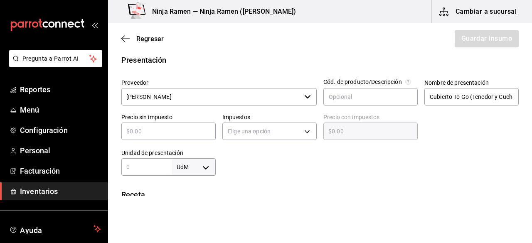
click at [181, 135] on input "text" at bounding box center [168, 131] width 94 height 10
type input "$1"
type input "$1.00"
type input "$11"
type input "$11.00"
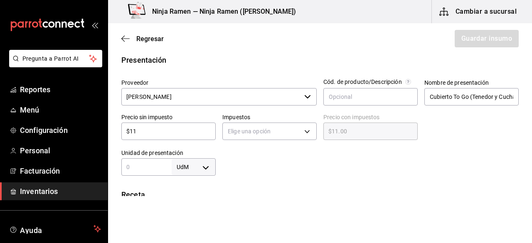
type input "$110"
type input "$110.00"
type input "$110"
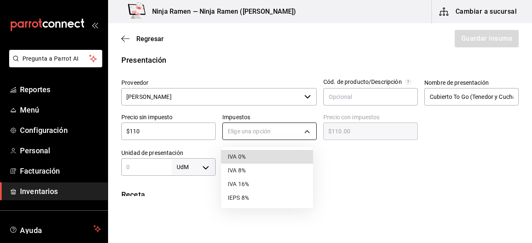
click at [264, 135] on body "Pregunta a Parrot AI Reportes Menú Configuración Personal Facturación Inventari…" at bounding box center [266, 98] width 532 height 196
click at [260, 155] on li "IVA 0%" at bounding box center [267, 157] width 92 height 14
type input "IVA_0"
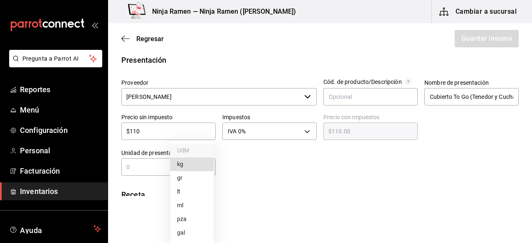
click at [171, 160] on body "Pregunta a Parrot AI Reportes Menú Configuración Personal Facturación Inventari…" at bounding box center [266, 98] width 532 height 196
click at [150, 168] on div at bounding box center [266, 121] width 532 height 243
click at [150, 168] on input "text" at bounding box center [146, 167] width 50 height 10
type input "100"
click at [199, 166] on body "Pregunta a Parrot AI Reportes Menú Configuración Personal Facturación Inventari…" at bounding box center [266, 98] width 532 height 196
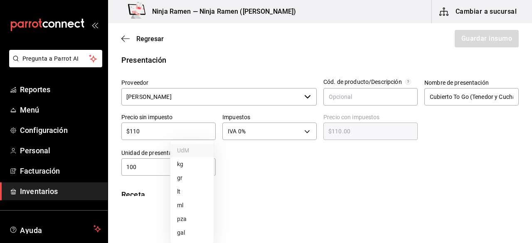
click at [184, 221] on li "pza" at bounding box center [191, 219] width 43 height 14
type input "UNIT"
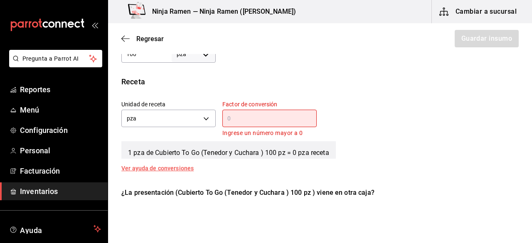
scroll to position [275, 0]
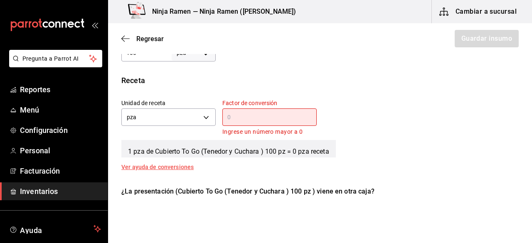
click at [294, 118] on input "text" at bounding box center [269, 117] width 94 height 10
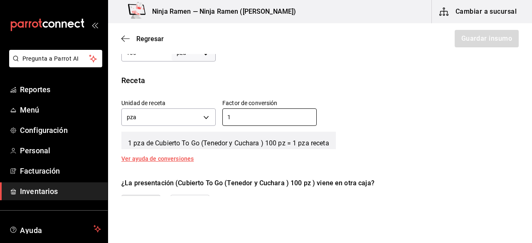
type input "1"
click at [501, 128] on div "1 pza de Cubierto To Go (Tenedor y Cuchara ) 100 pz = 1 pza receta" at bounding box center [319, 138] width 397 height 21
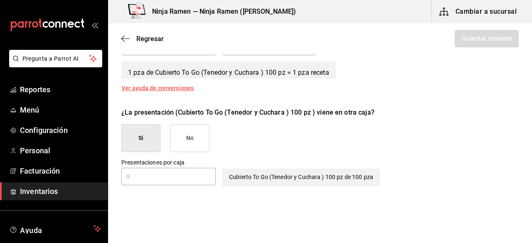
scroll to position [352, 0]
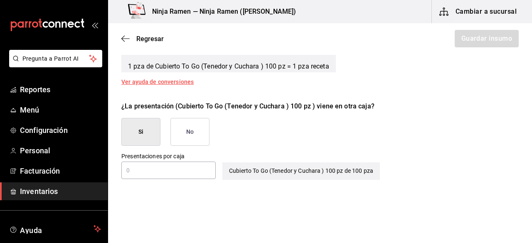
click at [193, 133] on button "No" at bounding box center [189, 132] width 39 height 28
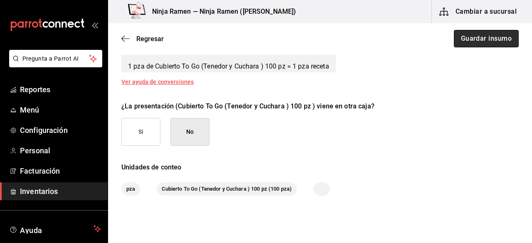
click at [488, 36] on button "Guardar insumo" at bounding box center [486, 38] width 65 height 17
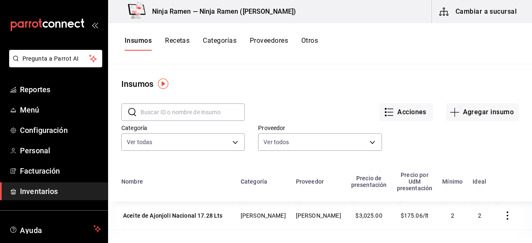
click at [162, 105] on input "text" at bounding box center [192, 112] width 104 height 17
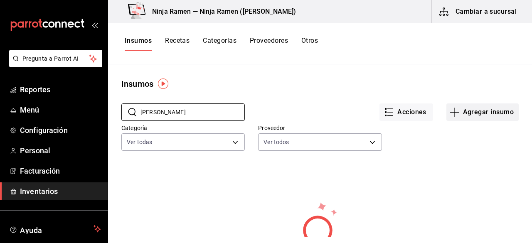
type input "maki"
click at [452, 111] on icon "button" at bounding box center [454, 112] width 10 height 10
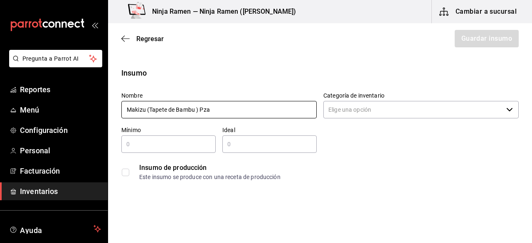
type input "Makizu (Tapete de Bambu ) Pza"
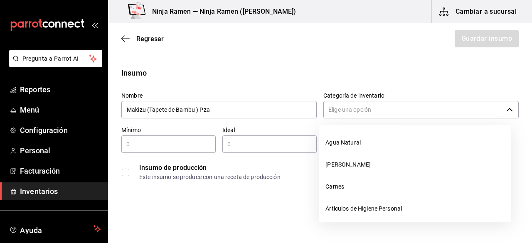
click at [363, 104] on input "Categoría de inventario" at bounding box center [412, 109] width 179 height 17
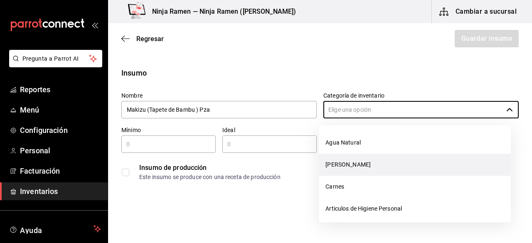
click at [351, 159] on li "[PERSON_NAME]" at bounding box center [415, 165] width 192 height 22
type input "[PERSON_NAME]"
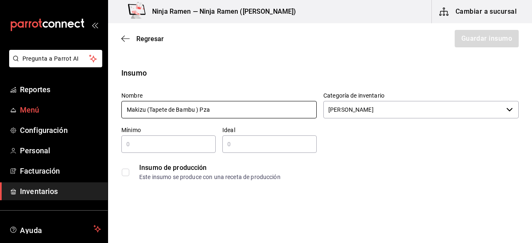
drag, startPoint x: 222, startPoint y: 111, endPoint x: 91, endPoint y: 118, distance: 130.6
click at [94, 118] on div "Pregunta a Parrot AI Reportes Menú Configuración Personal Facturación Inventari…" at bounding box center [266, 98] width 532 height 196
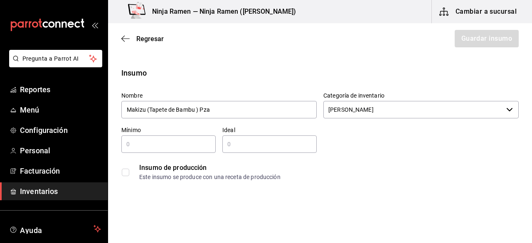
click at [133, 141] on input "text" at bounding box center [168, 144] width 94 height 10
type input "1"
click at [246, 140] on input "text" at bounding box center [269, 144] width 94 height 10
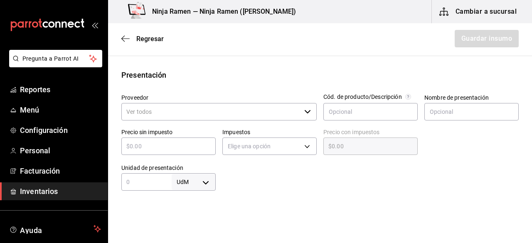
type input "2"
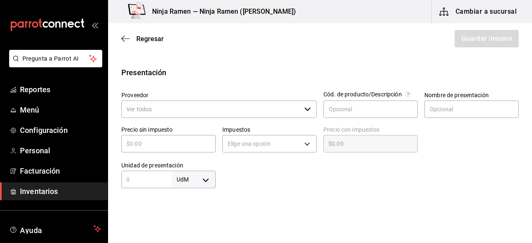
scroll to position [157, 0]
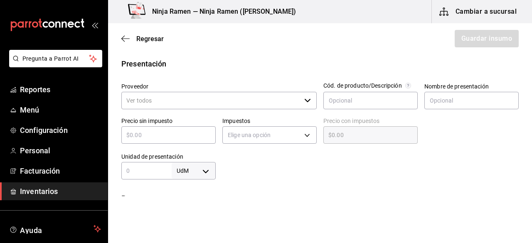
click at [308, 103] on div "​" at bounding box center [218, 100] width 195 height 17
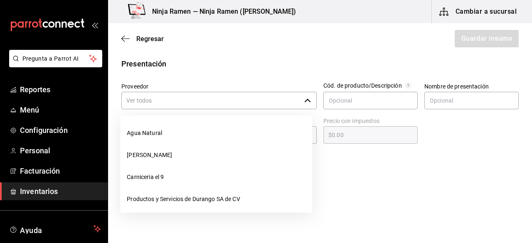
click at [308, 103] on div "​" at bounding box center [218, 100] width 195 height 17
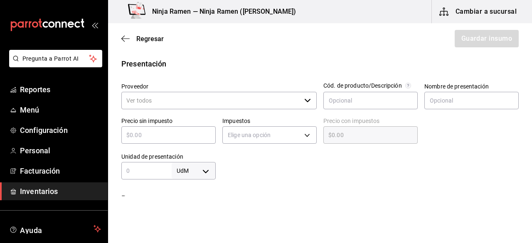
click at [300, 98] on div "​" at bounding box center [218, 100] width 195 height 17
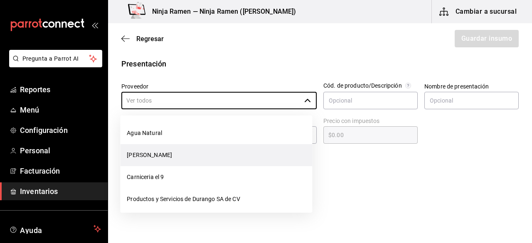
click at [225, 152] on li "[PERSON_NAME]" at bounding box center [216, 155] width 192 height 22
type input "[PERSON_NAME]"
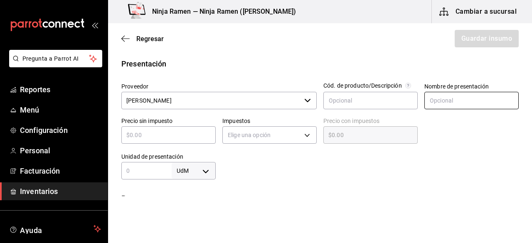
click at [444, 99] on input "text" at bounding box center [471, 100] width 94 height 17
paste input "Makizu (Tapete de Bambu ) Pza"
type input "Makizu (Tapete de Bambu ) Pza"
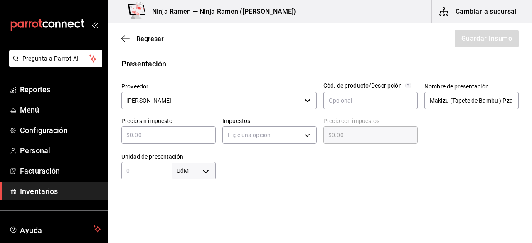
scroll to position [0, 0]
click at [153, 140] on div "​" at bounding box center [168, 134] width 94 height 17
type input "$4"
type input "$4.00"
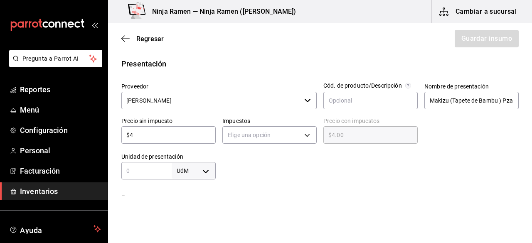
type input "$44"
type input "$44.00"
type input "$44"
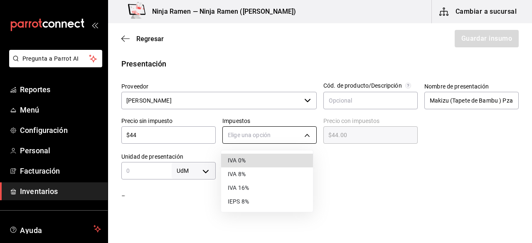
click at [277, 130] on body "Pregunta a Parrot AI Reportes Menú Configuración Personal Facturación Inventari…" at bounding box center [266, 98] width 532 height 196
click at [283, 154] on li "IVA 0%" at bounding box center [267, 161] width 92 height 14
type input "IVA_0"
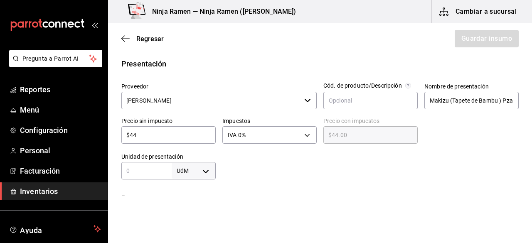
click at [159, 169] on input "text" at bounding box center [146, 171] width 50 height 10
type input "1"
click at [194, 171] on body "Pregunta a Parrot AI Reportes Menú Configuración Personal Facturación Inventari…" at bounding box center [266, 98] width 532 height 196
click at [203, 219] on li "pza" at bounding box center [191, 219] width 43 height 14
type input "UNIT"
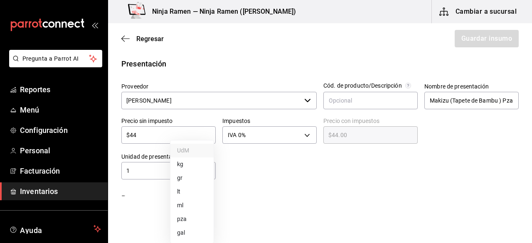
type input "UNIT"
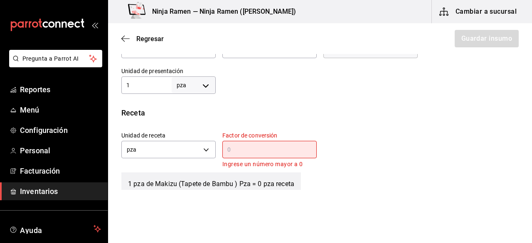
scroll to position [255, 0]
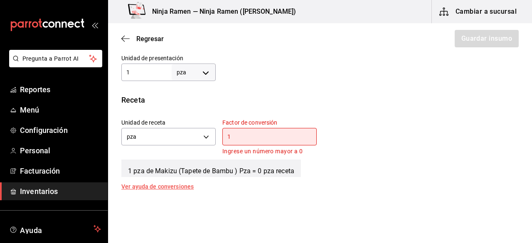
click at [255, 133] on input "1" at bounding box center [269, 137] width 94 height 10
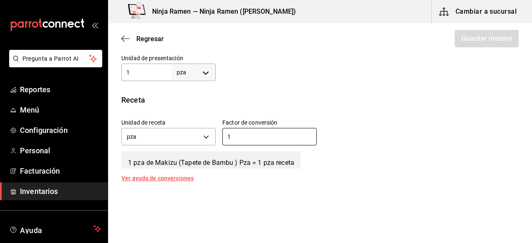
type input "1"
click at [352, 136] on div "Unidad de receta pza UNIT Factor de conversión 1 ​" at bounding box center [317, 130] width 404 height 36
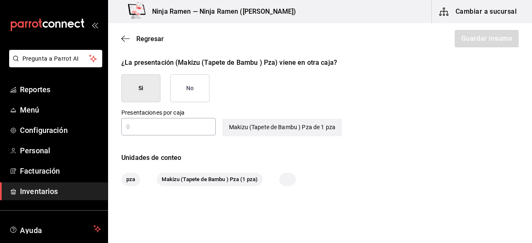
scroll to position [396, 0]
click at [175, 96] on button "No" at bounding box center [189, 88] width 39 height 28
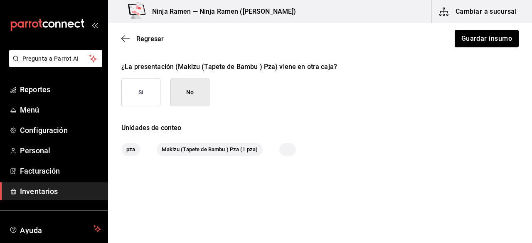
scroll to position [390, 0]
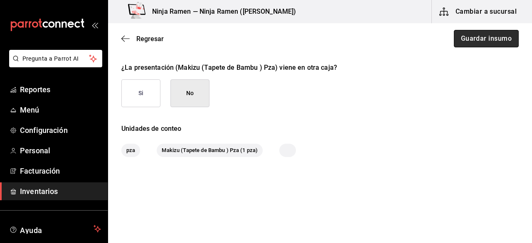
click at [469, 36] on button "Guardar insumo" at bounding box center [486, 38] width 65 height 17
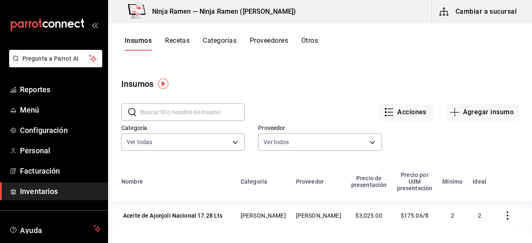
click at [192, 114] on input "text" at bounding box center [192, 112] width 104 height 17
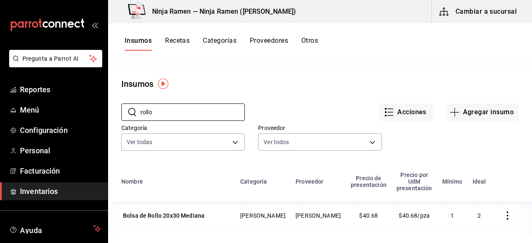
type input "rollo"
click at [475, 110] on button "Agregar insumo" at bounding box center [482, 111] width 72 height 17
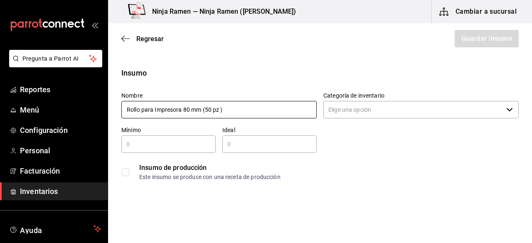
type input "Rollo para Impresora 80 mm (50 pz )"
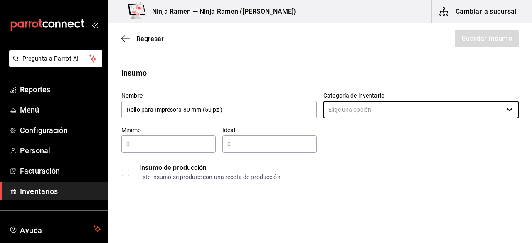
click at [324, 118] on div "Categoría de inventario ​" at bounding box center [420, 106] width 195 height 28
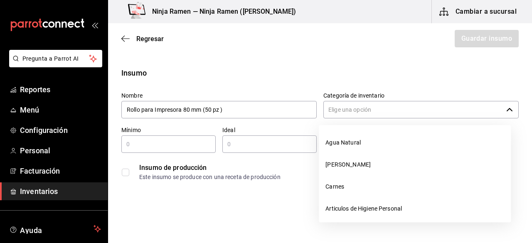
click at [336, 112] on input "Categoría de inventario" at bounding box center [412, 109] width 179 height 17
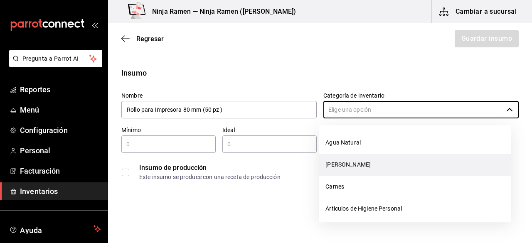
click at [346, 157] on li "[PERSON_NAME]" at bounding box center [415, 165] width 192 height 22
type input "[PERSON_NAME]"
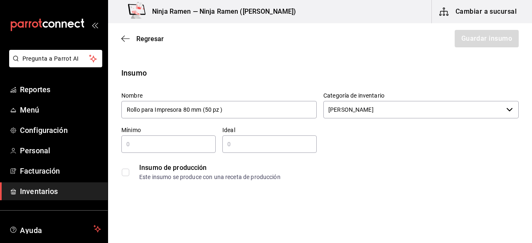
click at [194, 152] on div "​" at bounding box center [168, 143] width 94 height 17
type input "1"
click at [264, 142] on input "text" at bounding box center [269, 144] width 94 height 10
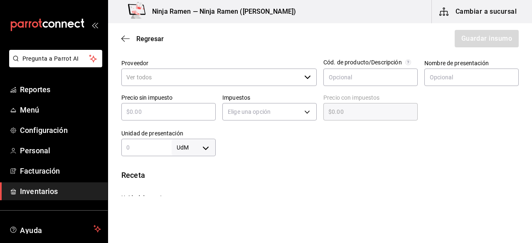
scroll to position [181, 0]
type input "2"
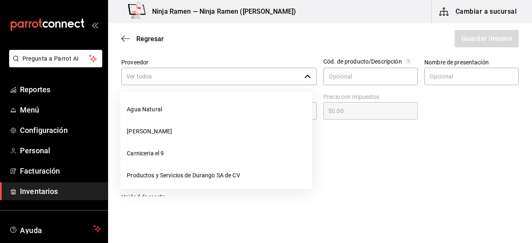
click at [297, 79] on input "Proveedor" at bounding box center [210, 76] width 179 height 17
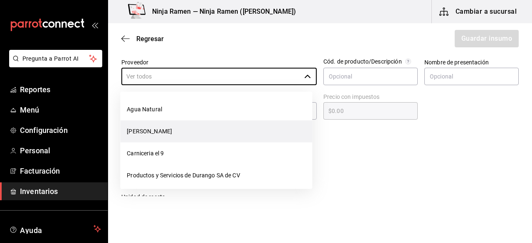
click at [209, 129] on li "[PERSON_NAME]" at bounding box center [216, 131] width 192 height 22
type input "[PERSON_NAME]"
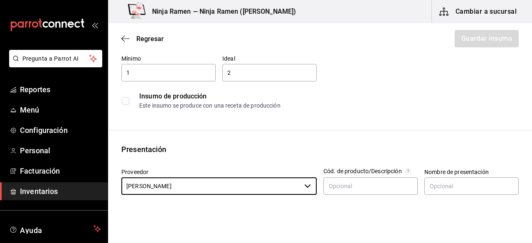
scroll to position [44, 0]
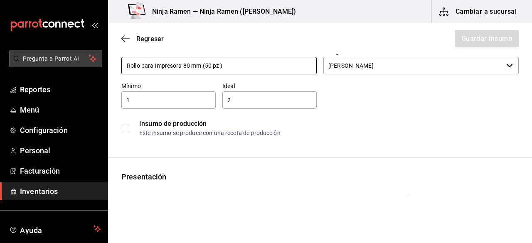
drag, startPoint x: 231, startPoint y: 69, endPoint x: 95, endPoint y: 54, distance: 137.1
click at [95, 54] on div "Pregunta a Parrot AI Reportes Menú Configuración Personal Facturación Inventari…" at bounding box center [266, 98] width 532 height 196
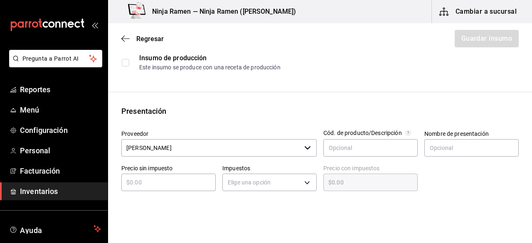
scroll to position [102, 0]
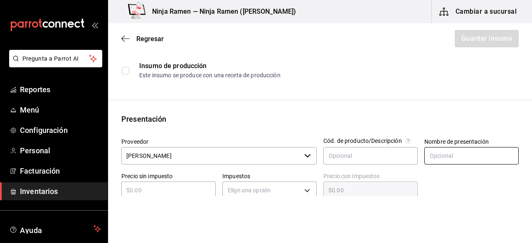
click at [460, 159] on input "text" at bounding box center [471, 155] width 94 height 17
paste input "Rollo para Impresora 80 mm (50 pz )"
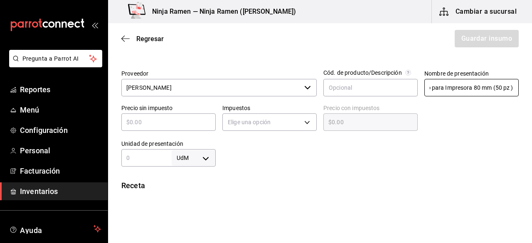
scroll to position [172, 0]
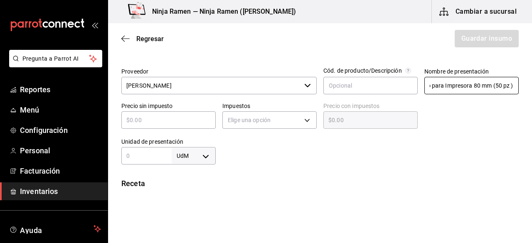
type input "Rollo para Impresora 80 mm (50 pz )"
click at [164, 123] on input "text" at bounding box center [168, 120] width 94 height 10
type input "$9"
type input "$9.00"
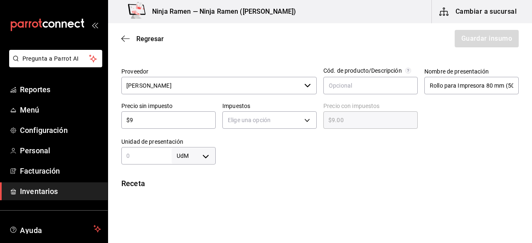
type input "$97"
type input "$97.00"
type input "$970"
type input "$970.00"
type input "$970"
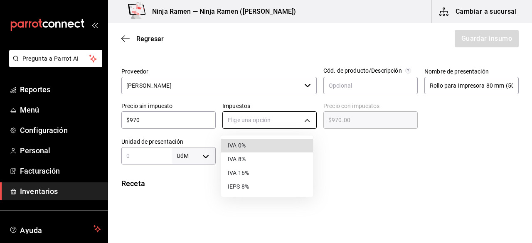
click at [302, 117] on body "Pregunta a Parrot AI Reportes Menú Configuración Personal Facturación Inventari…" at bounding box center [266, 98] width 532 height 196
click at [253, 147] on li "IVA 0%" at bounding box center [267, 146] width 92 height 14
type input "IVA_0"
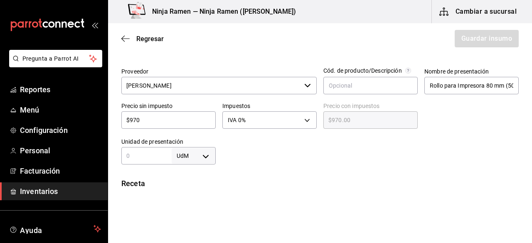
click at [155, 156] on input "text" at bounding box center [146, 156] width 50 height 10
type input "50"
click at [198, 157] on body "Pregunta a Parrot AI Reportes Menú Configuración Personal Facturación Inventari…" at bounding box center [266, 98] width 532 height 196
click at [194, 220] on li "pza" at bounding box center [191, 219] width 43 height 14
type input "UNIT"
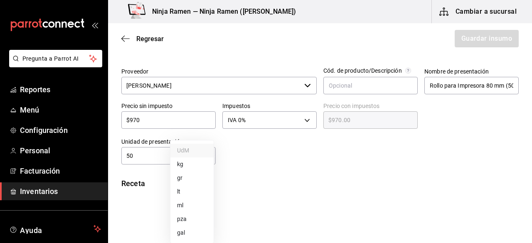
type input "UNIT"
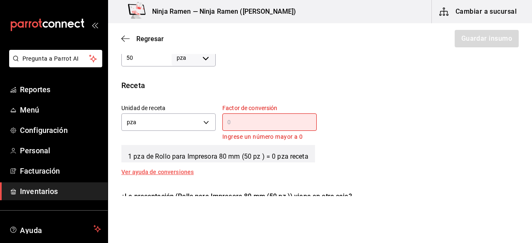
scroll to position [274, 0]
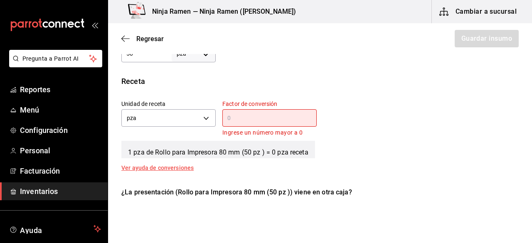
click at [295, 124] on div "​" at bounding box center [269, 117] width 94 height 17
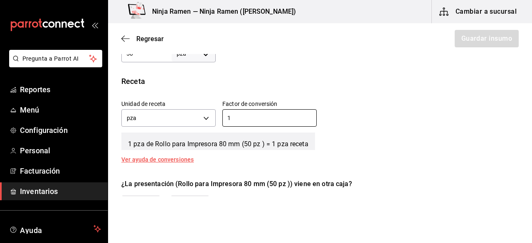
type input "1"
click at [385, 157] on div "Receta Unidad de receta pza UNIT Factor de conversión 1 ​ 1 pza de Rollo para I…" at bounding box center [320, 119] width 424 height 87
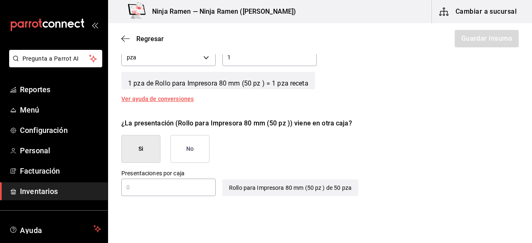
scroll to position [342, 0]
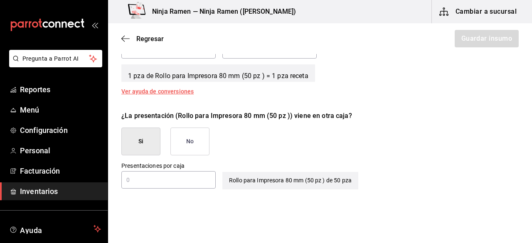
click at [199, 148] on button "No" at bounding box center [189, 142] width 39 height 28
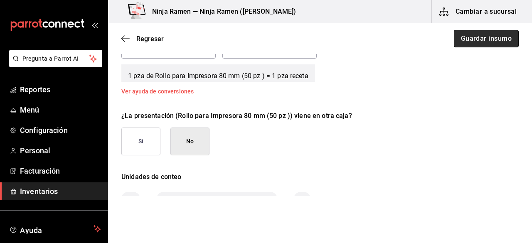
click at [491, 45] on button "Guardar insumo" at bounding box center [486, 38] width 65 height 17
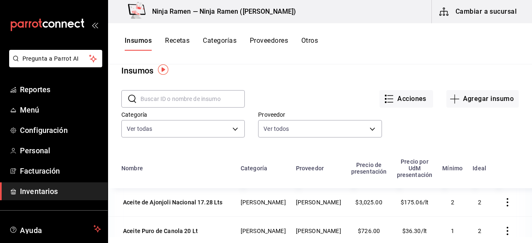
scroll to position [15, 0]
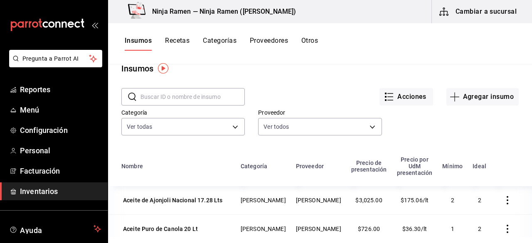
click at [190, 97] on input "text" at bounding box center [192, 96] width 104 height 17
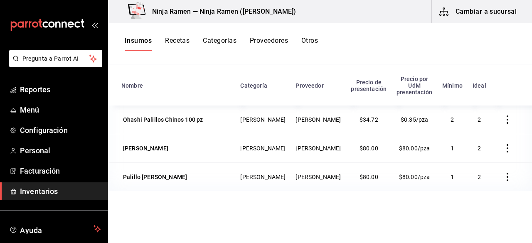
scroll to position [102, 0]
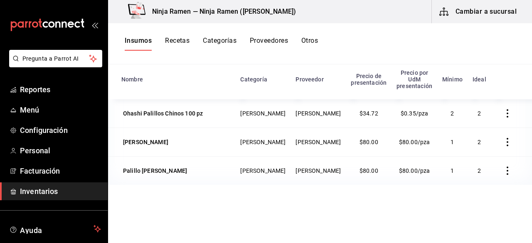
type input "pali"
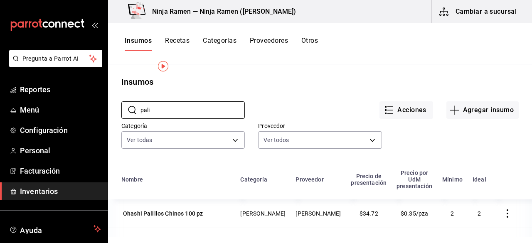
scroll to position [0, 0]
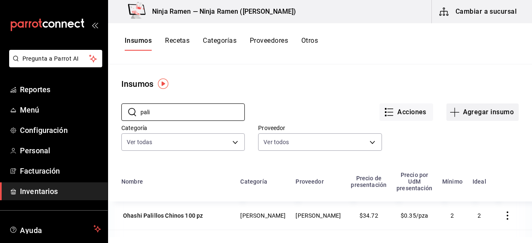
click at [489, 112] on button "Agregar insumo" at bounding box center [482, 111] width 72 height 17
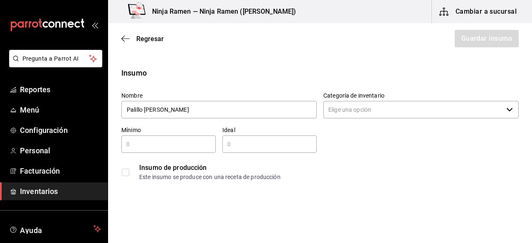
type input "Palillo Nino Sully"
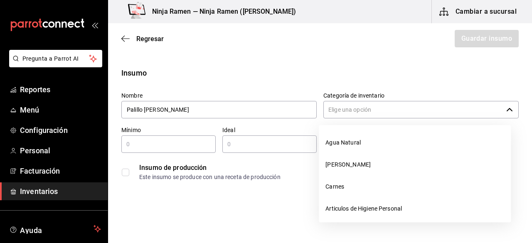
click at [391, 113] on input "Categoría de inventario" at bounding box center [412, 109] width 179 height 17
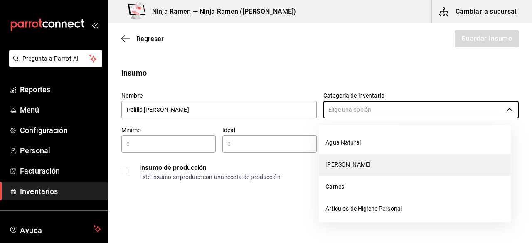
click at [365, 159] on li "[PERSON_NAME]" at bounding box center [415, 165] width 192 height 22
type input "[PERSON_NAME]"
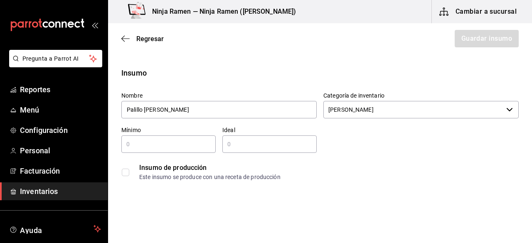
click at [172, 153] on div "Insumo de producción Este insumo se produce con una receta de producción" at bounding box center [317, 169] width 404 height 32
click at [161, 150] on div "​" at bounding box center [168, 143] width 94 height 17
type input "1"
click at [237, 142] on input "text" at bounding box center [269, 144] width 94 height 10
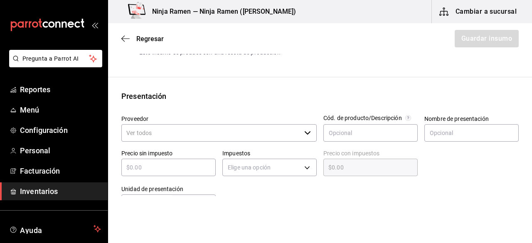
scroll to position [151, 0]
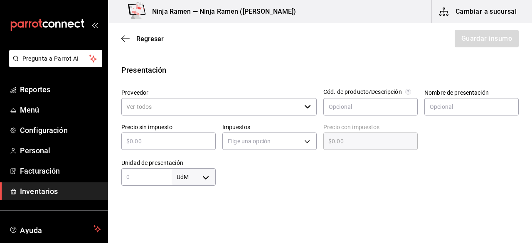
type input "2"
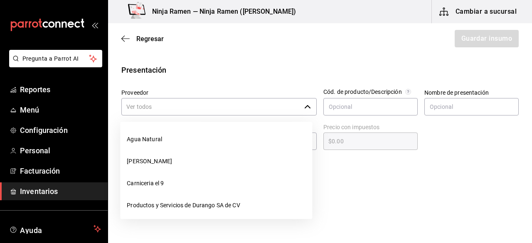
click at [294, 113] on input "Proveedor" at bounding box center [210, 106] width 179 height 17
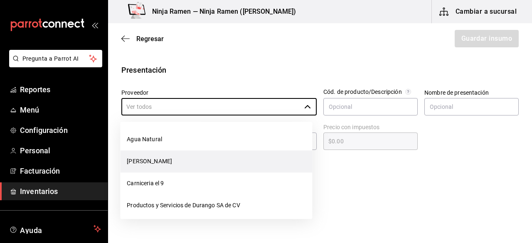
click at [223, 157] on li "[PERSON_NAME]" at bounding box center [216, 161] width 192 height 22
type input "[PERSON_NAME]"
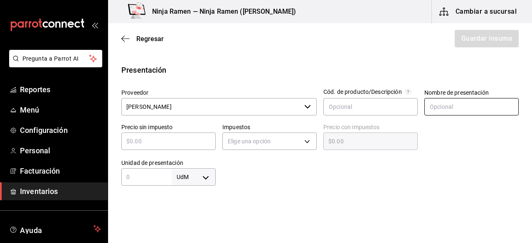
click at [449, 106] on input "text" at bounding box center [471, 106] width 94 height 17
type input "Palillo Nino Sully"
click at [204, 137] on input "text" at bounding box center [168, 141] width 94 height 10
type input "$8"
type input "$8.00"
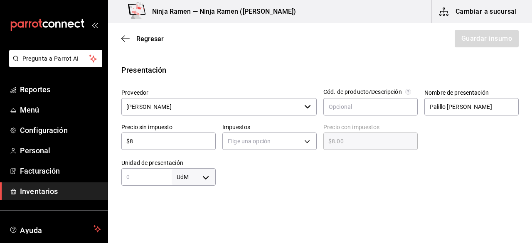
type input "$80"
type input "$80.00"
type input "$80"
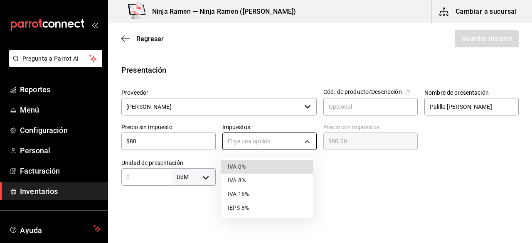
click at [234, 145] on body "Pregunta a Parrot AI Reportes Menú Configuración Personal Facturación Inventari…" at bounding box center [266, 98] width 532 height 196
click at [255, 166] on li "IVA 0%" at bounding box center [267, 167] width 92 height 14
type input "IVA_0"
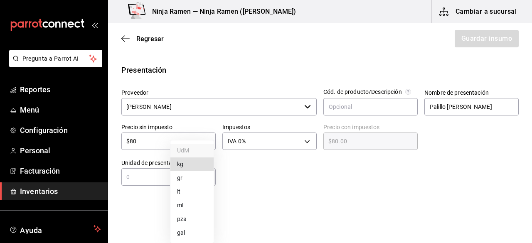
click at [209, 179] on body "Pregunta a Parrot AI Reportes Menú Configuración Personal Facturación Inventari…" at bounding box center [266, 98] width 532 height 196
click at [195, 216] on li "pza" at bounding box center [191, 219] width 43 height 14
type input "UNIT"
click at [135, 175] on input "text" at bounding box center [146, 177] width 50 height 10
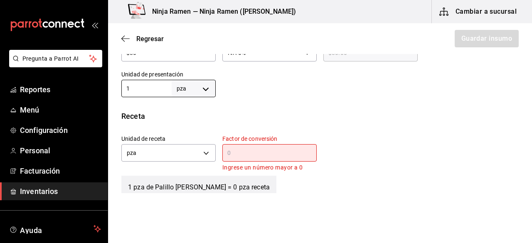
scroll to position [287, 0]
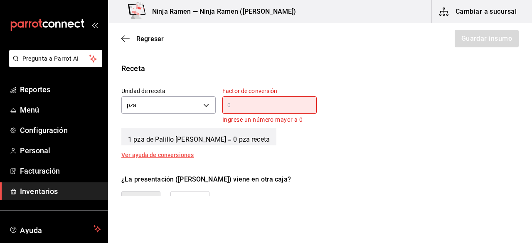
type input "1"
click at [479, 130] on div "1 pza de Palillo Nino Sully = 0 pza receta" at bounding box center [319, 135] width 397 height 21
click at [270, 101] on input "text" at bounding box center [269, 105] width 94 height 10
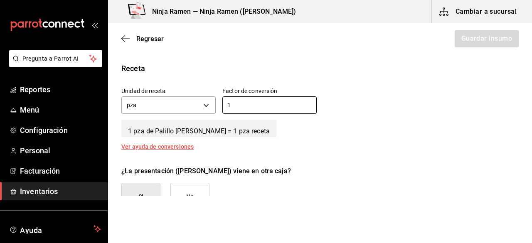
type input "1"
click at [416, 181] on div "¿La presentación (Palillo Nino Sully) viene en otra caja? Si No" at bounding box center [317, 185] width 404 height 51
click at [202, 194] on button "No" at bounding box center [189, 197] width 39 height 28
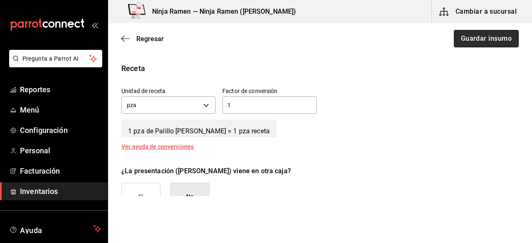
click at [484, 44] on button "Guardar insumo" at bounding box center [486, 38] width 65 height 17
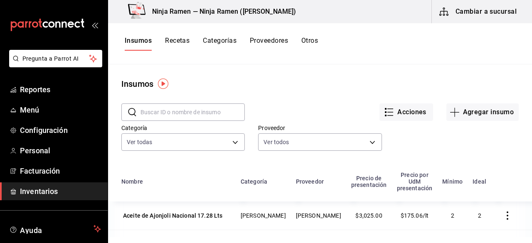
click at [211, 114] on input "text" at bounding box center [192, 112] width 104 height 17
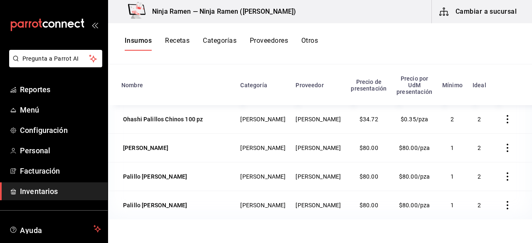
scroll to position [102, 0]
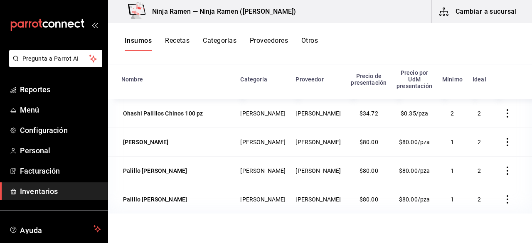
type input "pali"
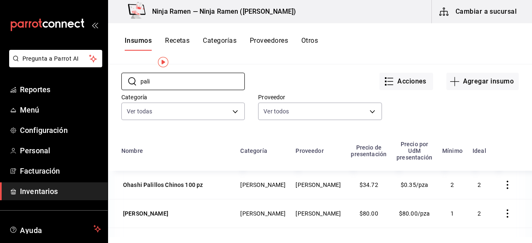
scroll to position [0, 0]
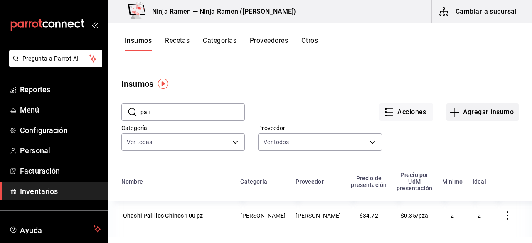
click at [481, 110] on button "Agregar insumo" at bounding box center [482, 111] width 72 height 17
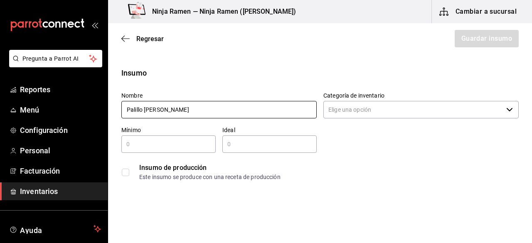
type input "Palillo Nino Kuromi"
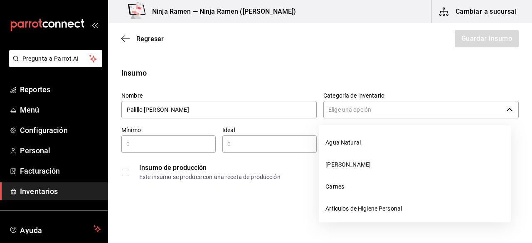
click at [351, 110] on input "Categoría de inventario" at bounding box center [412, 109] width 179 height 17
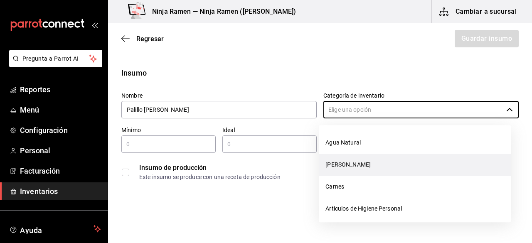
click at [346, 160] on li "[PERSON_NAME]" at bounding box center [415, 165] width 192 height 22
type input "[PERSON_NAME]"
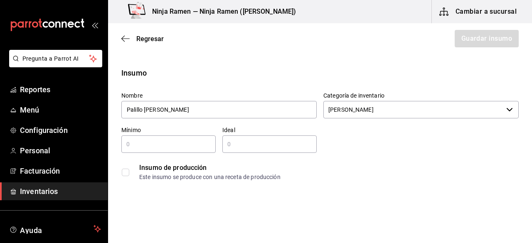
click at [178, 148] on input "text" at bounding box center [168, 144] width 94 height 10
type input "1"
click at [262, 144] on input "text" at bounding box center [269, 144] width 94 height 10
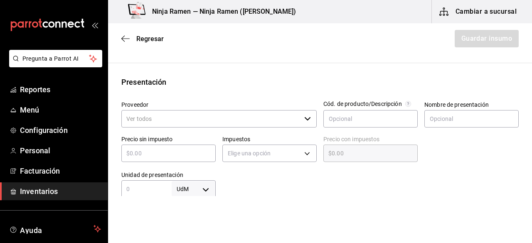
scroll to position [144, 0]
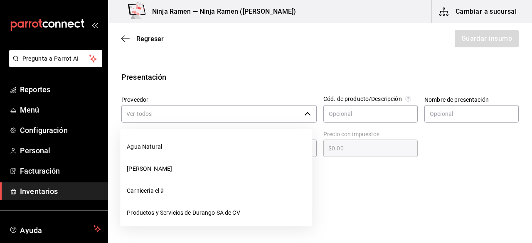
click at [308, 115] on div "​" at bounding box center [218, 113] width 195 height 17
type input "2"
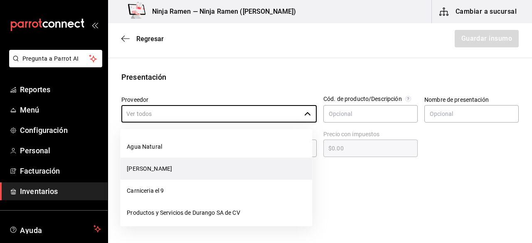
click at [219, 167] on li "[PERSON_NAME]" at bounding box center [216, 169] width 192 height 22
type input "[PERSON_NAME]"
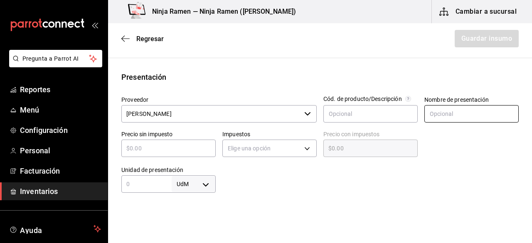
click at [439, 115] on input "text" at bounding box center [471, 113] width 94 height 17
type input "Palillo Nino Kuromi"
click at [162, 152] on input "text" at bounding box center [168, 148] width 94 height 10
type input "$8"
type input "$8.00"
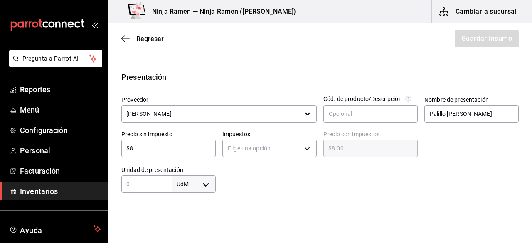
type input "$80"
type input "$80.00"
type input "$80"
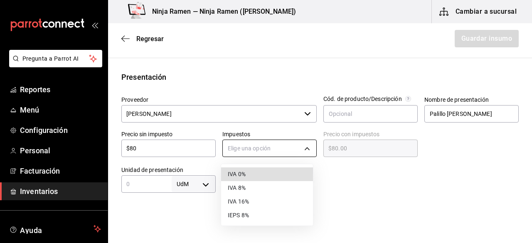
click at [284, 149] on body "Pregunta a Parrot AI Reportes Menú Configuración Personal Facturación Inventari…" at bounding box center [266, 98] width 532 height 196
click at [274, 174] on li "IVA 0%" at bounding box center [267, 174] width 92 height 14
type input "IVA_0"
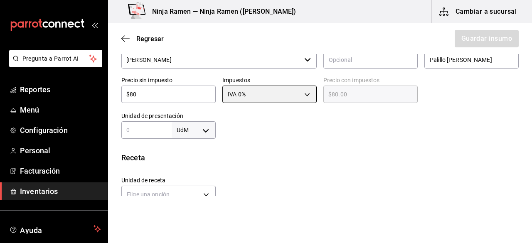
scroll to position [260, 0]
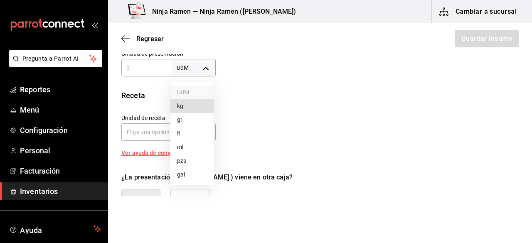
click at [197, 67] on body "Pregunta a Parrot AI Reportes Menú Configuración Personal Facturación Inventari…" at bounding box center [266, 98] width 532 height 196
click at [186, 162] on li "pza" at bounding box center [191, 161] width 43 height 14
type input "UNIT"
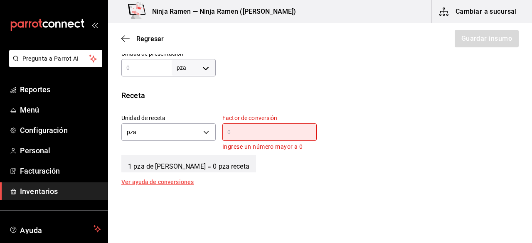
click at [143, 71] on input "text" at bounding box center [146, 68] width 50 height 10
type input "1"
click at [268, 140] on div "​" at bounding box center [269, 131] width 94 height 17
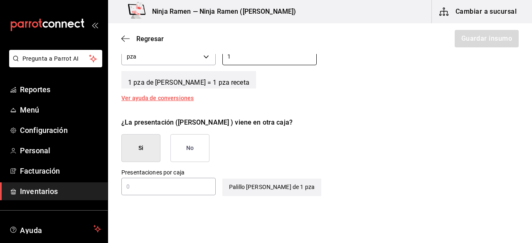
scroll to position [348, 0]
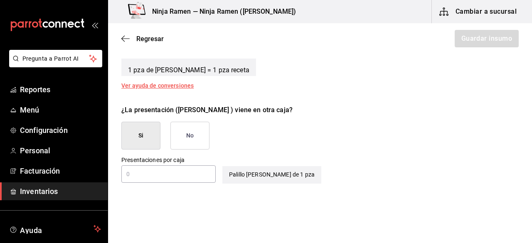
type input "1"
click at [177, 137] on button "No" at bounding box center [189, 136] width 39 height 28
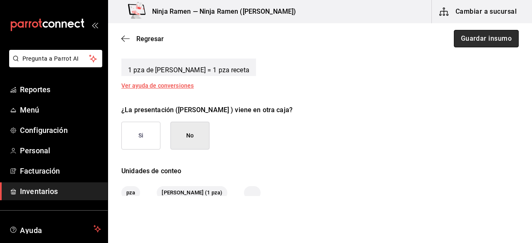
click at [494, 38] on button "Guardar insumo" at bounding box center [486, 38] width 65 height 17
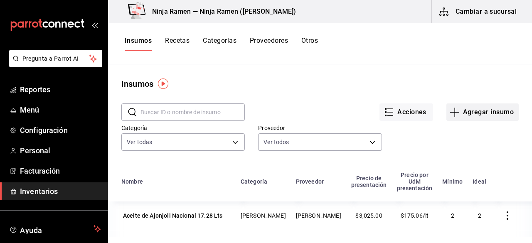
click at [463, 113] on button "Agregar insumo" at bounding box center [482, 111] width 72 height 17
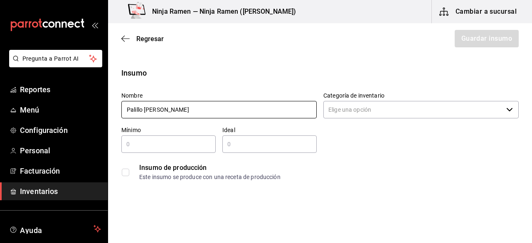
type input "Palillo [PERSON_NAME]"
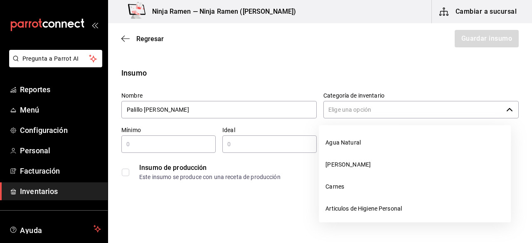
click at [419, 118] on input "Categoría de inventario" at bounding box center [412, 109] width 179 height 17
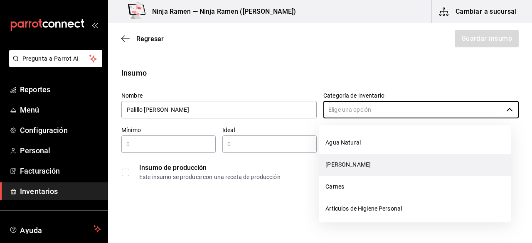
click at [331, 169] on li "[PERSON_NAME]" at bounding box center [415, 165] width 192 height 22
type input "[PERSON_NAME]"
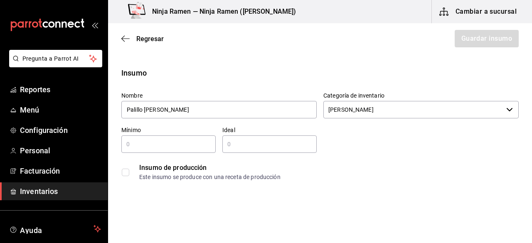
click at [150, 150] on div "​" at bounding box center [168, 143] width 94 height 17
type input "1"
click at [232, 140] on input "text" at bounding box center [269, 144] width 94 height 10
type input "2"
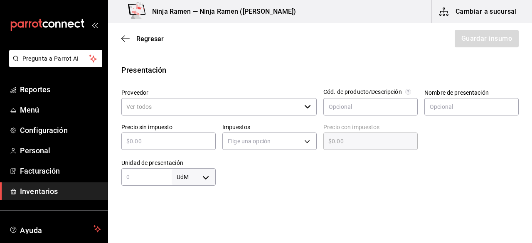
scroll to position [159, 0]
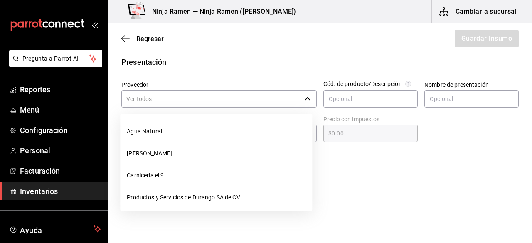
click at [304, 100] on icon "button" at bounding box center [307, 99] width 7 height 7
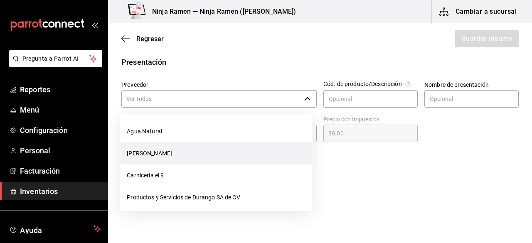
click at [199, 149] on li "[PERSON_NAME]" at bounding box center [216, 153] width 192 height 22
type input "[PERSON_NAME]"
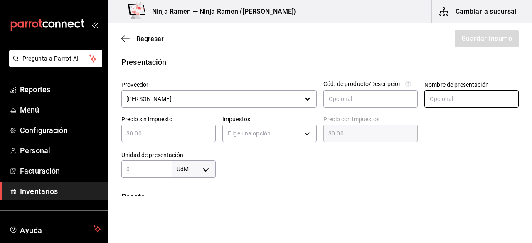
type input "2"
click at [462, 104] on input "text" at bounding box center [471, 98] width 94 height 17
type input "Palillo [PERSON_NAME]"
type input "$8"
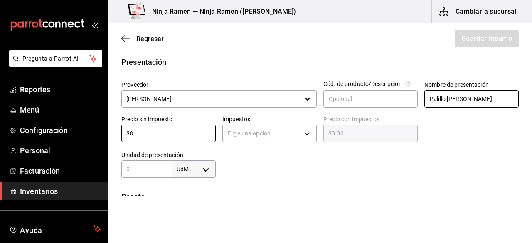
type input "$8.00"
type input "$80"
type input "$80.00"
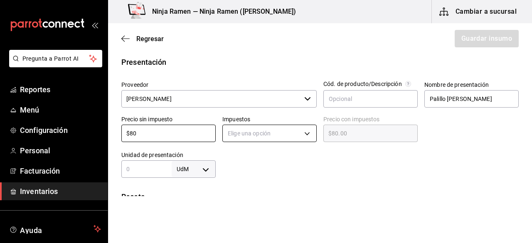
type input "$80"
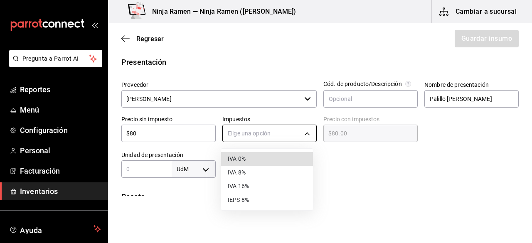
click at [309, 136] on body "Pregunta a Parrot AI Reportes Menú Configuración Personal Facturación Inventari…" at bounding box center [266, 98] width 532 height 196
click at [273, 156] on li "IVA 0%" at bounding box center [267, 159] width 92 height 14
type input "IVA_0"
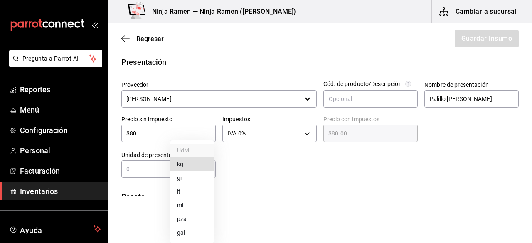
click at [206, 175] on body "Pregunta a Parrot AI Reportes Menú Configuración Personal Facturación Inventari…" at bounding box center [266, 98] width 532 height 196
click at [189, 222] on li "pza" at bounding box center [191, 219] width 43 height 14
type input "UNIT"
drag, startPoint x: 146, startPoint y: 177, endPoint x: 140, endPoint y: 172, distance: 7.3
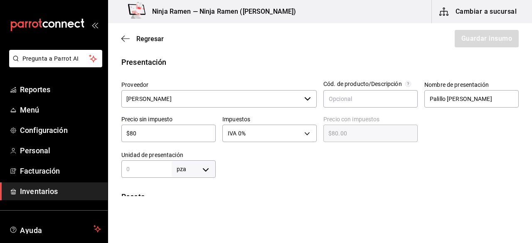
click at [140, 172] on div "Insumo Nombre Palillo [PERSON_NAME] Categoría de inventario Bodega Senson ​ Mín…" at bounding box center [320, 170] width 424 height 523
click at [140, 172] on input "text" at bounding box center [146, 169] width 50 height 10
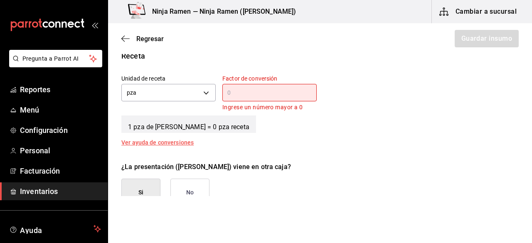
scroll to position [323, 0]
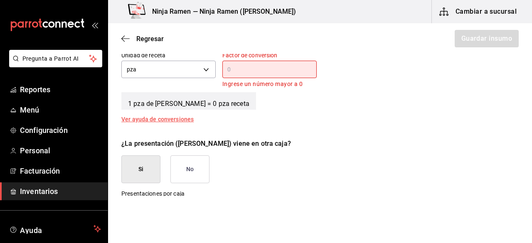
type input "1"
click at [469, 125] on div "Insumo Nombre Palillo [PERSON_NAME] Categoría de inventario Bodega Senson ​ Mín…" at bounding box center [320, 6] width 424 height 523
click at [291, 74] on div "​" at bounding box center [269, 69] width 94 height 17
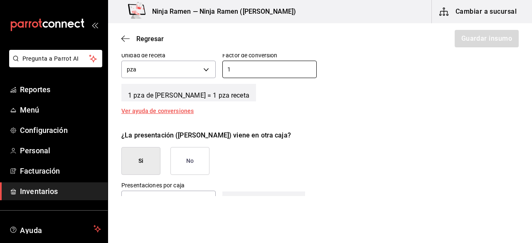
type input "1"
click at [176, 167] on button "No" at bounding box center [189, 161] width 39 height 28
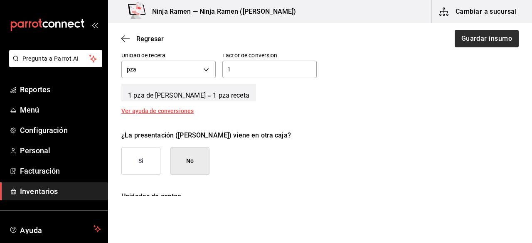
drag, startPoint x: 466, startPoint y: 49, endPoint x: 470, endPoint y: 41, distance: 8.2
click at [470, 41] on div "Regresar Guardar insumo" at bounding box center [320, 38] width 424 height 31
click at [470, 41] on button "Guardar insumo" at bounding box center [486, 38] width 65 height 17
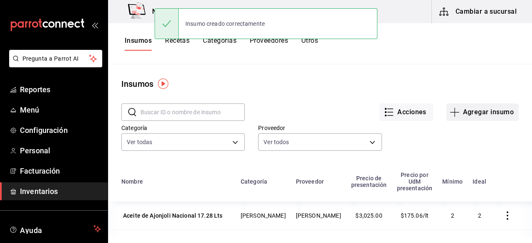
click at [471, 113] on button "Agregar insumo" at bounding box center [482, 111] width 72 height 17
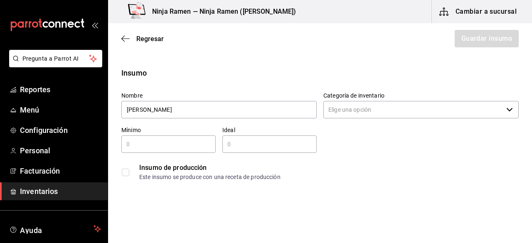
type input "[PERSON_NAME]"
drag, startPoint x: 323, startPoint y: 121, endPoint x: 336, endPoint y: 109, distance: 18.0
click at [336, 109] on div "Nombre Palillo [PERSON_NAME] Categoría de inventario ​ Mínimo ​ Ideal ​ Insumo …" at bounding box center [317, 135] width 404 height 100
click at [336, 109] on input "Categoría de inventario" at bounding box center [412, 109] width 179 height 17
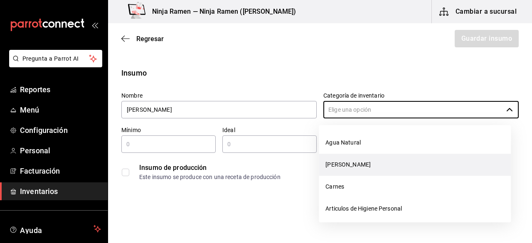
click at [344, 159] on li "[PERSON_NAME]" at bounding box center [415, 165] width 192 height 22
type input "[PERSON_NAME]"
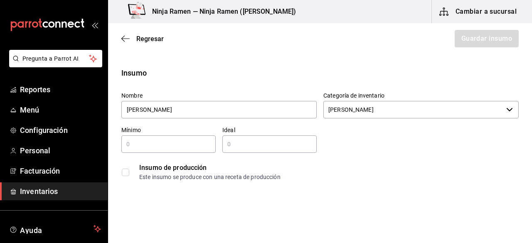
click at [173, 139] on div "​" at bounding box center [168, 143] width 94 height 17
type input "1"
click at [241, 139] on input "text" at bounding box center [269, 144] width 94 height 10
type input "2"
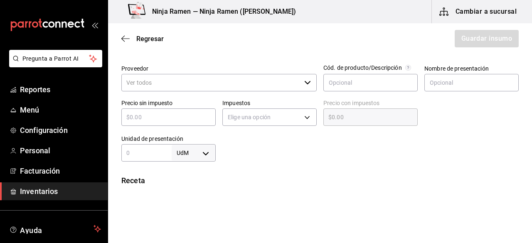
scroll to position [193, 0]
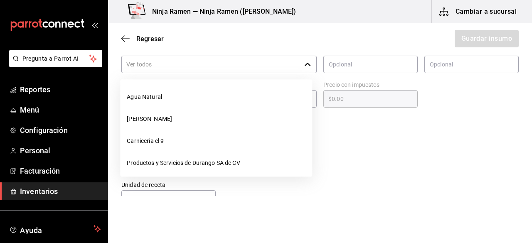
click at [307, 62] on icon "button" at bounding box center [307, 64] width 7 height 7
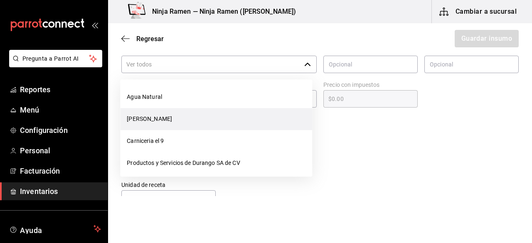
click at [216, 113] on li "[PERSON_NAME]" at bounding box center [216, 119] width 192 height 22
type input "[PERSON_NAME]"
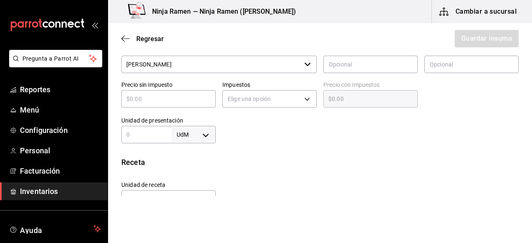
type input "2"
click at [388, 74] on div at bounding box center [370, 63] width 94 height 22
click at [456, 63] on input "text" at bounding box center [471, 64] width 94 height 17
click at [340, 142] on div at bounding box center [367, 126] width 303 height 33
click at [444, 69] on input "text" at bounding box center [471, 64] width 94 height 17
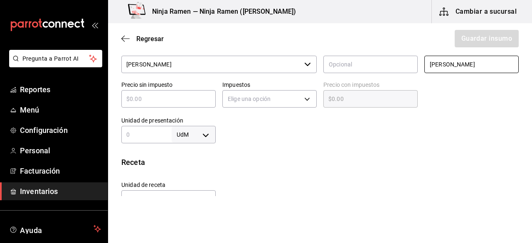
type input "[PERSON_NAME]"
click at [185, 99] on input "text" at bounding box center [168, 99] width 94 height 10
type input "$8"
type input "$8.00"
type input "$80"
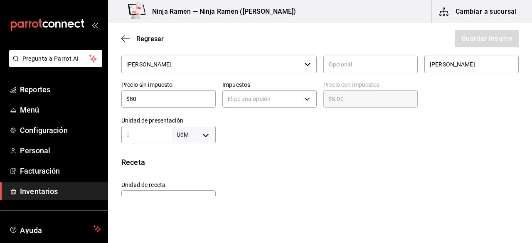
type input "$80.00"
type input "$80"
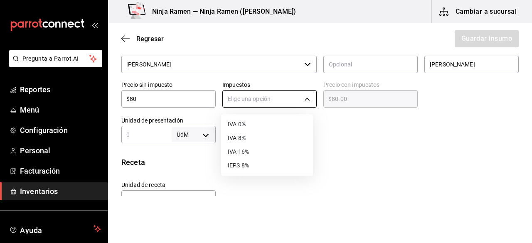
click at [306, 104] on body "Pregunta a Parrot AI Reportes Menú Configuración Personal Facturación Inventari…" at bounding box center [266, 98] width 532 height 196
click at [238, 125] on li "IVA 0%" at bounding box center [267, 125] width 92 height 14
type input "IVA_0"
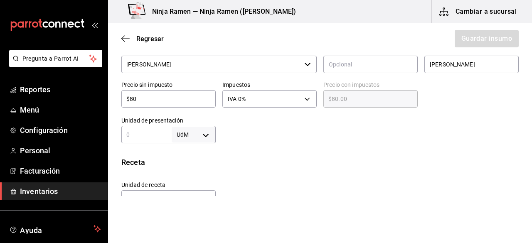
click at [138, 138] on input "text" at bounding box center [146, 135] width 50 height 10
type input "1"
click at [201, 142] on div "1 UdM ​" at bounding box center [168, 134] width 94 height 17
click at [202, 142] on div "1 UdM ​" at bounding box center [168, 134] width 94 height 17
click at [204, 137] on body "Pregunta a Parrot AI Reportes Menú Configuración Personal Facturación Inventari…" at bounding box center [266, 98] width 532 height 196
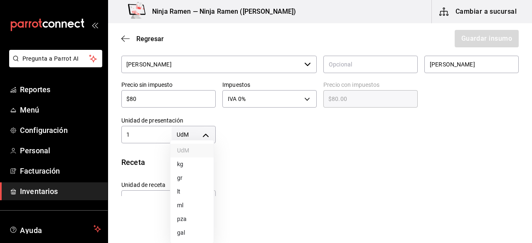
click at [198, 217] on li "pza" at bounding box center [191, 219] width 43 height 14
type input "UNIT"
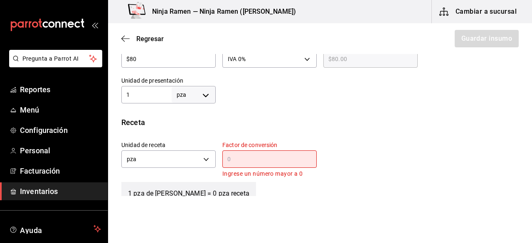
scroll to position [274, 0]
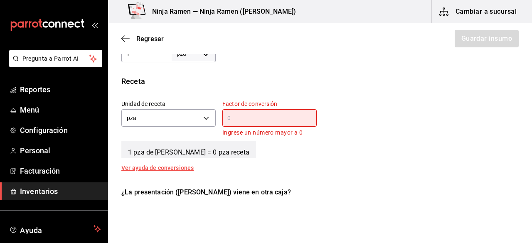
click at [283, 110] on div "​" at bounding box center [269, 117] width 94 height 17
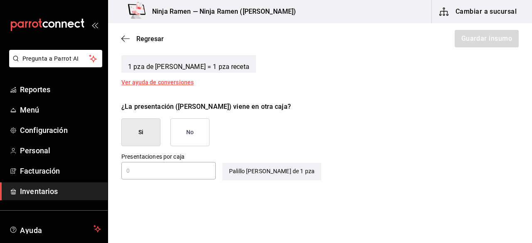
scroll to position [372, 0]
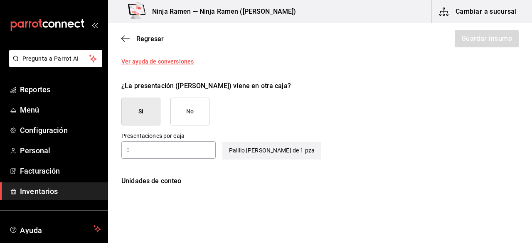
type input "1"
click at [170, 103] on button "No" at bounding box center [189, 112] width 39 height 28
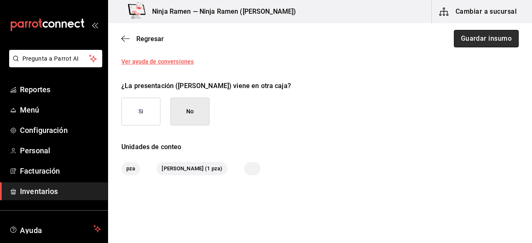
click at [486, 43] on button "Guardar insumo" at bounding box center [486, 38] width 65 height 17
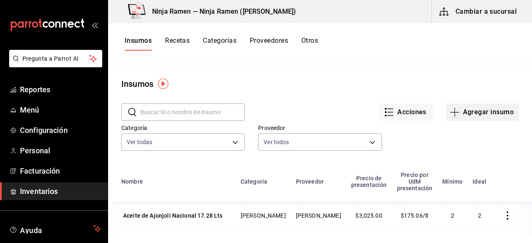
click at [464, 109] on button "Agregar insumo" at bounding box center [482, 111] width 72 height 17
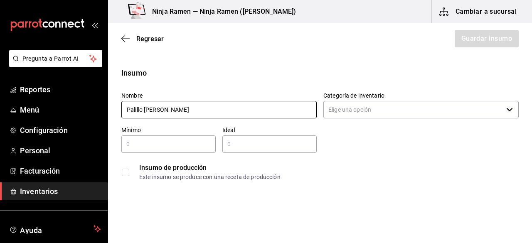
type input "Palillo [PERSON_NAME]"
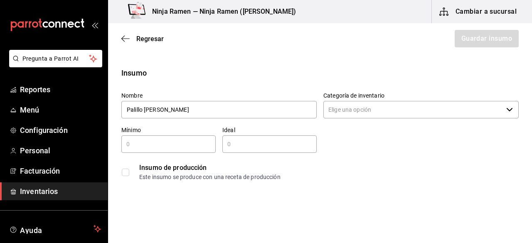
click at [339, 115] on input "Categoría de inventario" at bounding box center [412, 109] width 179 height 17
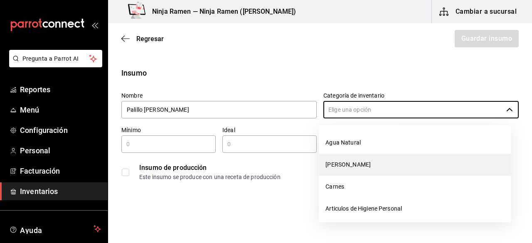
click at [343, 155] on li "[PERSON_NAME]" at bounding box center [415, 165] width 192 height 22
type input "[PERSON_NAME]"
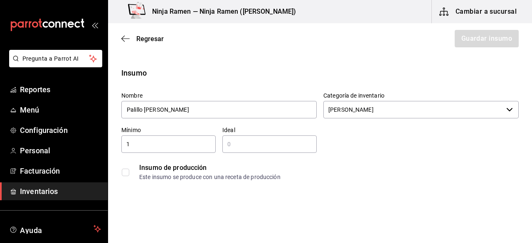
click at [189, 144] on input "1" at bounding box center [168, 144] width 94 height 10
type input "1"
click at [258, 143] on input "text" at bounding box center [269, 144] width 94 height 10
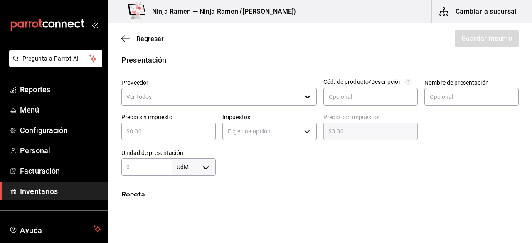
scroll to position [170, 0]
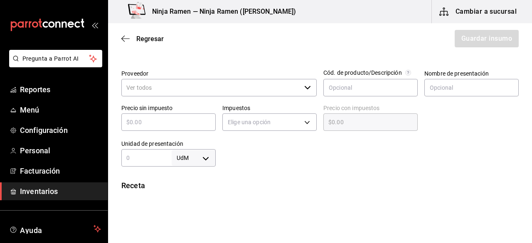
click at [303, 93] on div "​" at bounding box center [218, 87] width 195 height 17
type input "2"
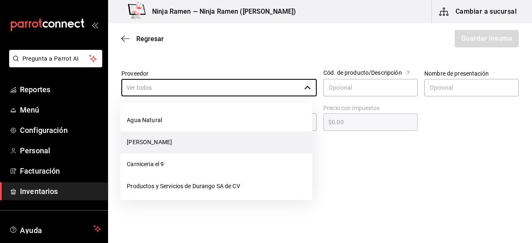
click at [200, 136] on li "[PERSON_NAME]" at bounding box center [216, 142] width 192 height 22
type input "[PERSON_NAME]"
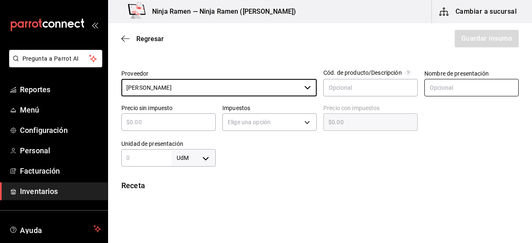
click at [434, 83] on input "text" at bounding box center [471, 87] width 94 height 17
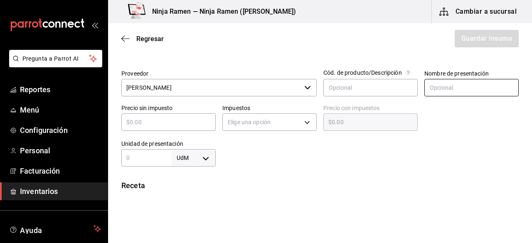
type input "Cebolla de Rabo Grande"
click at [195, 125] on input "text" at bounding box center [168, 122] width 94 height 10
type input "$8"
type input "$8.00"
type input "$80"
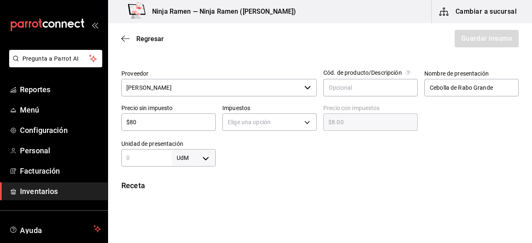
type input "$80.00"
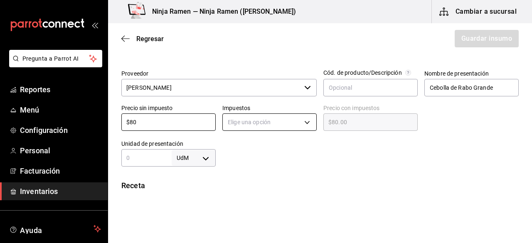
type input "$80"
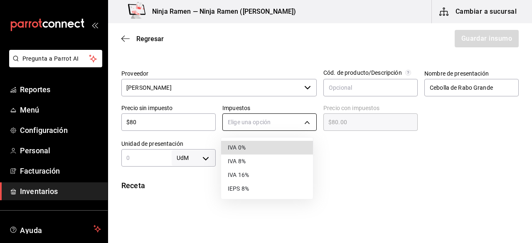
click at [267, 120] on body "Pregunta a Parrot AI Reportes Menú Configuración Personal Facturación Inventari…" at bounding box center [266, 98] width 532 height 196
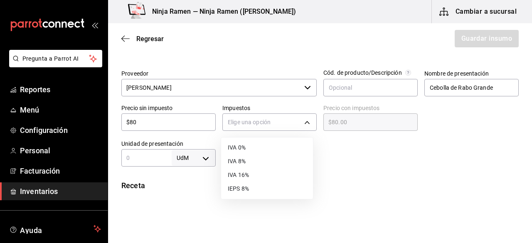
click at [253, 165] on li "IVA 8%" at bounding box center [267, 162] width 92 height 14
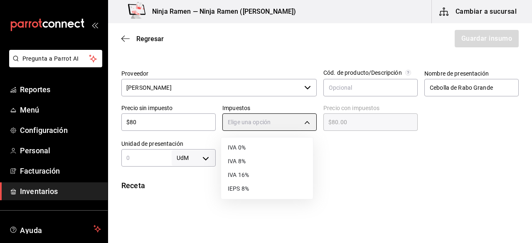
type input "IVA_8"
type input "$86.40"
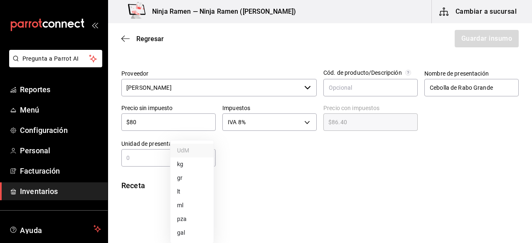
click at [209, 157] on body "Pregunta a Parrot AI Reportes Menú Configuración Personal Facturación Inventari…" at bounding box center [266, 98] width 532 height 196
click at [192, 221] on li "pza" at bounding box center [191, 219] width 43 height 14
type input "UNIT"
click at [140, 158] on input "1" at bounding box center [146, 158] width 50 height 10
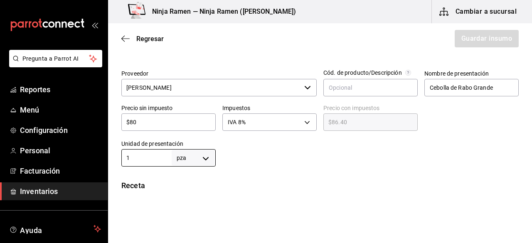
scroll to position [321, 0]
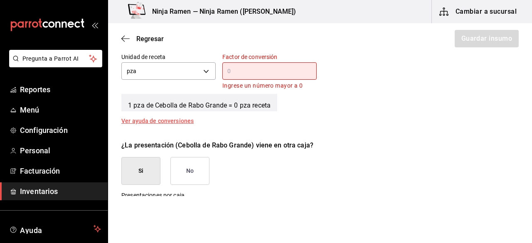
type input "1"
click at [481, 156] on div "¿La presentación (Cebolla de Rabo Grande) viene en otra caja? Si No" at bounding box center [317, 159] width 404 height 51
click at [279, 79] on div "Factor de conversión ​ Ingrese un número mayor a 0" at bounding box center [269, 71] width 94 height 37
click at [261, 74] on input "text" at bounding box center [269, 71] width 94 height 10
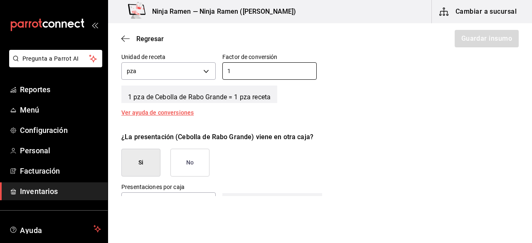
type input "1"
click at [191, 167] on button "No" at bounding box center [189, 163] width 39 height 28
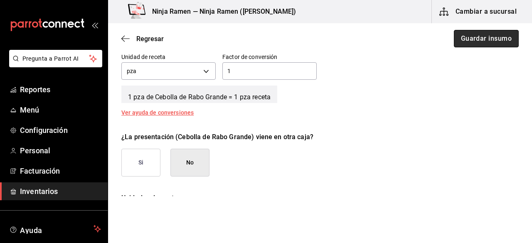
click at [477, 37] on button "Guardar insumo" at bounding box center [486, 38] width 65 height 17
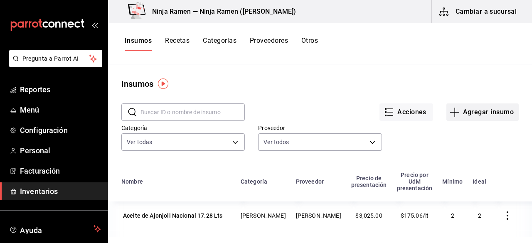
click at [466, 108] on button "Agregar insumo" at bounding box center [482, 111] width 72 height 17
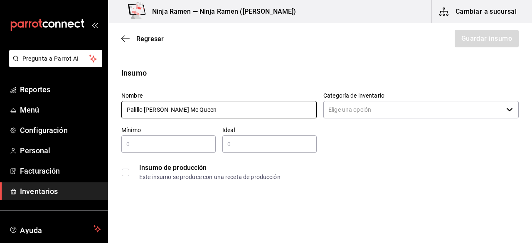
type input "Palillo [PERSON_NAME] Mc Queen"
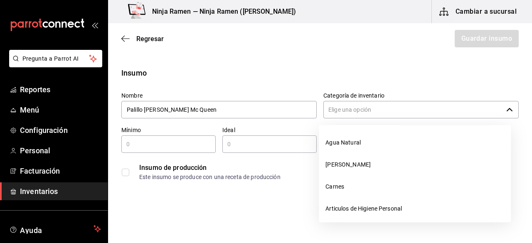
click at [392, 106] on input "Categoría de inventario" at bounding box center [412, 109] width 179 height 17
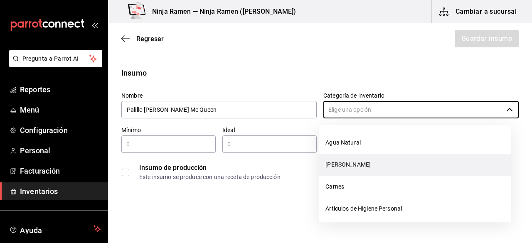
click at [355, 162] on li "[PERSON_NAME]" at bounding box center [415, 165] width 192 height 22
type input "[PERSON_NAME]"
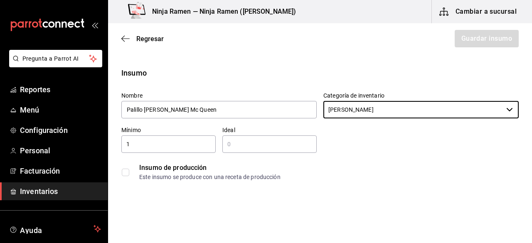
click at [157, 147] on input "1" at bounding box center [168, 144] width 94 height 10
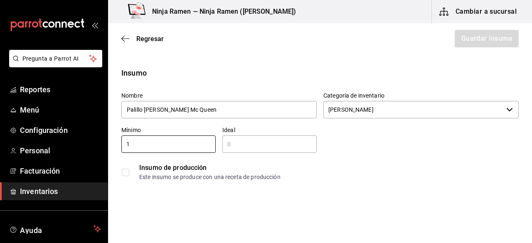
type input "1"
click at [246, 146] on input "2" at bounding box center [269, 144] width 94 height 10
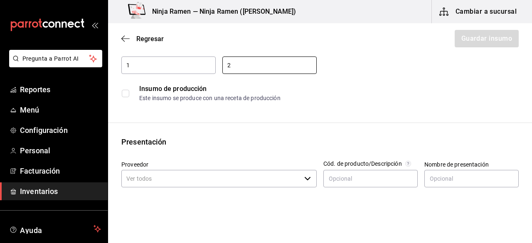
scroll to position [124, 0]
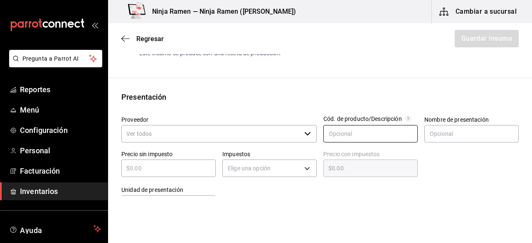
type input "2"
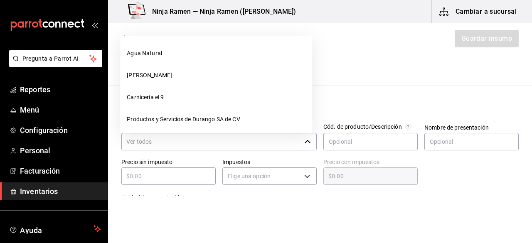
click at [308, 146] on div "​" at bounding box center [218, 141] width 195 height 17
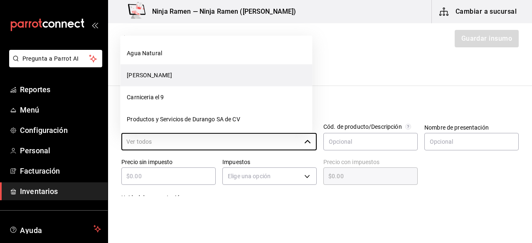
click at [184, 83] on li "[PERSON_NAME]" at bounding box center [216, 75] width 192 height 22
type input "[PERSON_NAME]"
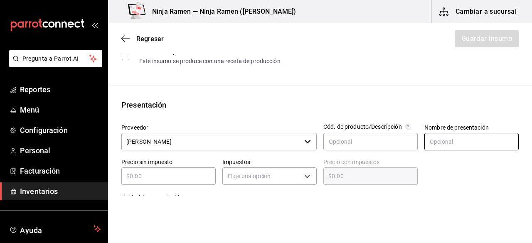
click at [446, 141] on input "text" at bounding box center [471, 141] width 94 height 17
type input "Palillo [PERSON_NAME] Mc Queen"
drag, startPoint x: 138, startPoint y: 164, endPoint x: 138, endPoint y: 173, distance: 9.1
click at [138, 173] on div "Precio sin impuesto ​" at bounding box center [168, 171] width 94 height 27
click at [138, 173] on input "text" at bounding box center [168, 176] width 94 height 10
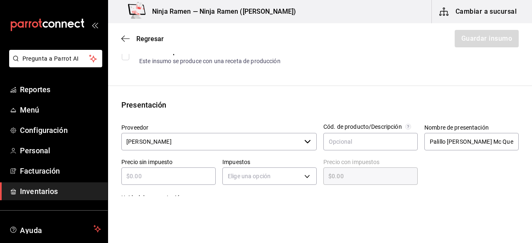
type input "$8"
type input "$8.00"
type input "$80"
type input "$80.00"
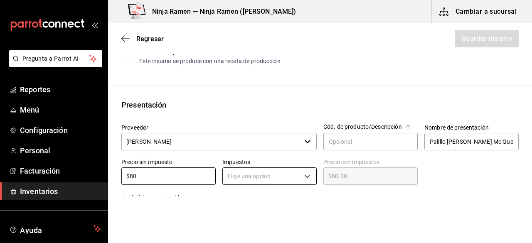
type input "$80"
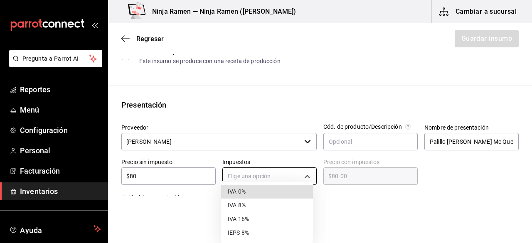
click at [285, 183] on body "Pregunta a Parrot AI Reportes Menú Configuración Personal Facturación Inventari…" at bounding box center [266, 98] width 532 height 196
click at [271, 190] on li "IVA 0%" at bounding box center [267, 192] width 92 height 14
type input "IVA_0"
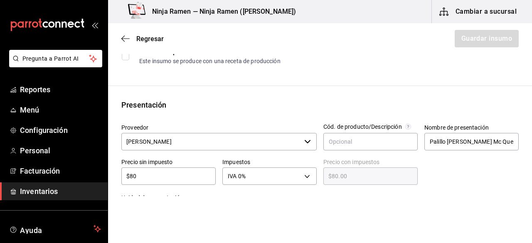
click at [408, 188] on div at bounding box center [367, 203] width 303 height 33
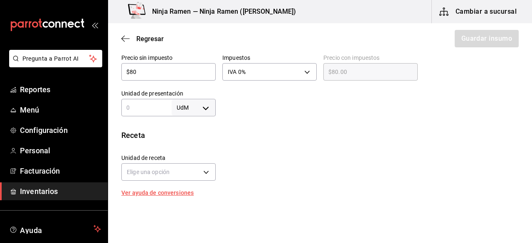
scroll to position [229, 0]
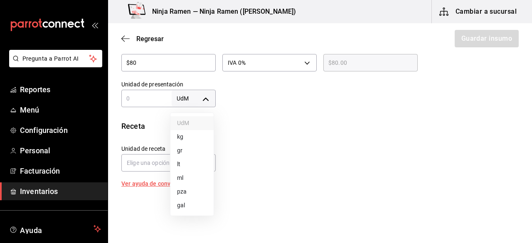
click at [201, 98] on body "Pregunta a Parrot AI Reportes Menú Configuración Personal Facturación Inventari…" at bounding box center [266, 98] width 532 height 196
click at [184, 194] on li "pza" at bounding box center [191, 192] width 43 height 14
type input "UNIT"
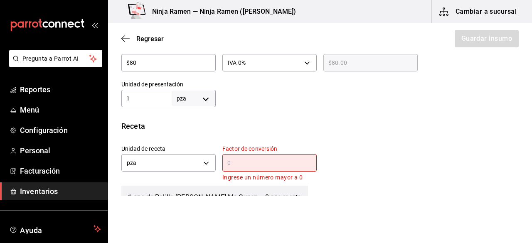
click at [136, 100] on input "1" at bounding box center [146, 98] width 50 height 10
type input "1"
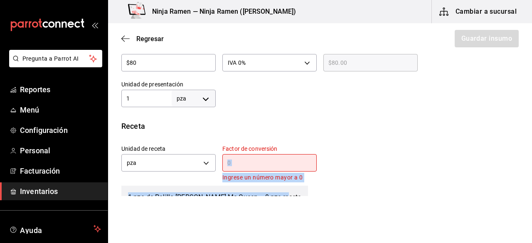
drag, startPoint x: 296, startPoint y: 186, endPoint x: 272, endPoint y: 163, distance: 32.6
click at [272, 163] on div "Receta Unidad de receta pza UNIT Factor de conversión ​ Ingrese un número mayor…" at bounding box center [320, 167] width 424 height 95
click at [272, 163] on input "text" at bounding box center [269, 163] width 94 height 10
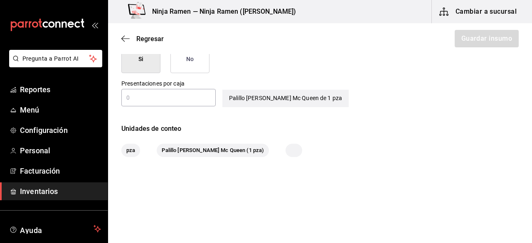
scroll to position [407, 0]
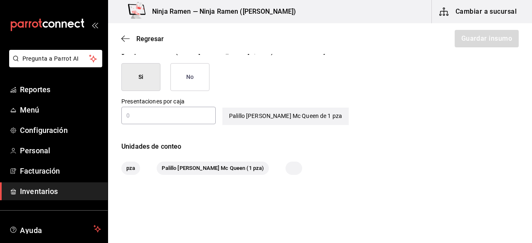
type input "1"
click at [194, 72] on button "No" at bounding box center [189, 77] width 39 height 28
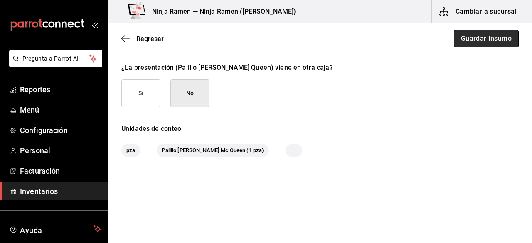
click at [456, 33] on button "Guardar insumo" at bounding box center [486, 38] width 65 height 17
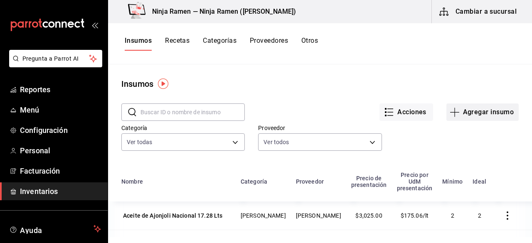
click at [471, 104] on button "Agregar insumo" at bounding box center [482, 111] width 72 height 17
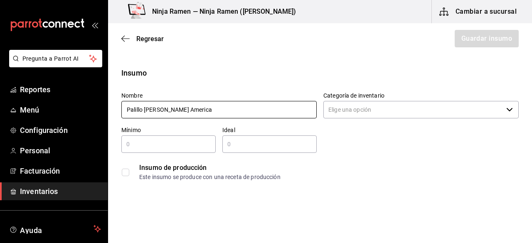
type input "Palillo [PERSON_NAME] America"
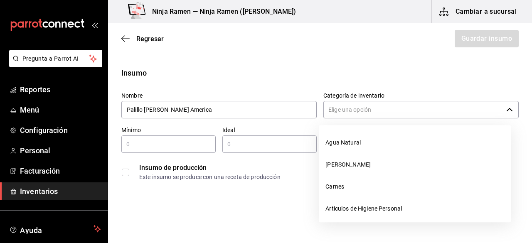
click at [333, 114] on input "Categoría de inventario" at bounding box center [412, 109] width 179 height 17
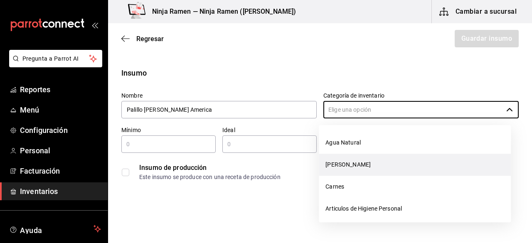
click at [342, 159] on li "[PERSON_NAME]" at bounding box center [415, 165] width 192 height 22
type input "[PERSON_NAME]"
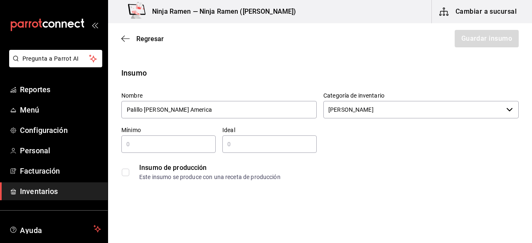
click at [158, 140] on input "text" at bounding box center [168, 144] width 94 height 10
type input "1"
click at [251, 141] on input "text" at bounding box center [269, 144] width 94 height 10
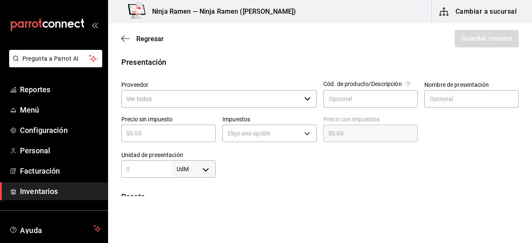
scroll to position [172, 0]
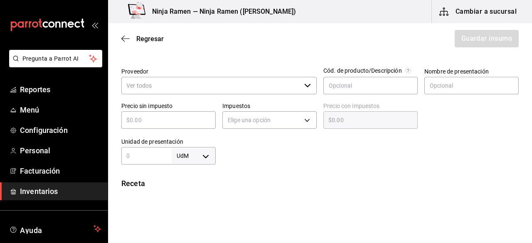
type input "2"
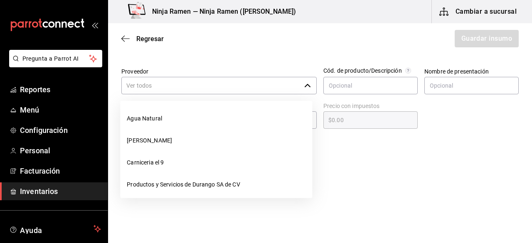
click at [295, 84] on input "Proveedor" at bounding box center [210, 85] width 179 height 17
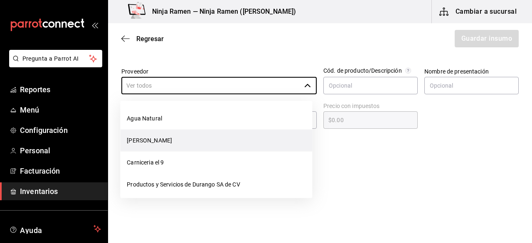
click at [195, 142] on li "[PERSON_NAME]" at bounding box center [216, 141] width 192 height 22
type input "[PERSON_NAME]"
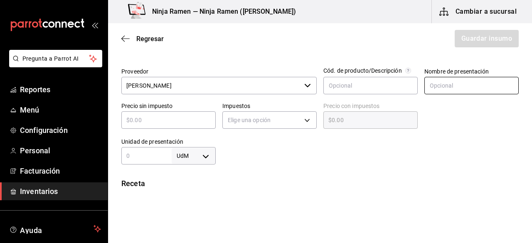
click at [464, 83] on input "text" at bounding box center [471, 85] width 94 height 17
type input "Palillo [PERSON_NAME] America"
drag, startPoint x: 168, startPoint y: 128, endPoint x: 149, endPoint y: 118, distance: 21.7
click at [149, 118] on div "Precio sin impuesto ​" at bounding box center [165, 114] width 101 height 36
click at [149, 118] on input "text" at bounding box center [168, 120] width 94 height 10
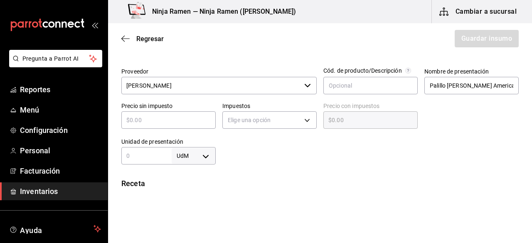
type input "$8"
type input "$8.00"
type input "$80"
type input "$80.00"
type input "$80"
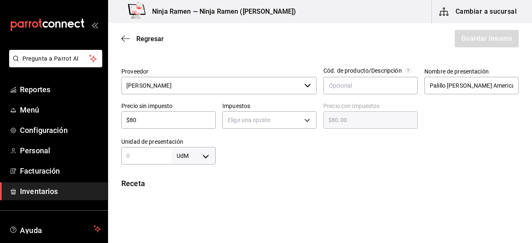
click at [292, 108] on div "Elige una opción" at bounding box center [269, 119] width 94 height 22
click at [291, 118] on body "Pregunta a Parrot AI Reportes Menú Configuración Personal Facturación Inventari…" at bounding box center [266, 98] width 532 height 196
click at [254, 149] on li "IVA 0%" at bounding box center [267, 146] width 92 height 14
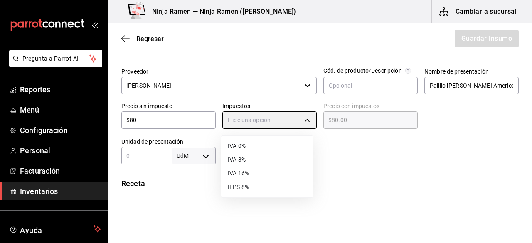
type input "IVA_0"
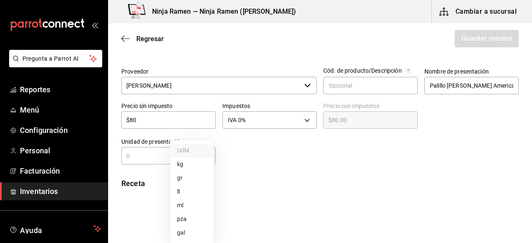
click at [201, 160] on body "Pregunta a Parrot AI Reportes Menú Configuración Personal Facturación Inventari…" at bounding box center [266, 98] width 532 height 196
click at [185, 216] on li "pza" at bounding box center [191, 219] width 43 height 14
type input "UNIT"
click at [137, 160] on input "text" at bounding box center [146, 156] width 50 height 10
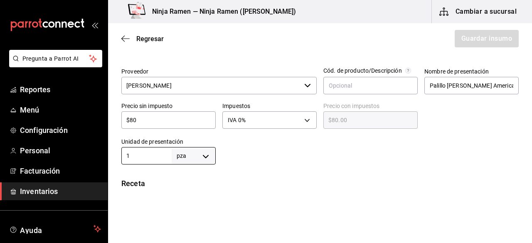
type input "1"
click at [474, 142] on div at bounding box center [367, 147] width 303 height 33
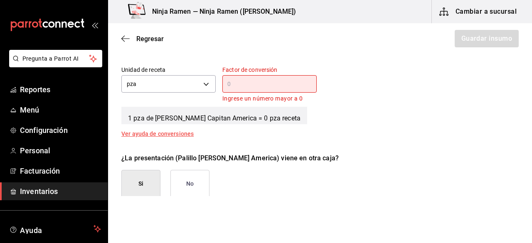
scroll to position [309, 0]
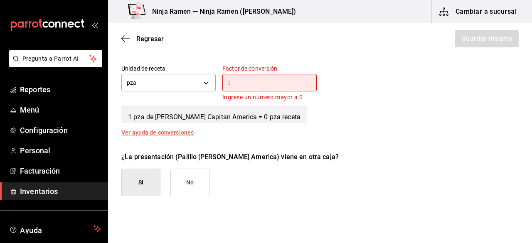
click at [286, 81] on input "text" at bounding box center [269, 83] width 94 height 10
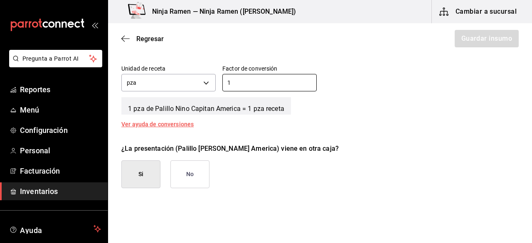
type input "1"
click at [179, 169] on button "No" at bounding box center [189, 174] width 39 height 28
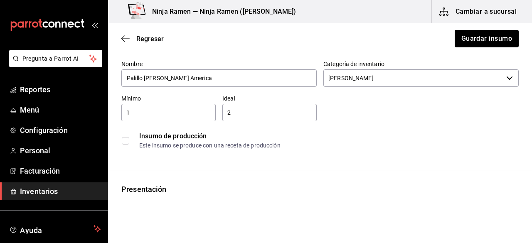
scroll to position [0, 0]
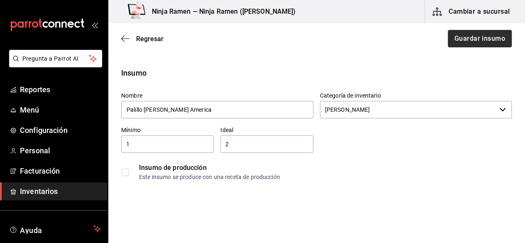
drag, startPoint x: 479, startPoint y: 47, endPoint x: 473, endPoint y: 45, distance: 7.1
click at [473, 45] on div "Regresar Guardar insumo" at bounding box center [316, 38] width 417 height 31
click at [473, 45] on button "Guardar insumo" at bounding box center [479, 38] width 65 height 17
